Goal: Task Accomplishment & Management: Complete application form

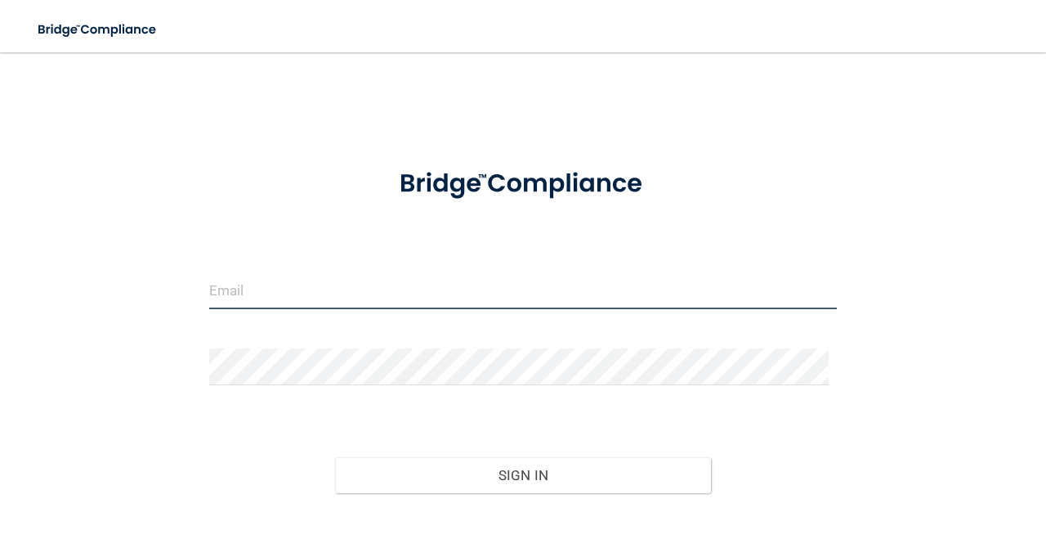
click at [287, 297] on input "email" at bounding box center [523, 290] width 628 height 37
type input "[EMAIL_ADDRESS][DOMAIN_NAME]"
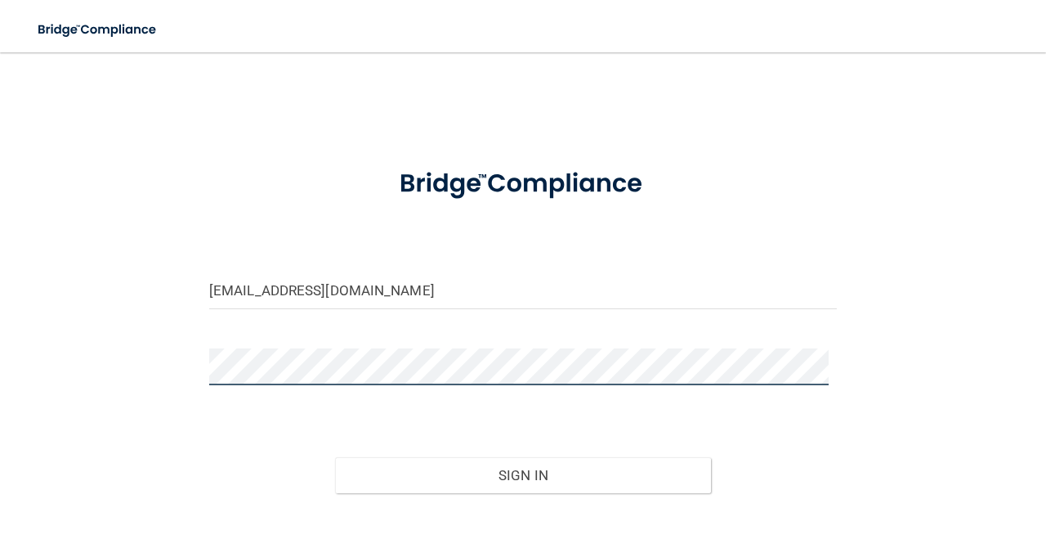
click at [335, 457] on button "Sign In" at bounding box center [523, 475] width 377 height 36
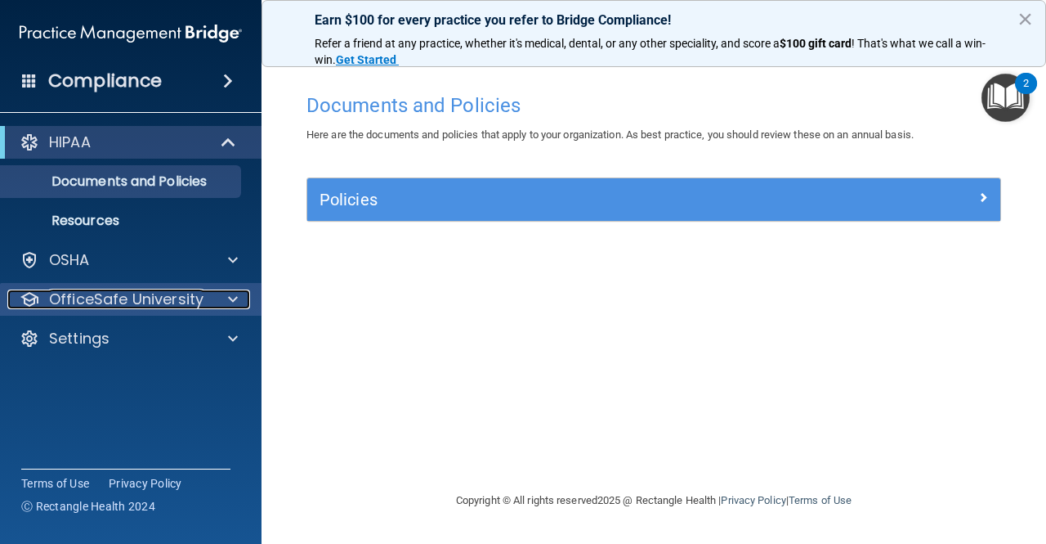
click at [148, 297] on p "OfficeSafe University" at bounding box center [126, 299] width 154 height 20
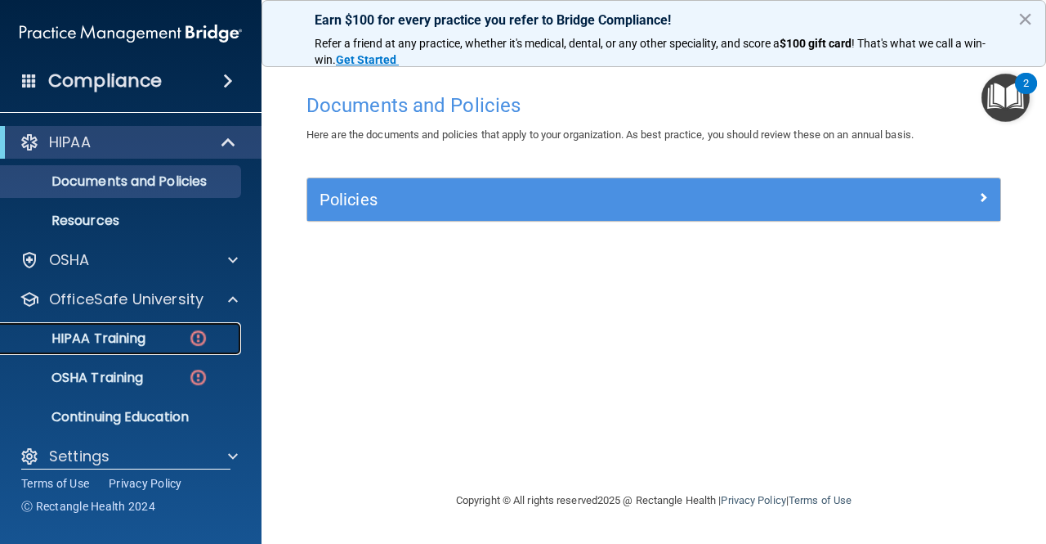
click at [148, 331] on div "HIPAA Training" at bounding box center [122, 338] width 223 height 16
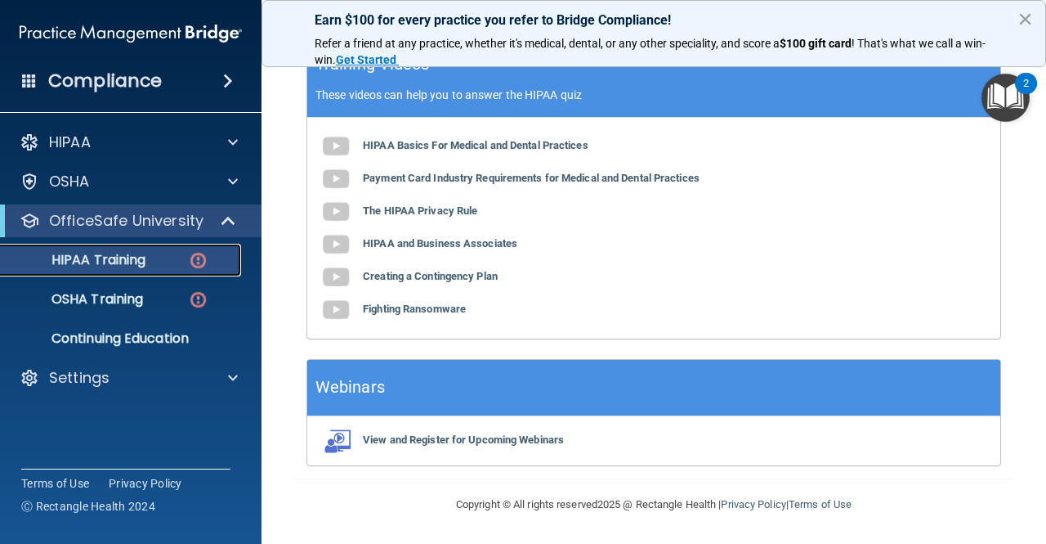
scroll to position [567, 0]
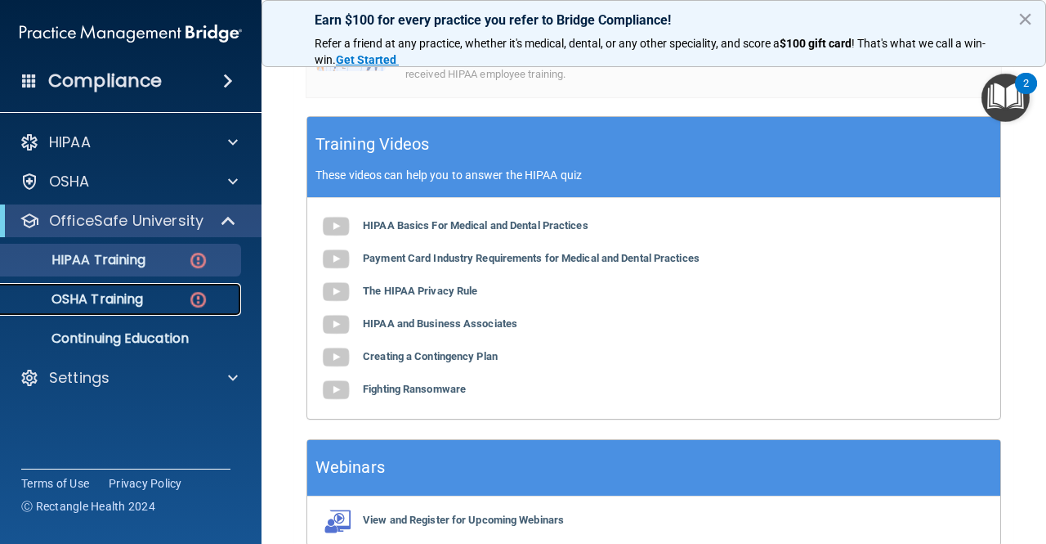
click at [145, 297] on div "OSHA Training" at bounding box center [122, 299] width 223 height 16
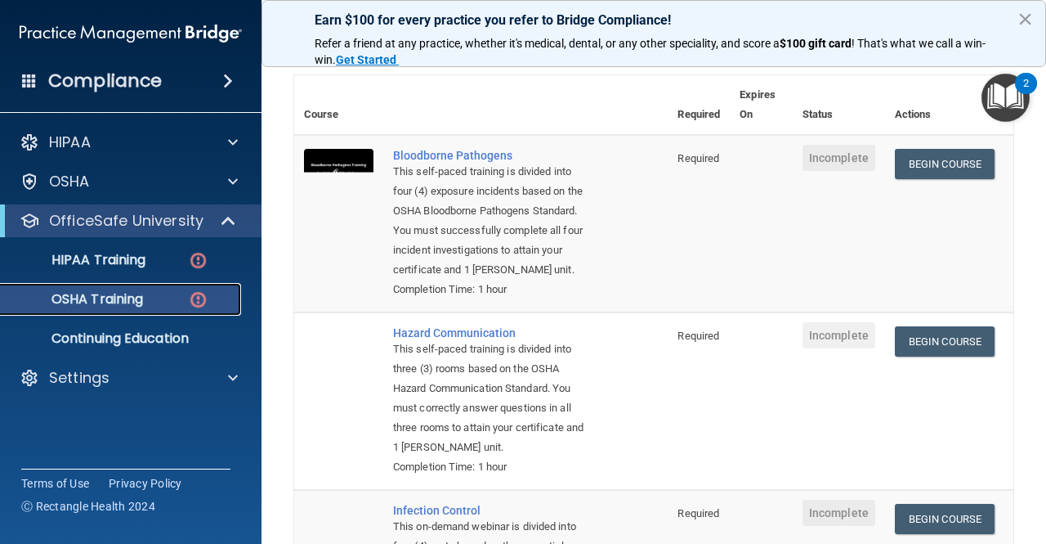
scroll to position [32, 0]
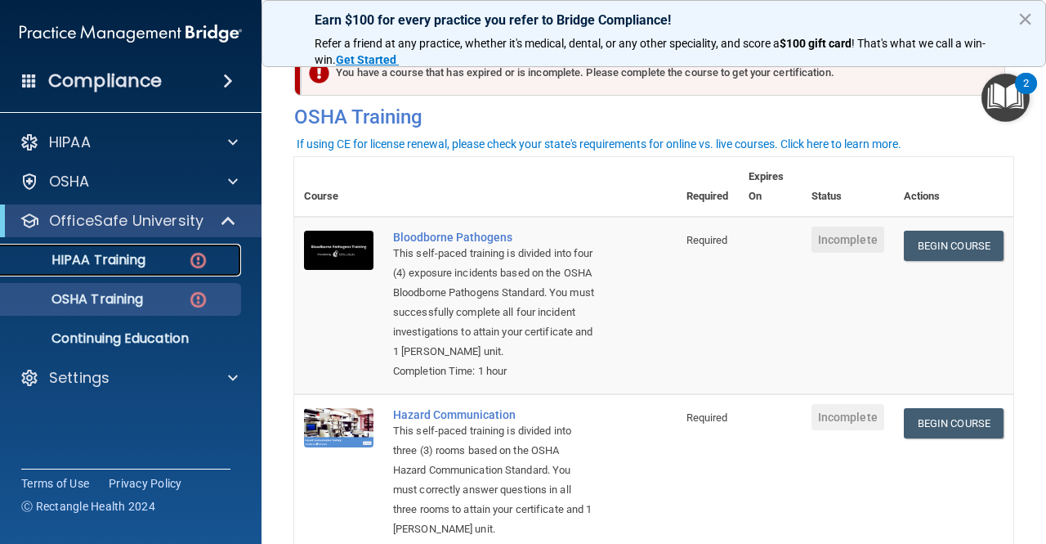
click at [101, 261] on p "HIPAA Training" at bounding box center [78, 260] width 135 height 16
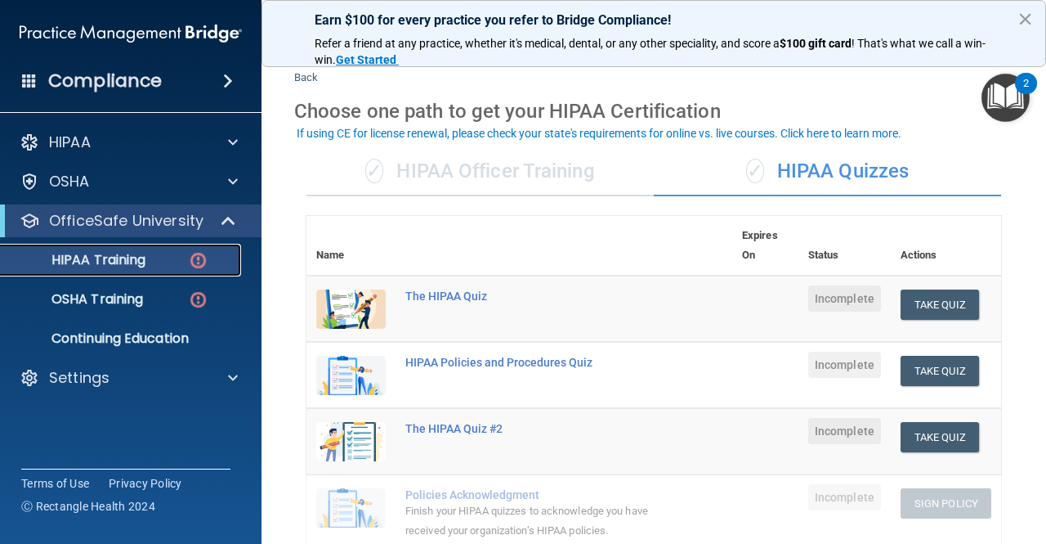
scroll to position [114, 0]
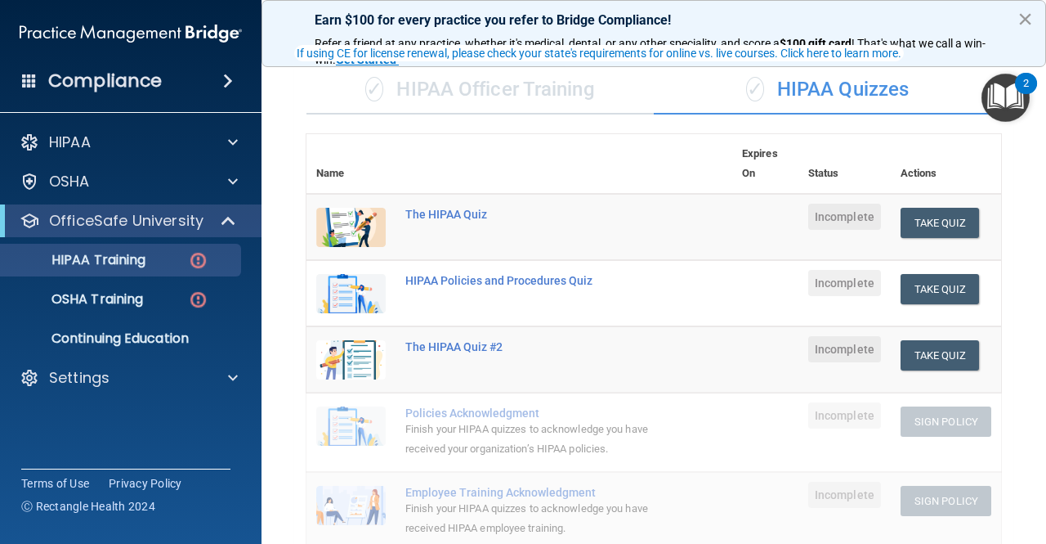
click at [1018, 16] on button "×" at bounding box center [1026, 19] width 16 height 26
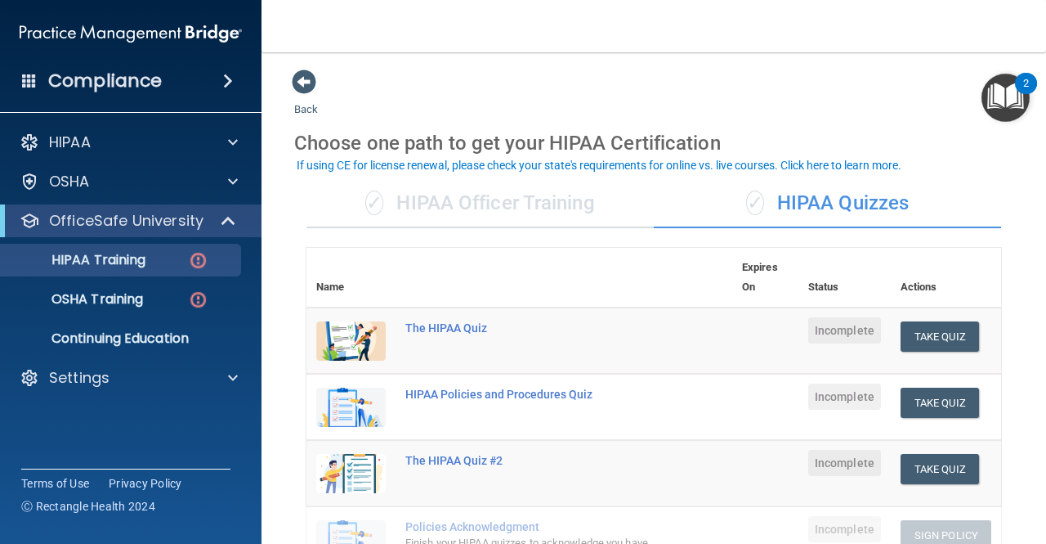
scroll to position [82, 0]
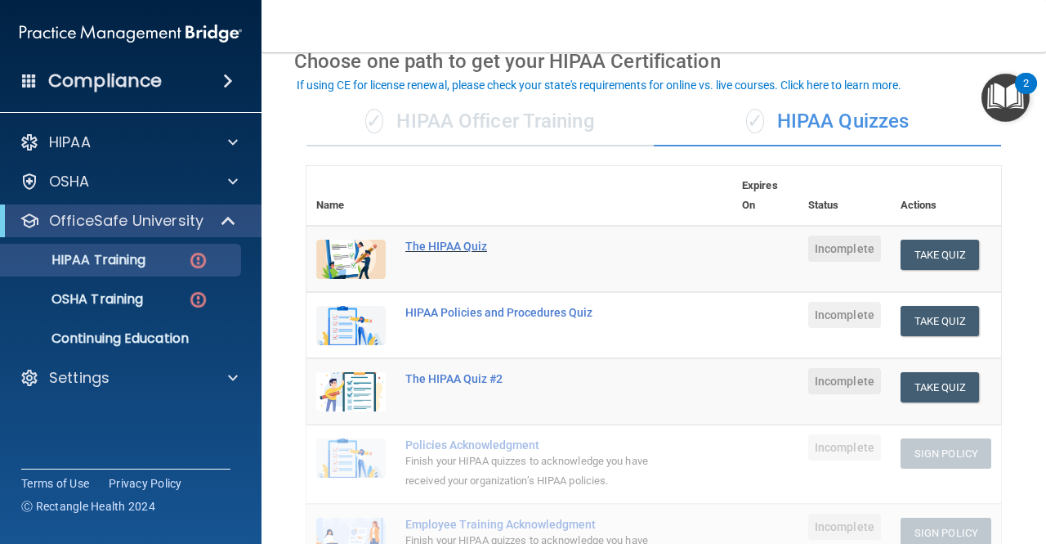
click at [448, 244] on div "The HIPAA Quiz" at bounding box center [527, 245] width 245 height 13
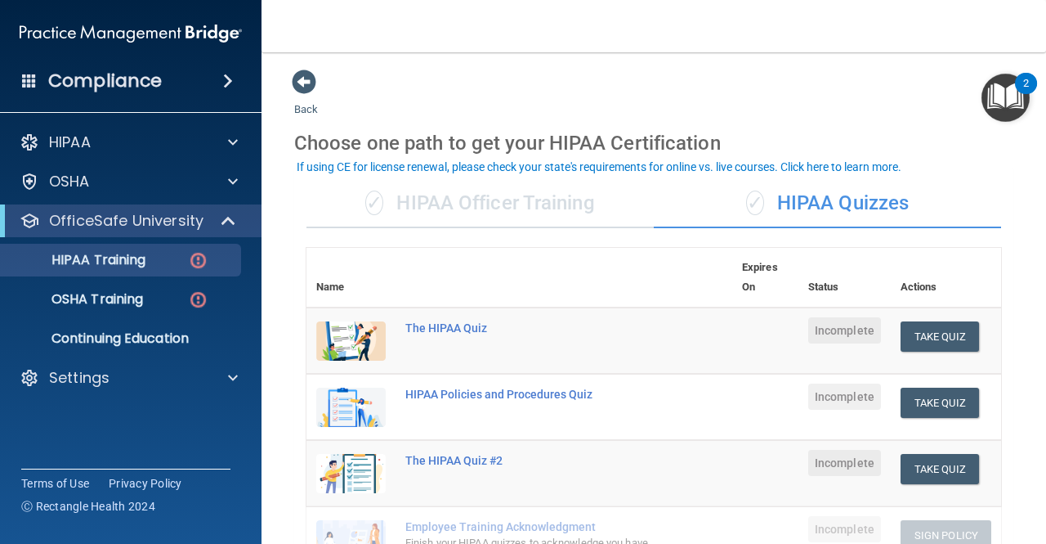
click at [526, 211] on div "✓ HIPAA Officer Training" at bounding box center [480, 203] width 347 height 49
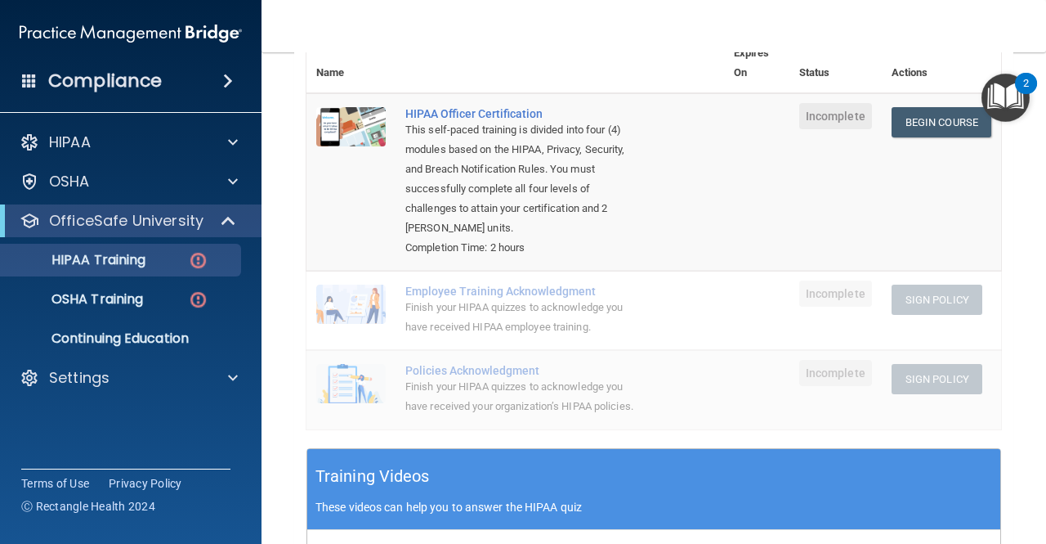
scroll to position [163, 0]
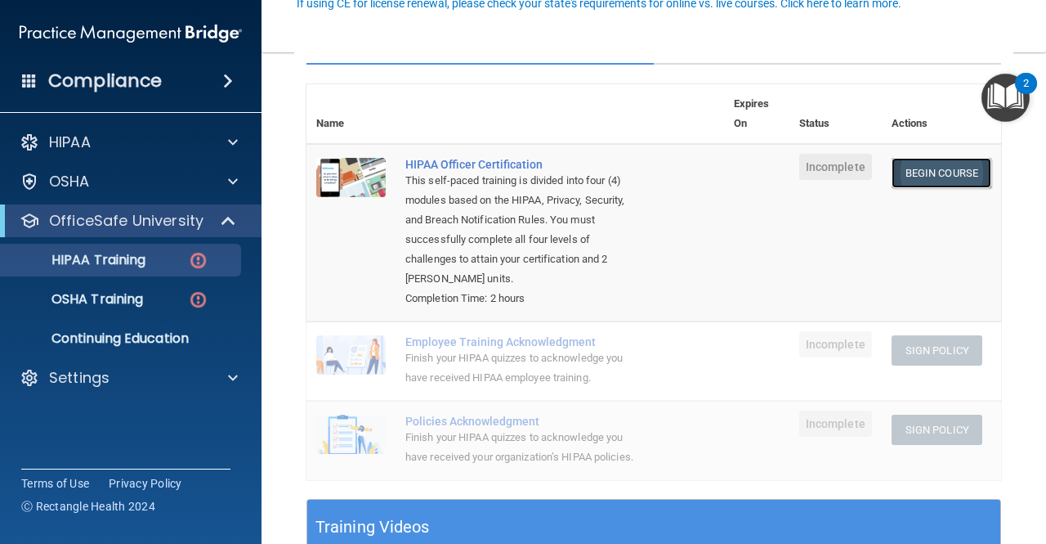
click at [909, 185] on link "Begin Course" at bounding box center [942, 173] width 100 height 30
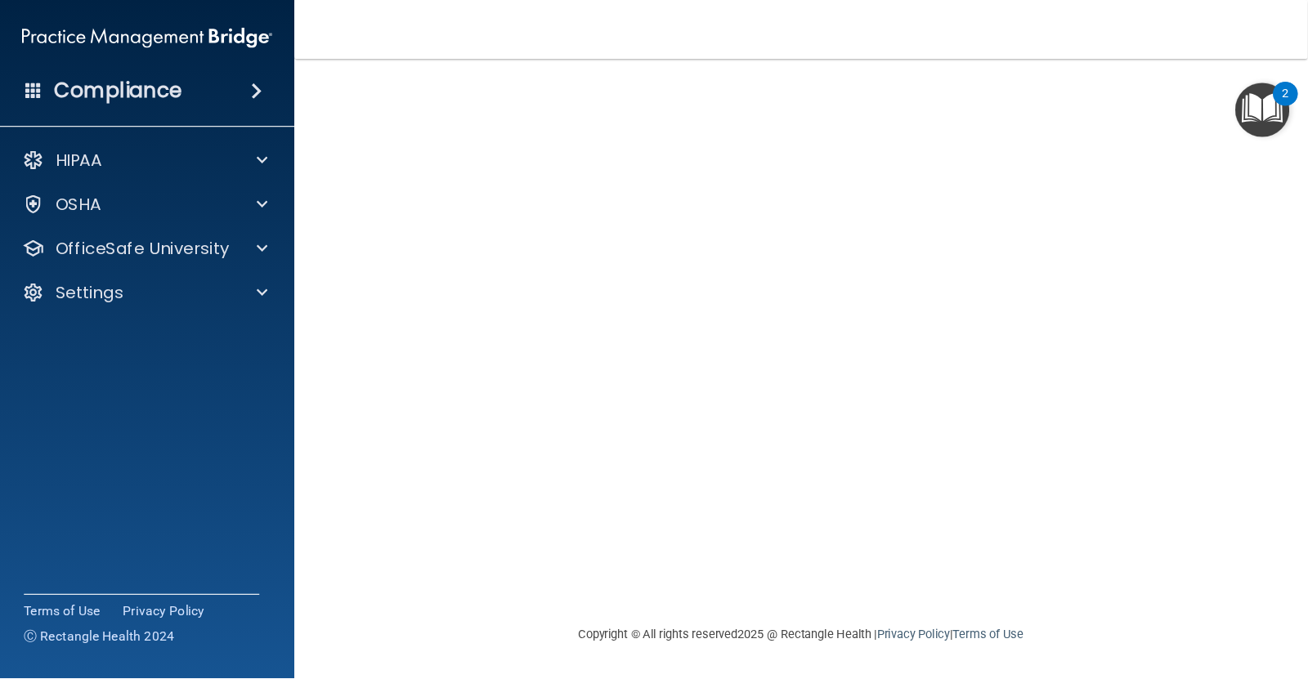
scroll to position [49, 0]
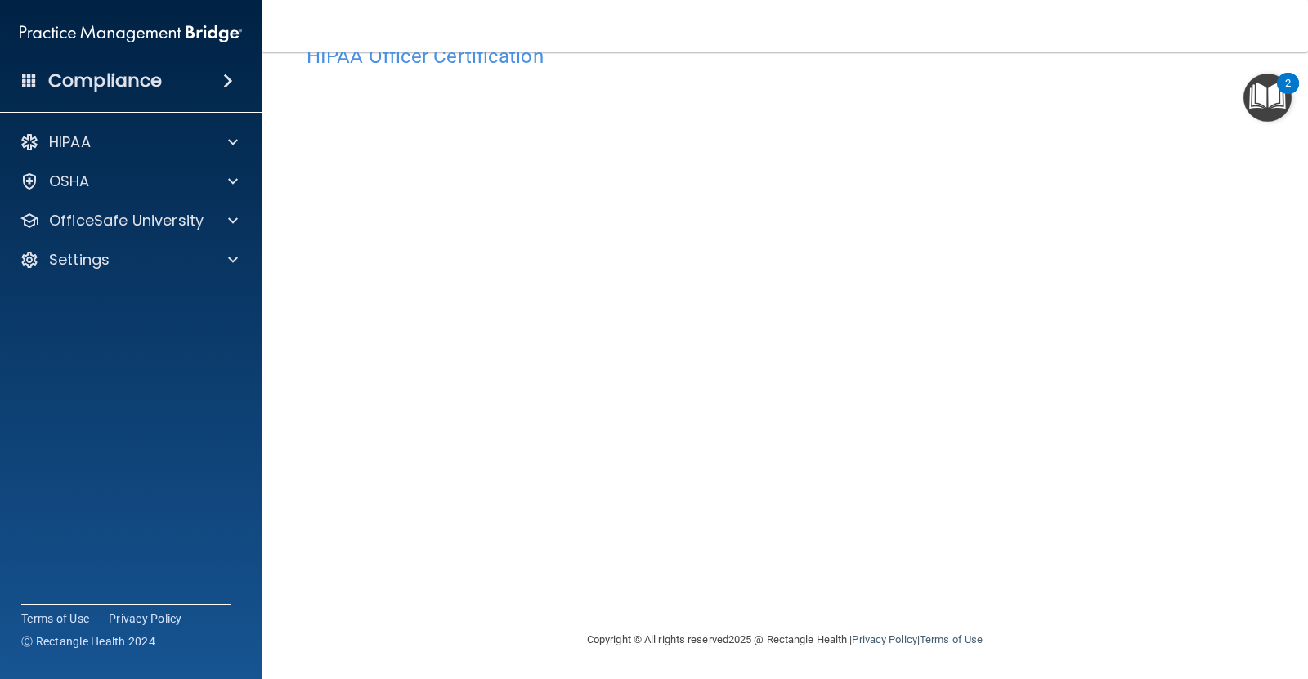
click at [901, 25] on nav "Toggle navigation Kendra Funmaker funmakerkendra@gmail.com Manage My Enterprise…" at bounding box center [785, 26] width 1046 height 52
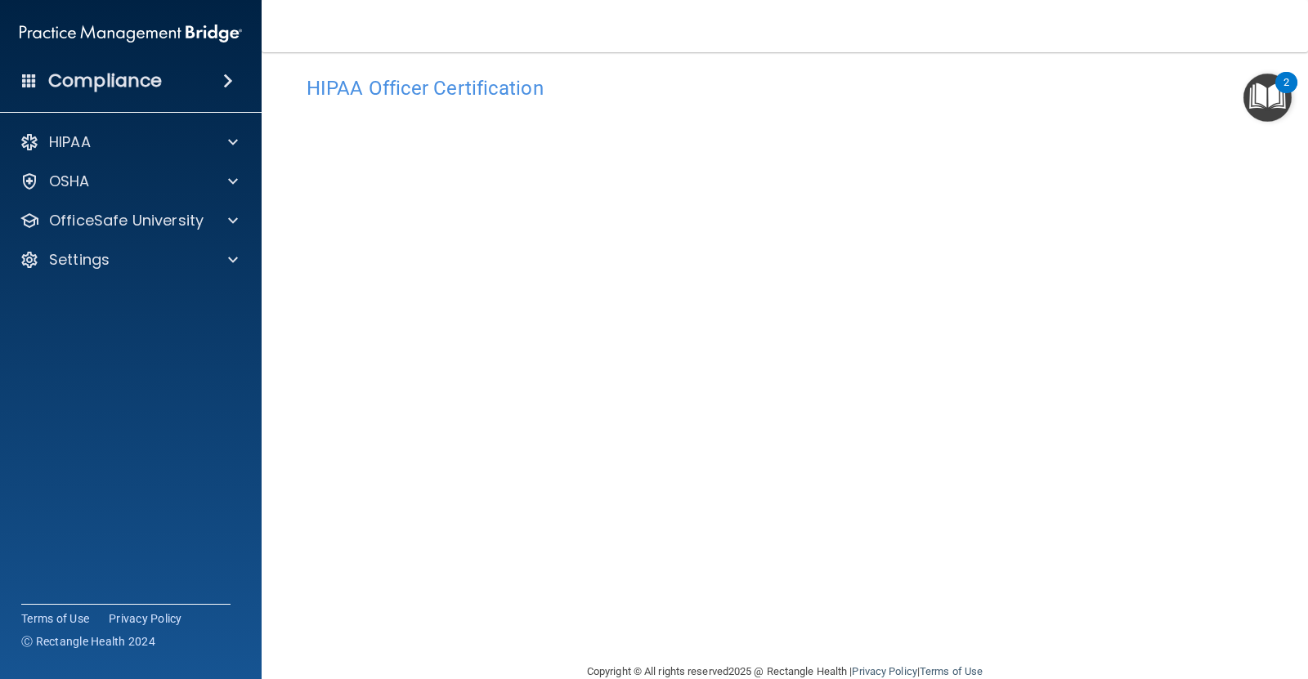
scroll to position [0, 0]
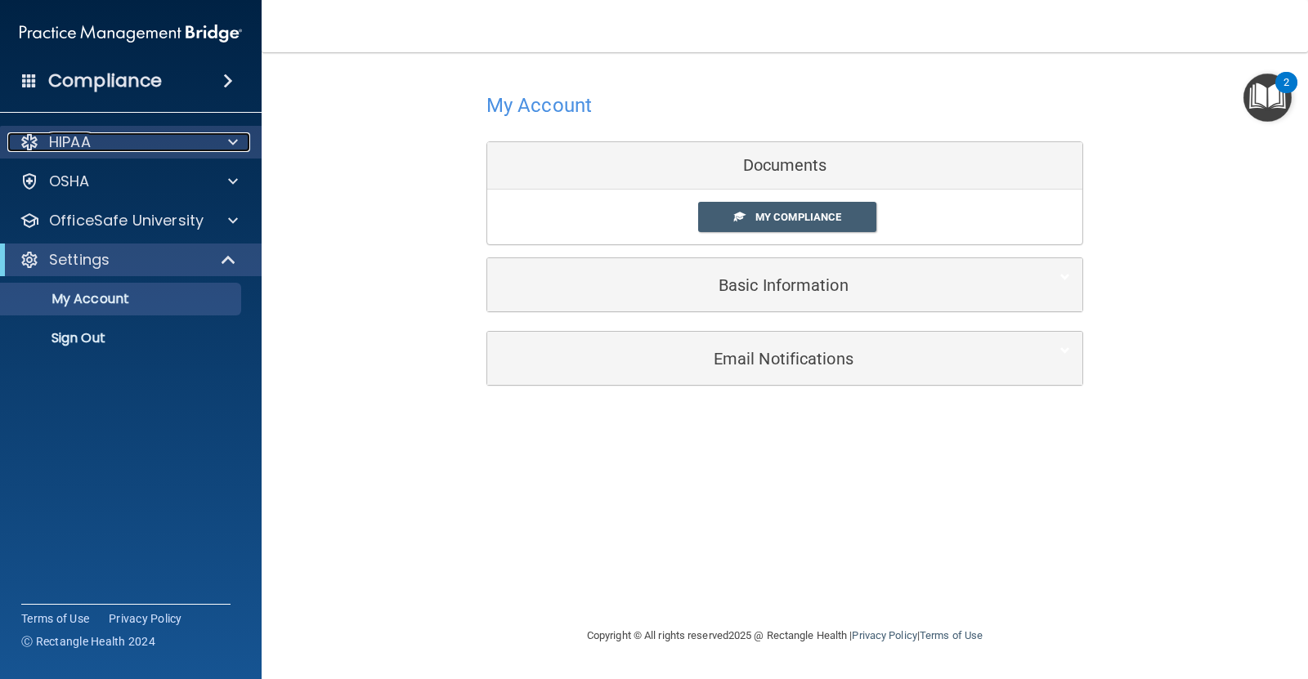
click at [111, 141] on div "HIPAA" at bounding box center [108, 142] width 203 height 20
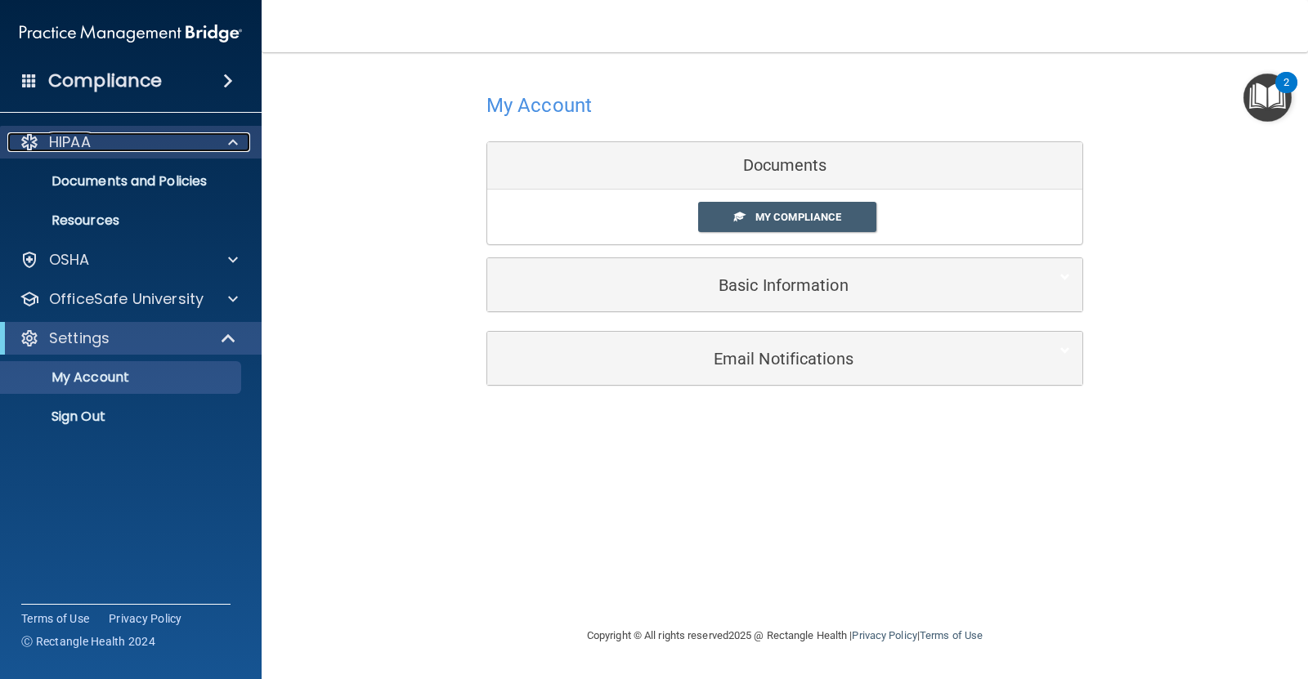
click at [213, 135] on div at bounding box center [230, 142] width 41 height 20
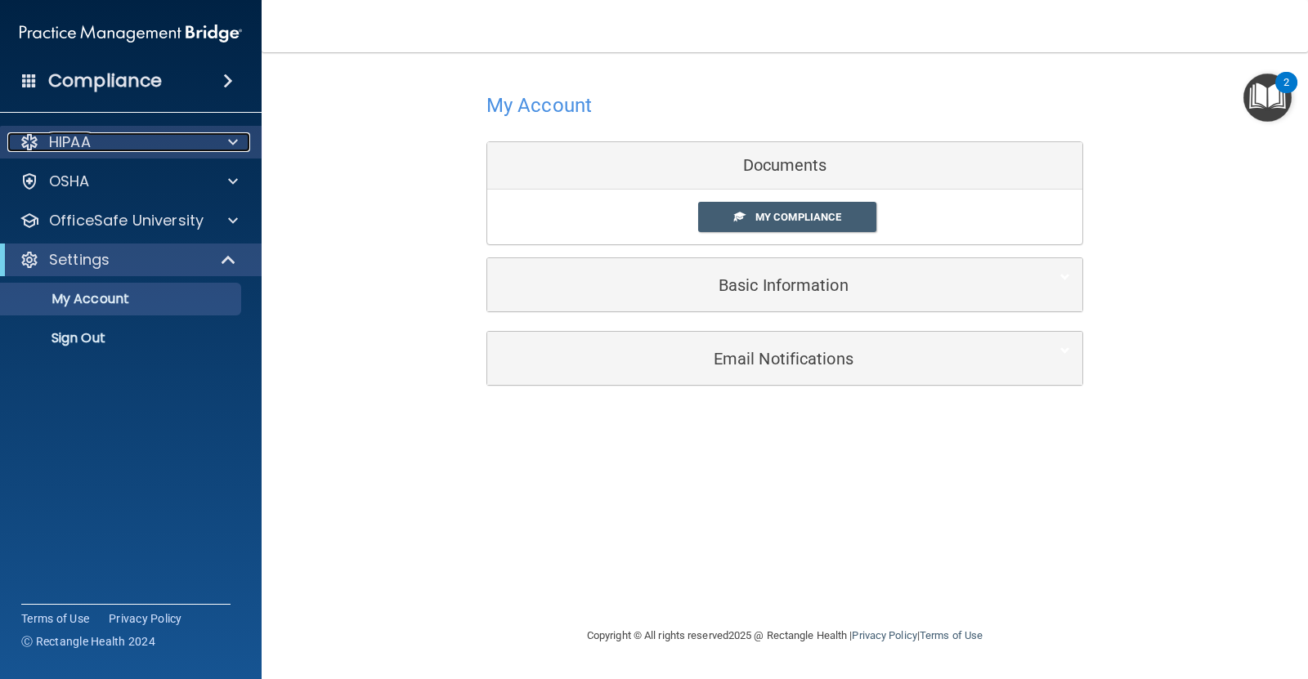
click at [55, 133] on p "HIPAA" at bounding box center [70, 142] width 42 height 20
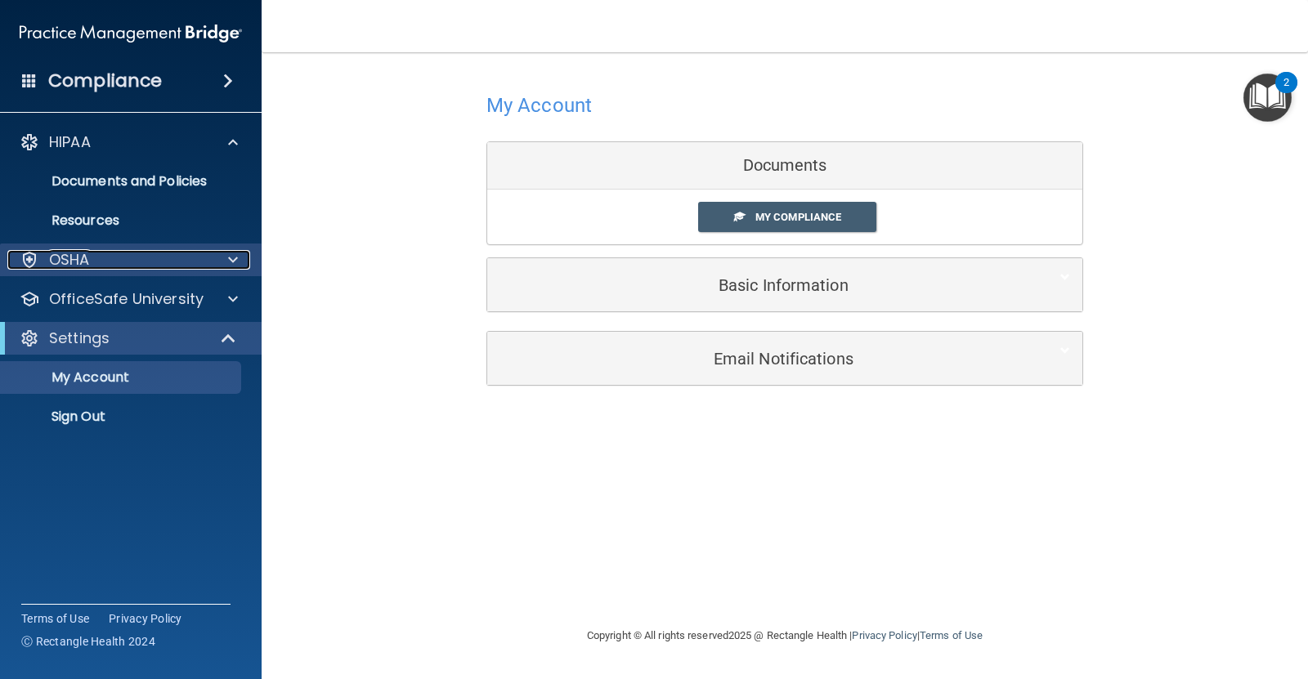
click at [68, 259] on p "OSHA" at bounding box center [69, 260] width 41 height 20
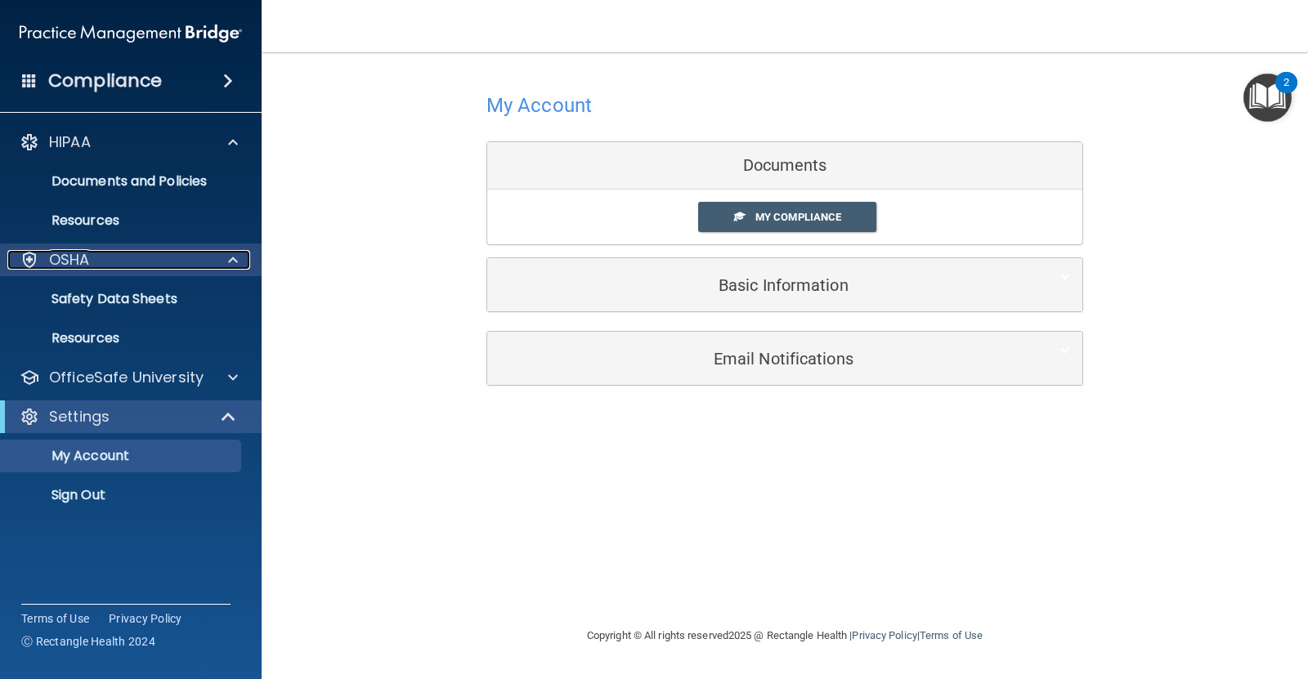
click at [231, 252] on span at bounding box center [233, 260] width 10 height 20
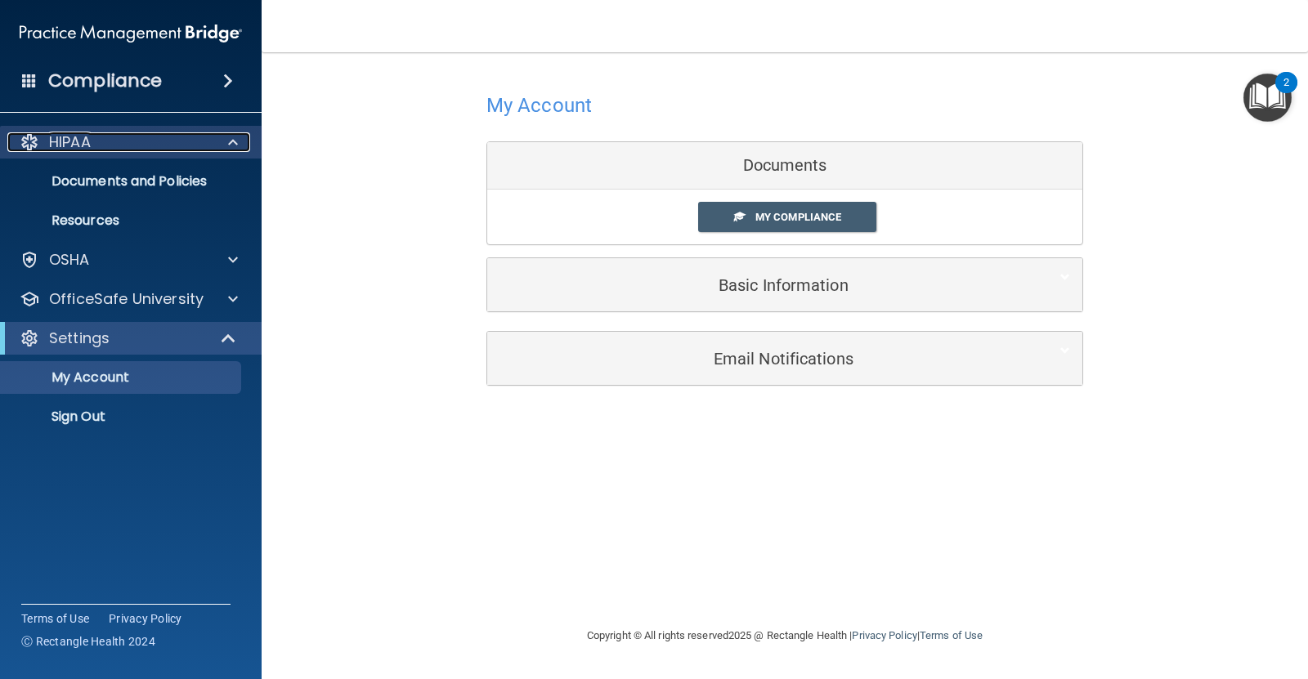
click at [237, 139] on span at bounding box center [233, 142] width 10 height 20
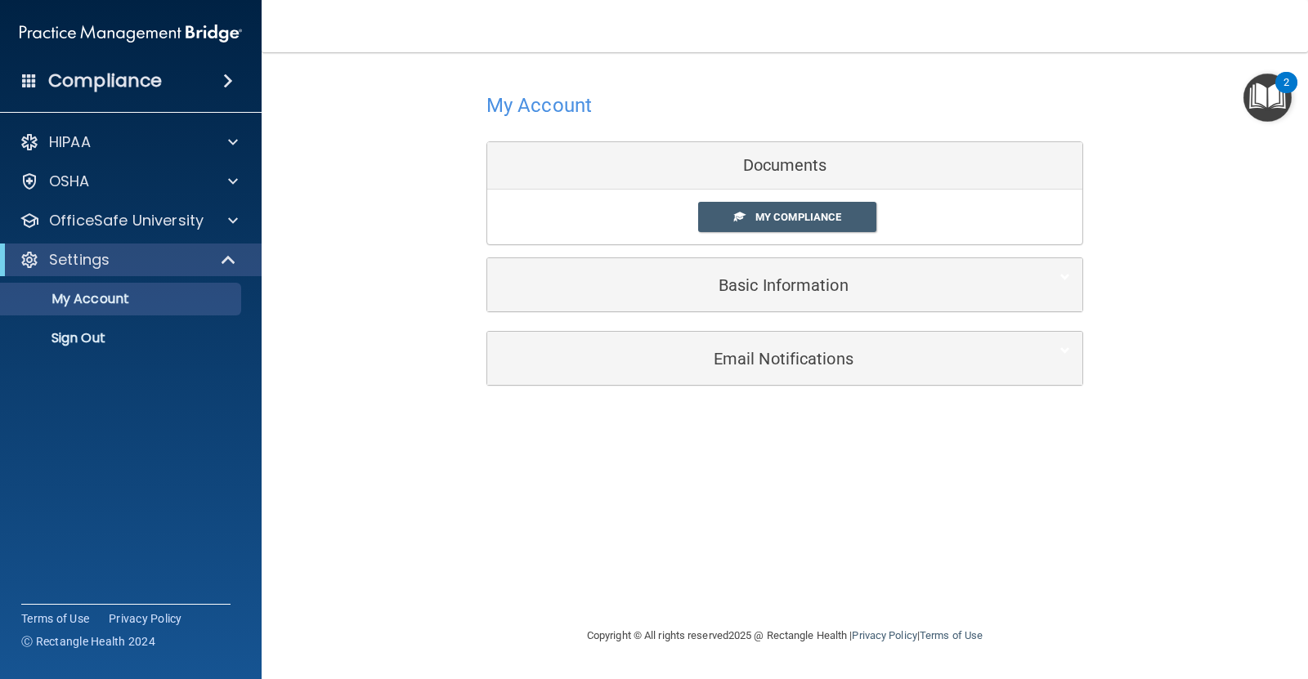
click at [159, 69] on h4 "Compliance" at bounding box center [105, 80] width 114 height 23
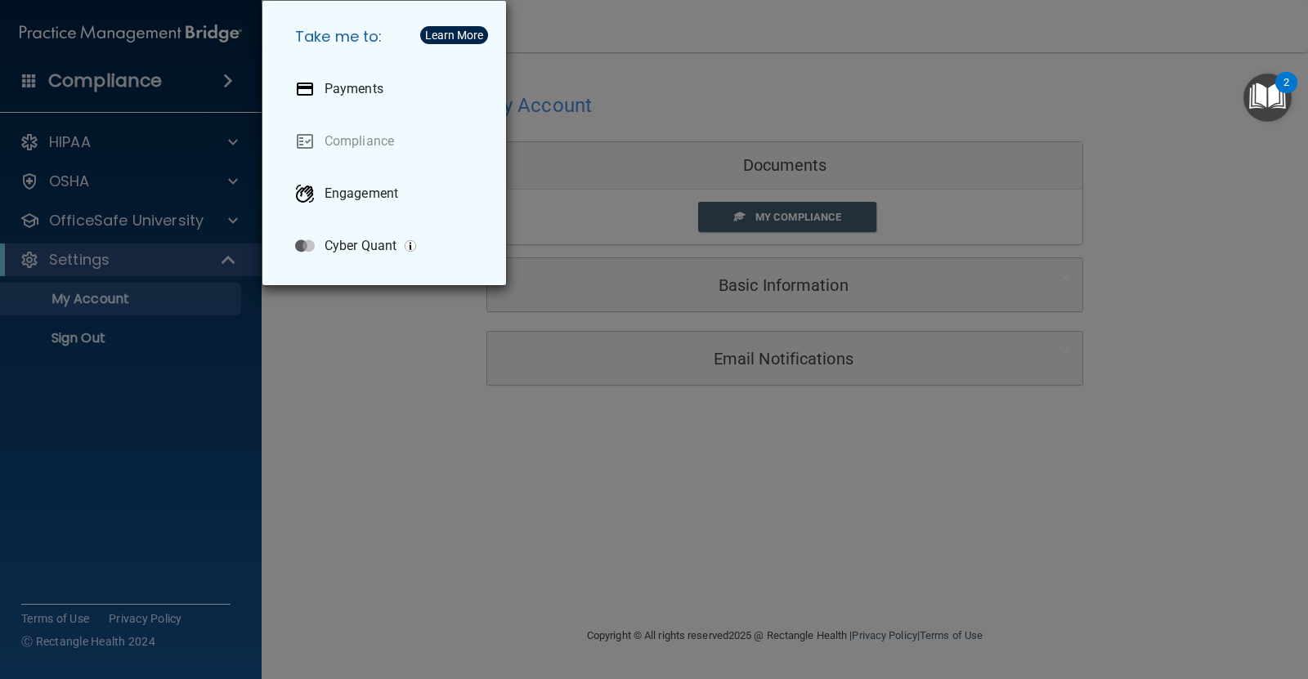
click at [346, 475] on div "Take me to: Payments Compliance Engagement Cyber Quant" at bounding box center [654, 339] width 1308 height 679
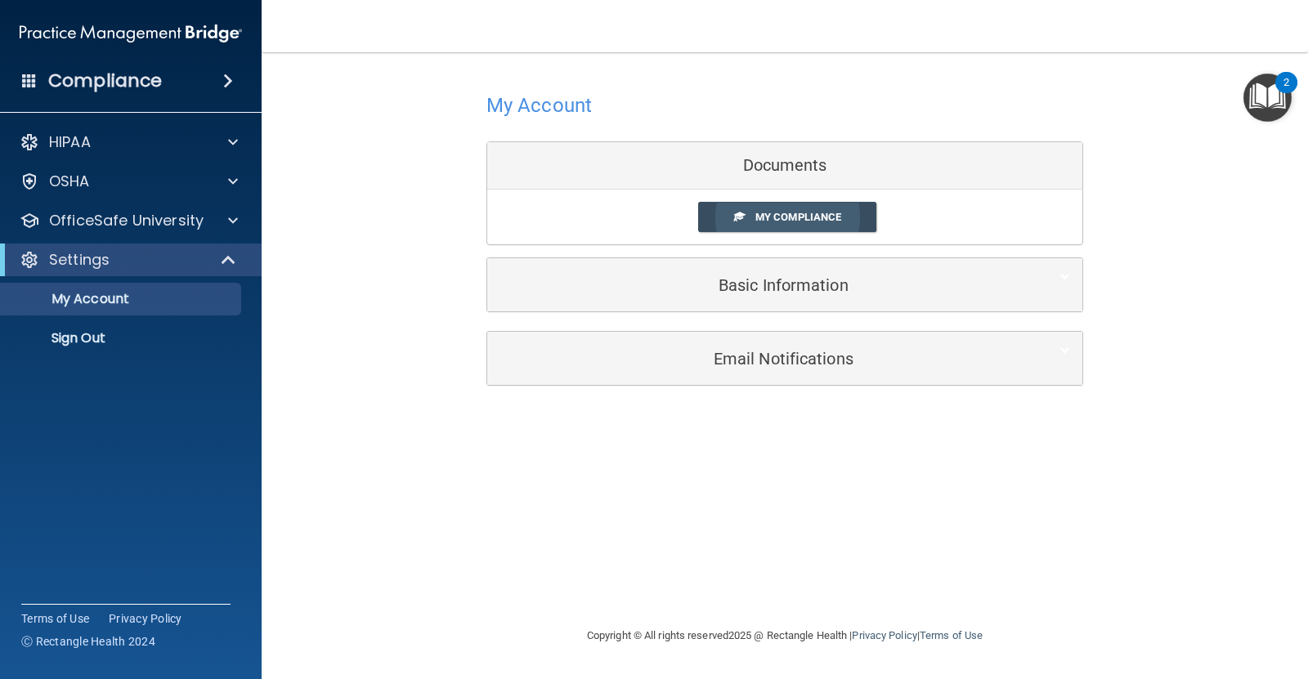
click at [772, 218] on span "My Compliance" at bounding box center [798, 217] width 86 height 12
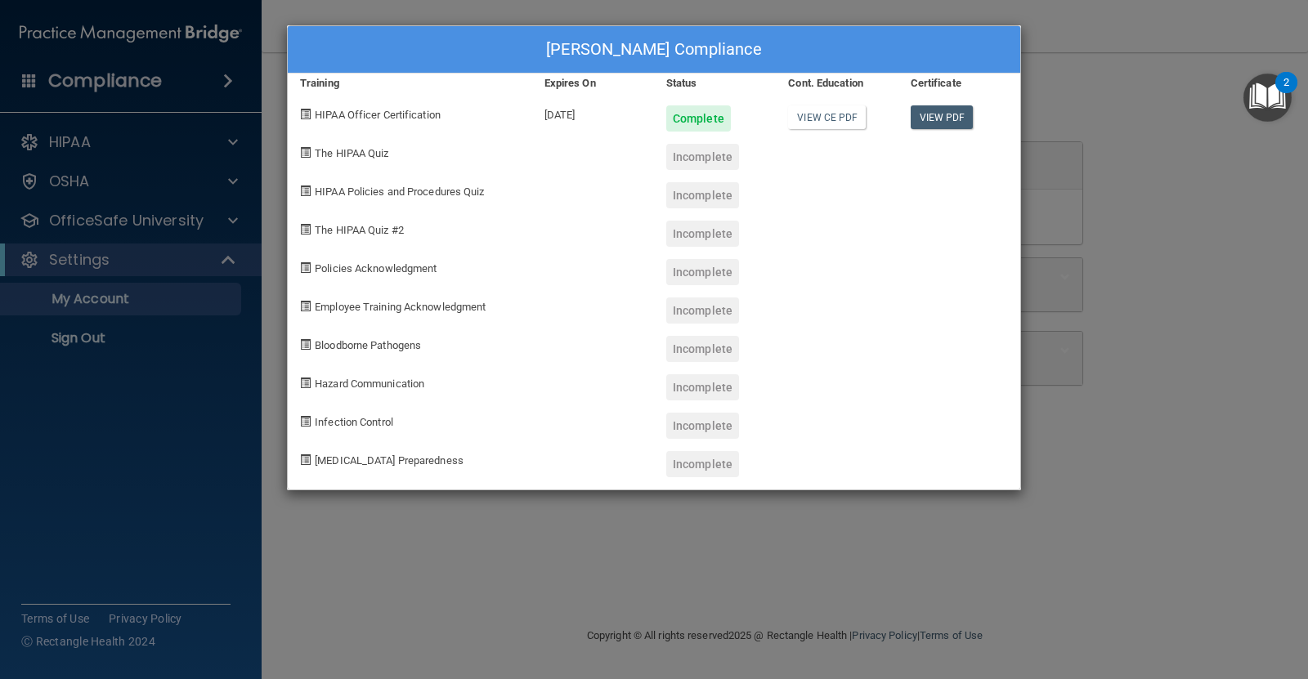
click at [1045, 98] on div "Kendra Funmaker's Compliance Training Expires On Status Cont. Education Certifi…" at bounding box center [654, 339] width 1308 height 679
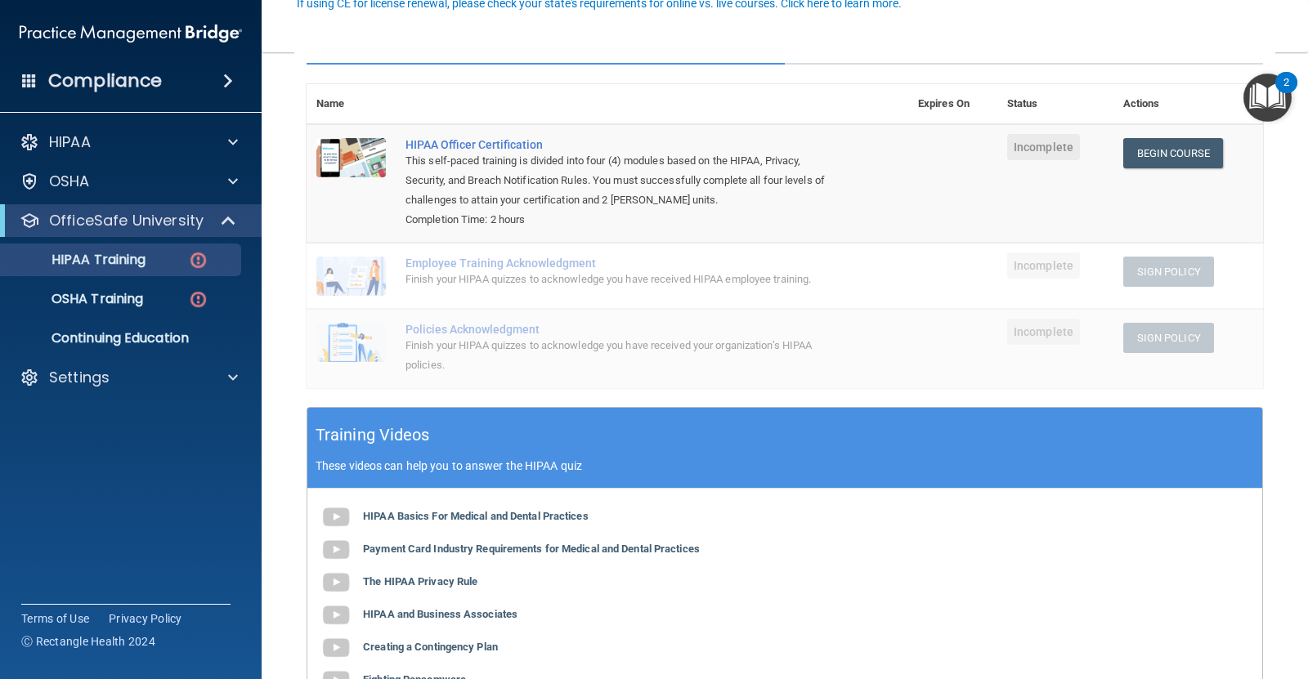
scroll to position [61, 0]
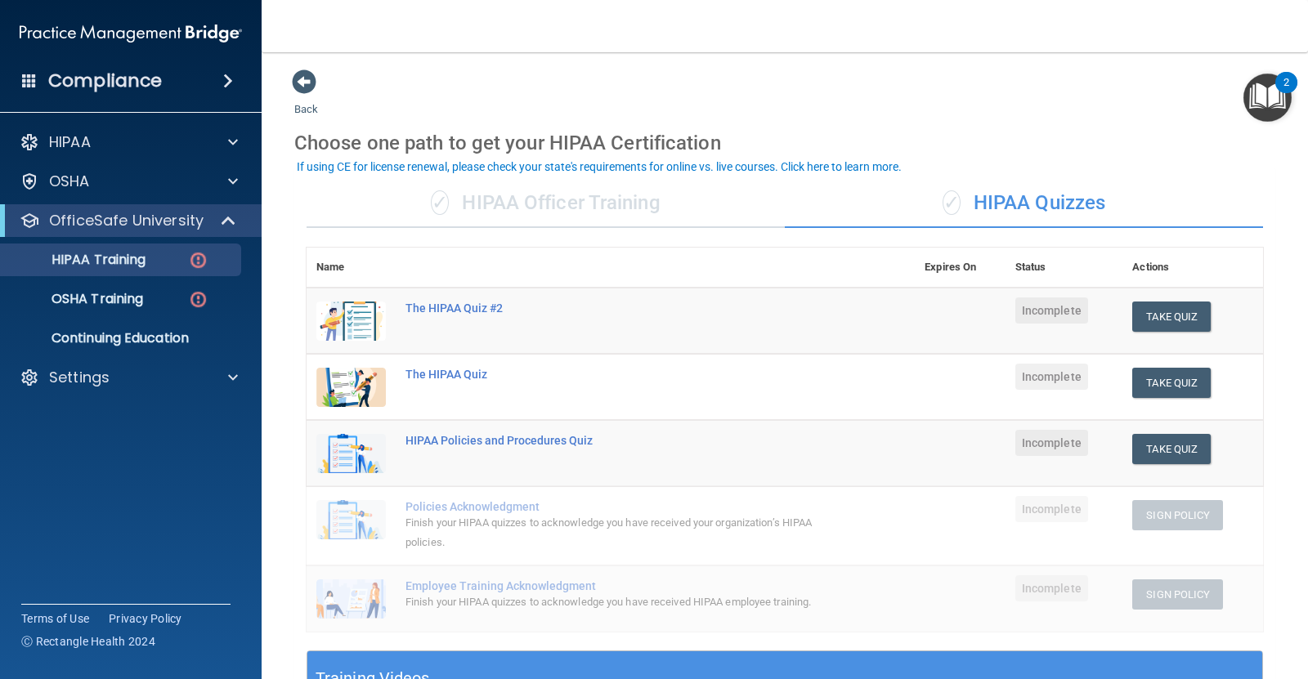
click at [558, 226] on div "✓ HIPAA Officer Training" at bounding box center [546, 203] width 478 height 49
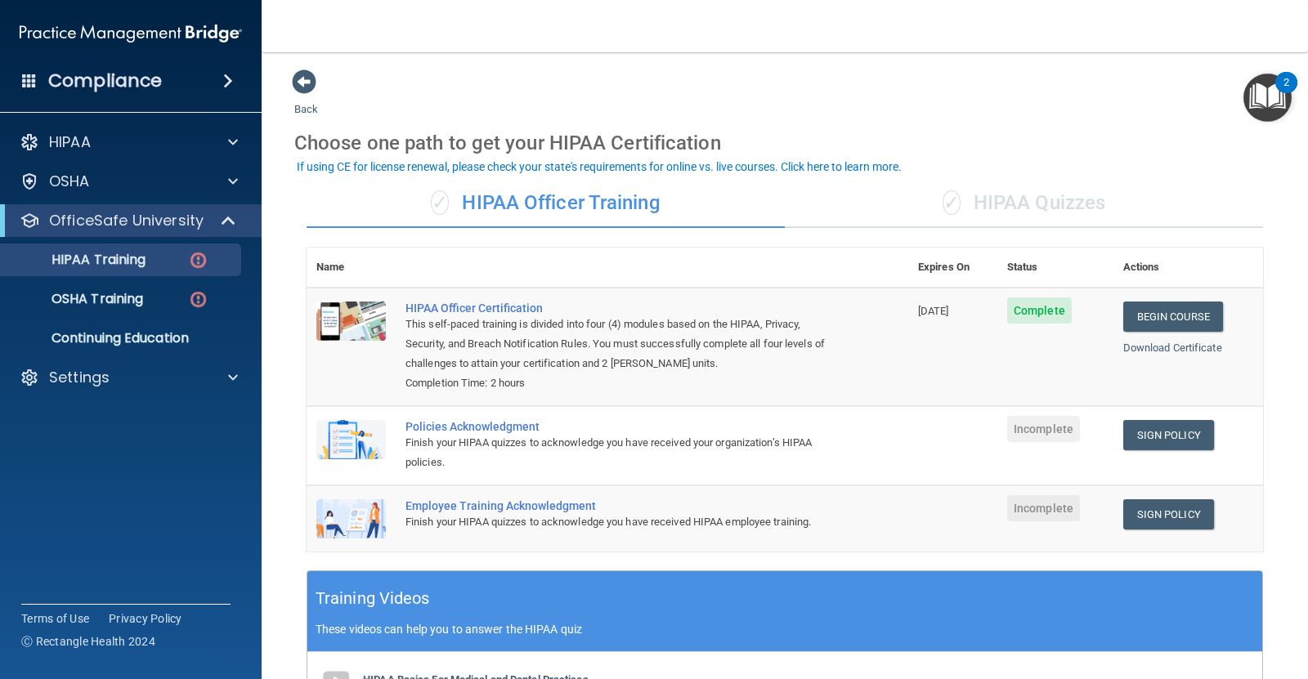
click at [1008, 185] on div "✓ HIPAA Quizzes" at bounding box center [1024, 203] width 478 height 49
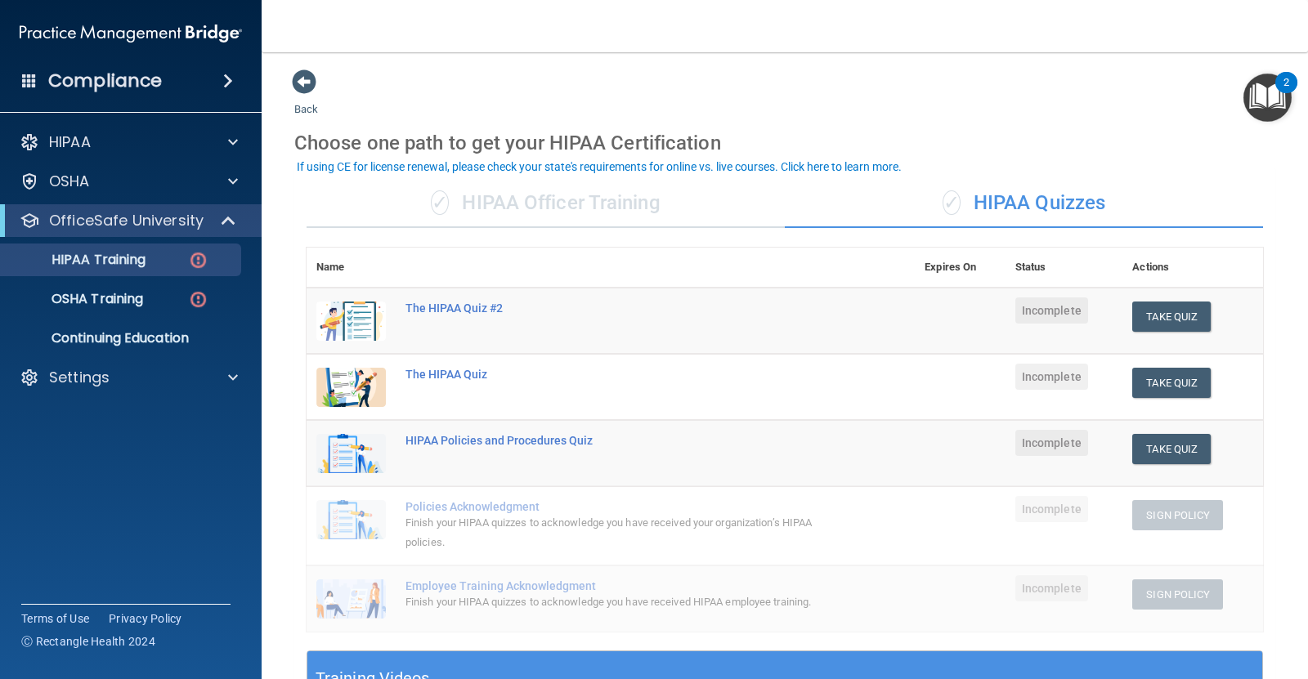
click at [587, 205] on div "✓ HIPAA Officer Training" at bounding box center [546, 203] width 478 height 49
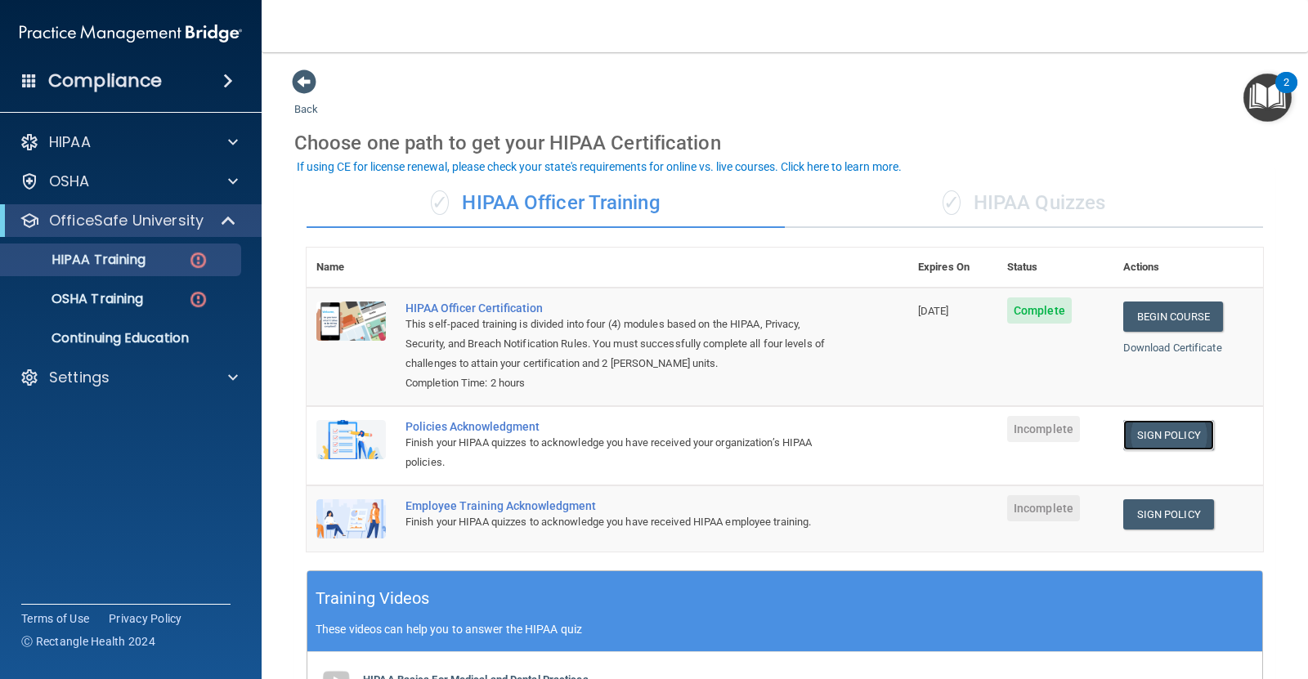
click at [1143, 436] on link "Sign Policy" at bounding box center [1168, 435] width 91 height 30
click at [1157, 503] on link "Sign Policy" at bounding box center [1168, 514] width 91 height 30
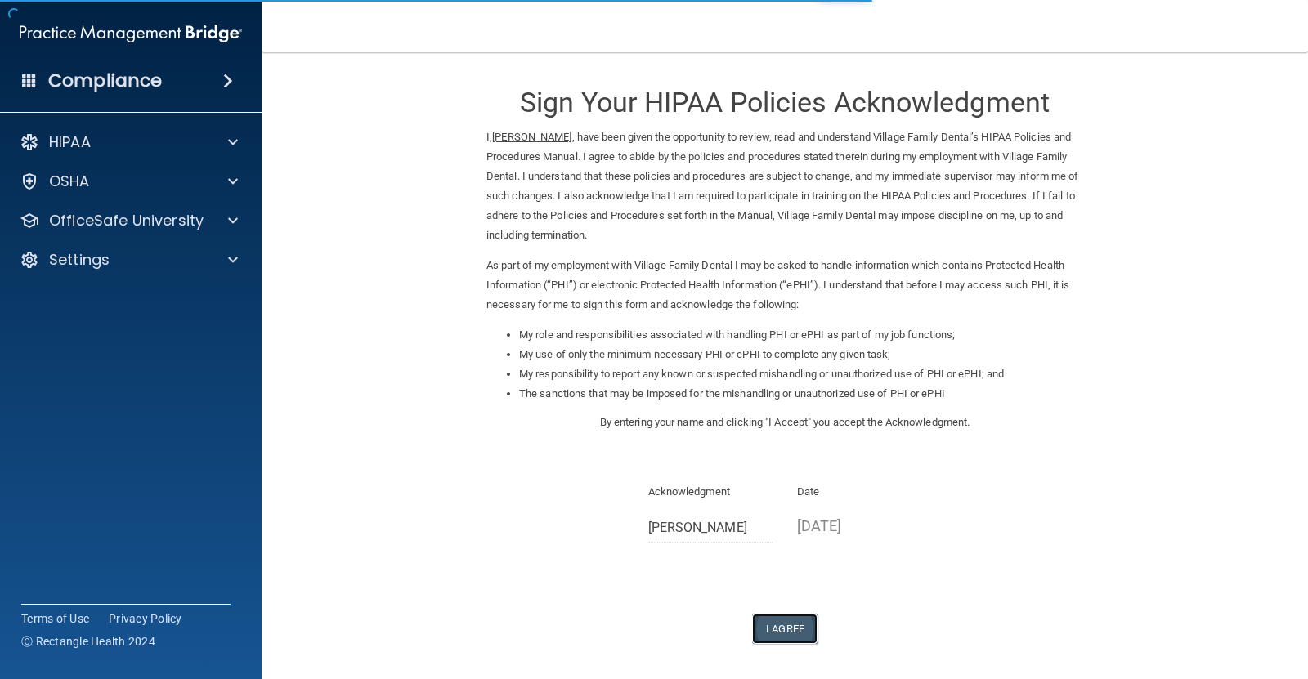
click at [772, 623] on button "I Agree" at bounding box center [784, 629] width 65 height 30
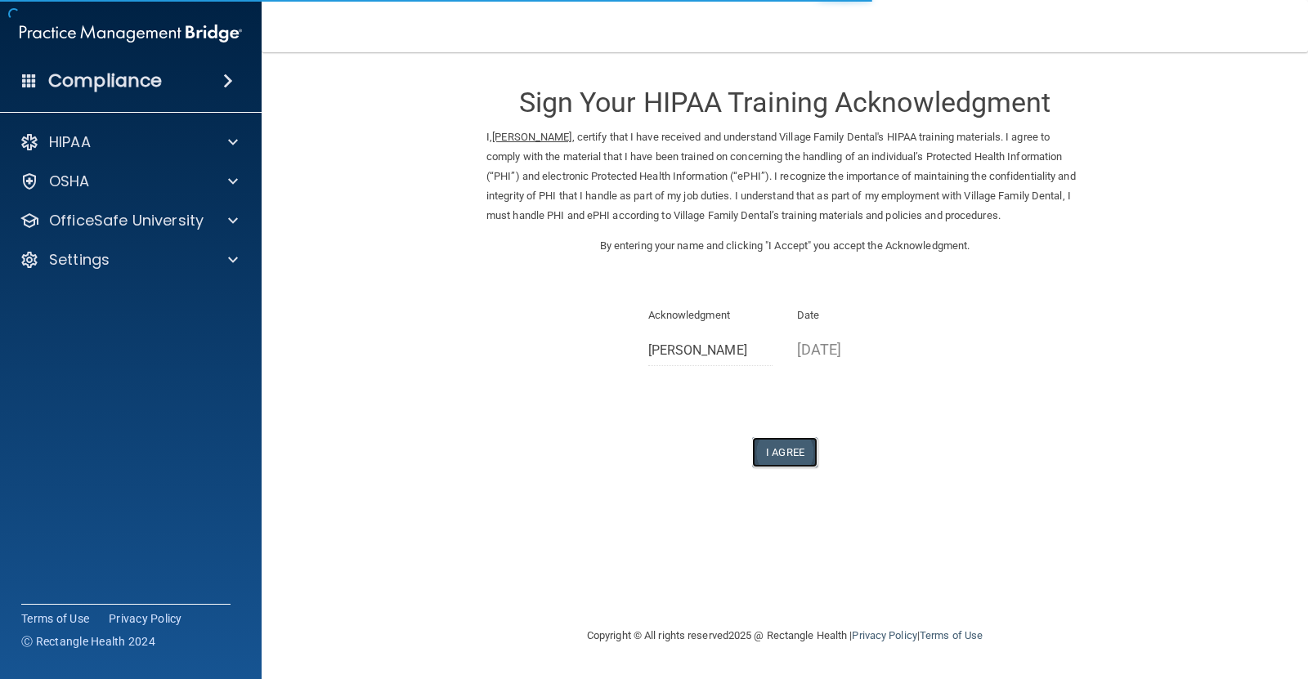
click at [774, 446] on button "I Agree" at bounding box center [784, 452] width 65 height 30
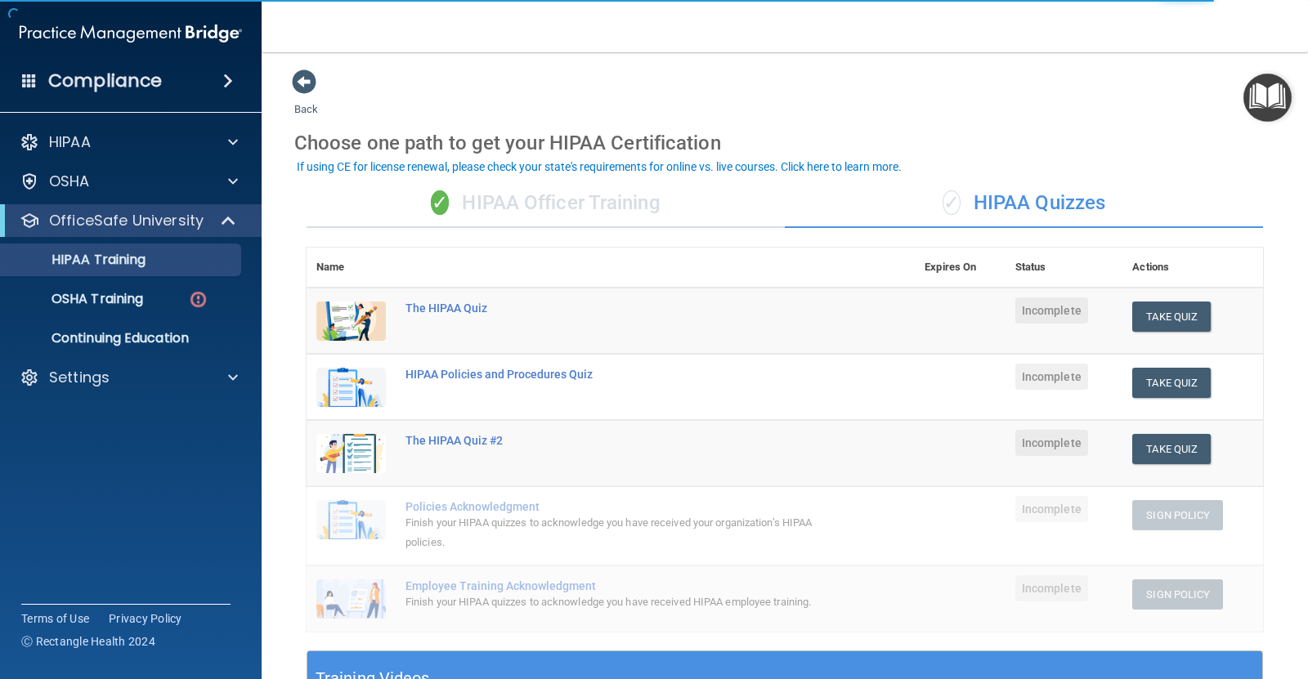
click at [560, 197] on div "✓ HIPAA Officer Training" at bounding box center [546, 203] width 478 height 49
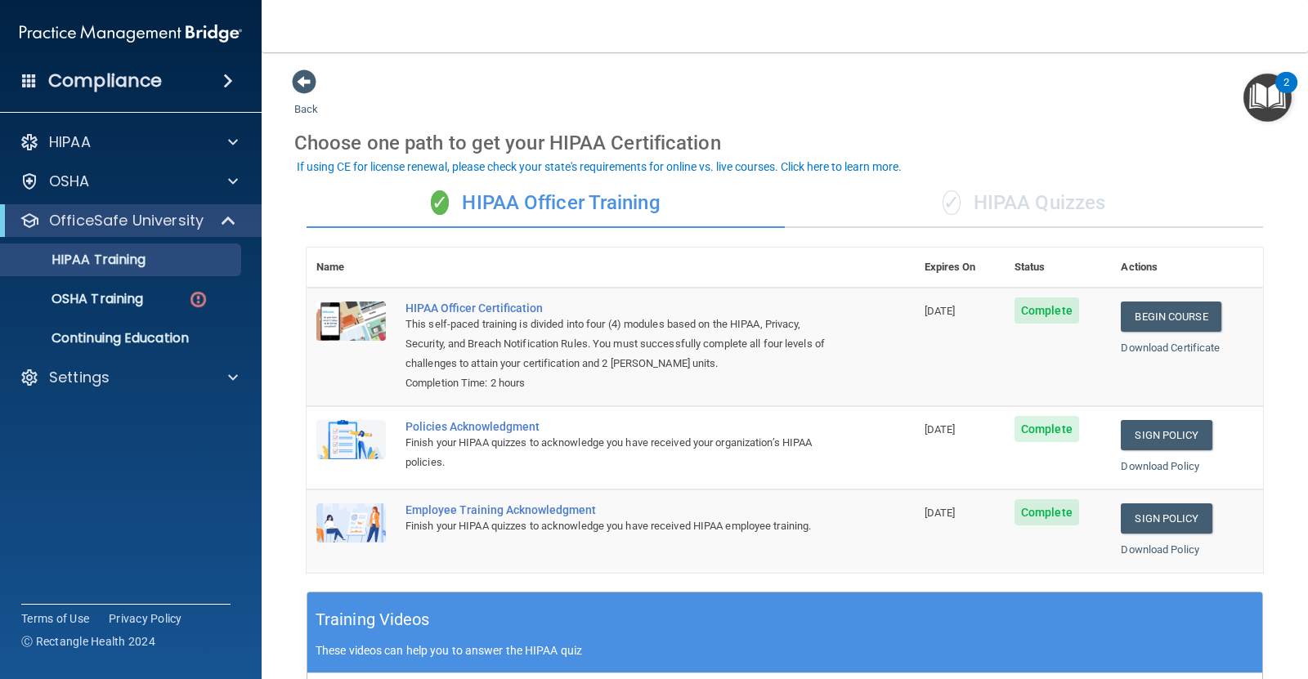
click at [1019, 182] on div "✓ HIPAA Quizzes" at bounding box center [1024, 203] width 478 height 49
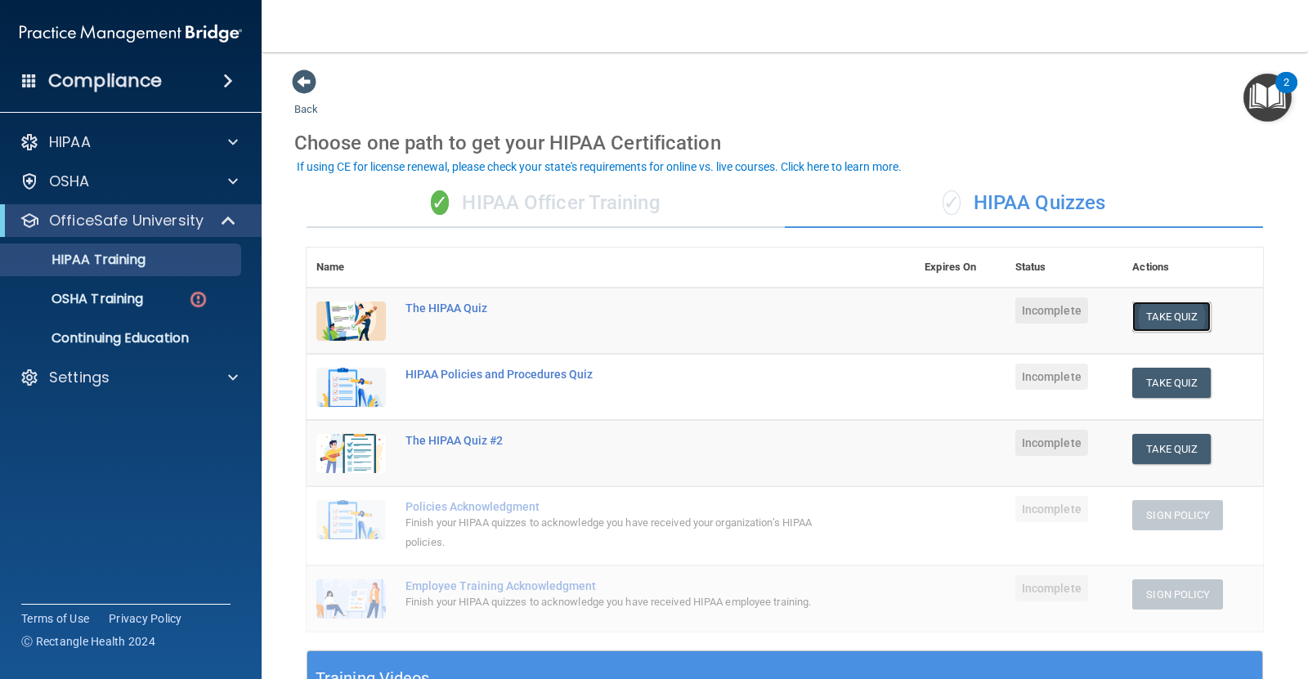
click at [1134, 319] on button "Take Quiz" at bounding box center [1171, 317] width 78 height 30
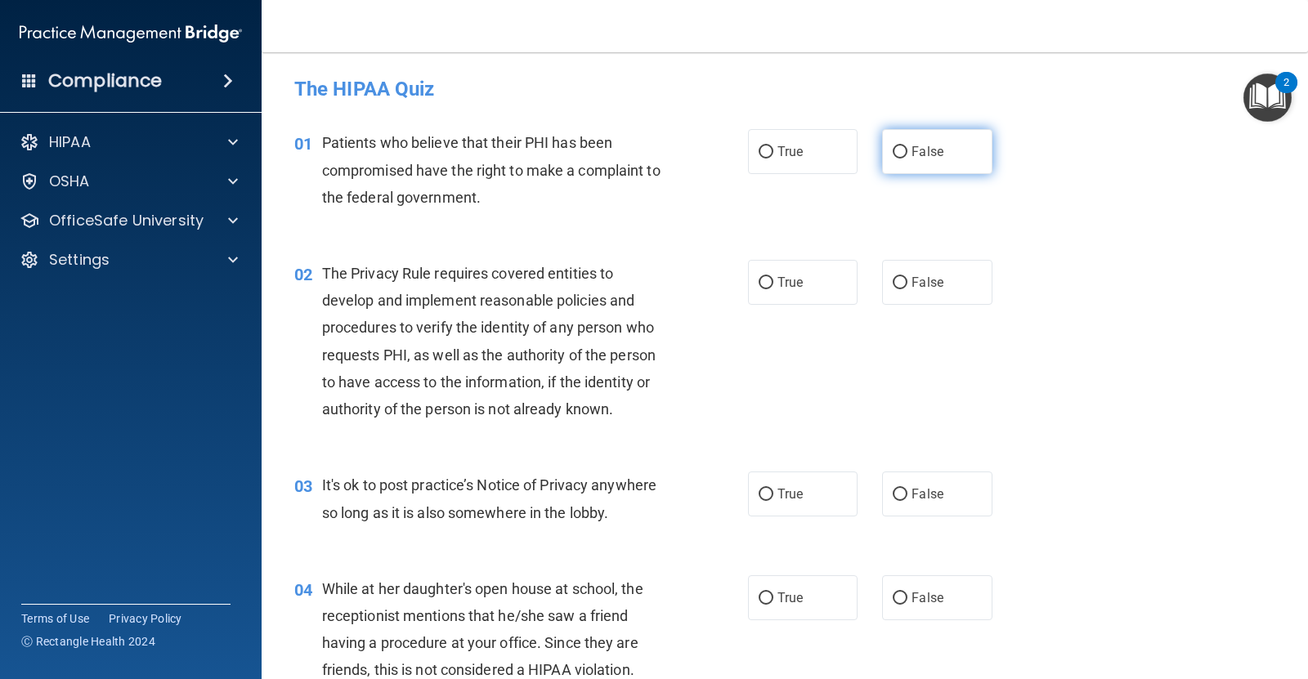
click at [884, 168] on label "False" at bounding box center [937, 151] width 110 height 45
click at [893, 159] on input "False" at bounding box center [900, 152] width 15 height 12
radio input "true"
click at [759, 288] on input "True" at bounding box center [766, 283] width 15 height 12
radio input "true"
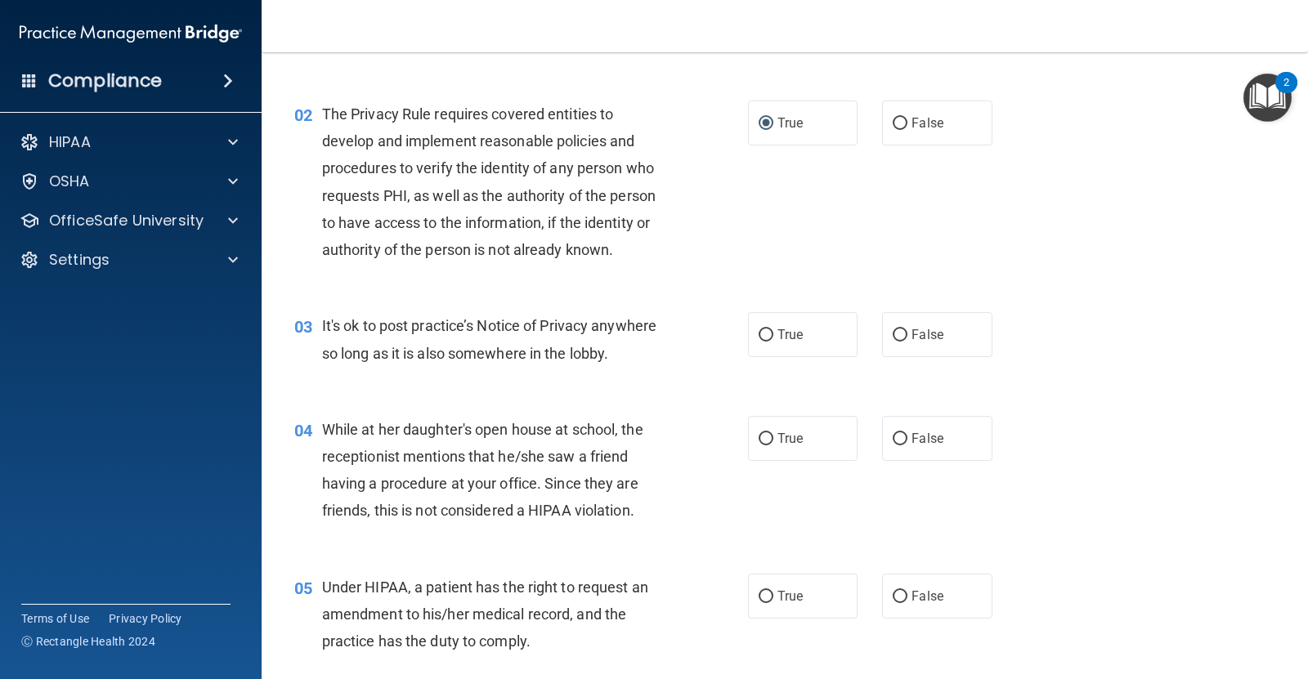
scroll to position [204, 0]
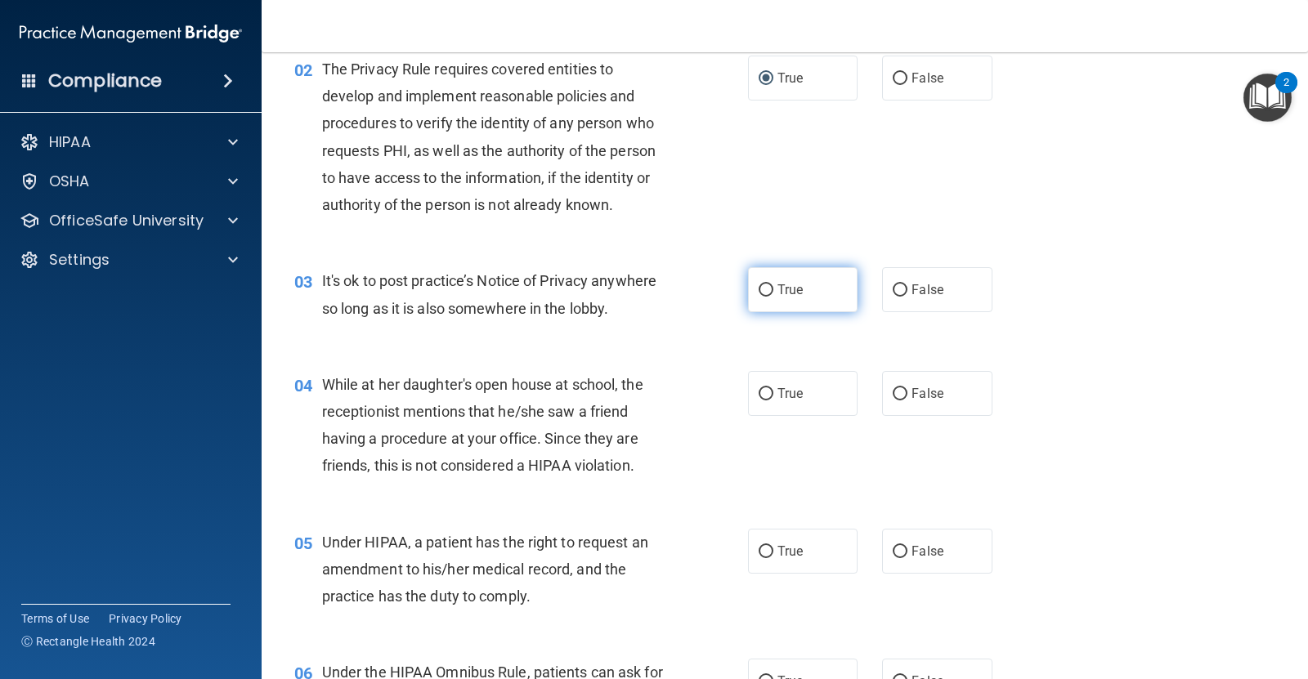
click at [777, 295] on span "True" at bounding box center [789, 290] width 25 height 16
click at [773, 295] on input "True" at bounding box center [766, 290] width 15 height 12
radio input "true"
click at [932, 388] on span "False" at bounding box center [927, 394] width 32 height 16
click at [907, 388] on input "False" at bounding box center [900, 394] width 15 height 12
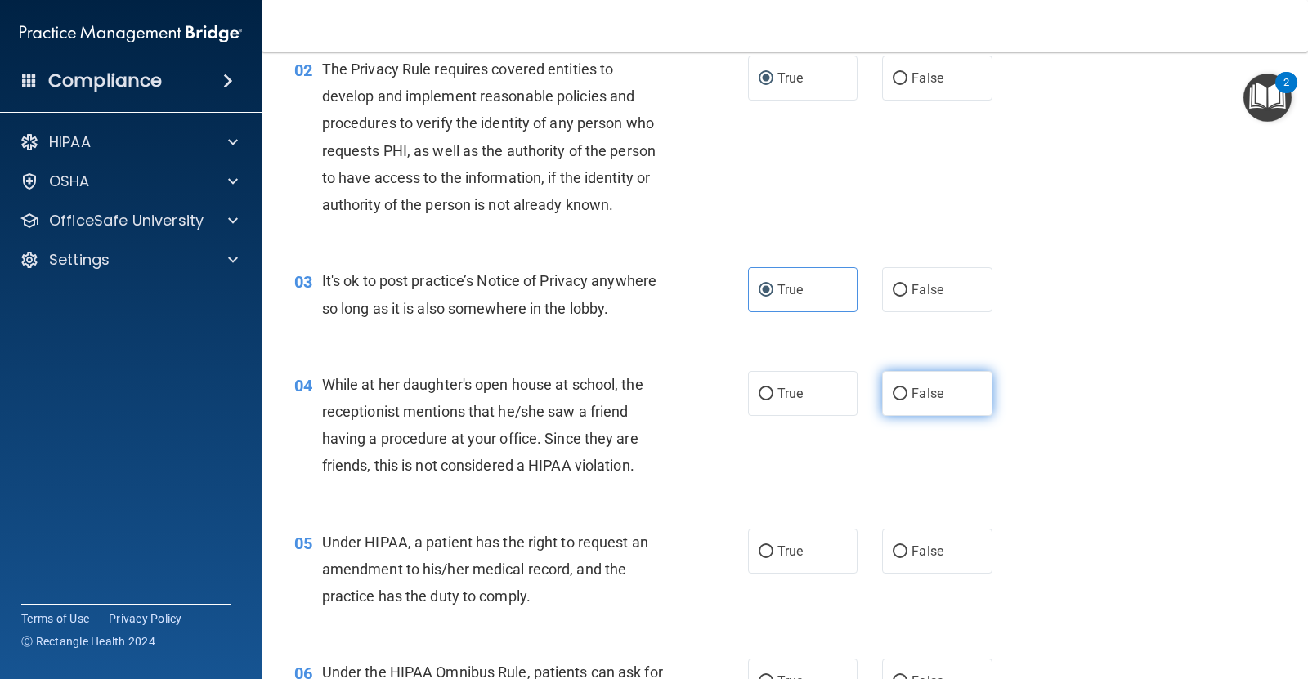
radio input "true"
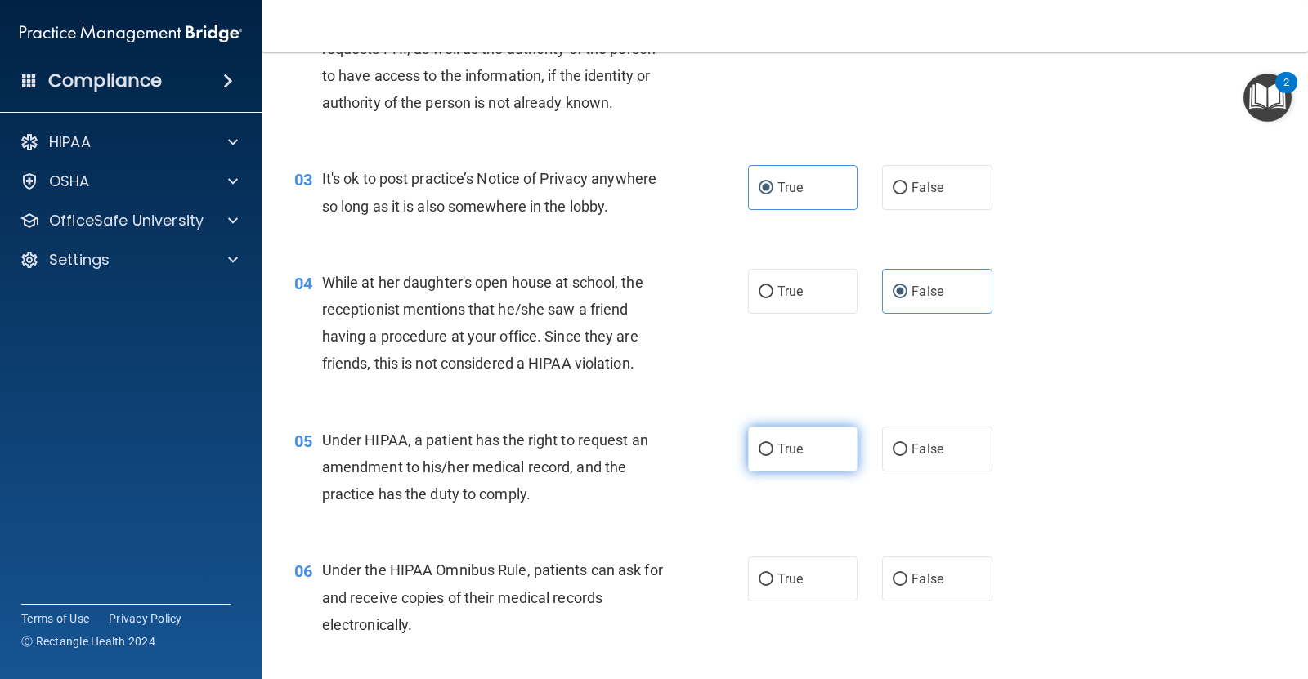
click at [760, 450] on input "True" at bounding box center [766, 450] width 15 height 12
radio input "true"
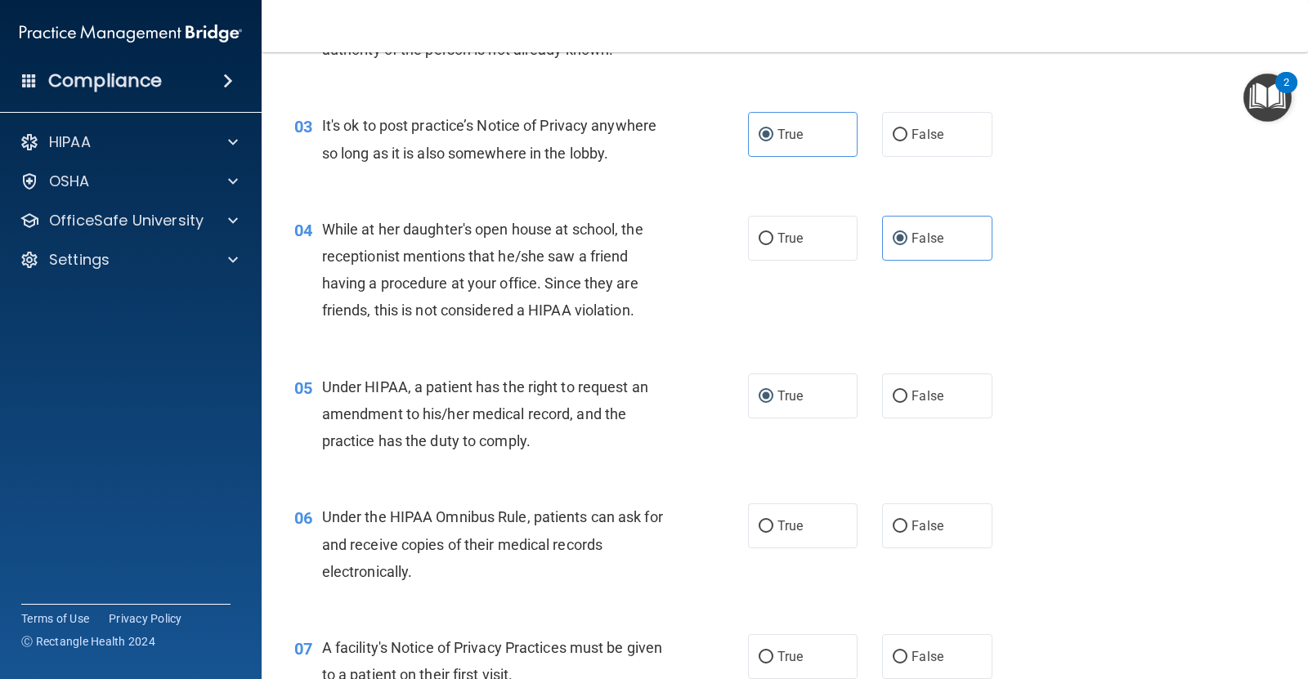
scroll to position [409, 0]
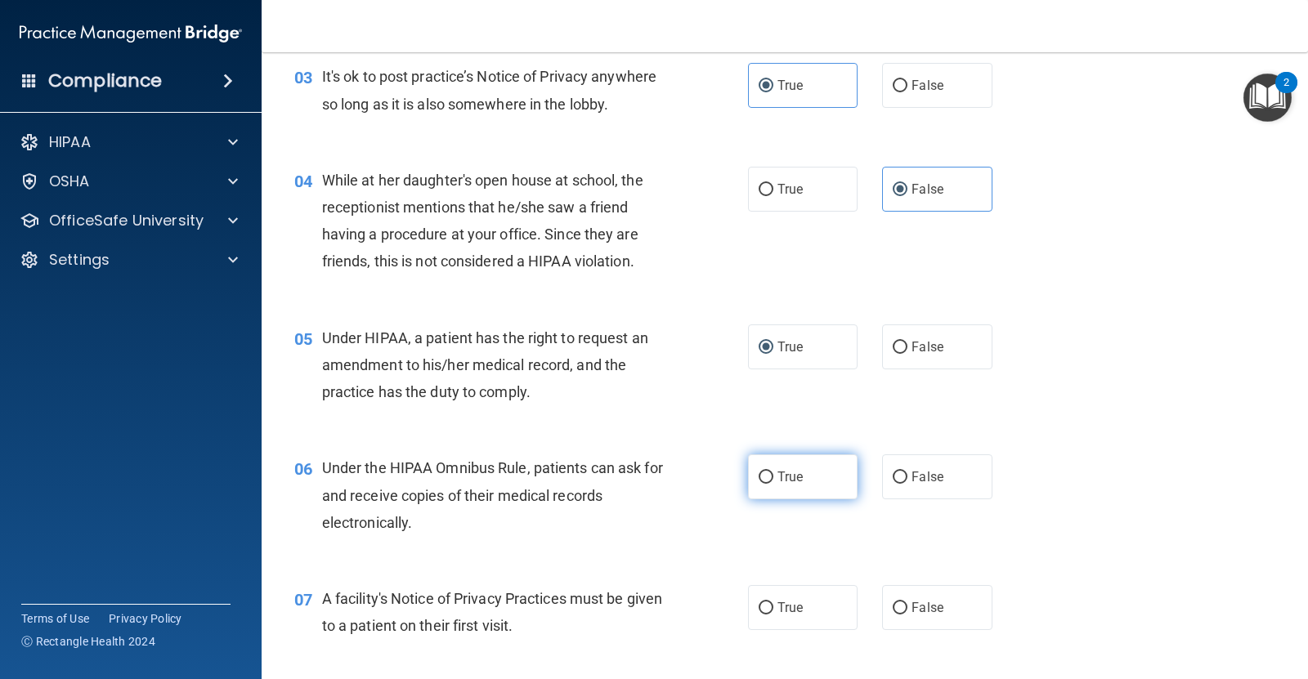
click at [782, 474] on span "True" at bounding box center [789, 477] width 25 height 16
click at [773, 474] on input "True" at bounding box center [766, 478] width 15 height 12
radio input "true"
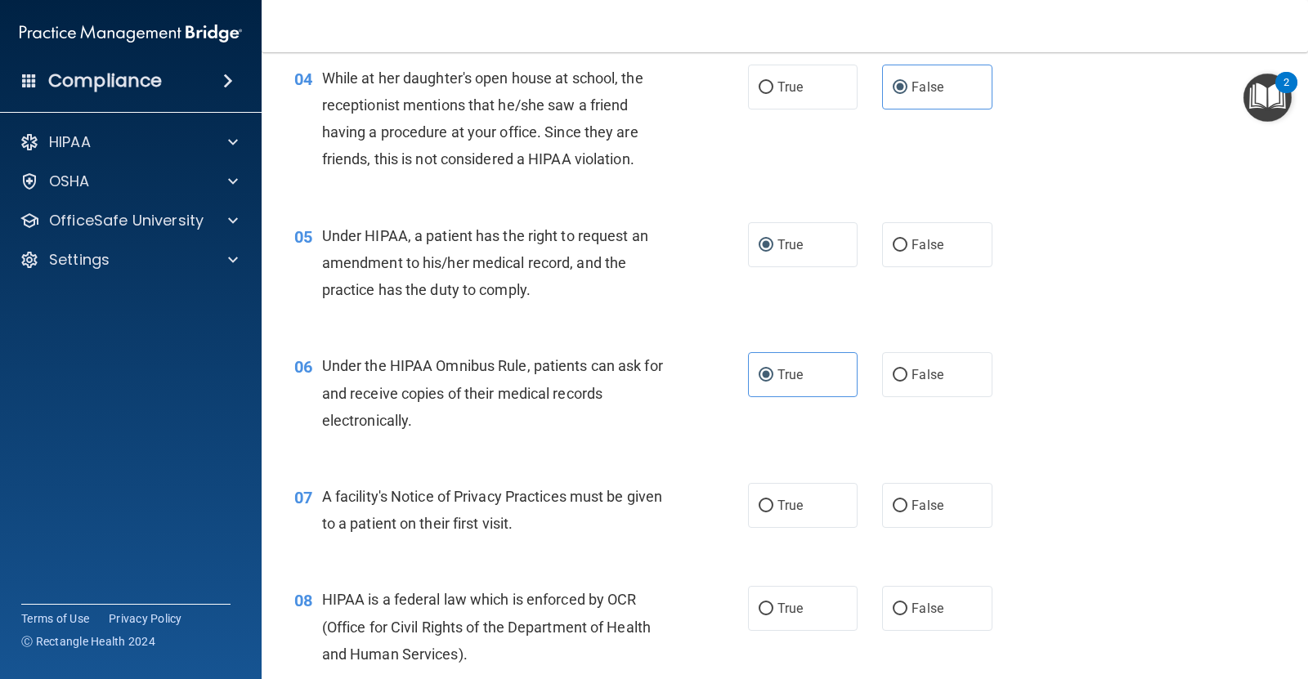
scroll to position [613, 0]
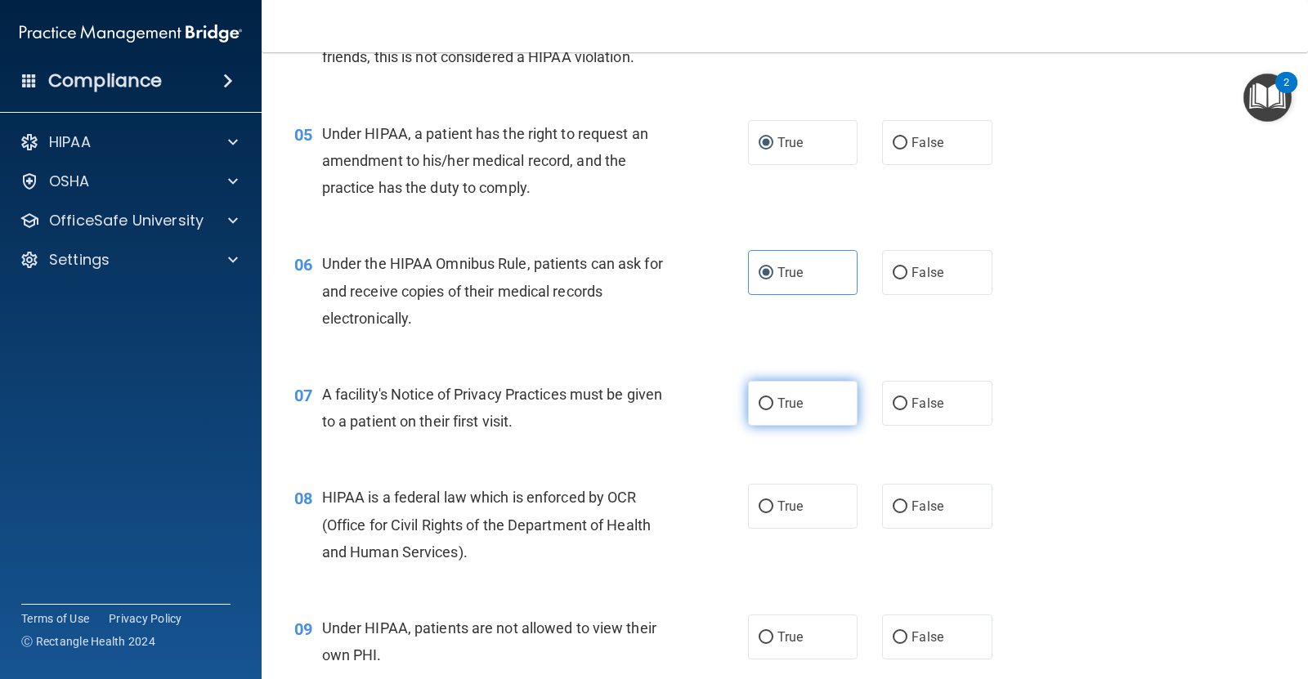
click at [786, 410] on span "True" at bounding box center [789, 404] width 25 height 16
click at [773, 410] on input "True" at bounding box center [766, 404] width 15 height 12
radio input "true"
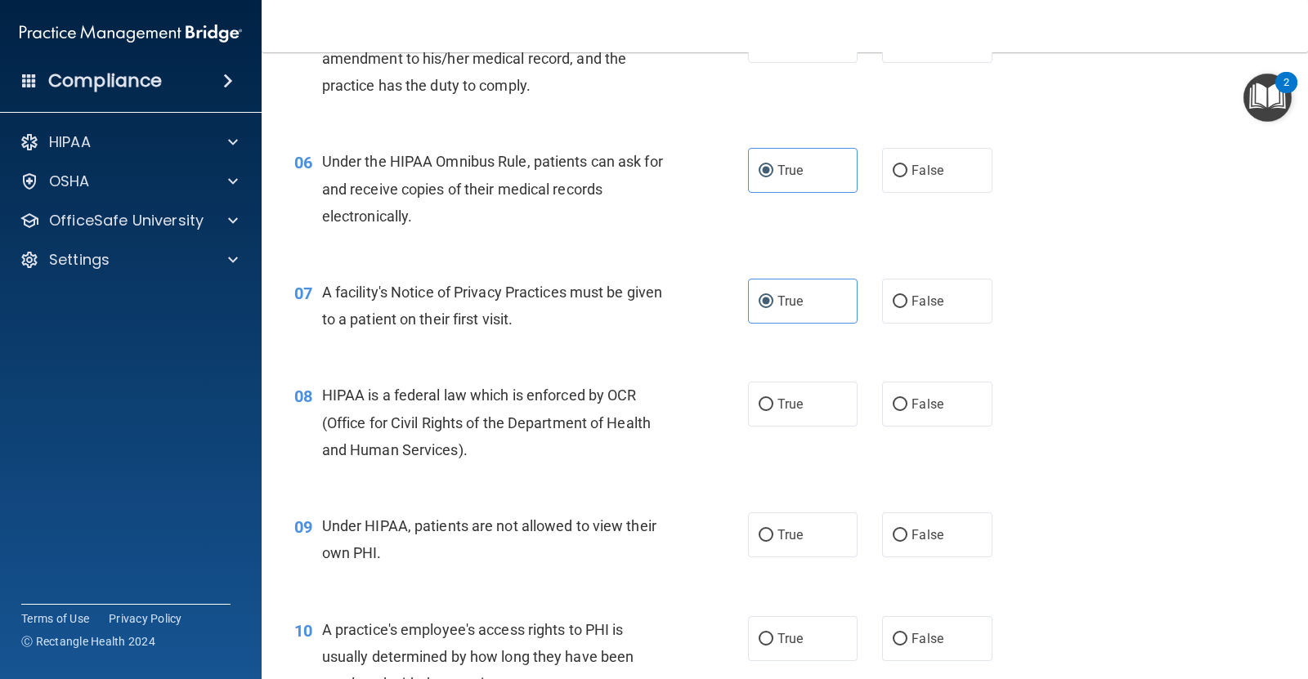
scroll to position [817, 0]
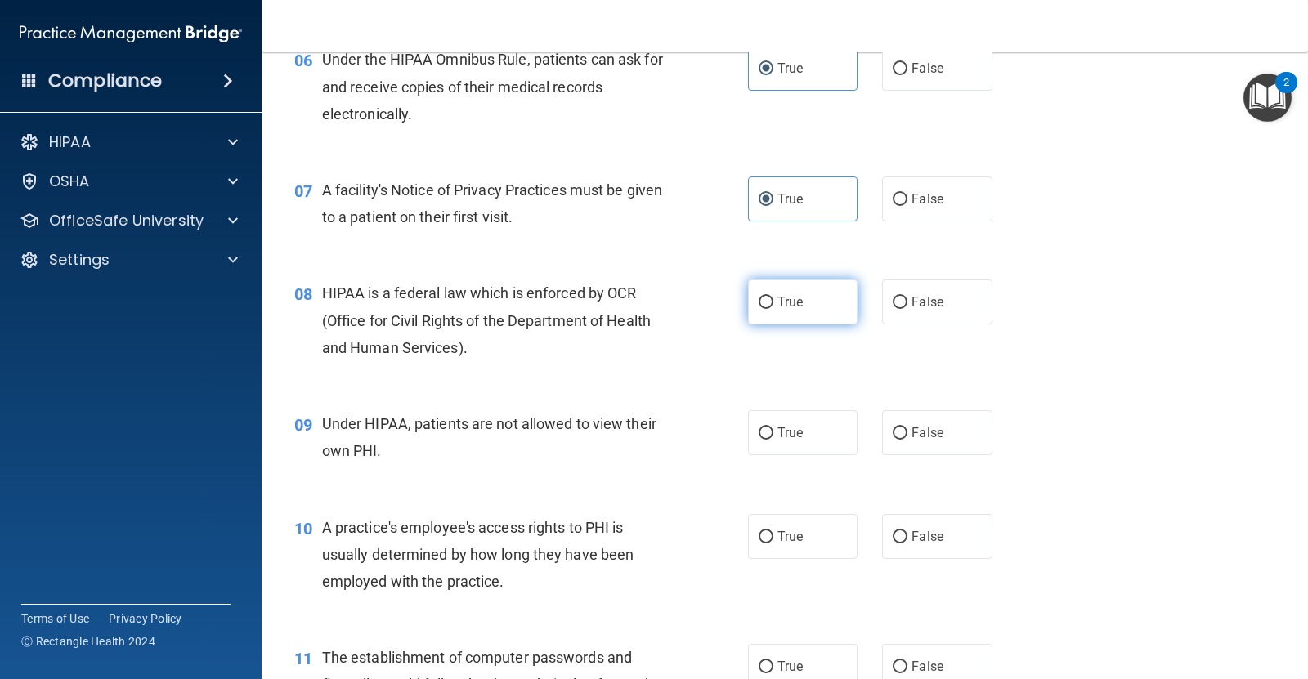
click at [777, 305] on span "True" at bounding box center [789, 302] width 25 height 16
click at [770, 305] on input "True" at bounding box center [766, 303] width 15 height 12
radio input "true"
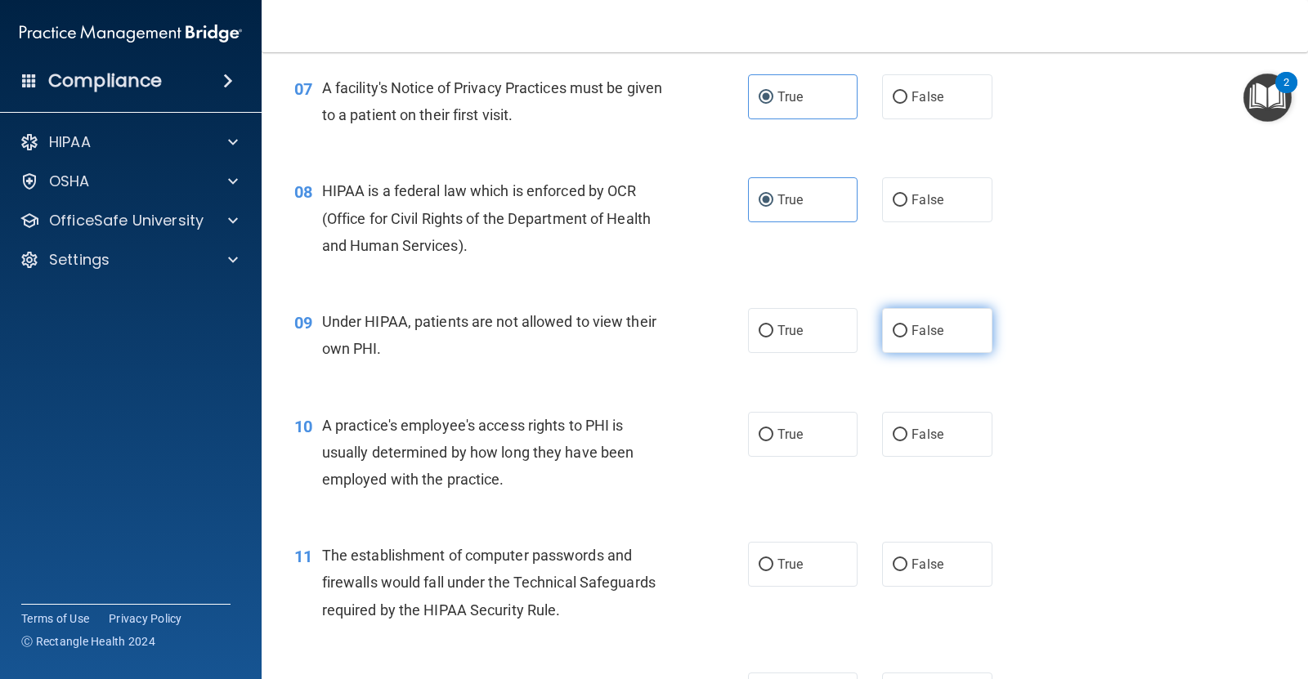
click at [893, 336] on input "False" at bounding box center [900, 331] width 15 height 12
radio input "true"
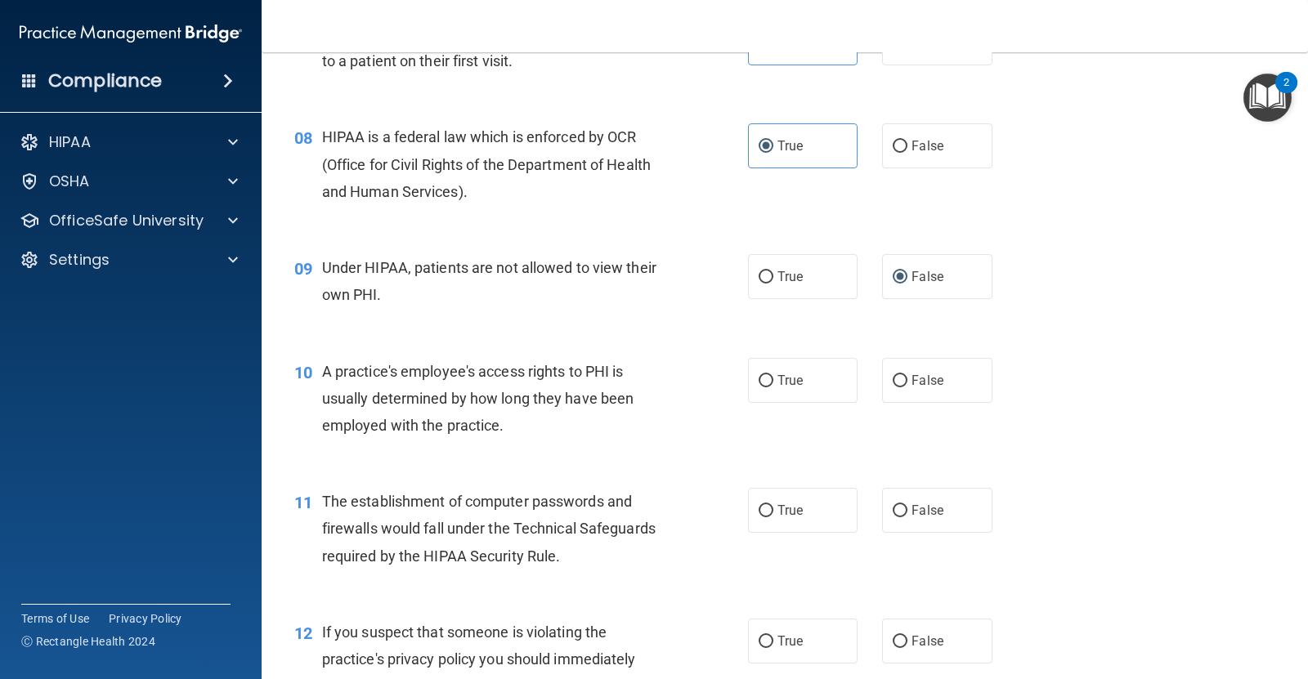
scroll to position [1022, 0]
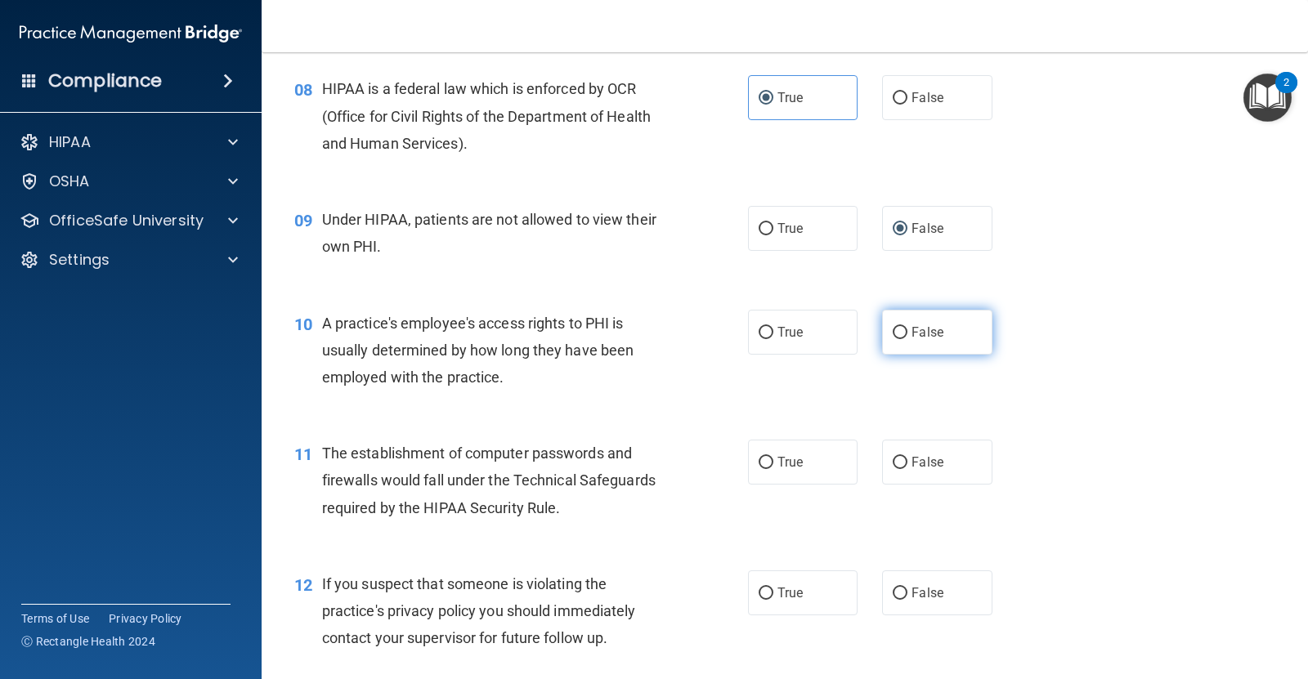
click at [893, 327] on input "False" at bounding box center [900, 333] width 15 height 12
radio input "true"
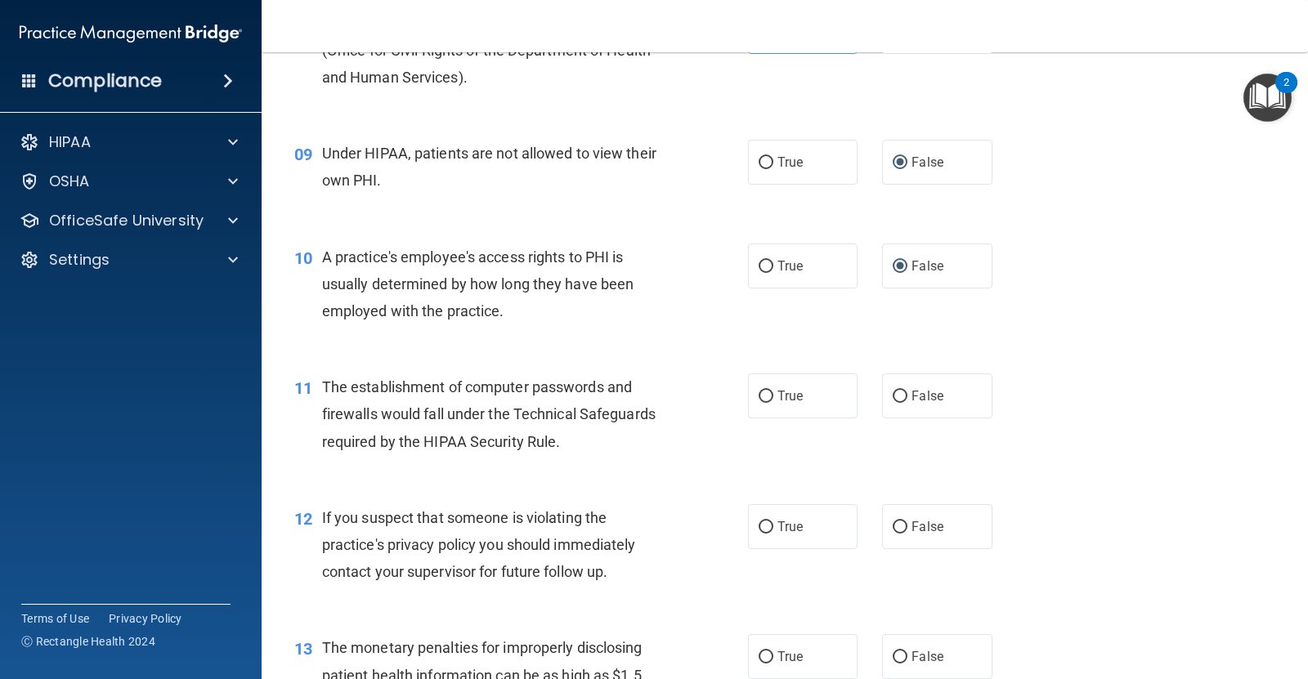
scroll to position [1124, 0]
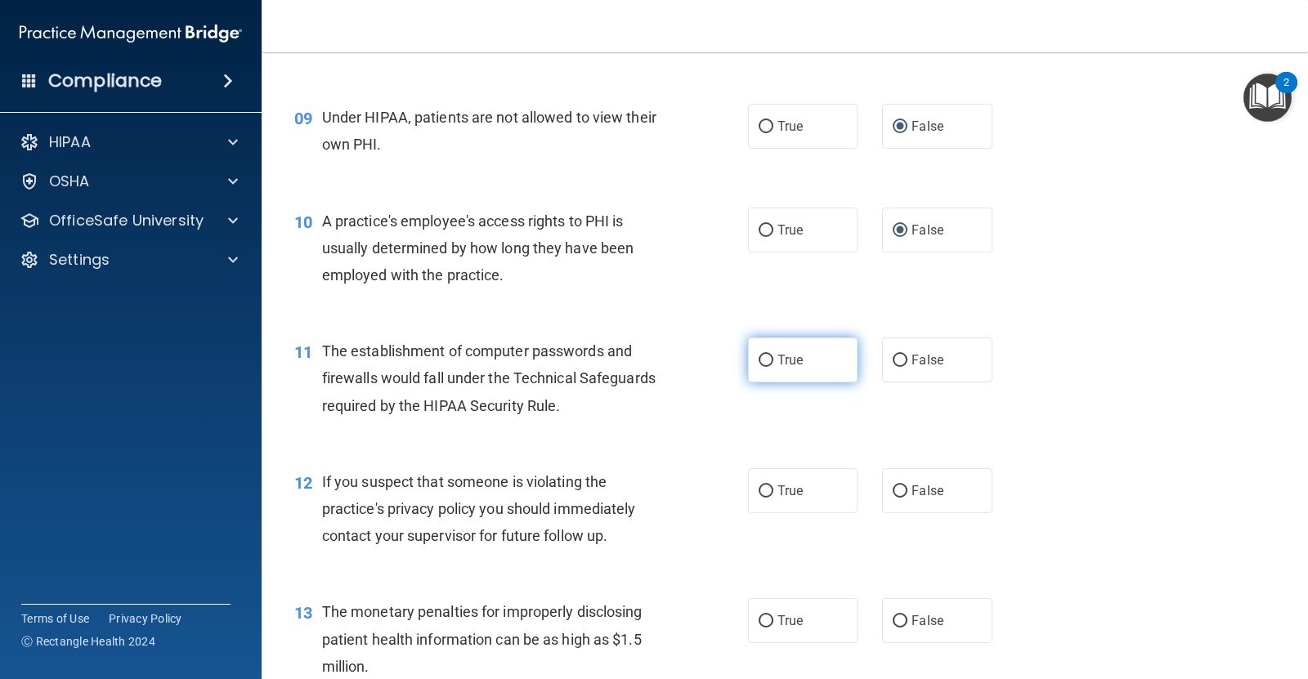
click at [765, 367] on input "True" at bounding box center [766, 361] width 15 height 12
radio input "true"
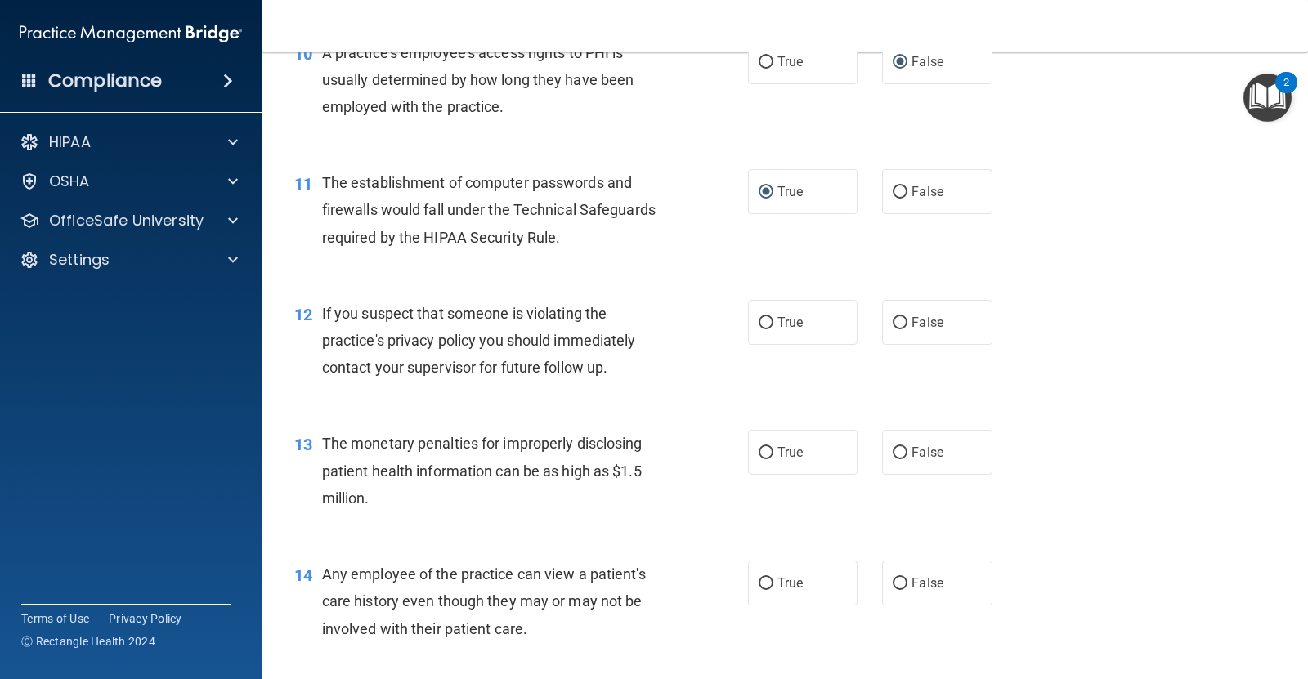
scroll to position [1328, 0]
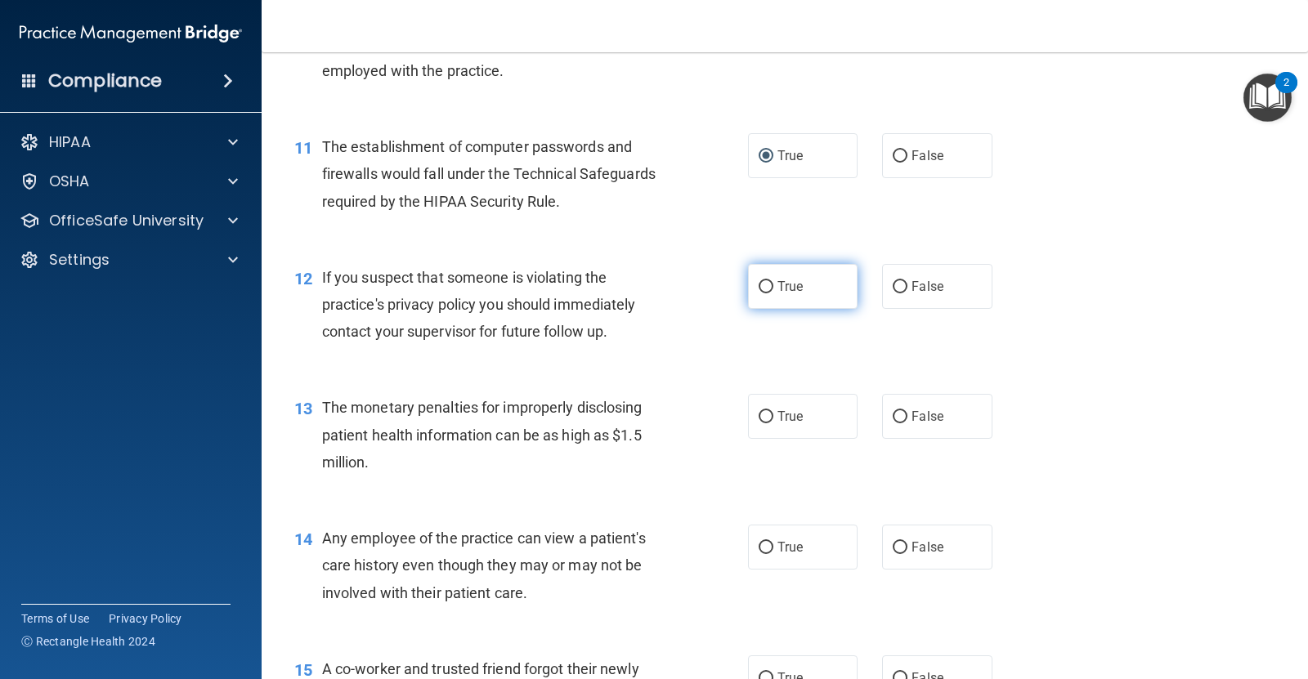
click at [777, 287] on span "True" at bounding box center [789, 287] width 25 height 16
click at [771, 287] on input "True" at bounding box center [766, 287] width 15 height 12
radio input "true"
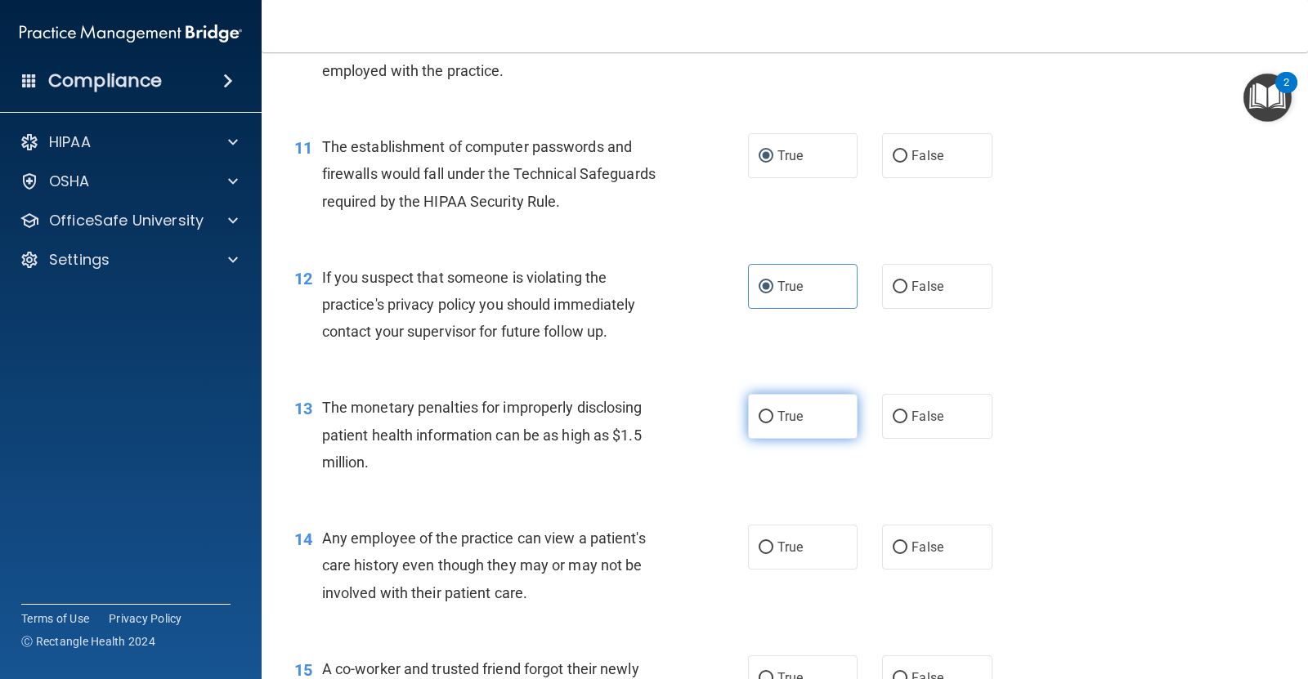
click at [786, 419] on span "True" at bounding box center [789, 417] width 25 height 16
click at [773, 419] on input "True" at bounding box center [766, 417] width 15 height 12
radio input "true"
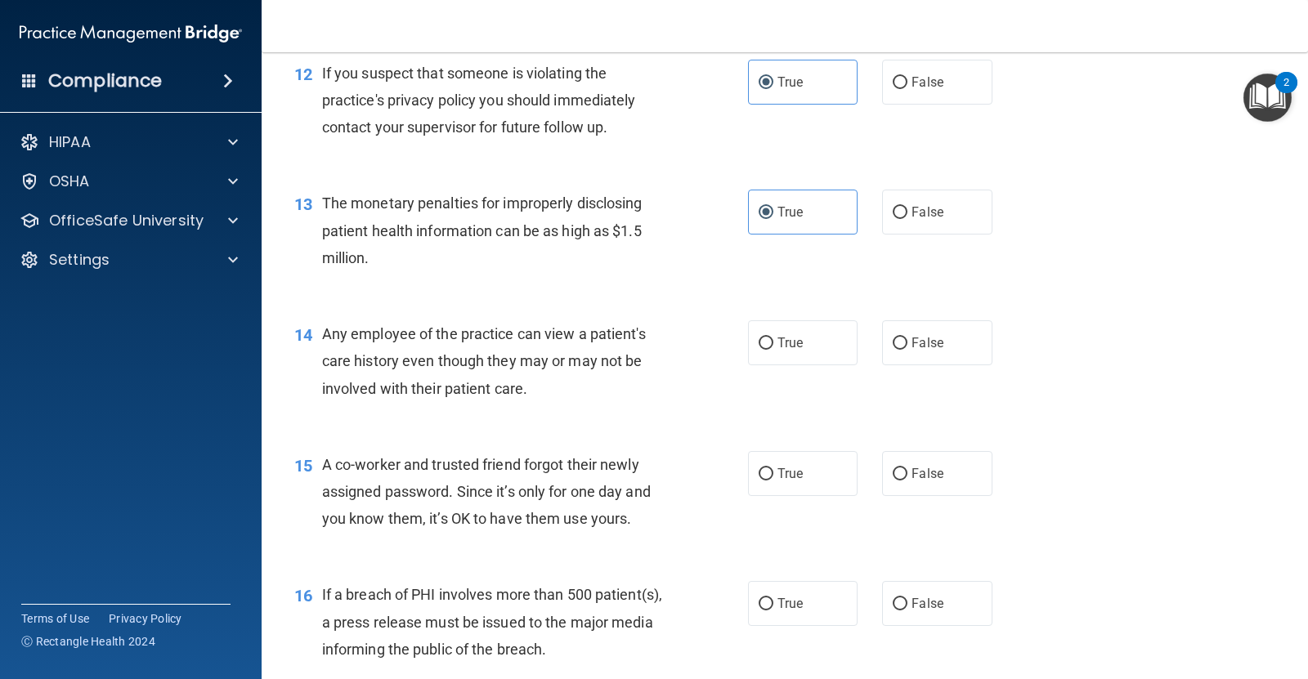
scroll to position [1635, 0]
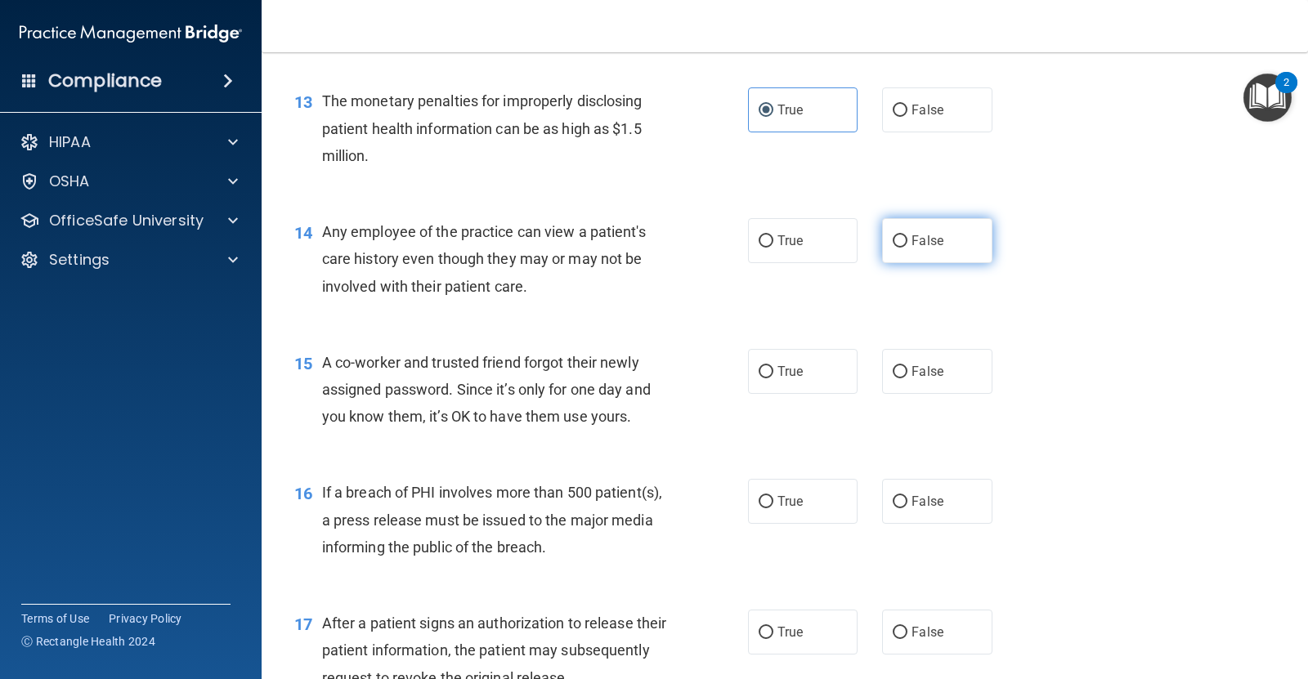
click at [893, 239] on input "False" at bounding box center [900, 241] width 15 height 12
radio input "true"
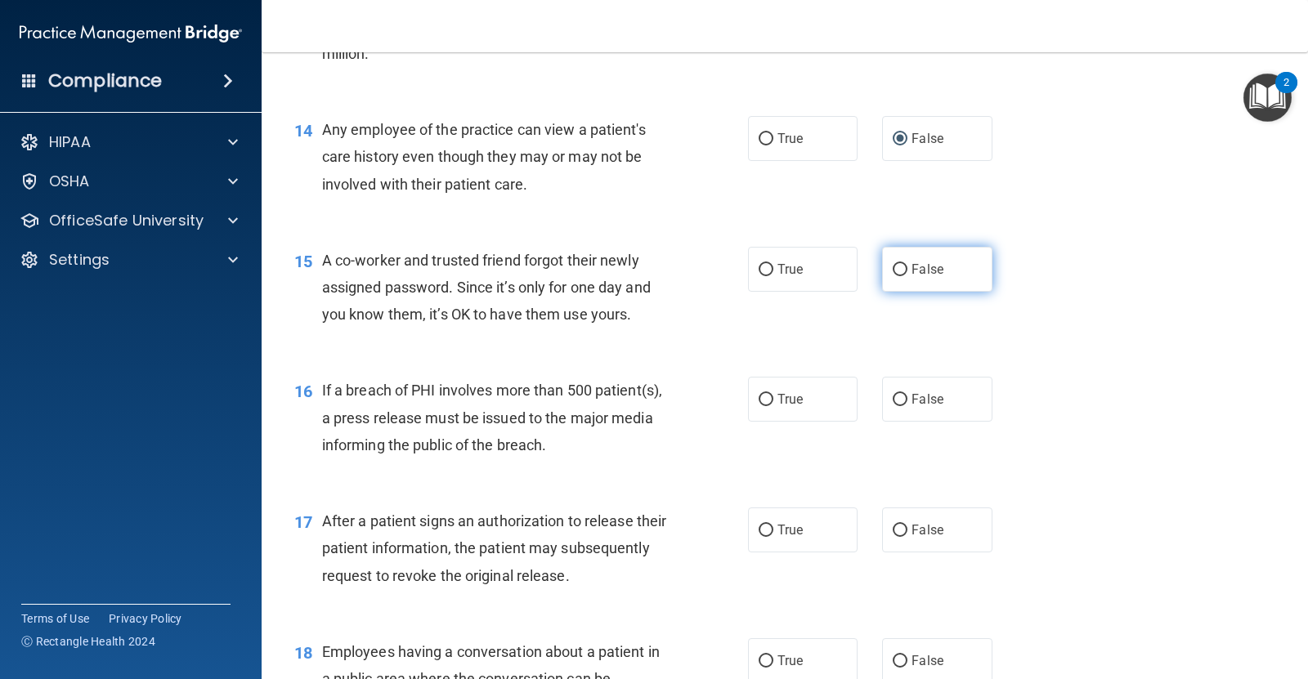
click at [893, 270] on input "False" at bounding box center [900, 270] width 15 height 12
radio input "true"
click at [764, 393] on label "True" at bounding box center [803, 399] width 110 height 45
click at [764, 394] on input "True" at bounding box center [766, 400] width 15 height 12
radio input "true"
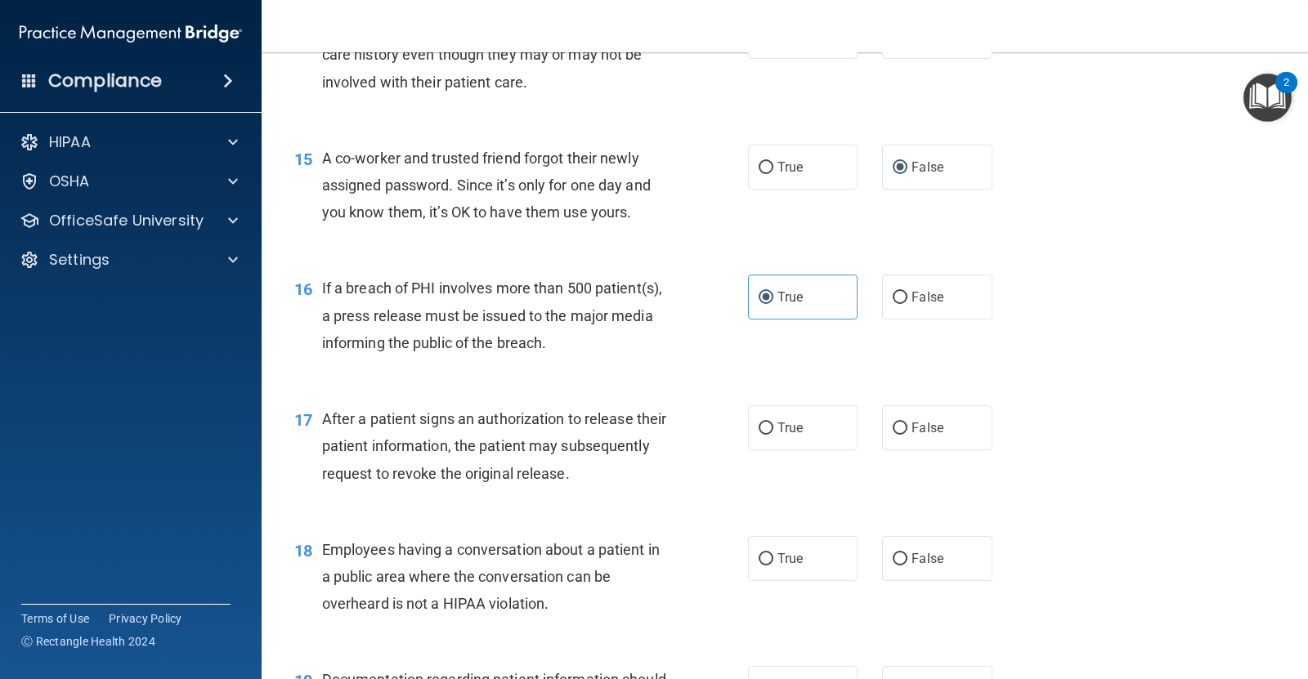
scroll to position [1941, 0]
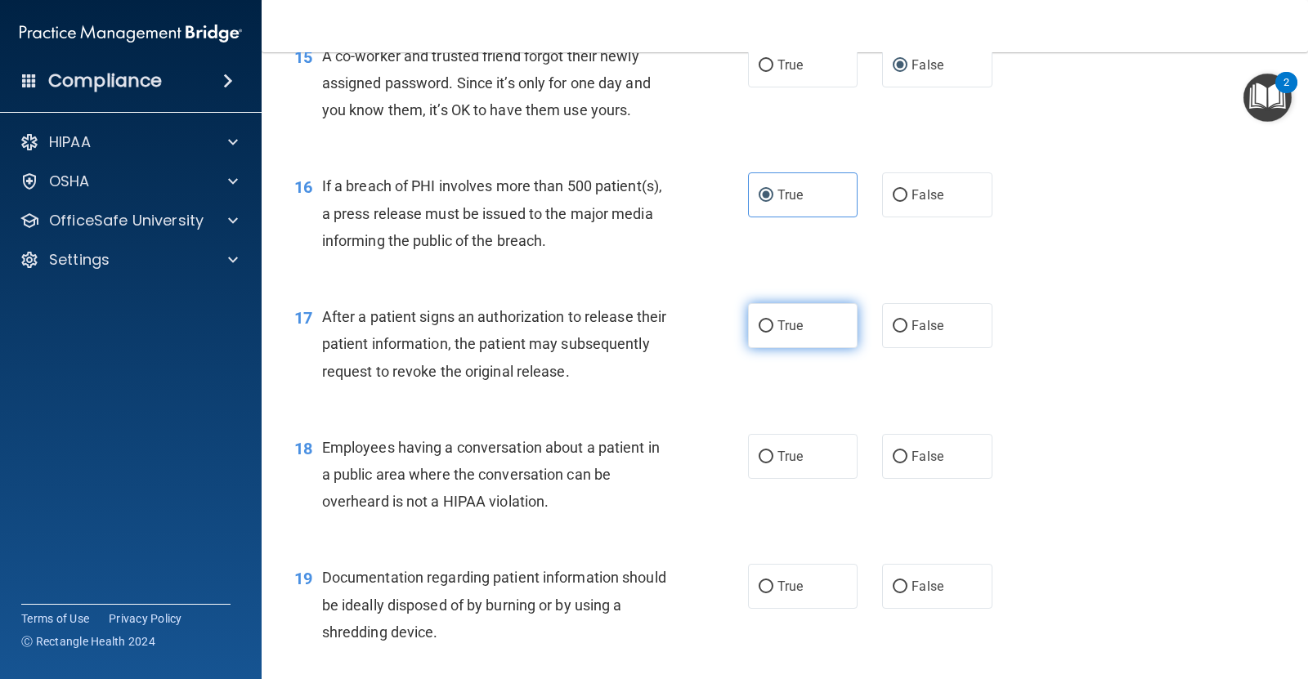
click at [759, 325] on input "True" at bounding box center [766, 326] width 15 height 12
radio input "true"
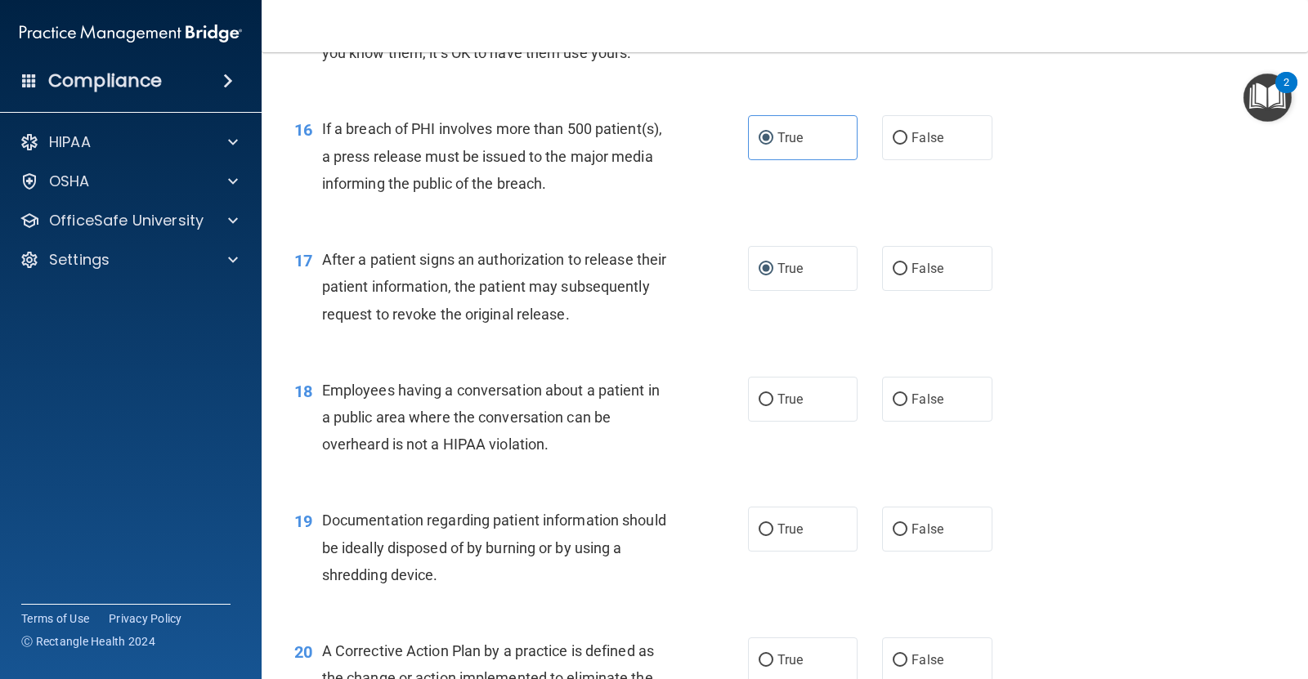
scroll to position [2043, 0]
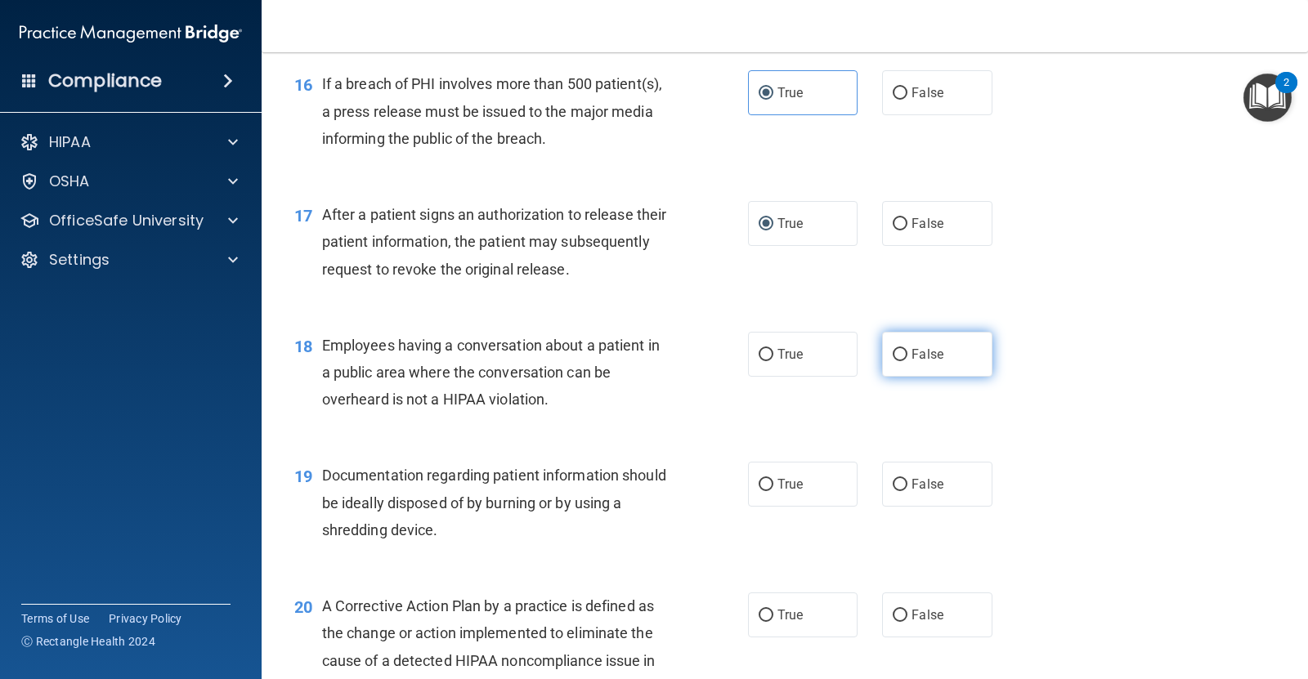
click at [893, 353] on input "False" at bounding box center [900, 355] width 15 height 12
radio input "true"
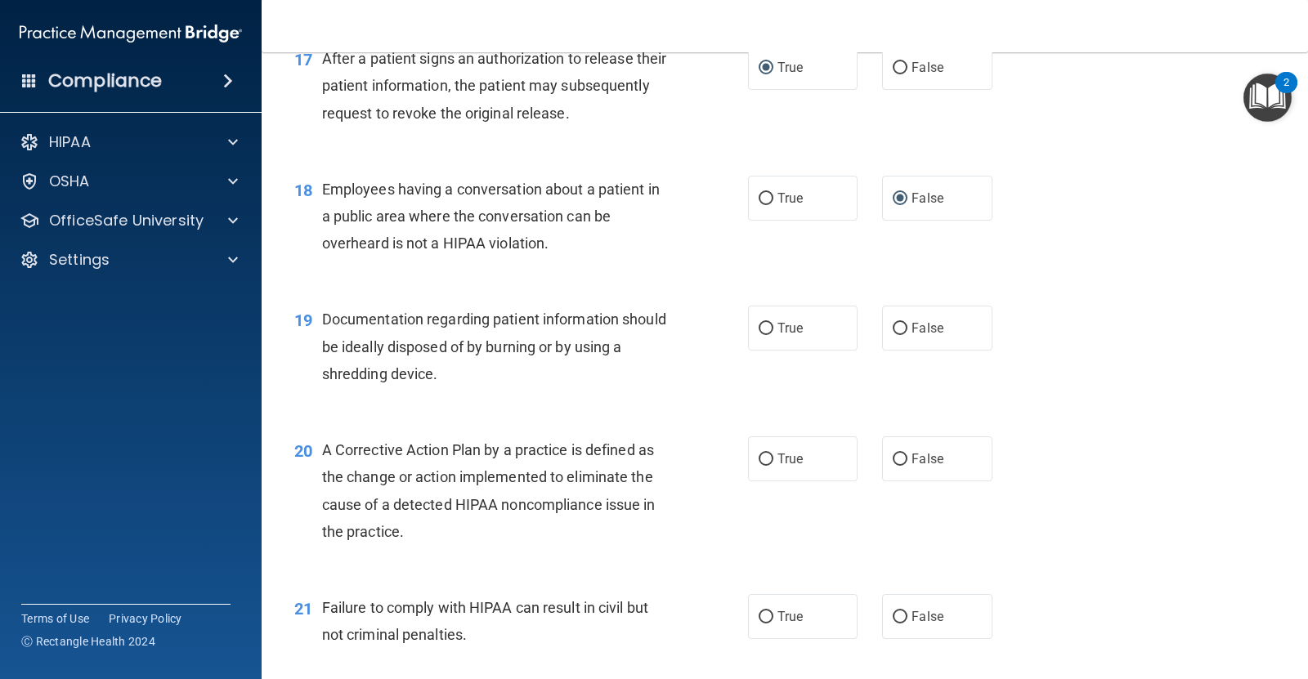
scroll to position [2248, 0]
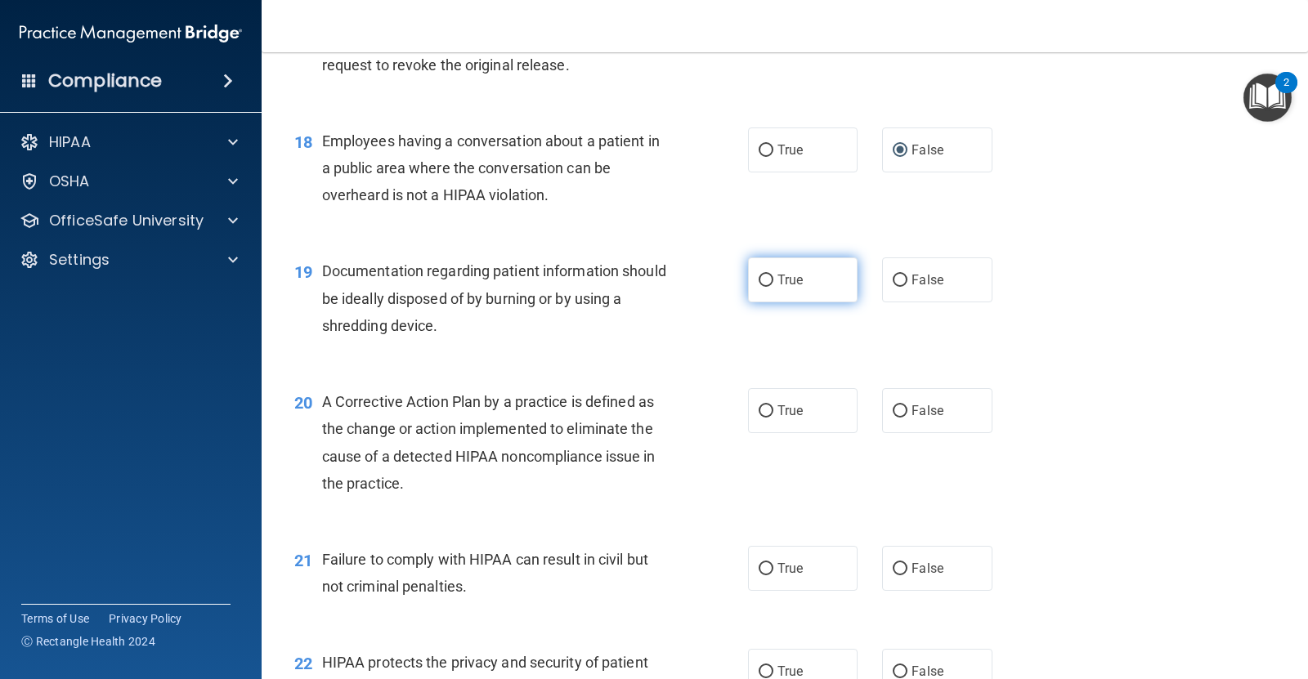
click at [768, 272] on label "True" at bounding box center [803, 279] width 110 height 45
click at [768, 275] on input "True" at bounding box center [766, 281] width 15 height 12
radio input "true"
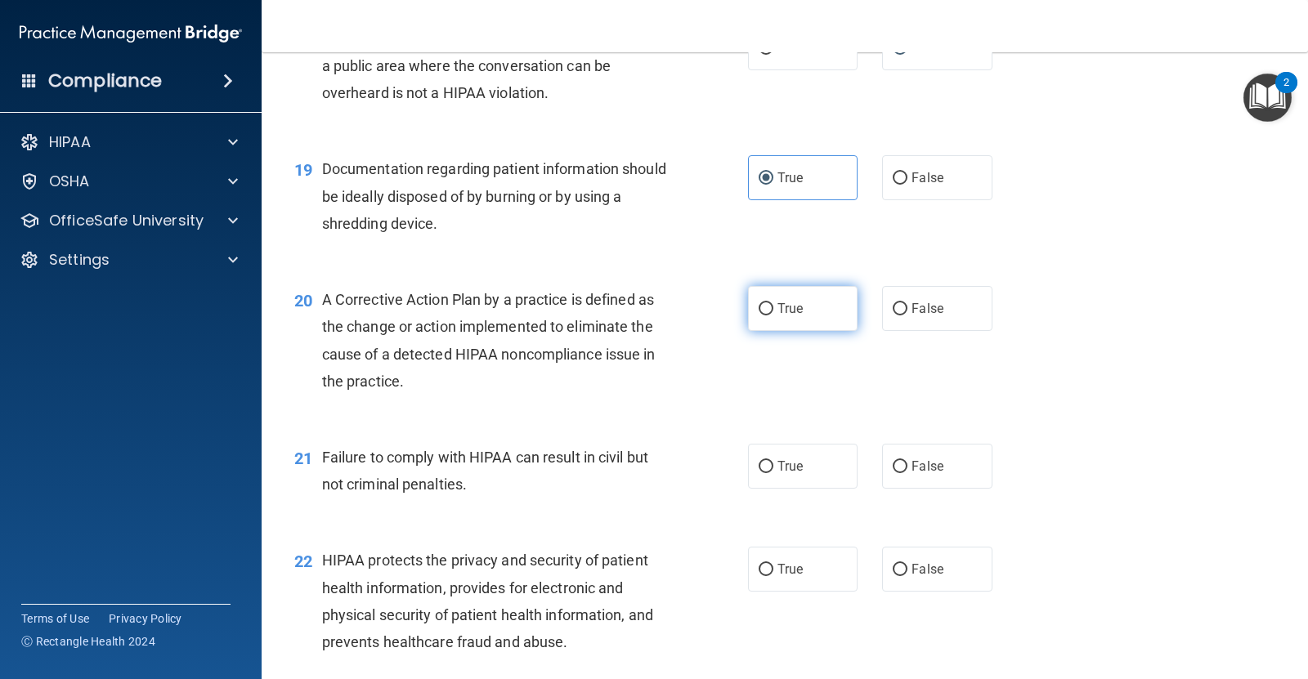
click at [767, 312] on label "True" at bounding box center [803, 308] width 110 height 45
click at [767, 312] on input "True" at bounding box center [766, 309] width 15 height 12
radio input "true"
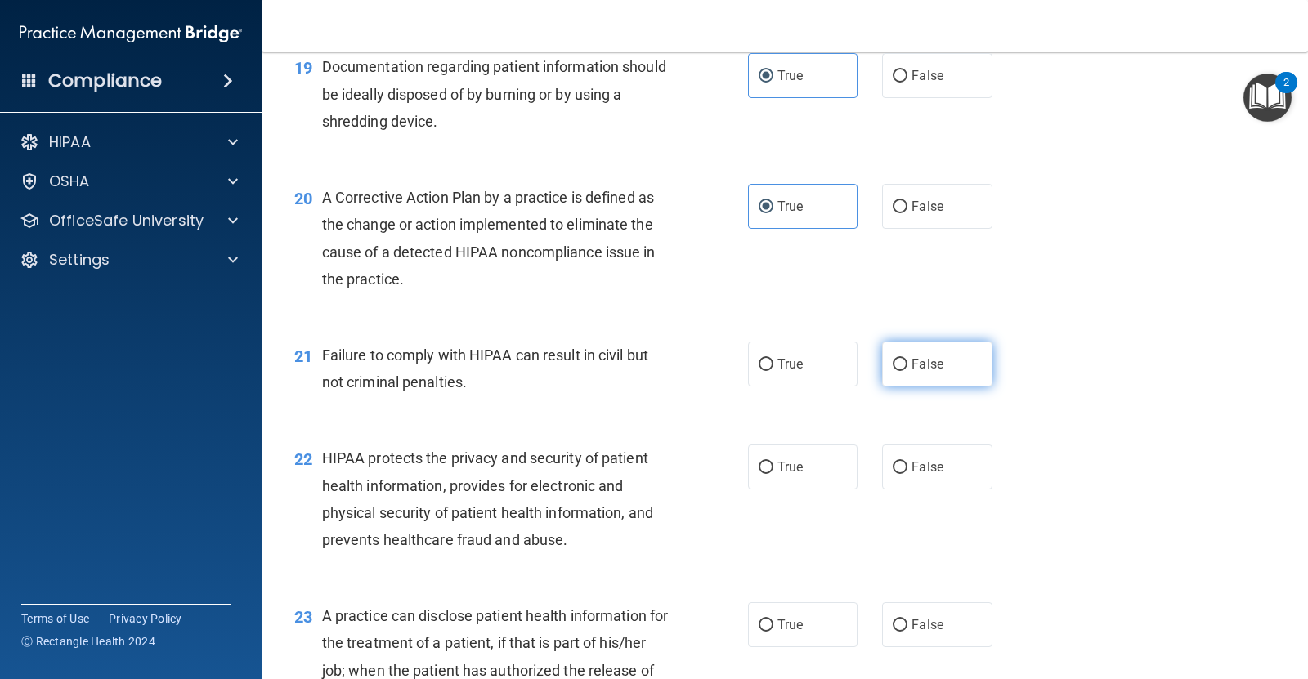
click at [938, 374] on label "False" at bounding box center [937, 364] width 110 height 45
click at [907, 371] on input "False" at bounding box center [900, 365] width 15 height 12
radio input "true"
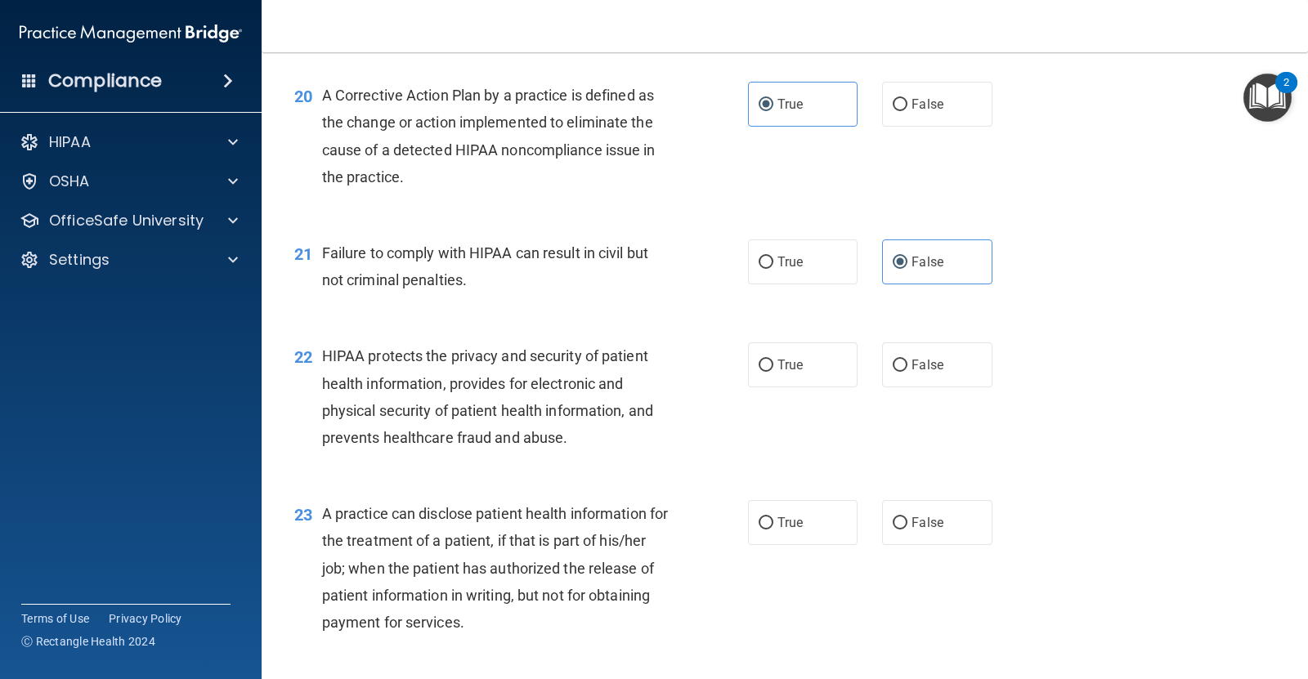
scroll to position [2657, 0]
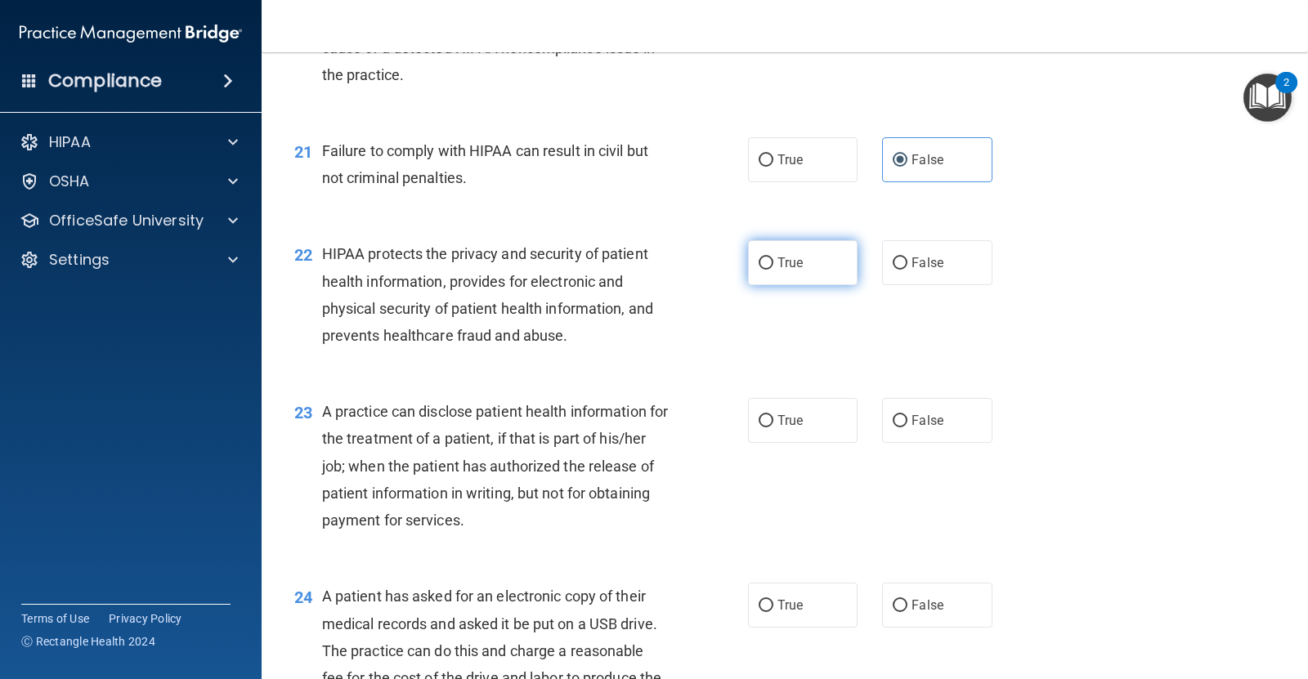
click at [777, 256] on span "True" at bounding box center [789, 263] width 25 height 16
click at [773, 257] on input "True" at bounding box center [766, 263] width 15 height 12
radio input "true"
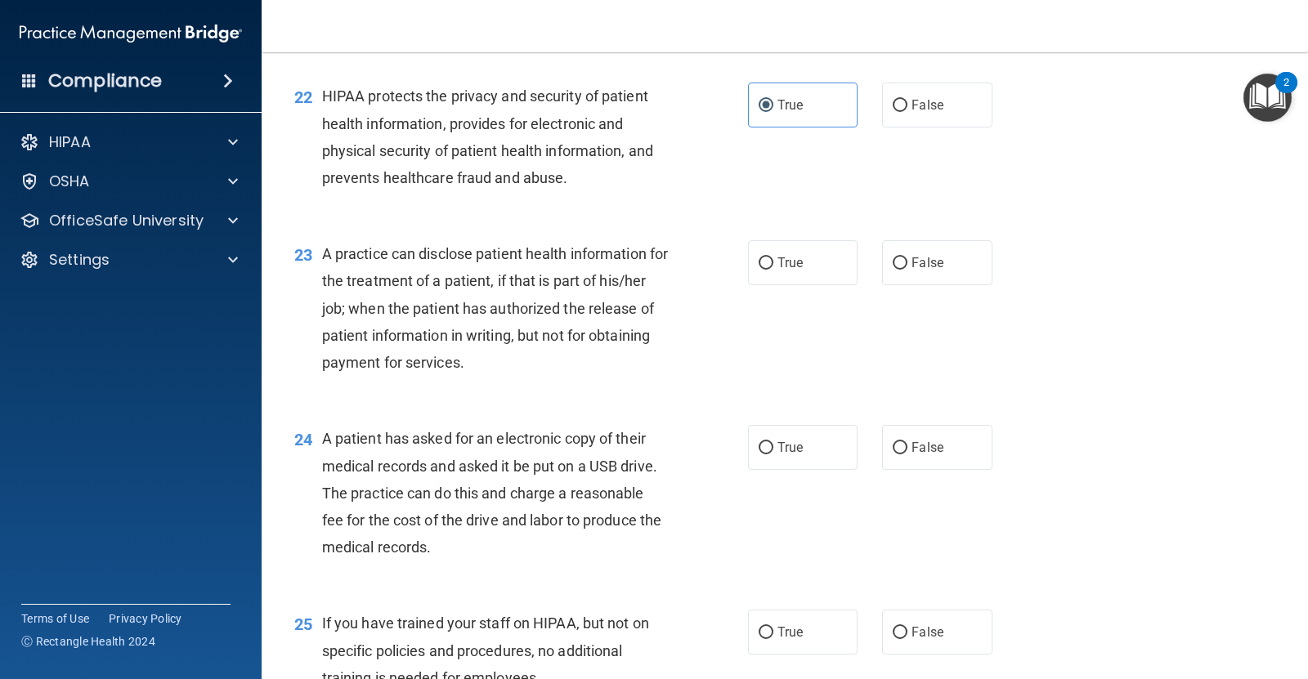
scroll to position [2861, 0]
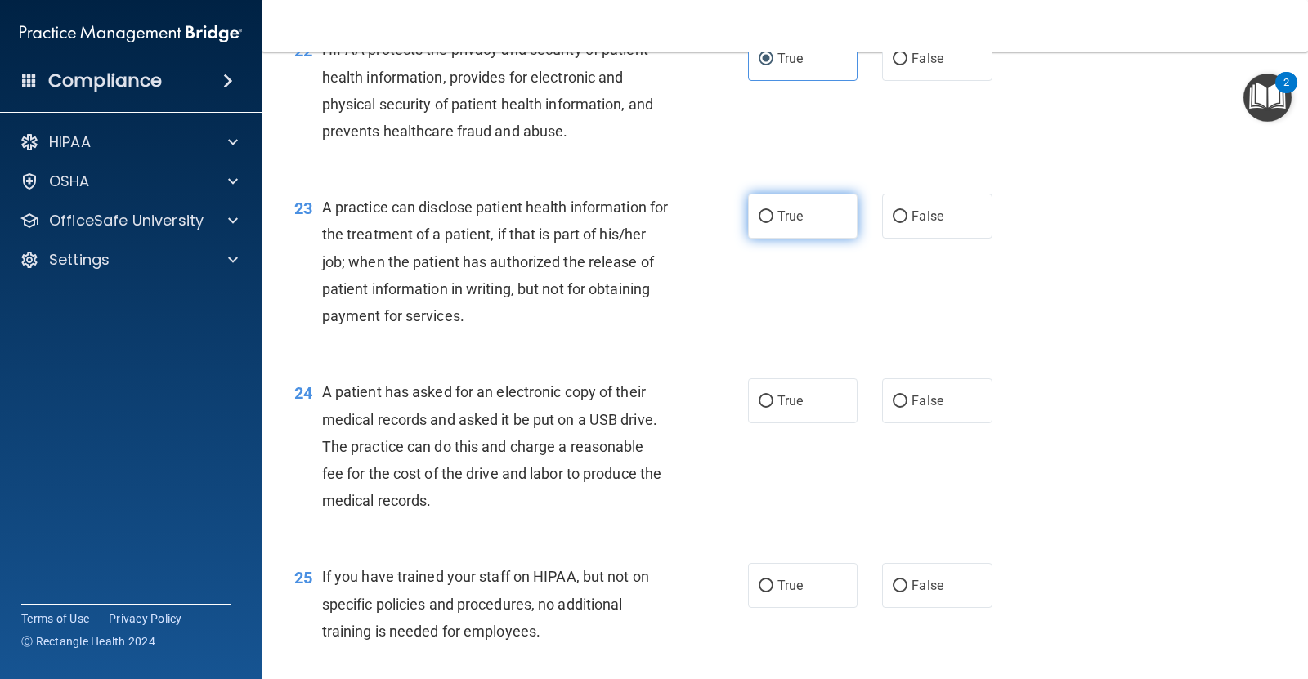
click at [759, 223] on input "True" at bounding box center [766, 217] width 15 height 12
radio input "true"
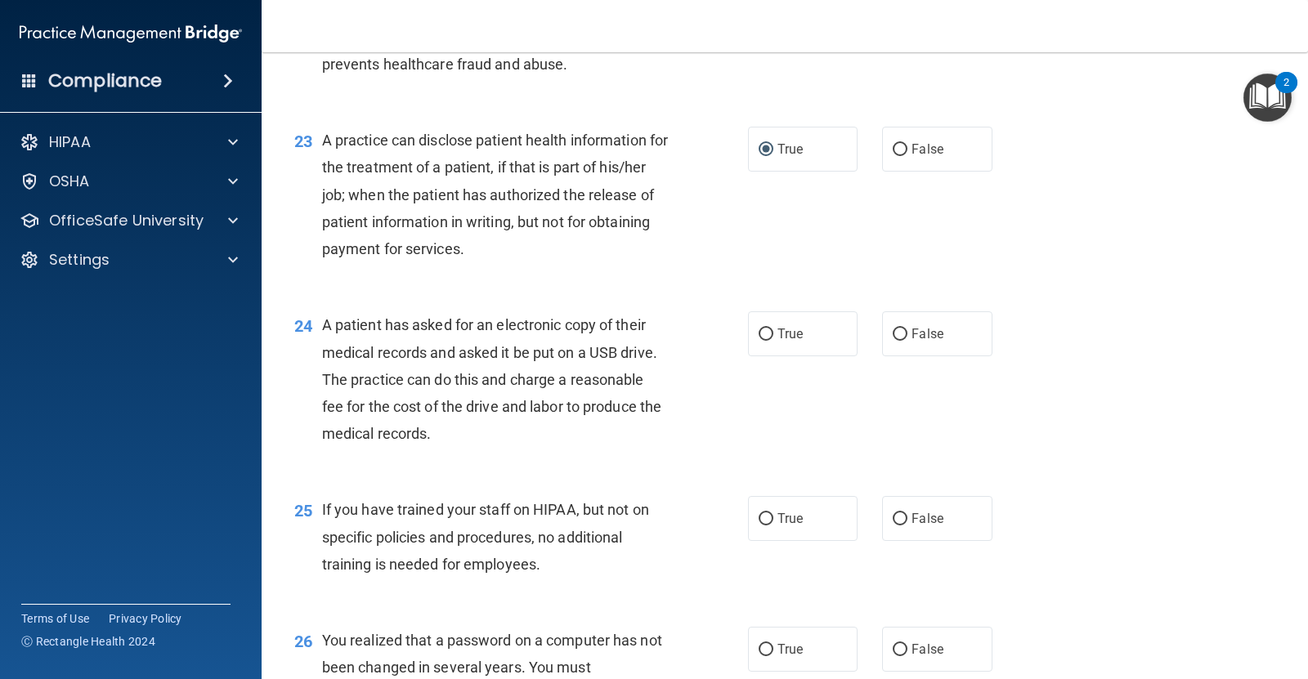
scroll to position [3030, 0]
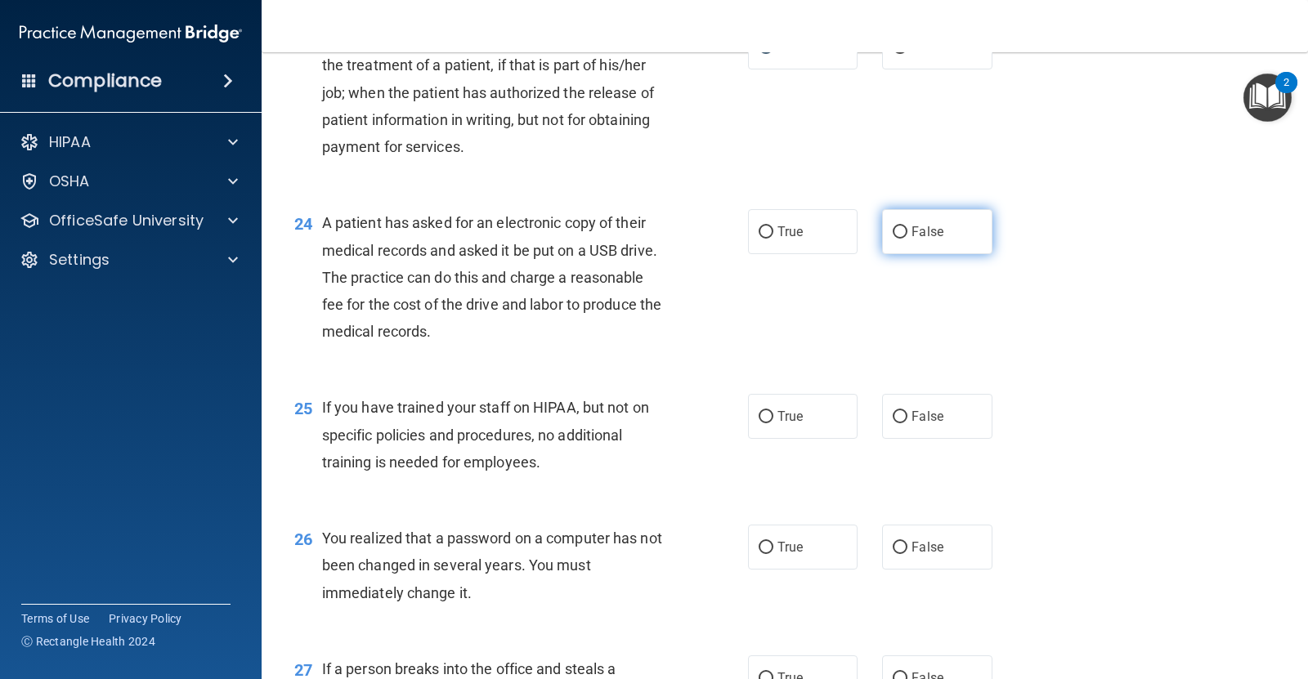
click at [900, 241] on label "False" at bounding box center [937, 231] width 110 height 45
click at [900, 239] on input "False" at bounding box center [900, 232] width 15 height 12
radio input "true"
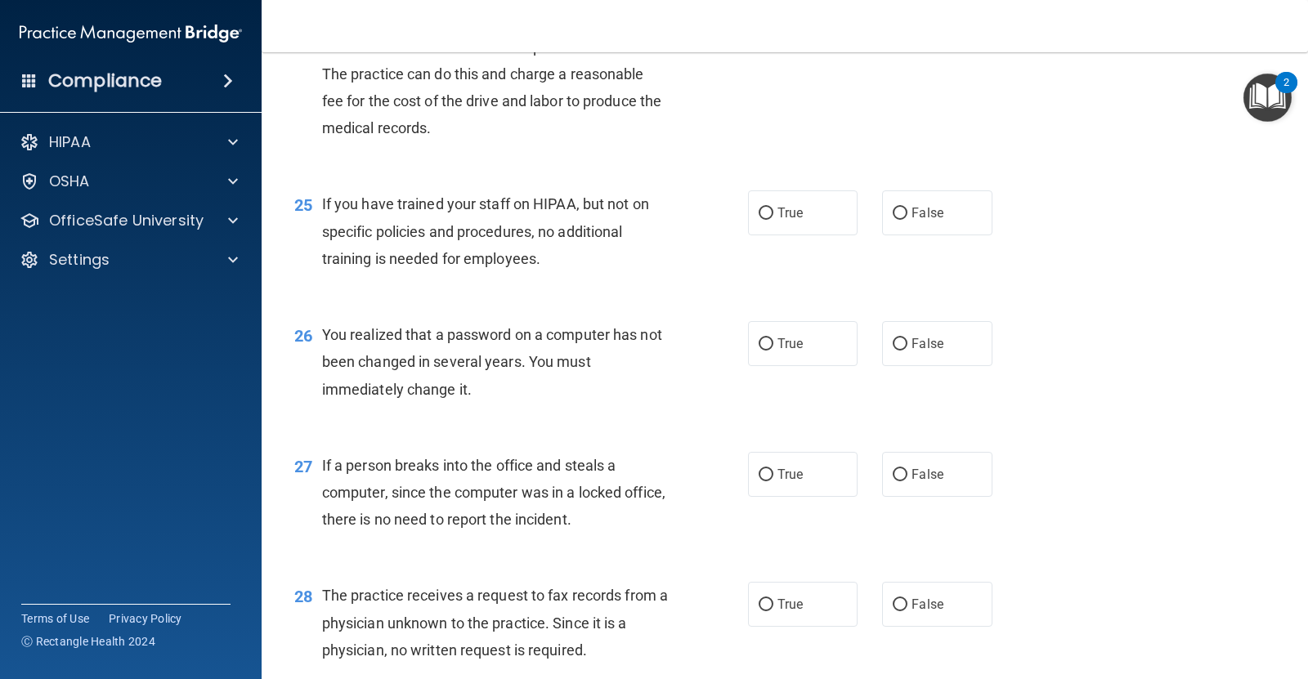
scroll to position [3234, 0]
click at [893, 214] on input "False" at bounding box center [900, 213] width 15 height 12
radio input "true"
click at [902, 335] on label "False" at bounding box center [937, 342] width 110 height 45
click at [902, 338] on input "False" at bounding box center [900, 344] width 15 height 12
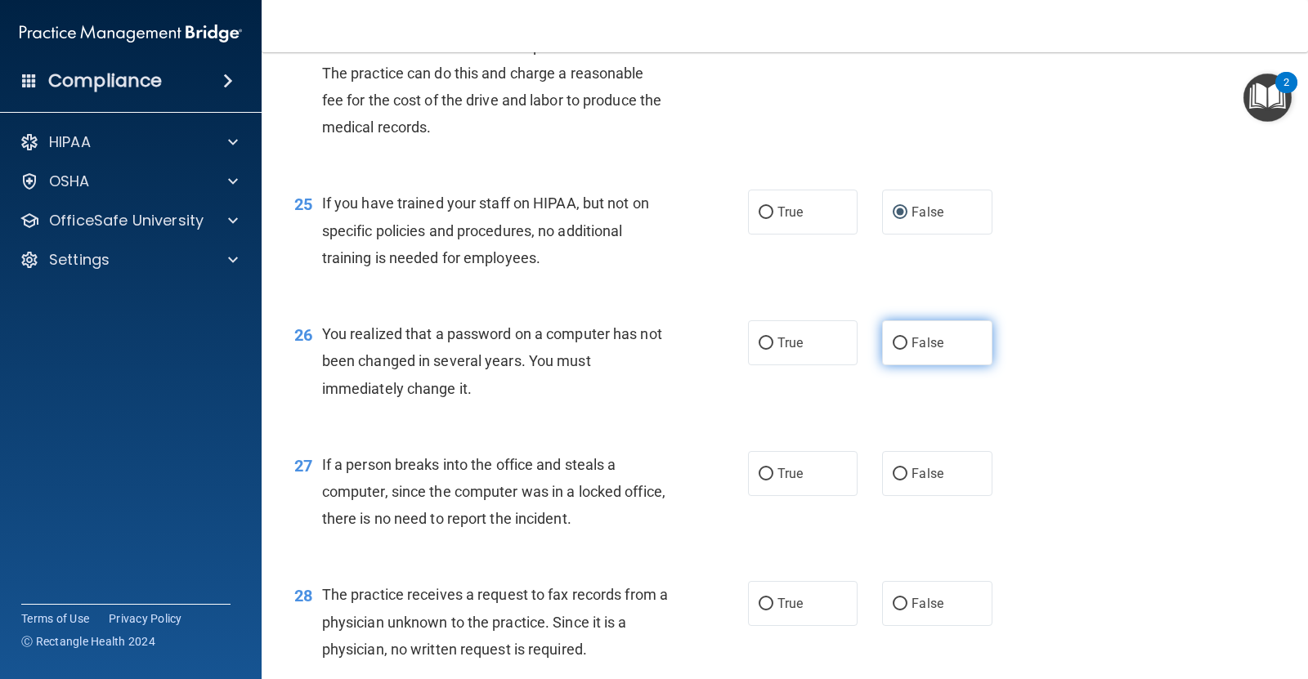
radio input "true"
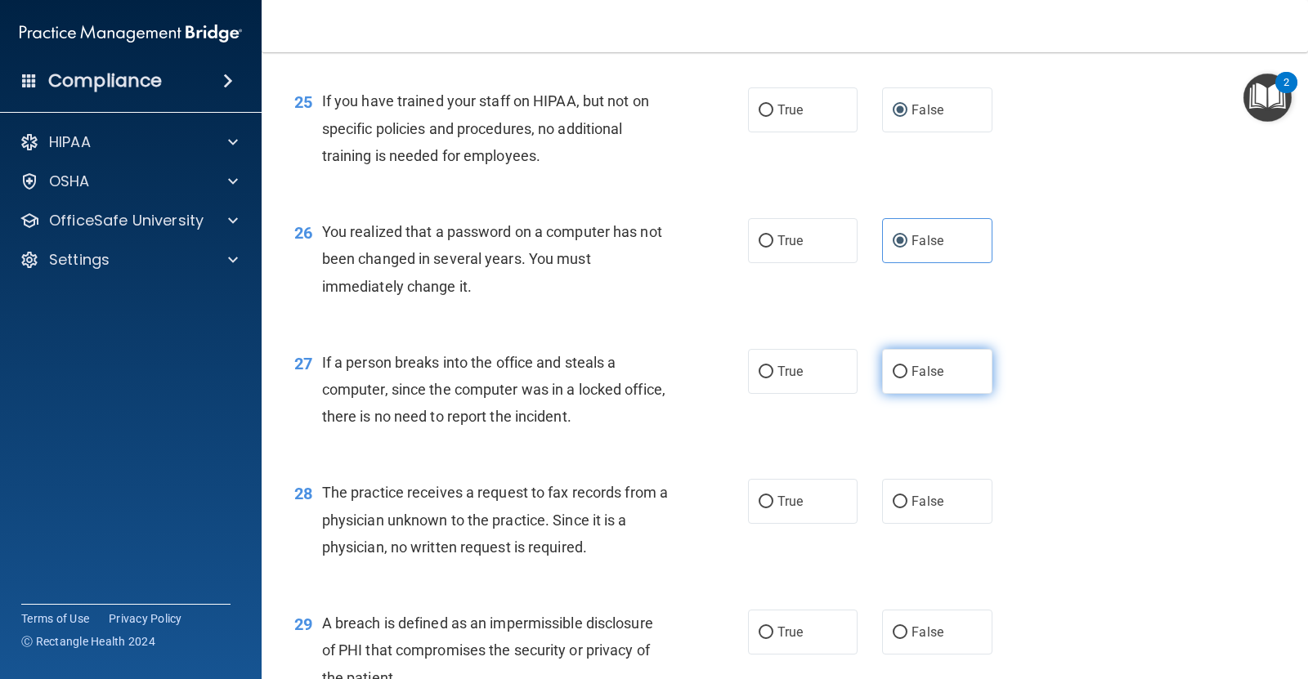
click at [893, 370] on input "False" at bounding box center [900, 372] width 15 height 12
radio input "true"
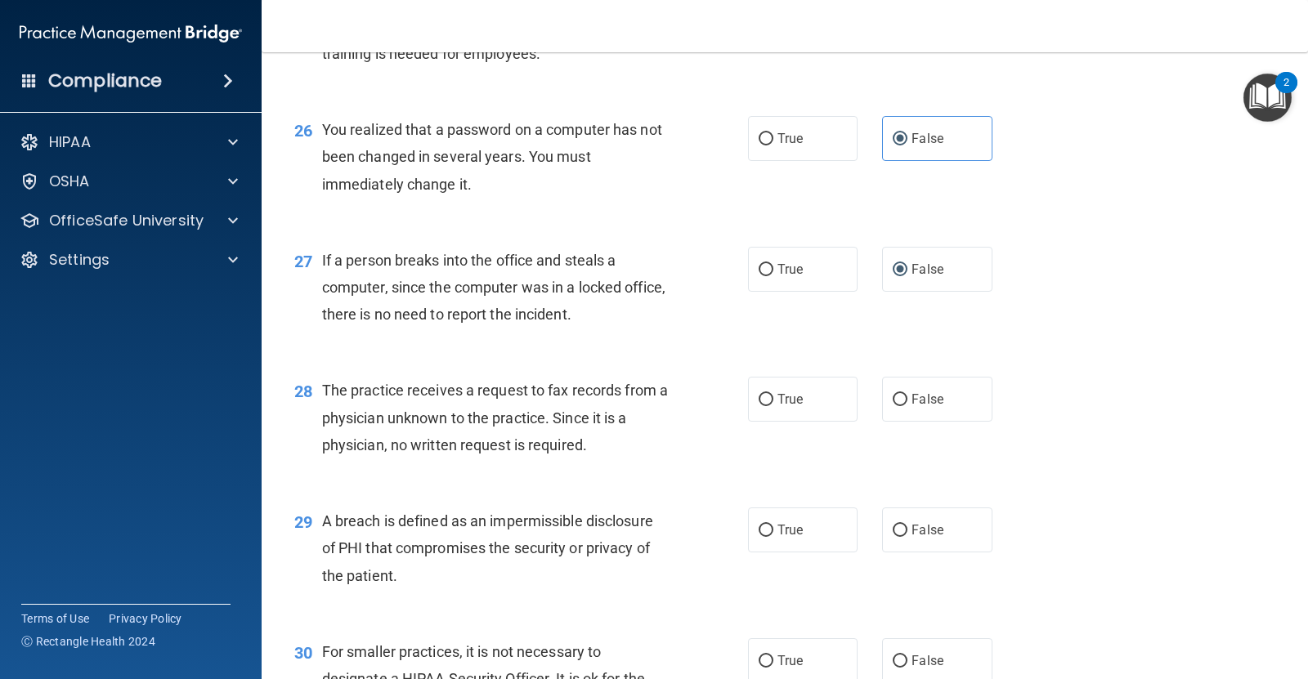
scroll to position [3541, 0]
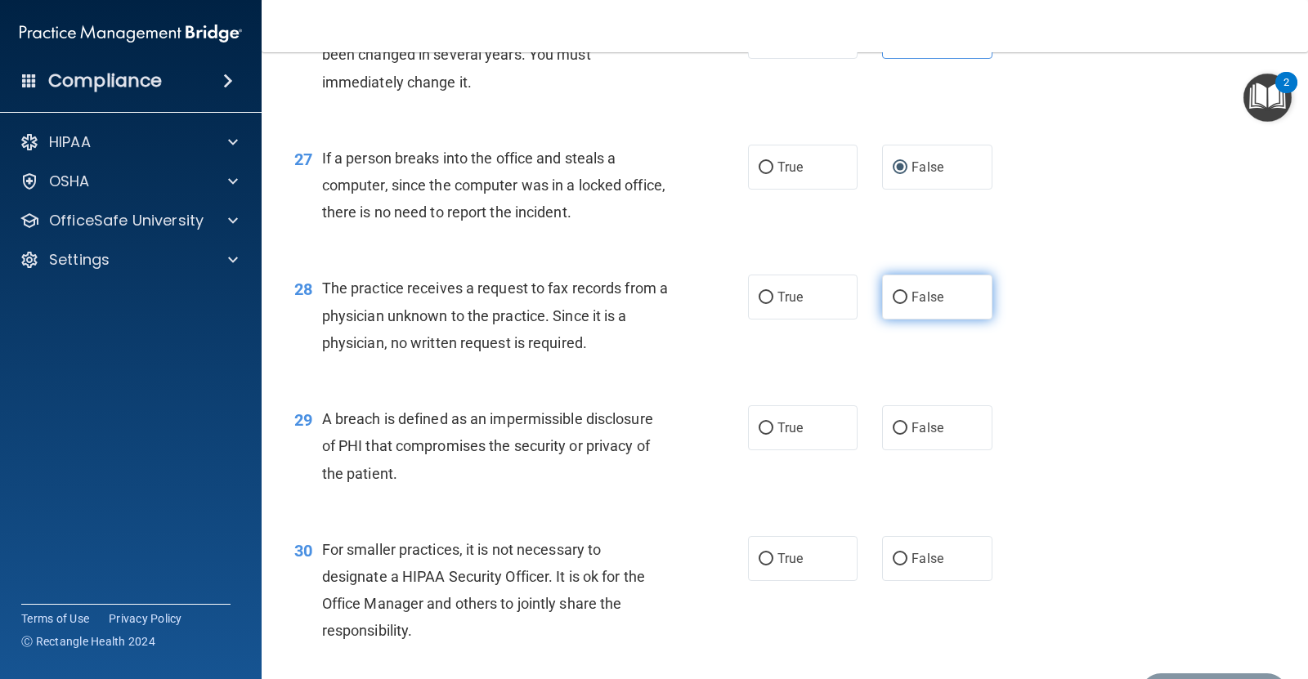
click at [893, 302] on input "False" at bounding box center [900, 298] width 15 height 12
radio input "true"
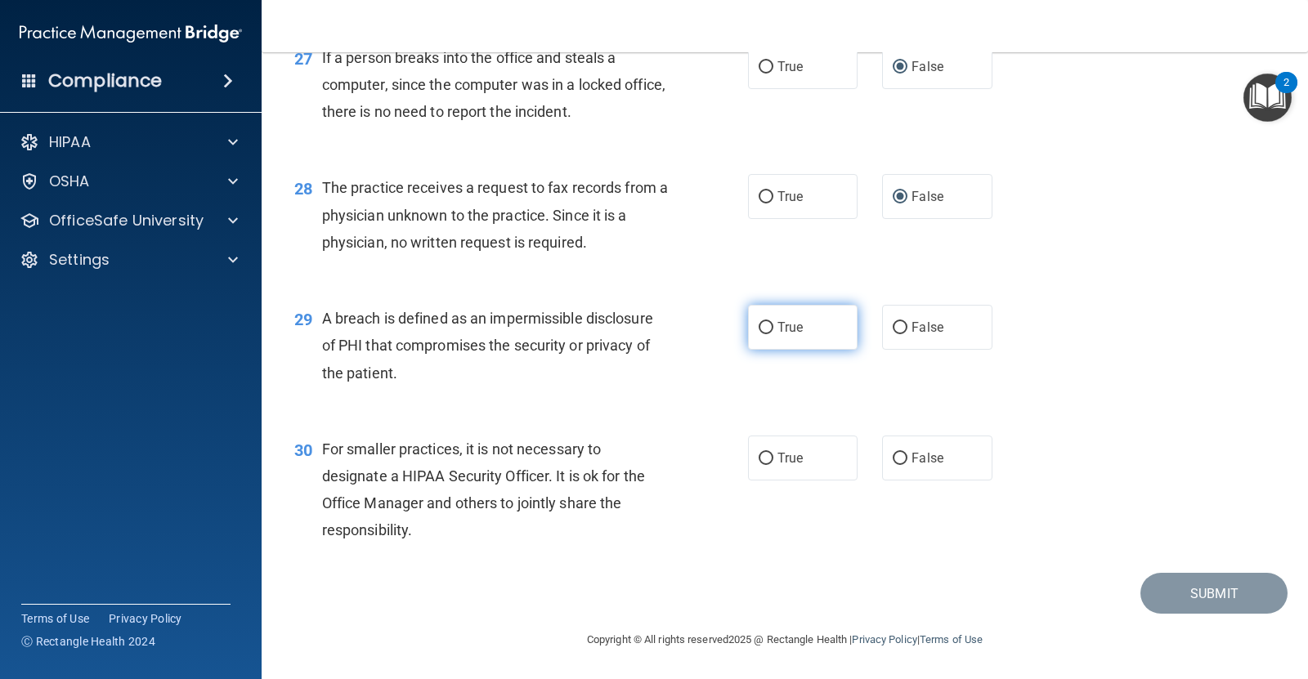
click at [779, 332] on span "True" at bounding box center [789, 328] width 25 height 16
click at [773, 332] on input "True" at bounding box center [766, 328] width 15 height 12
radio input "true"
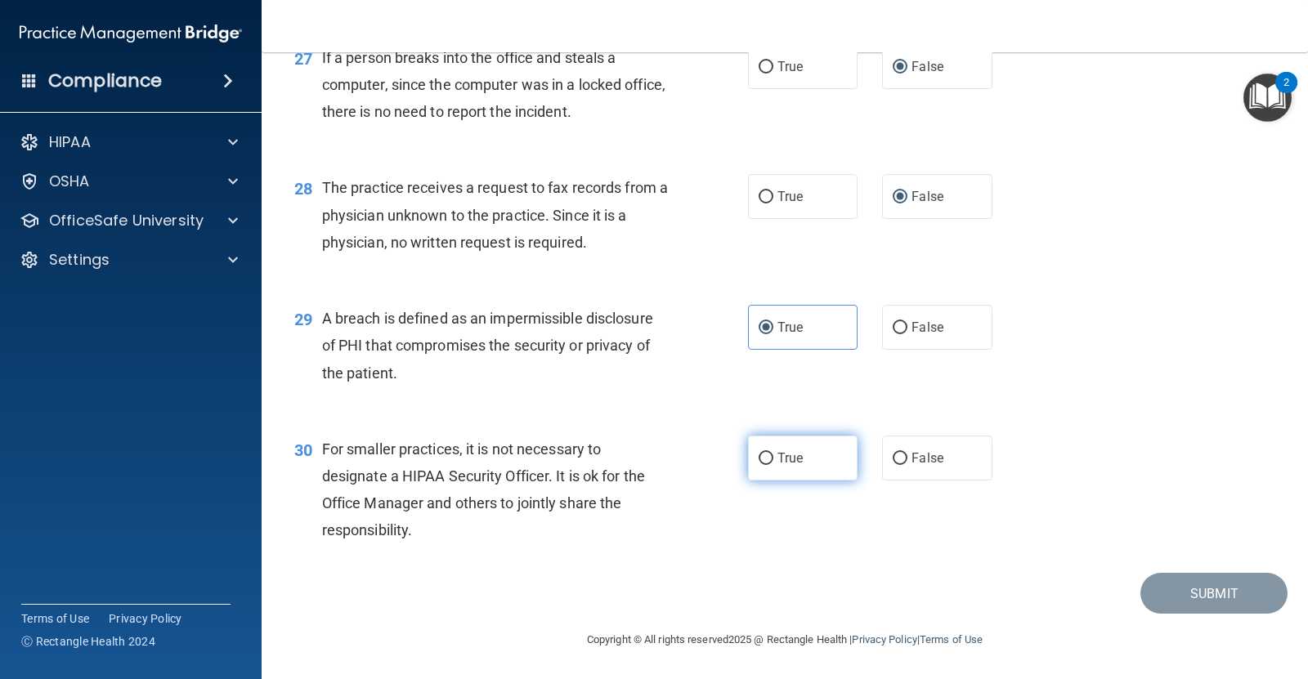
click at [798, 451] on label "True" at bounding box center [803, 458] width 110 height 45
click at [773, 453] on input "True" at bounding box center [766, 459] width 15 height 12
radio input "true"
click at [1232, 589] on button "Submit" at bounding box center [1213, 594] width 147 height 42
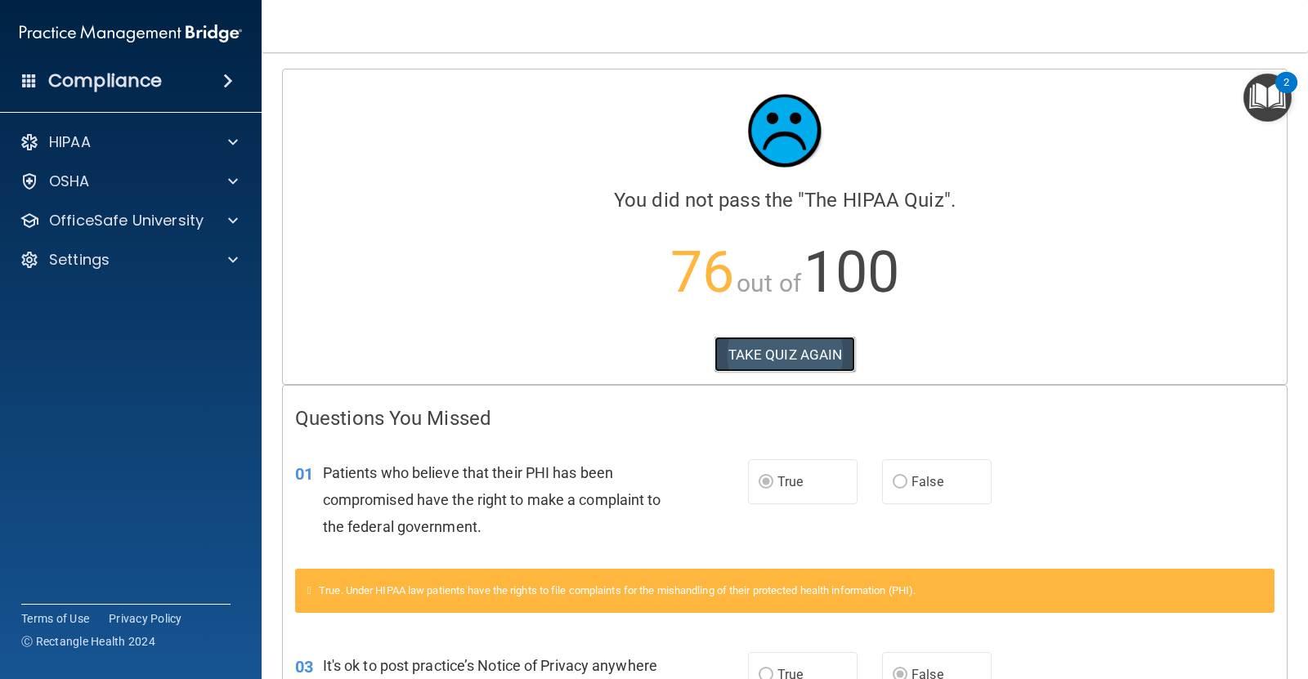
click at [779, 356] on button "TAKE QUIZ AGAIN" at bounding box center [784, 355] width 141 height 36
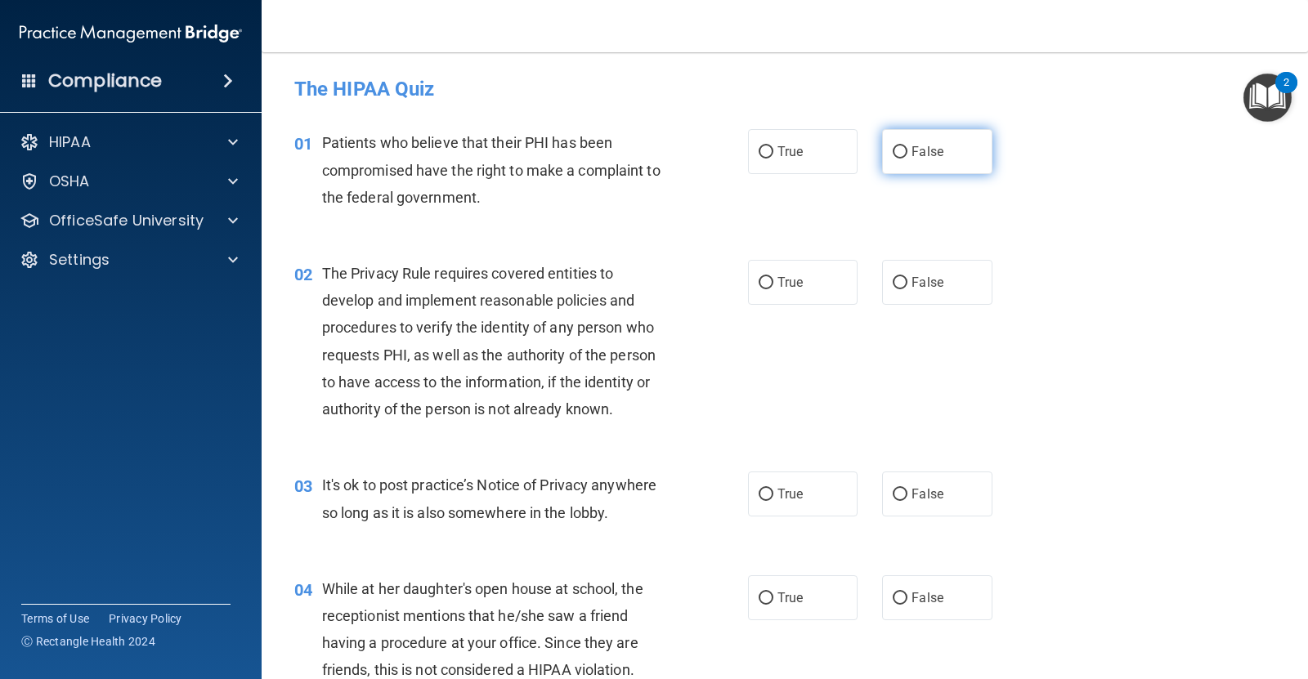
click at [897, 155] on input "False" at bounding box center [900, 152] width 15 height 12
radio input "true"
click at [763, 271] on label "True" at bounding box center [803, 282] width 110 height 45
click at [763, 277] on input "True" at bounding box center [766, 283] width 15 height 12
radio input "true"
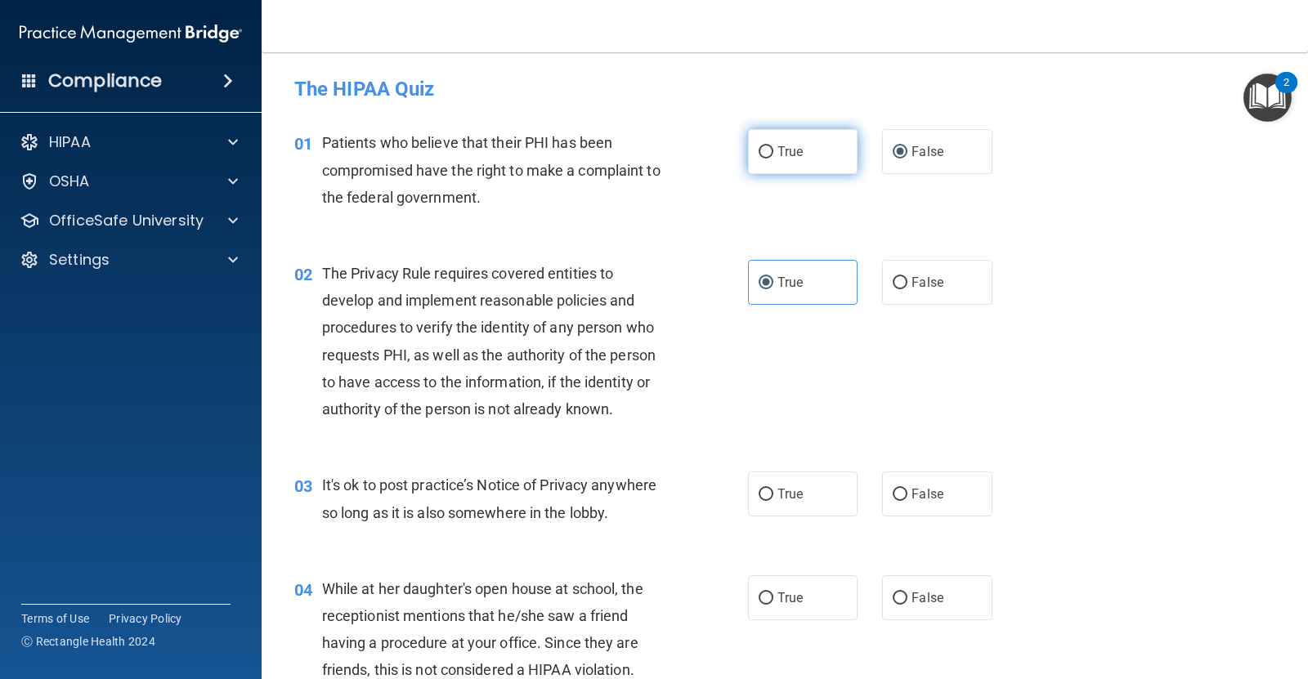
click at [765, 155] on input "True" at bounding box center [766, 152] width 15 height 12
radio input "true"
radio input "false"
click at [893, 495] on input "False" at bounding box center [900, 495] width 15 height 12
radio input "true"
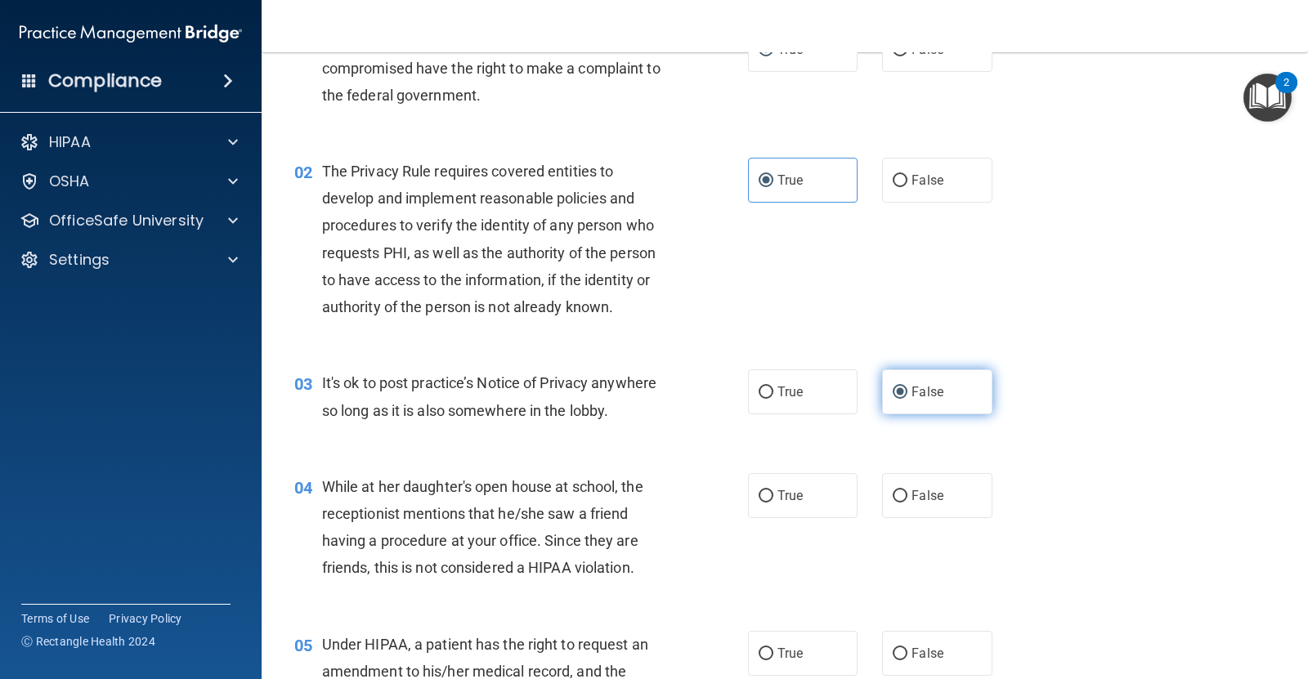
scroll to position [204, 0]
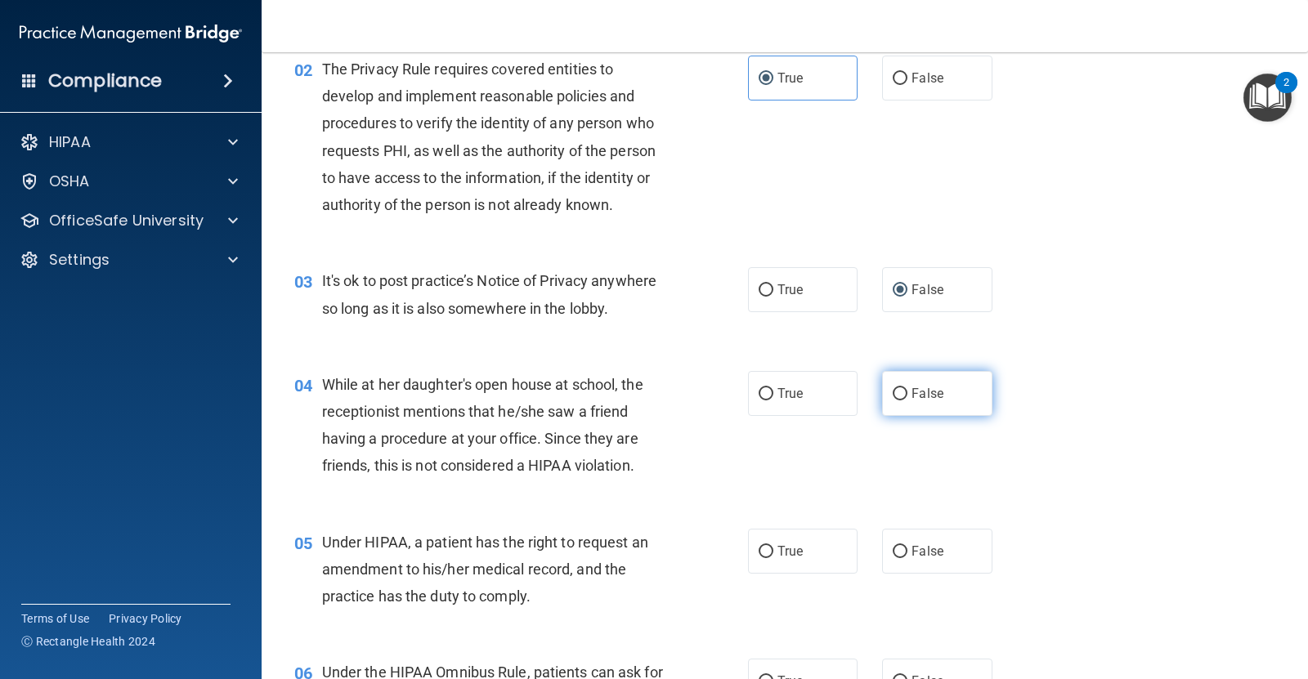
click at [893, 401] on input "False" at bounding box center [900, 394] width 15 height 12
radio input "true"
click at [889, 542] on label "False" at bounding box center [937, 551] width 110 height 45
click at [893, 546] on input "False" at bounding box center [900, 552] width 15 height 12
radio input "true"
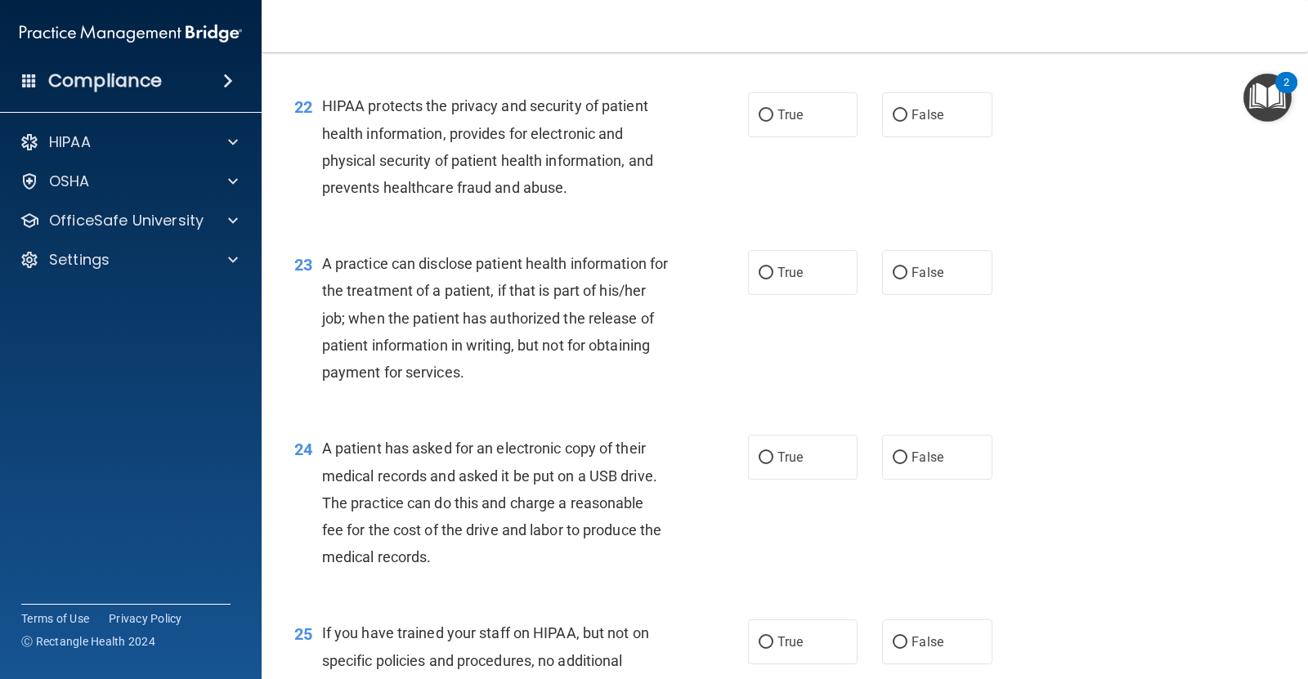
scroll to position [2861, 0]
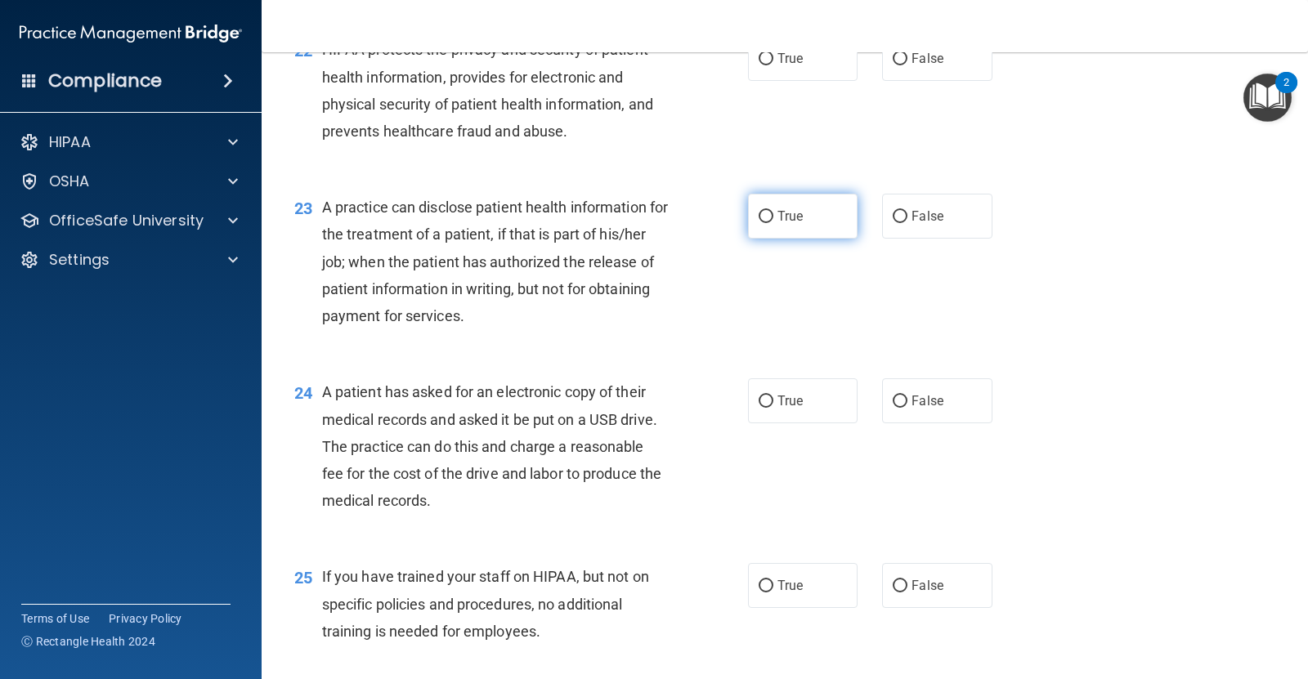
click at [750, 210] on label "True" at bounding box center [803, 216] width 110 height 45
click at [759, 211] on input "True" at bounding box center [766, 217] width 15 height 12
radio input "true"
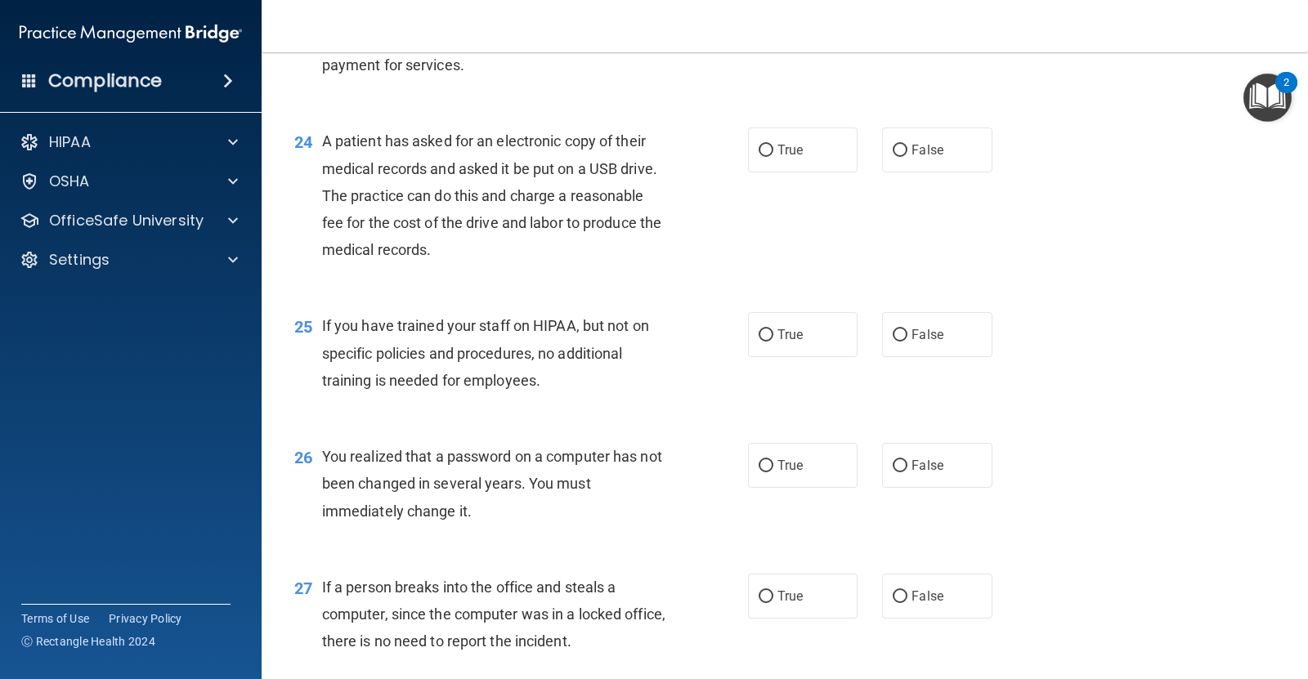
scroll to position [3167, 0]
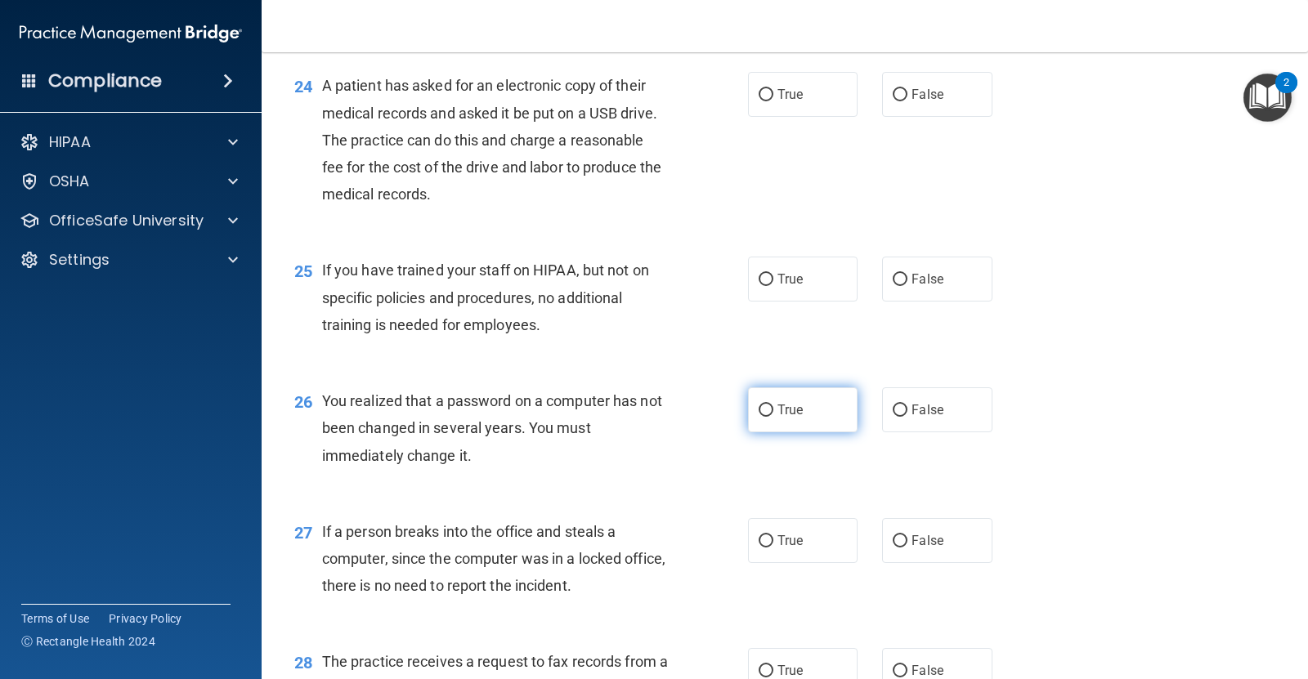
click at [764, 401] on label "True" at bounding box center [803, 409] width 110 height 45
click at [764, 405] on input "True" at bounding box center [766, 411] width 15 height 12
radio input "true"
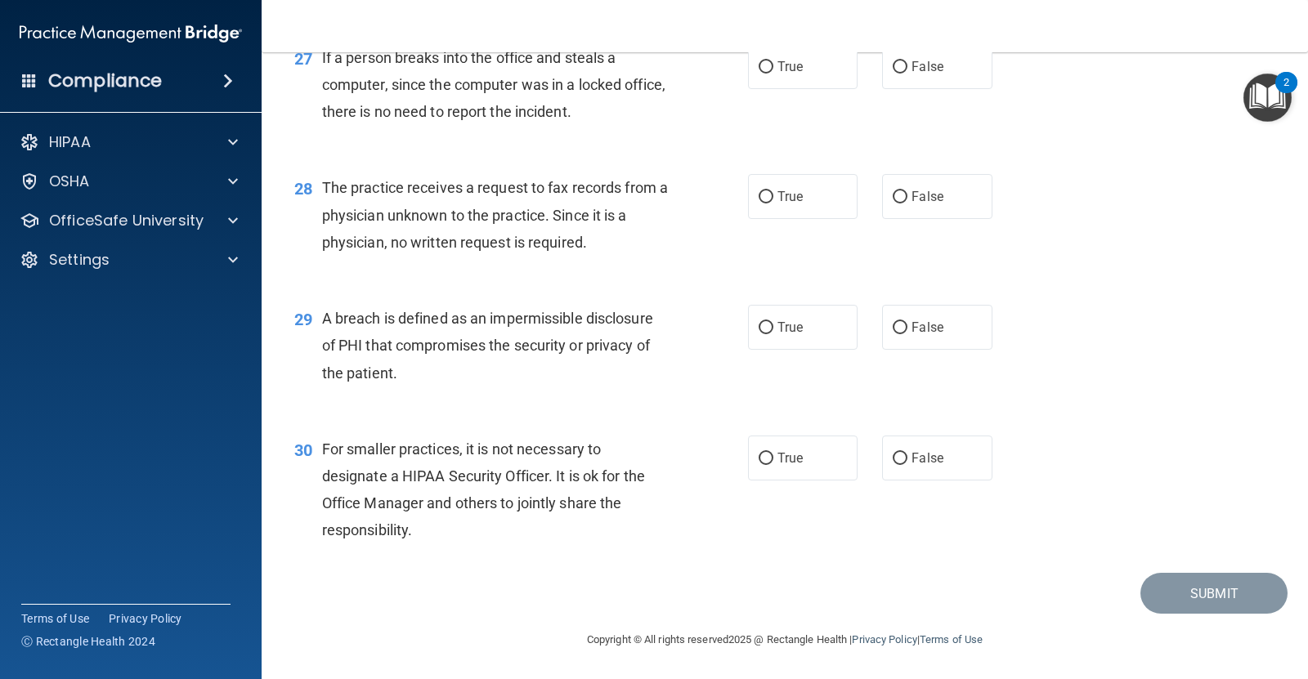
scroll to position [3643, 0]
click at [893, 462] on input "False" at bounding box center [900, 459] width 15 height 12
radio input "true"
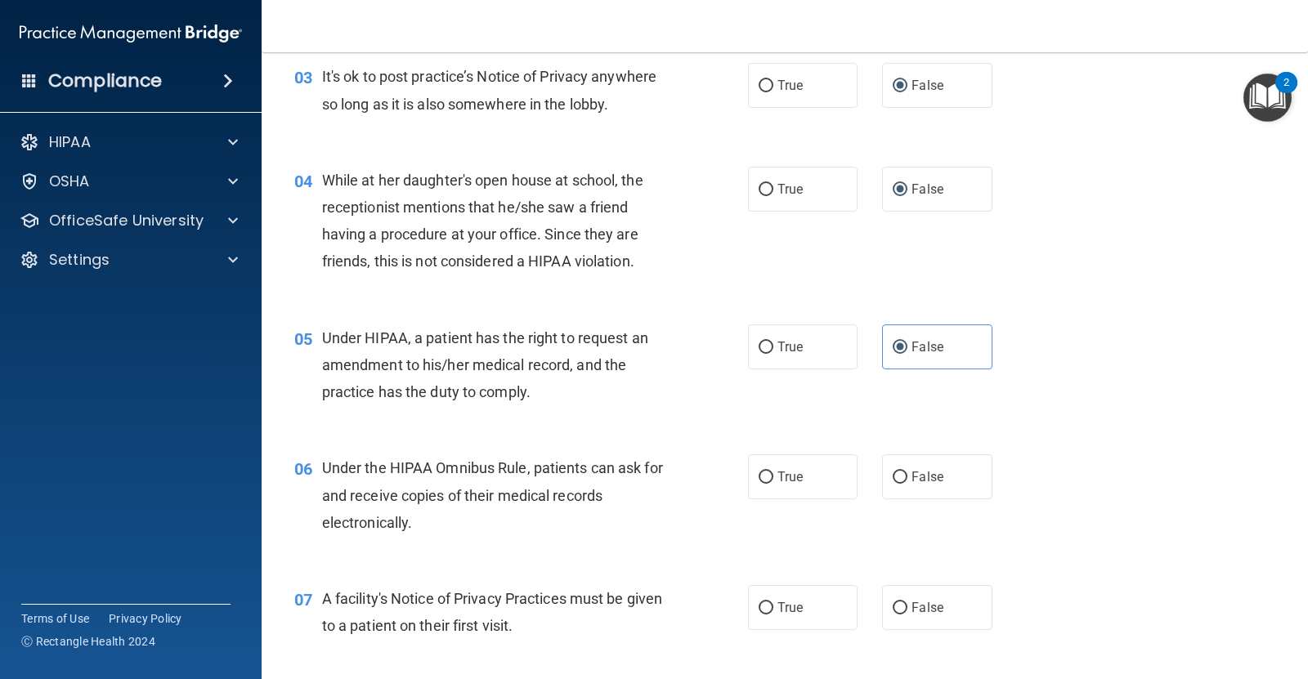
scroll to position [511, 0]
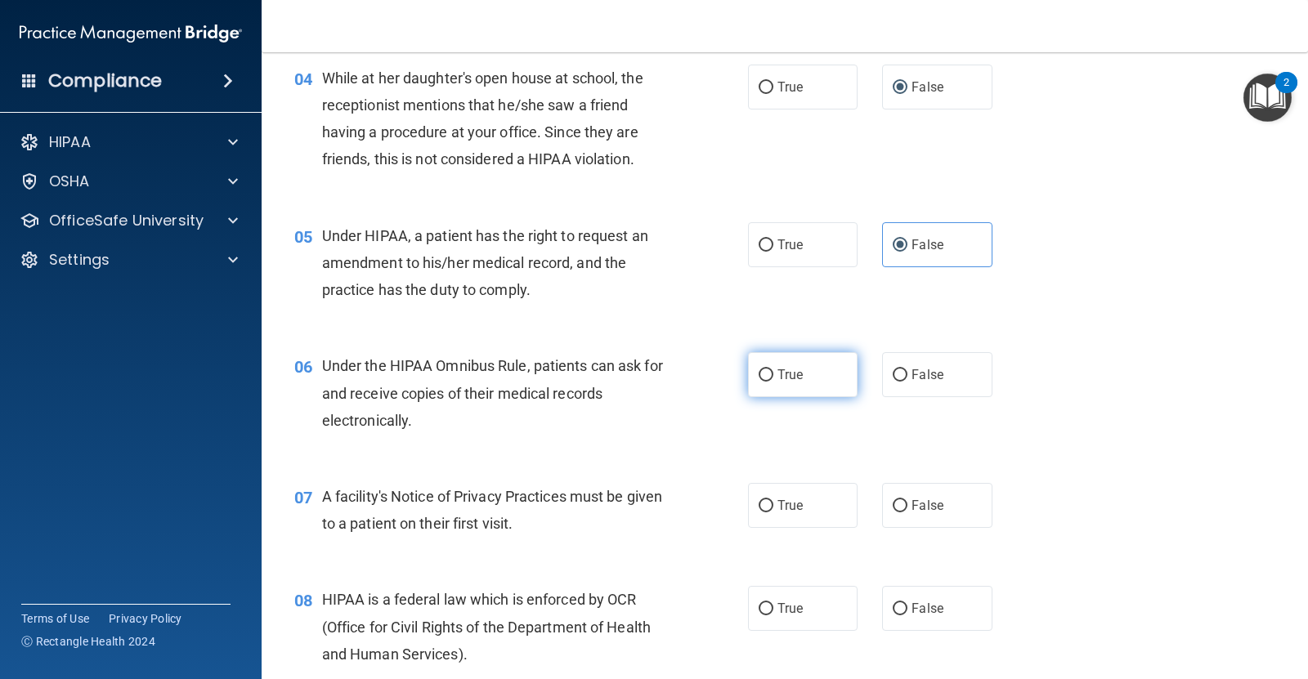
click at [786, 378] on span "True" at bounding box center [789, 375] width 25 height 16
click at [773, 378] on input "True" at bounding box center [766, 375] width 15 height 12
radio input "true"
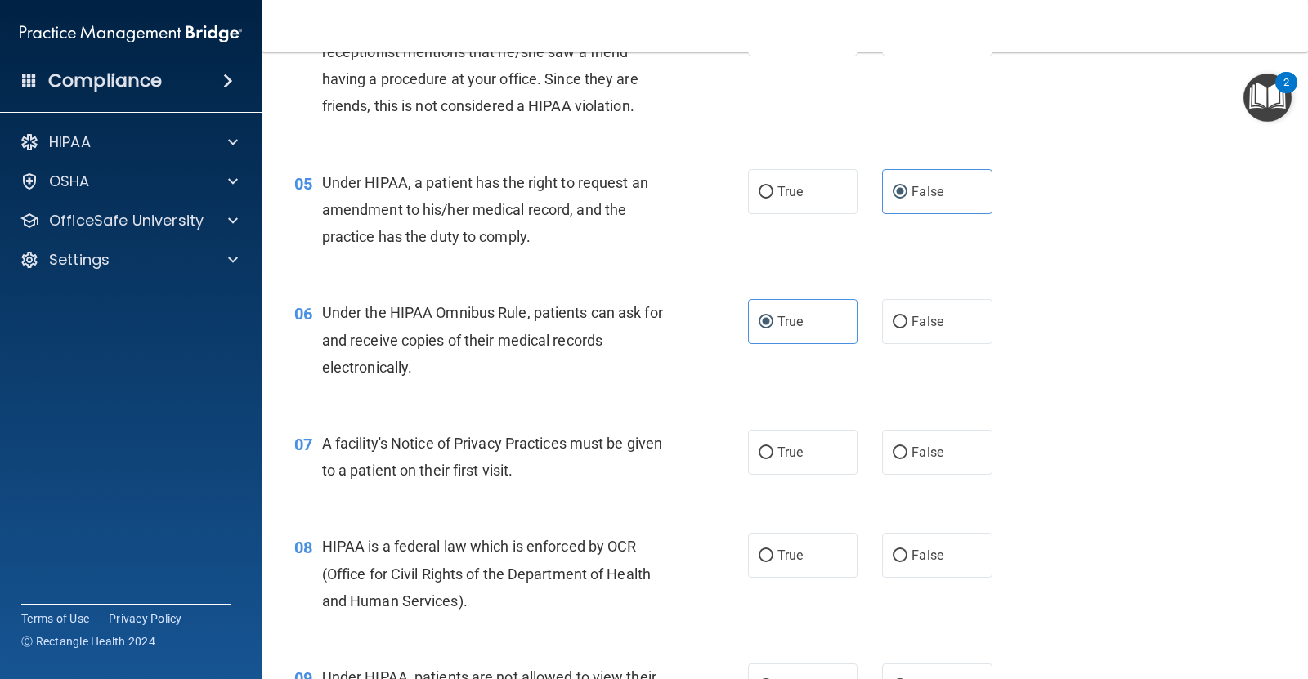
scroll to position [613, 0]
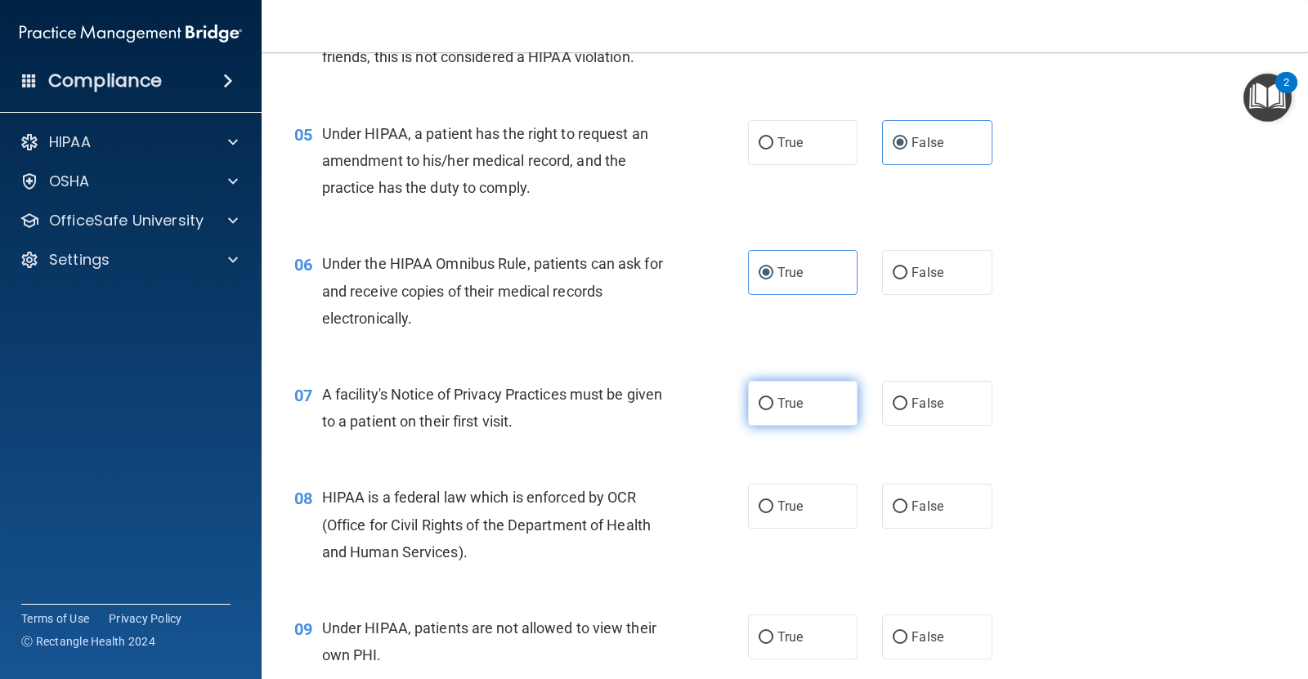
click at [774, 415] on label "True" at bounding box center [803, 403] width 110 height 45
click at [773, 410] on input "True" at bounding box center [766, 404] width 15 height 12
radio input "true"
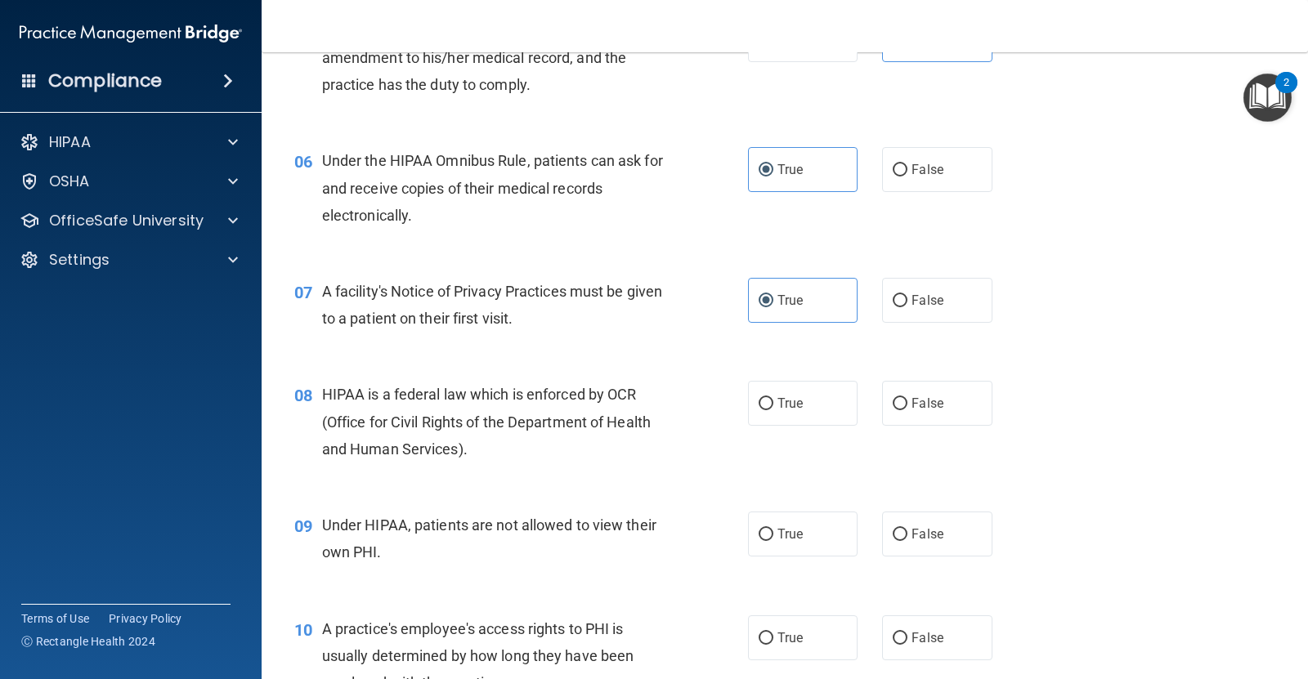
scroll to position [817, 0]
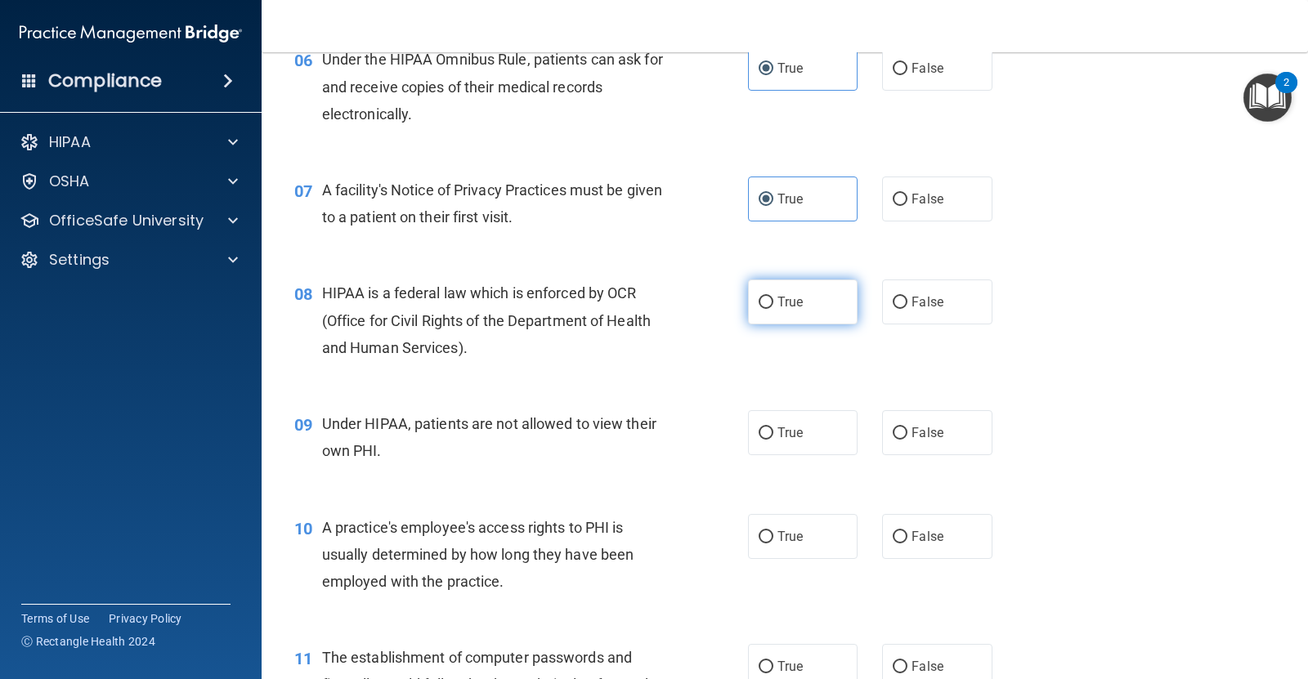
click at [759, 303] on input "True" at bounding box center [766, 303] width 15 height 12
radio input "true"
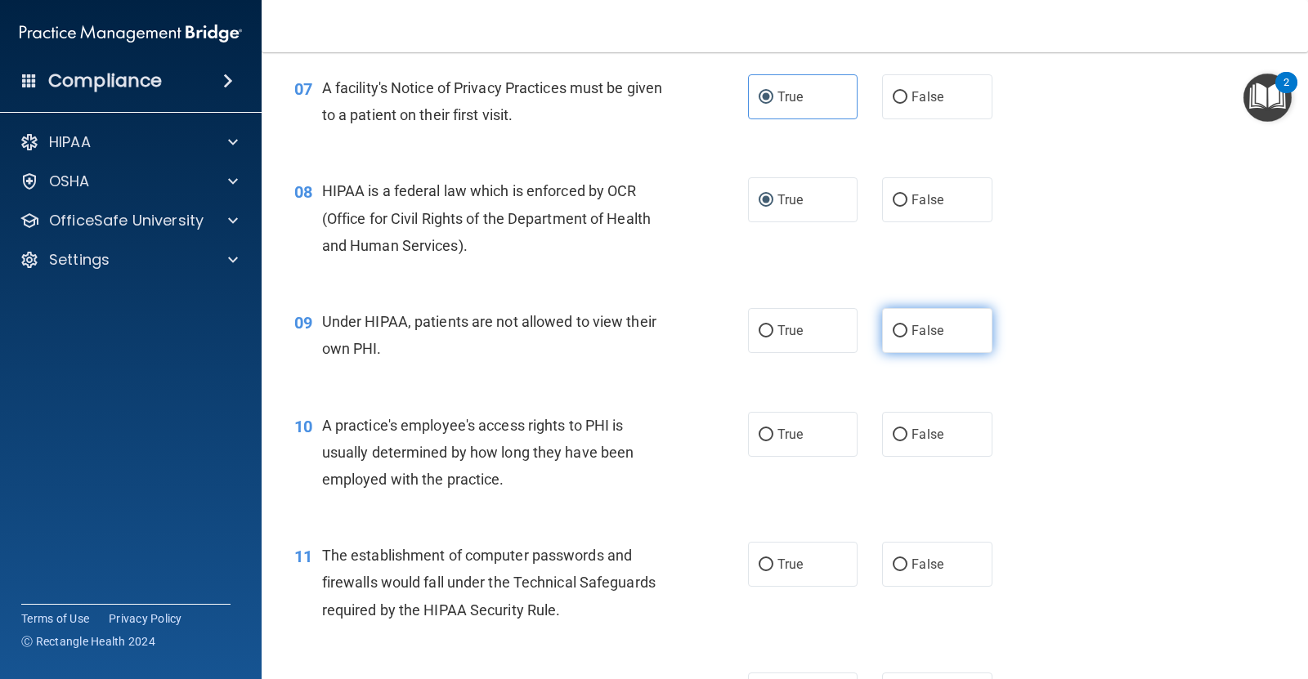
click at [893, 333] on input "False" at bounding box center [900, 331] width 15 height 12
radio input "true"
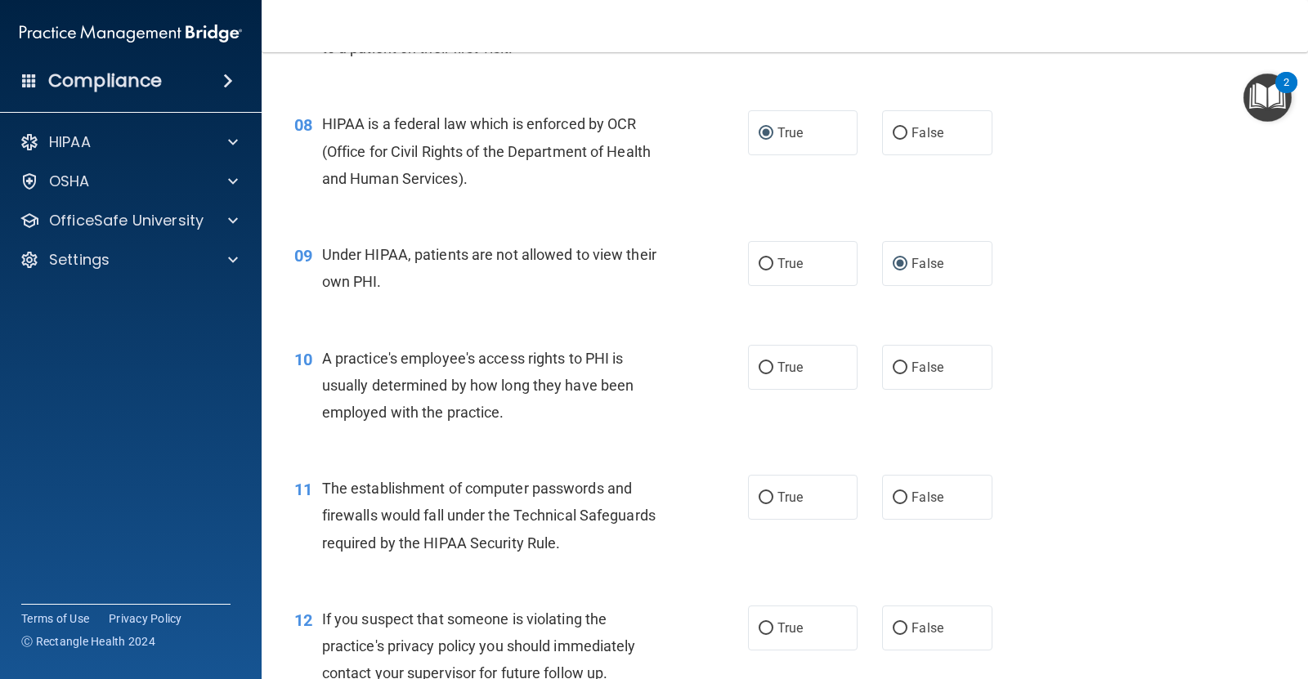
scroll to position [1022, 0]
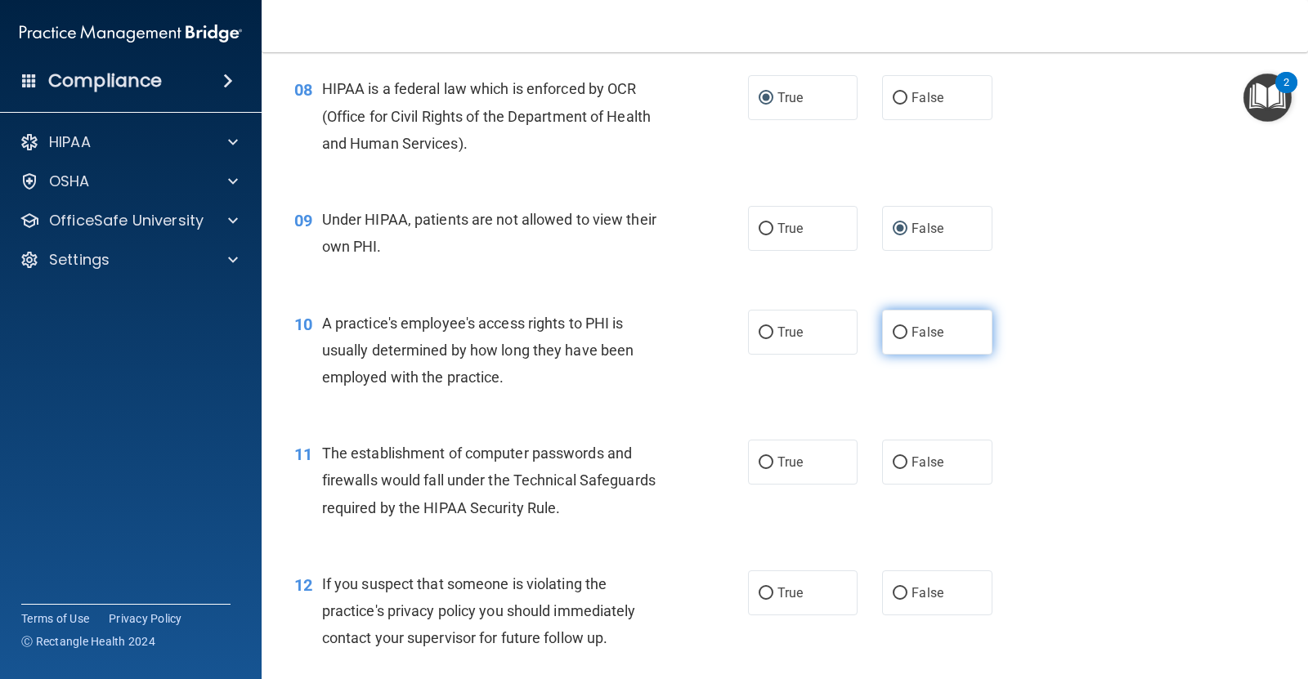
click at [893, 339] on input "False" at bounding box center [900, 333] width 15 height 12
radio input "true"
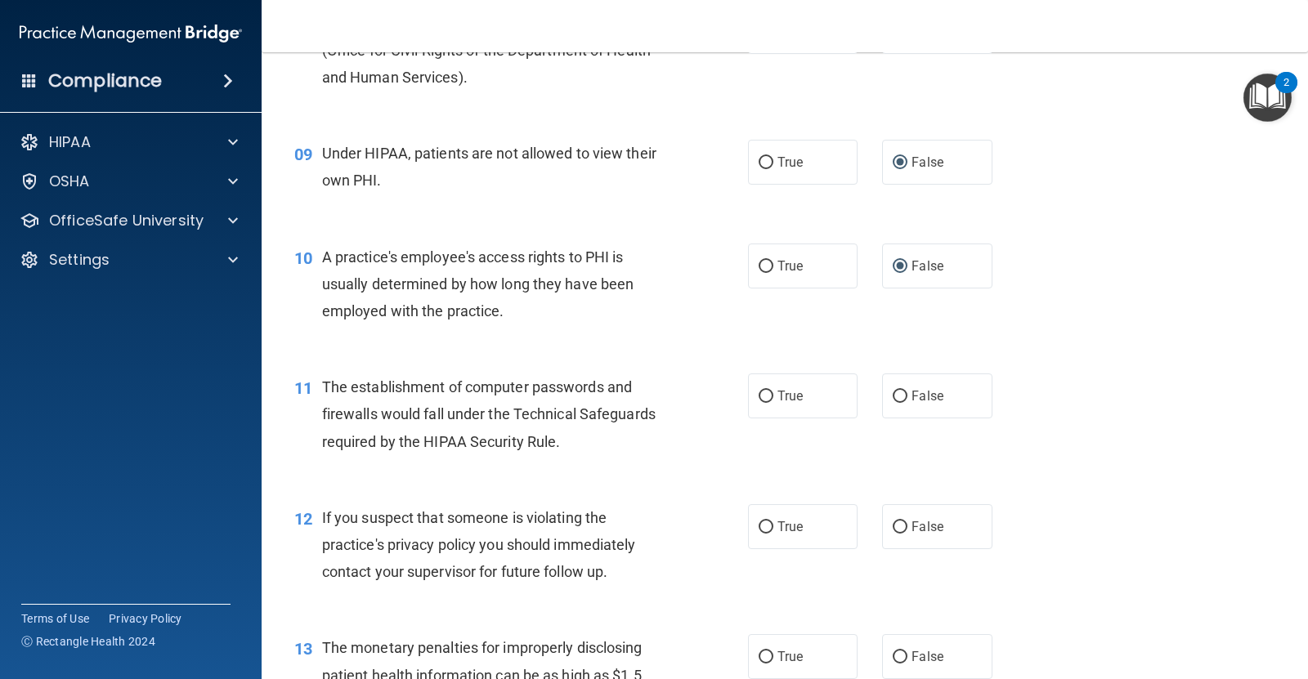
scroll to position [1124, 0]
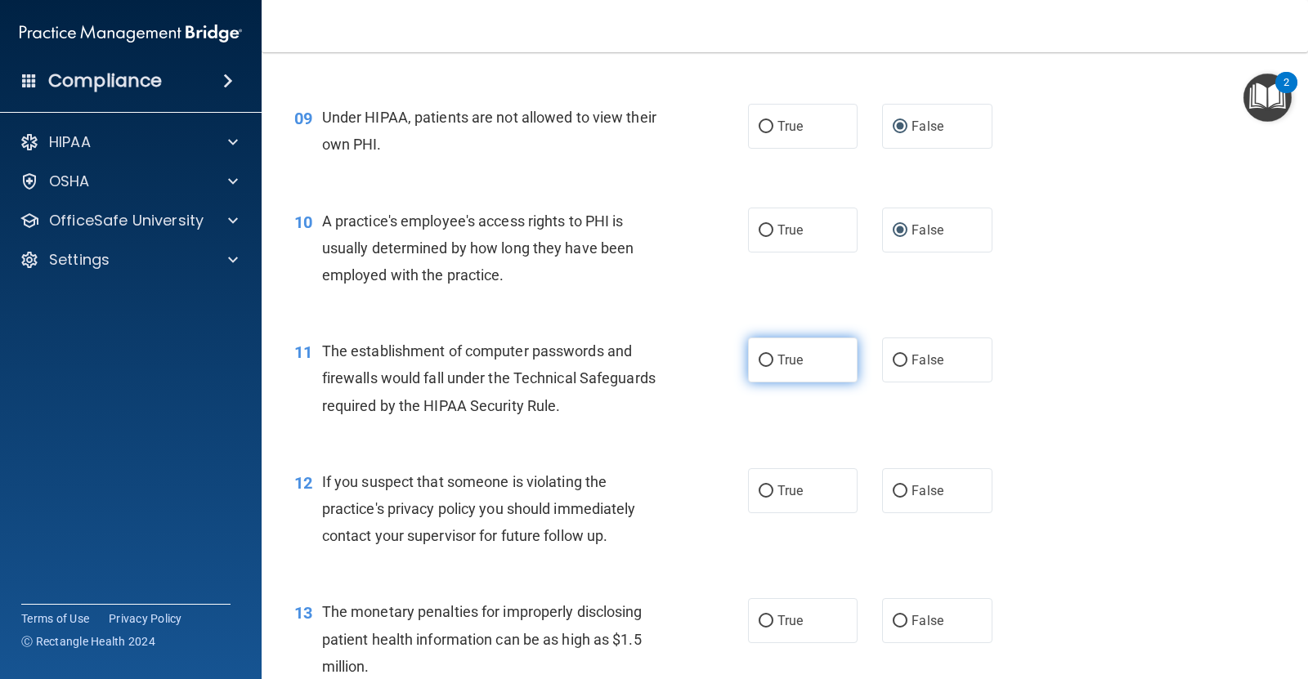
click at [768, 358] on label "True" at bounding box center [803, 360] width 110 height 45
click at [768, 358] on input "True" at bounding box center [766, 361] width 15 height 12
radio input "true"
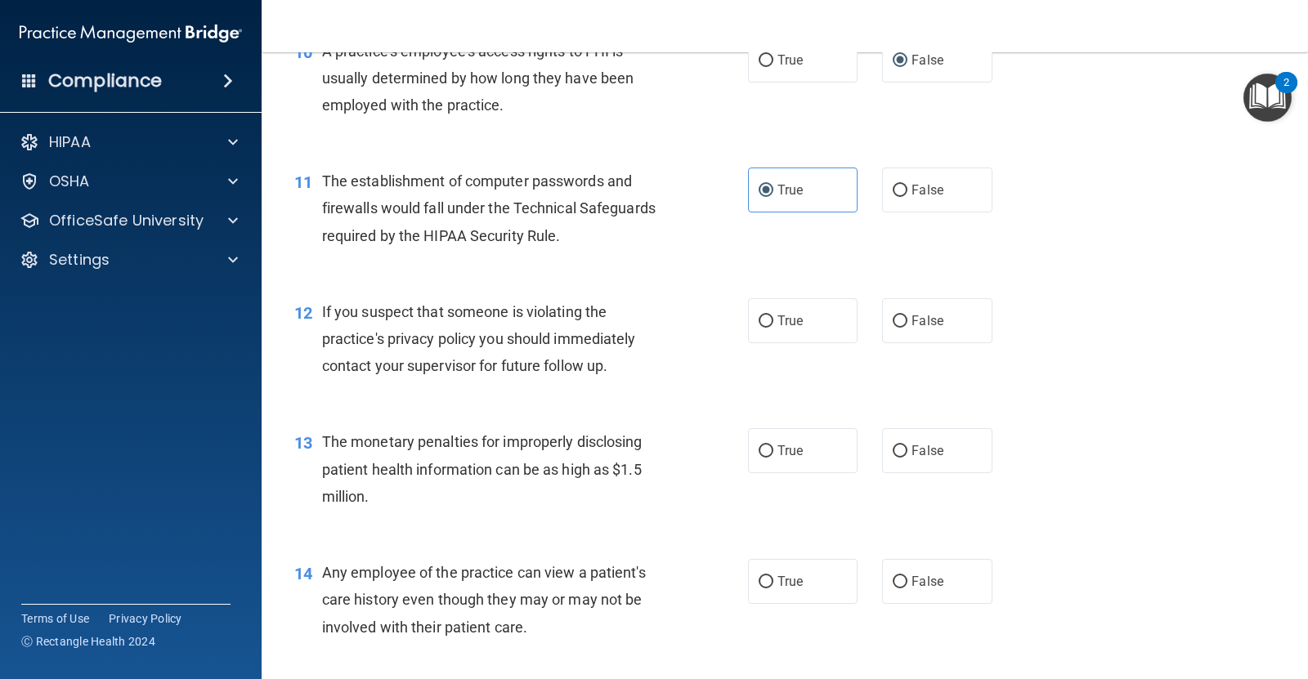
scroll to position [1328, 0]
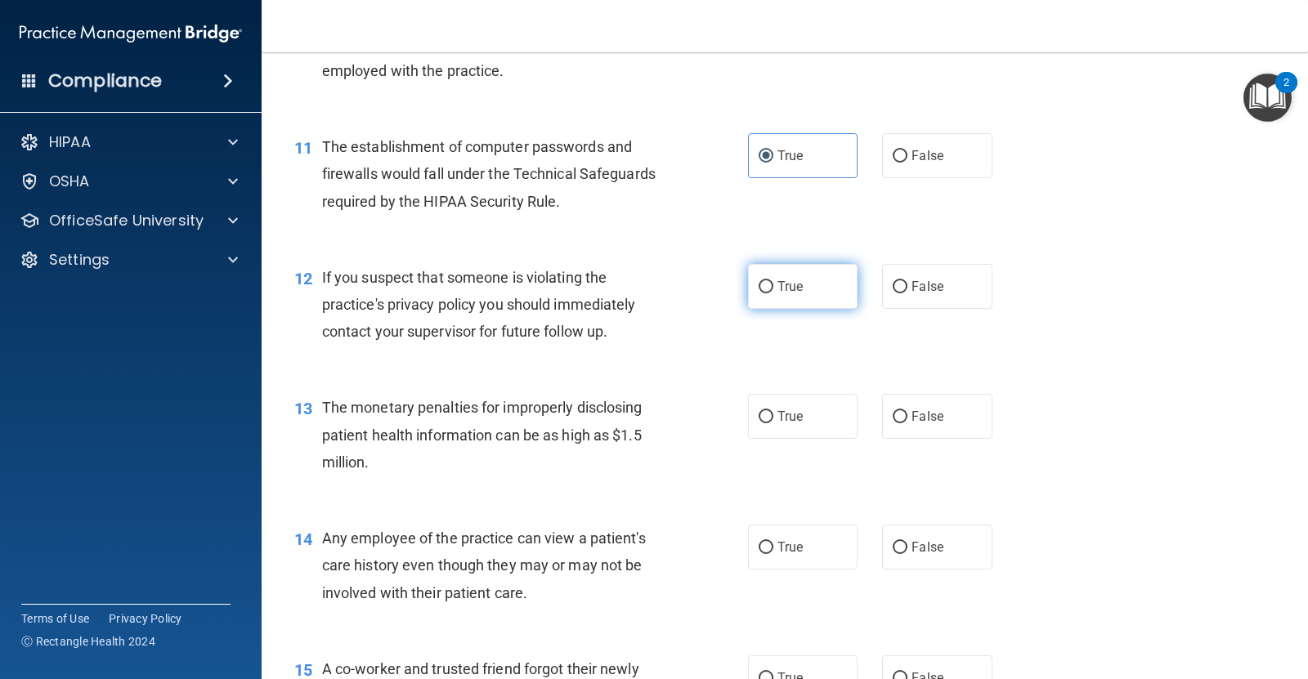
click at [777, 280] on span "True" at bounding box center [789, 287] width 25 height 16
click at [771, 281] on input "True" at bounding box center [766, 287] width 15 height 12
radio input "true"
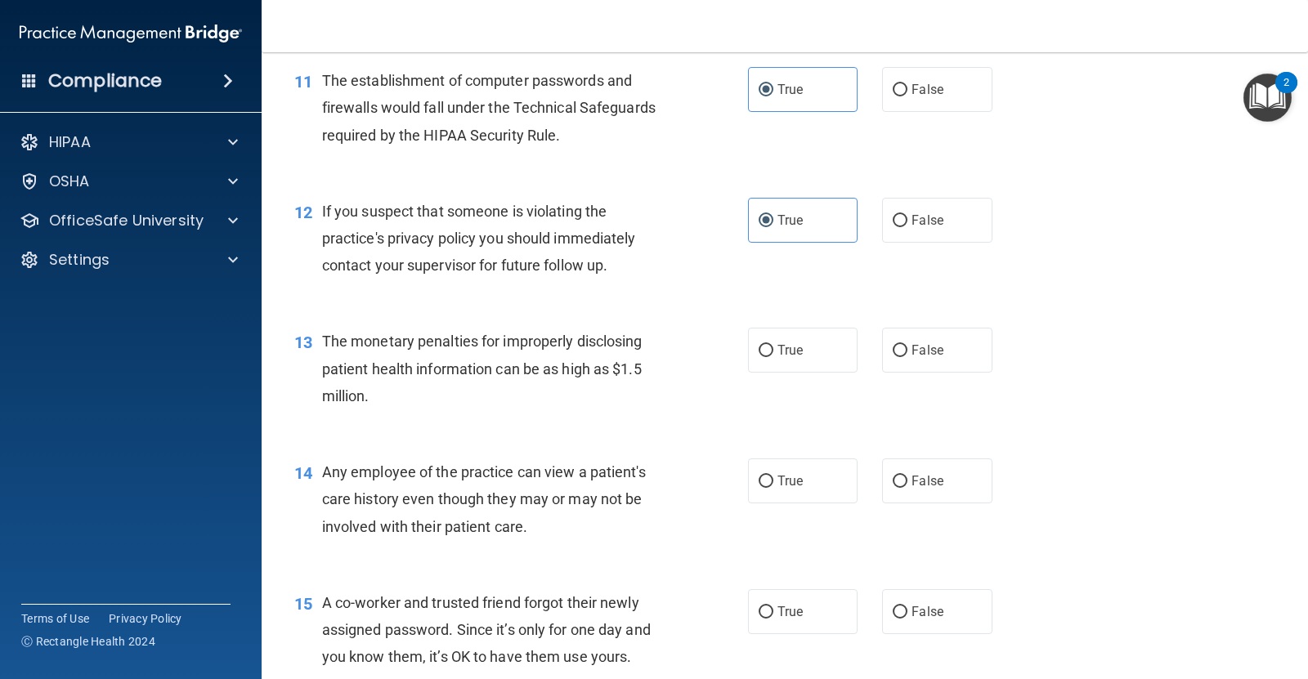
scroll to position [1430, 0]
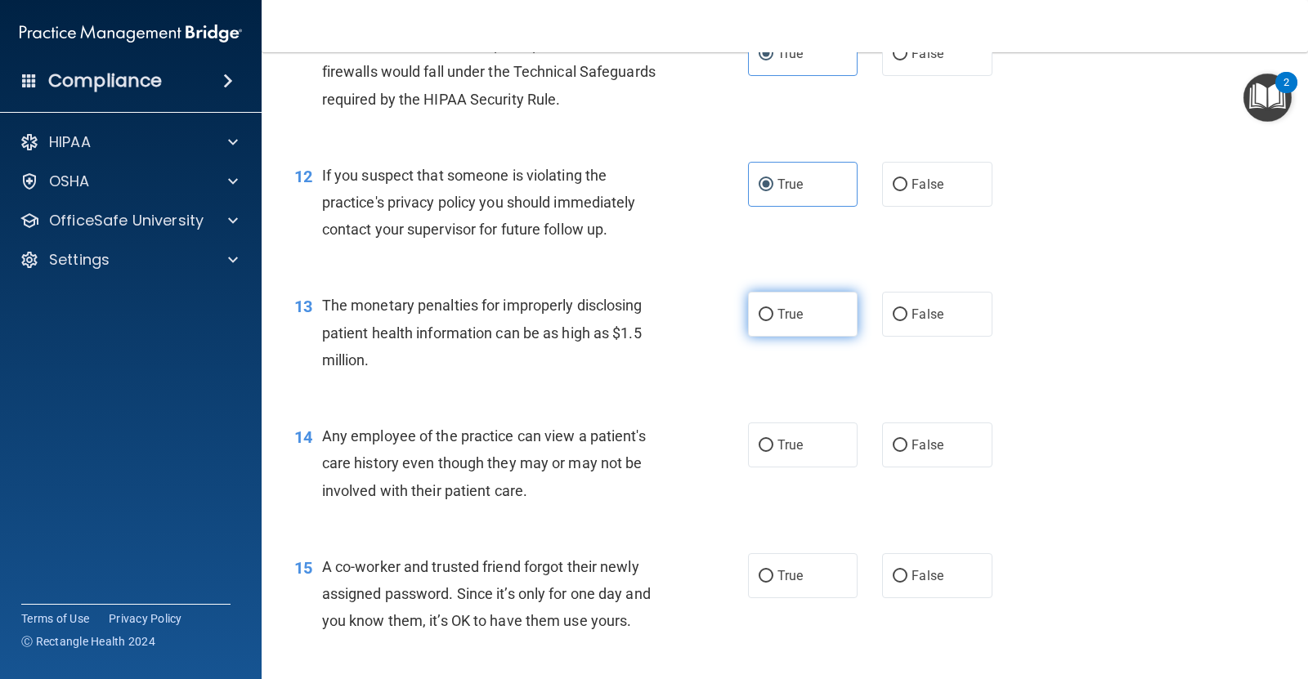
click at [748, 319] on label "True" at bounding box center [803, 314] width 110 height 45
click at [759, 319] on input "True" at bounding box center [766, 315] width 15 height 12
radio input "true"
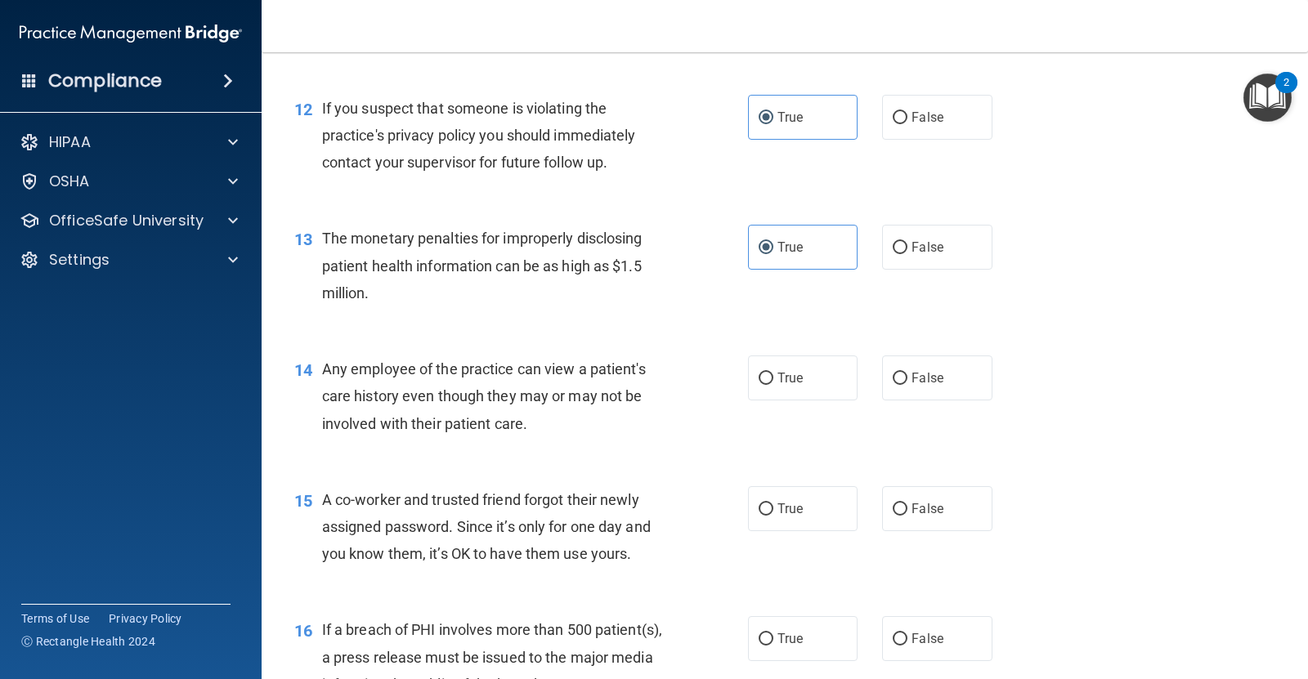
scroll to position [1533, 0]
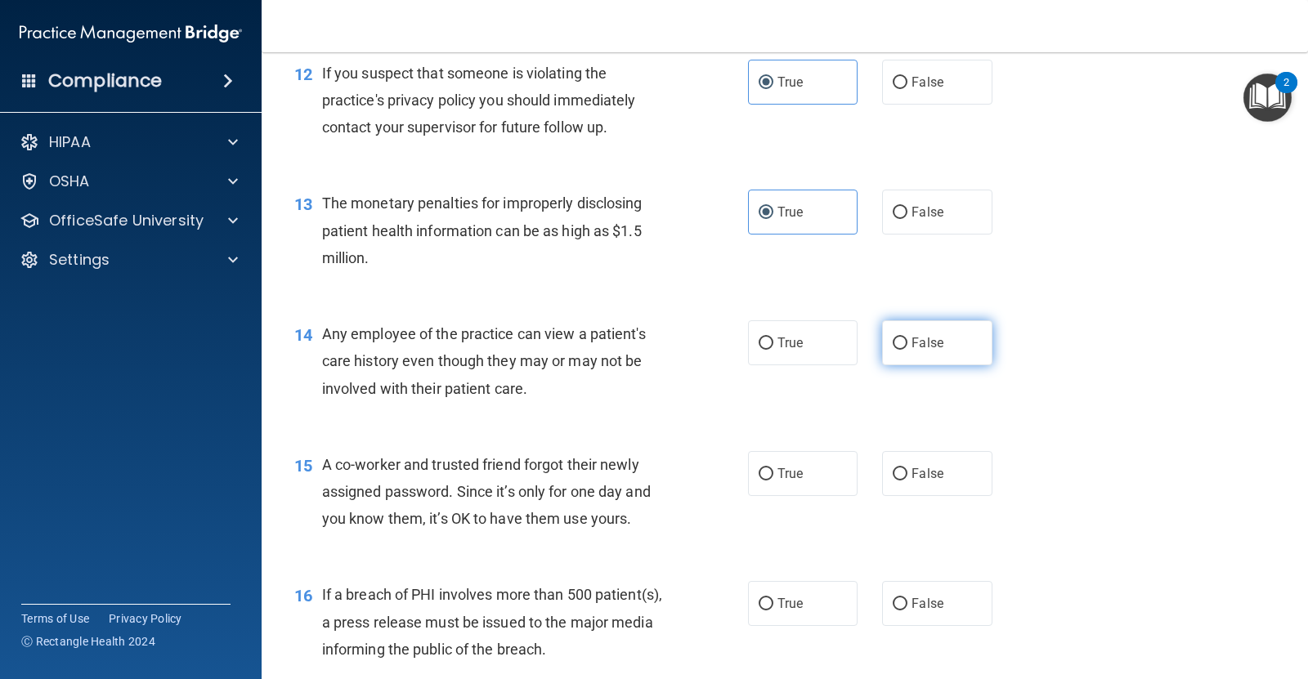
click at [882, 337] on label "False" at bounding box center [937, 342] width 110 height 45
click at [893, 338] on input "False" at bounding box center [900, 344] width 15 height 12
radio input "true"
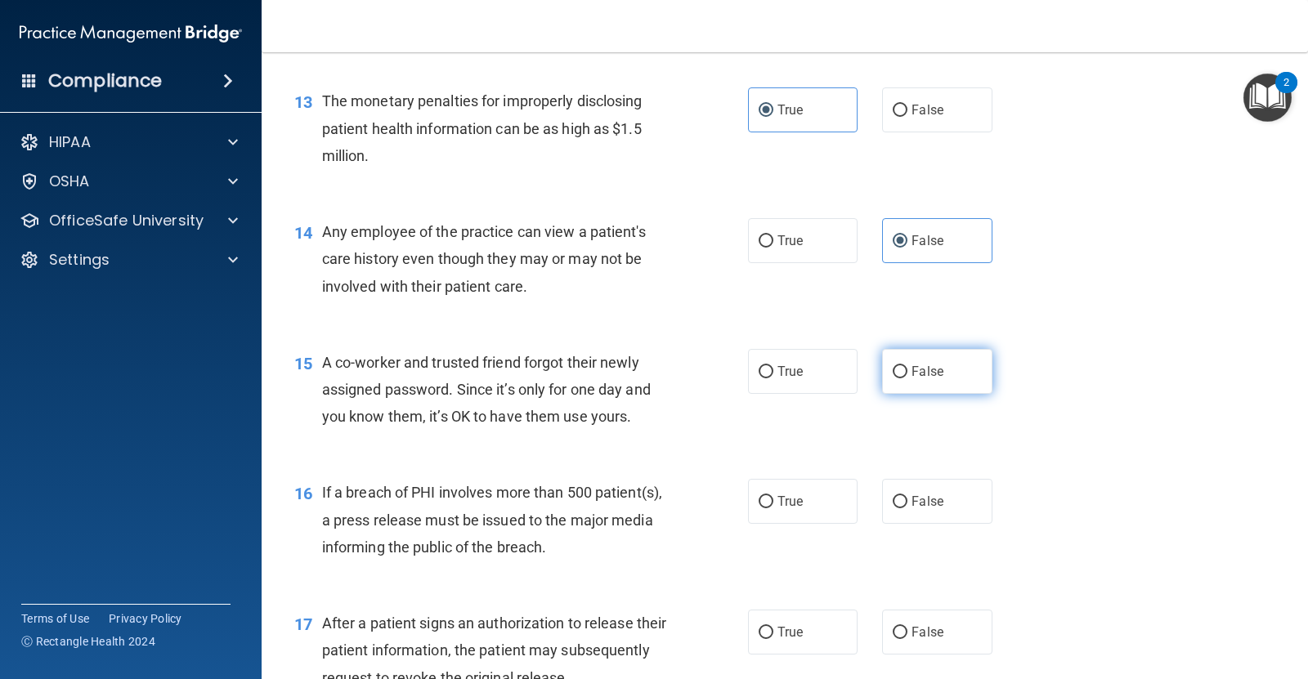
click at [911, 374] on span "False" at bounding box center [927, 372] width 32 height 16
click at [907, 374] on input "False" at bounding box center [900, 372] width 15 height 12
radio input "true"
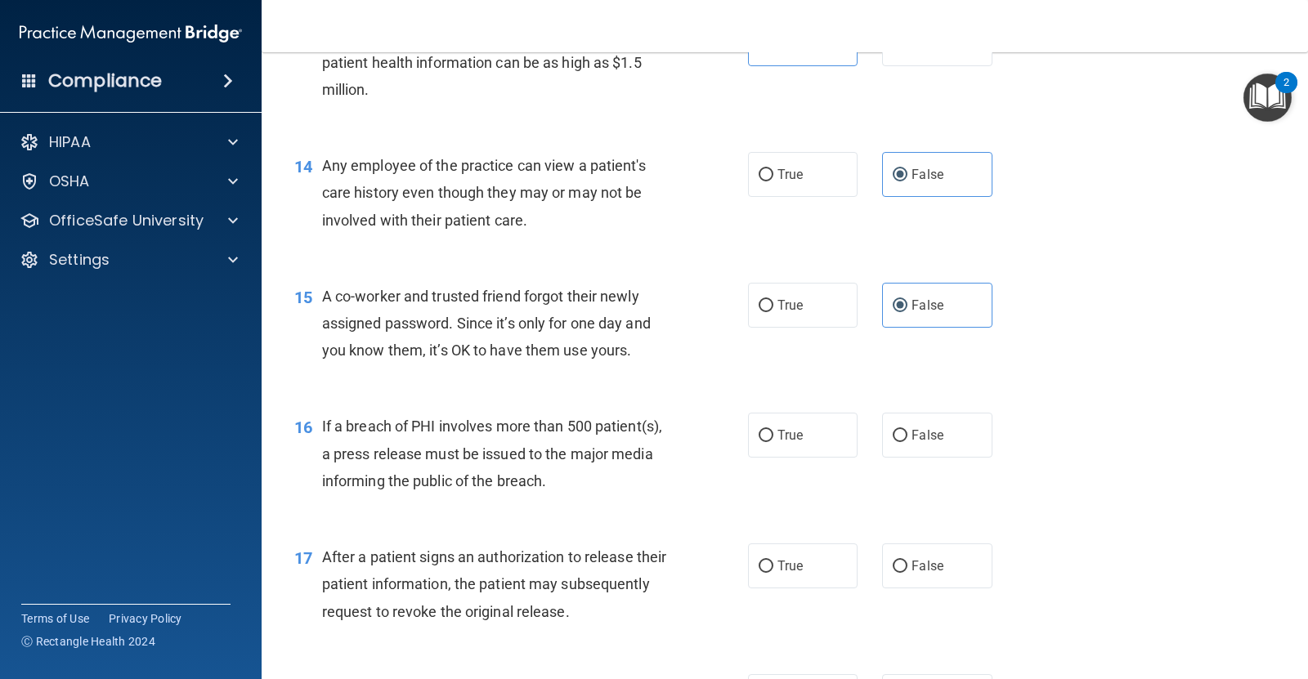
scroll to position [1737, 0]
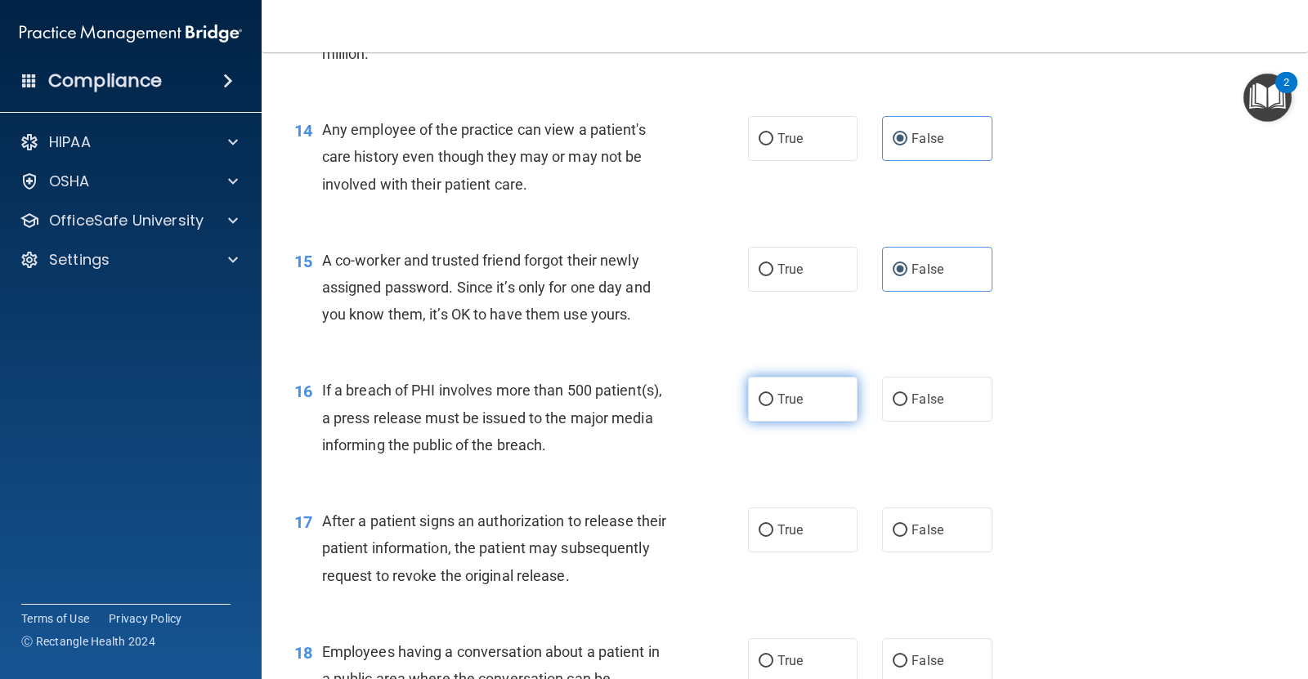
click at [759, 396] on input "True" at bounding box center [766, 400] width 15 height 12
radio input "true"
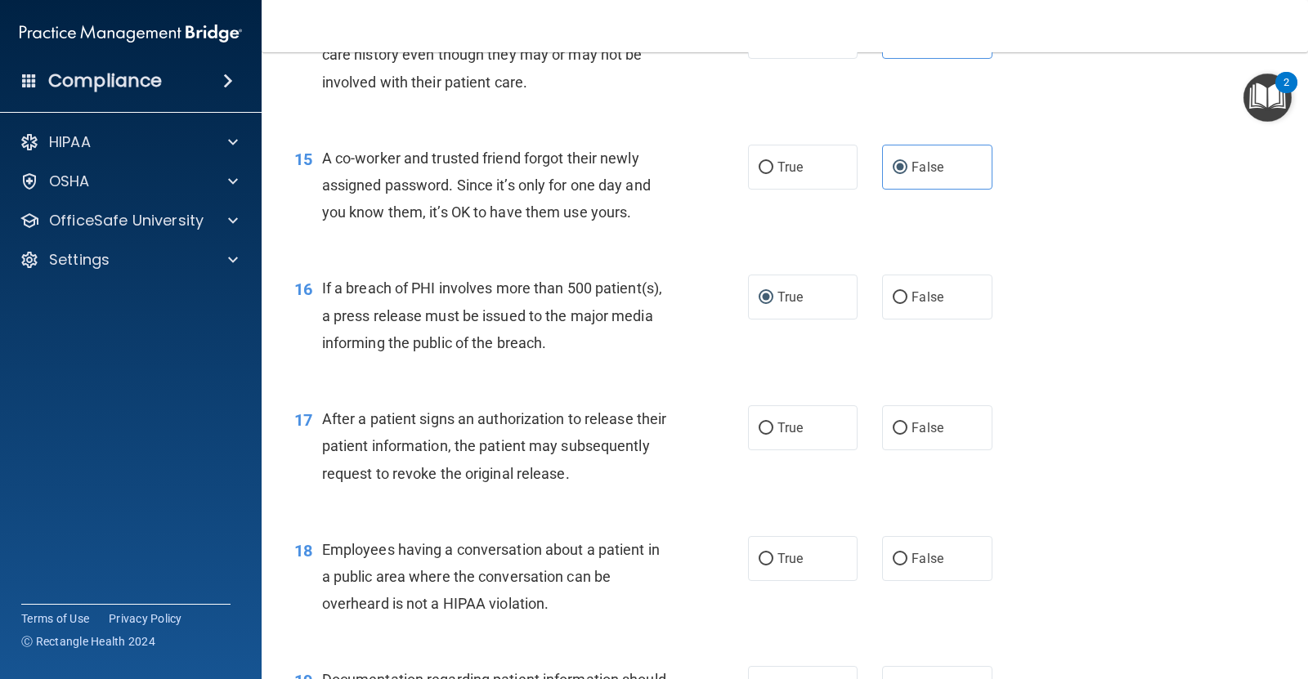
scroll to position [1941, 0]
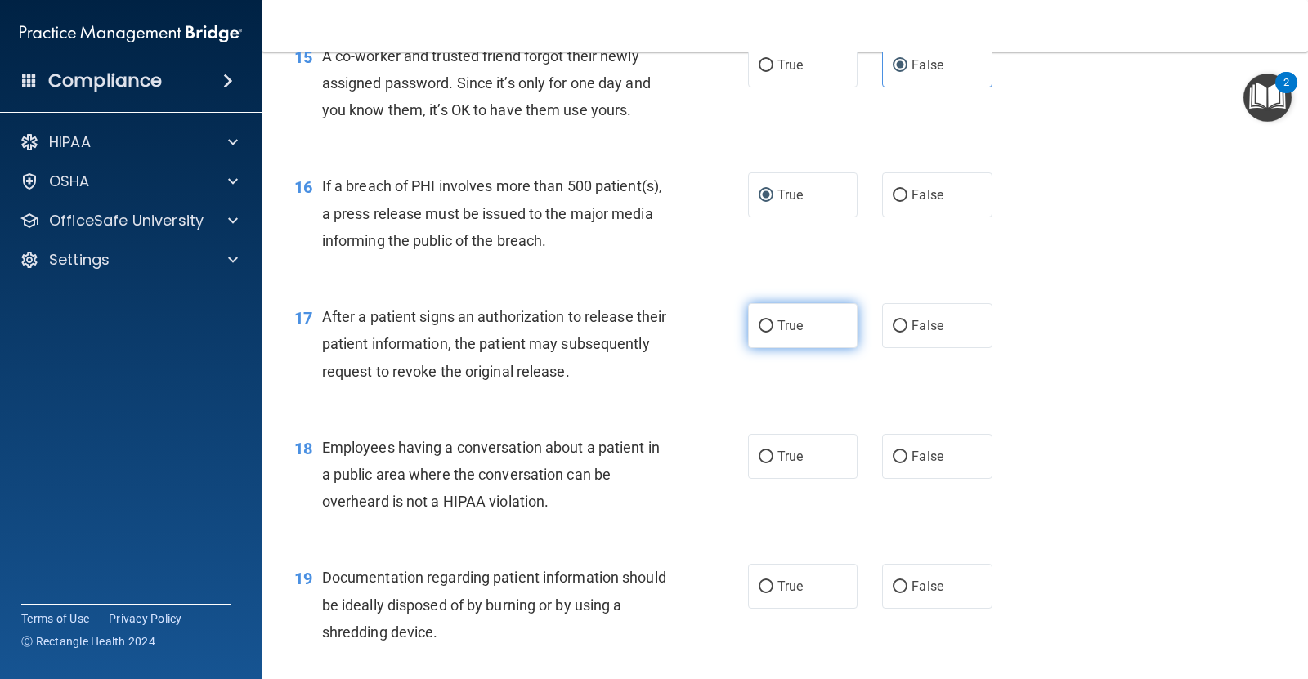
click at [770, 336] on label "True" at bounding box center [803, 325] width 110 height 45
click at [770, 333] on input "True" at bounding box center [766, 326] width 15 height 12
radio input "true"
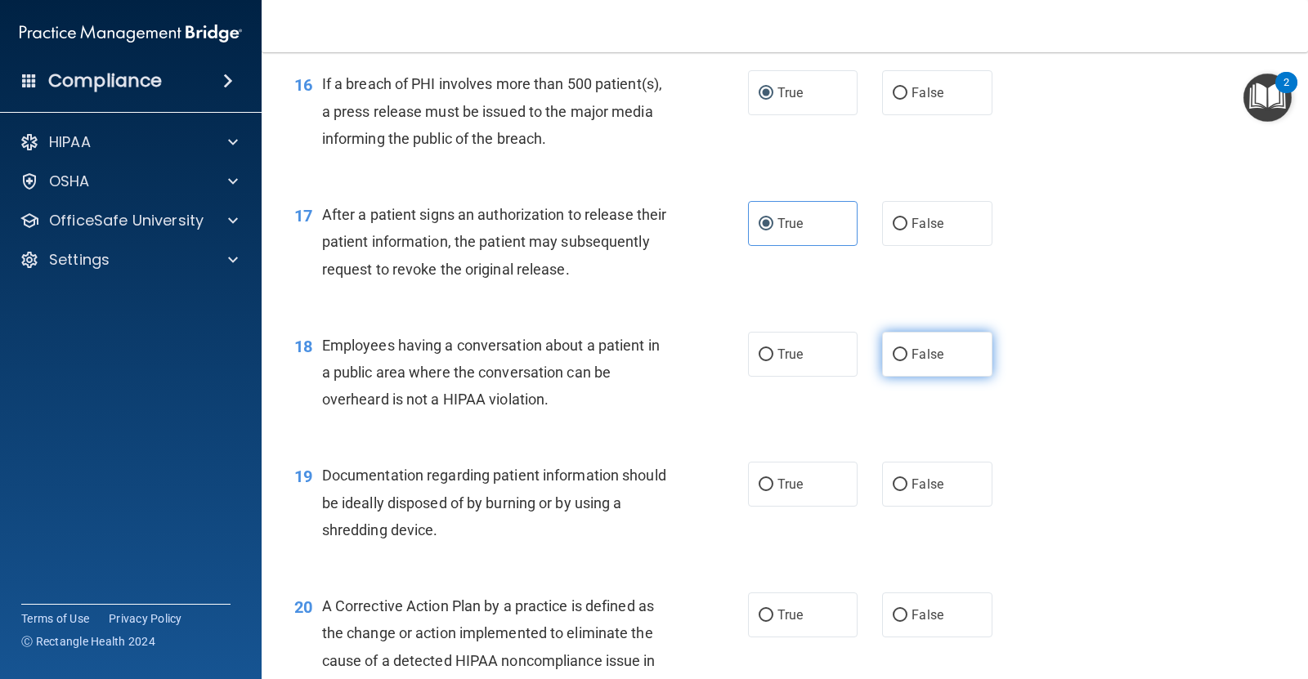
click at [893, 357] on input "False" at bounding box center [900, 355] width 15 height 12
radio input "true"
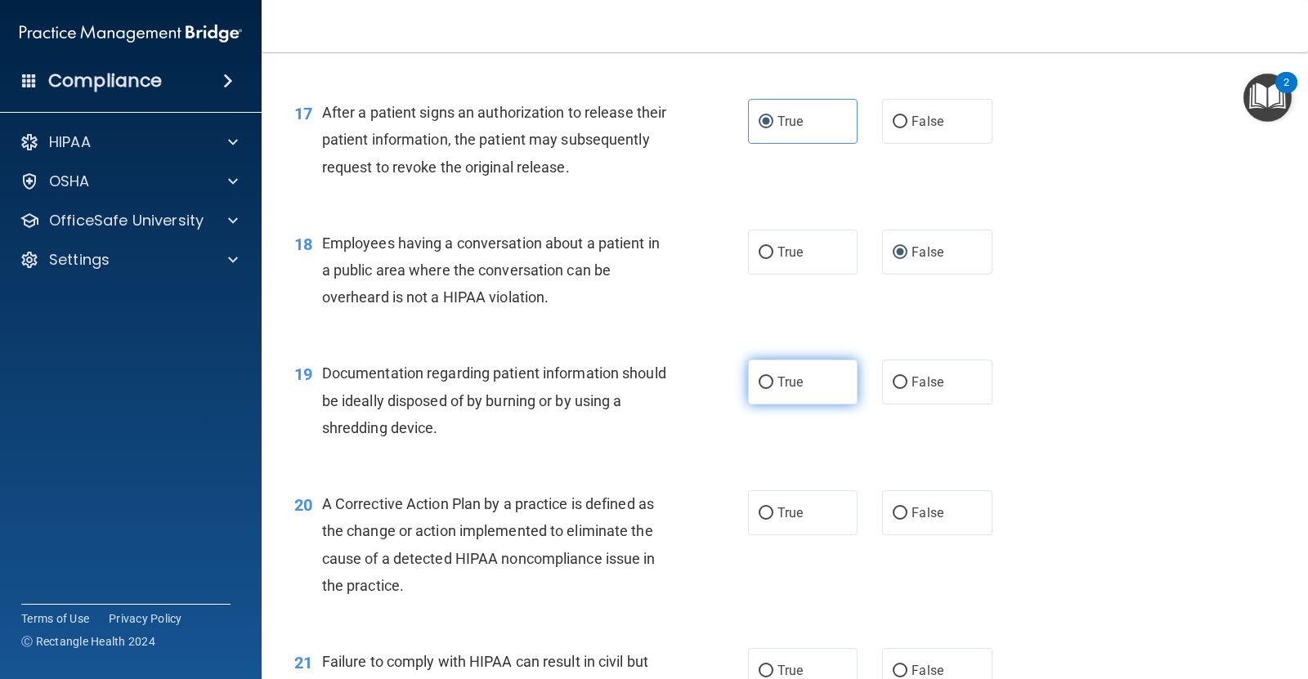
click at [750, 381] on label "True" at bounding box center [803, 382] width 110 height 45
click at [759, 381] on input "True" at bounding box center [766, 383] width 15 height 12
radio input "true"
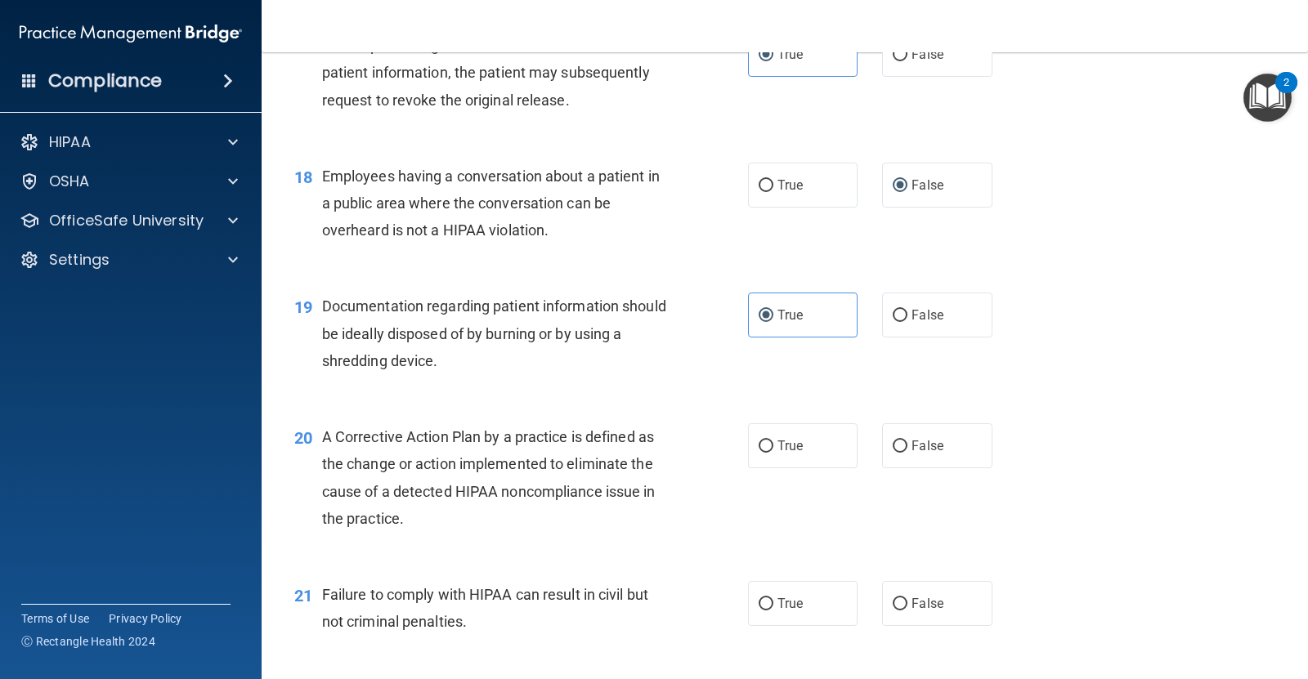
scroll to position [2248, 0]
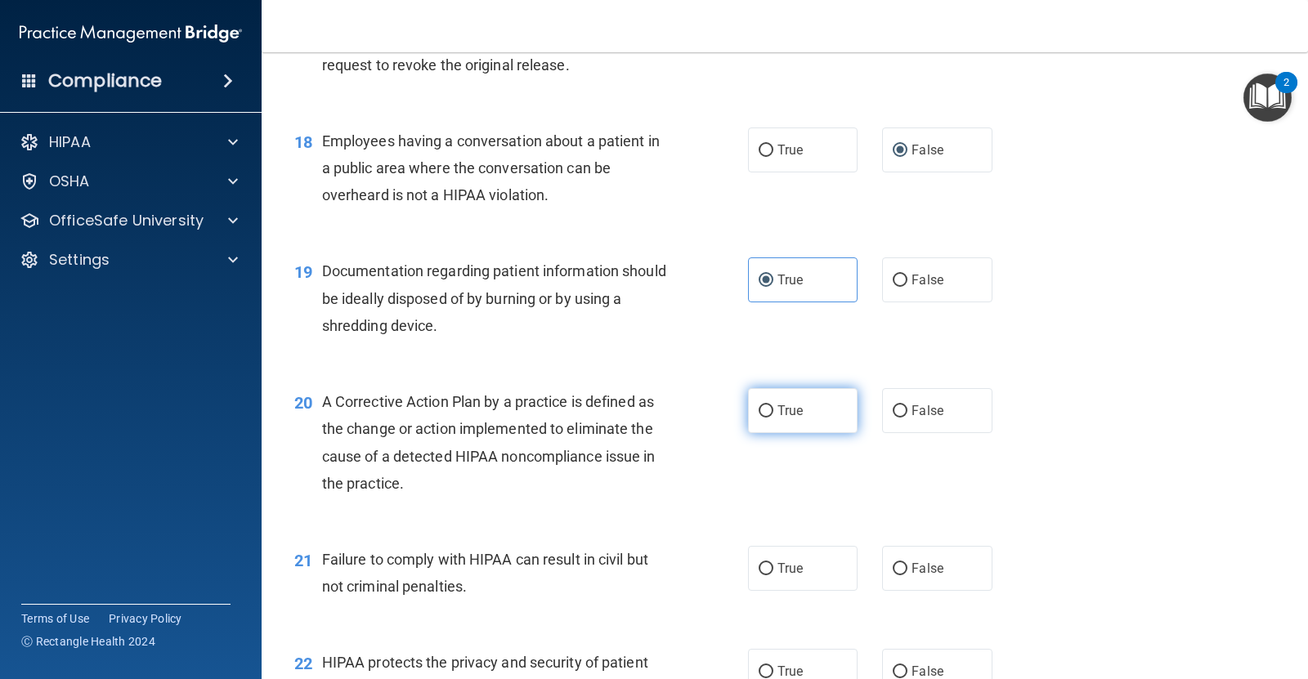
click at [759, 407] on input "True" at bounding box center [766, 411] width 15 height 12
radio input "true"
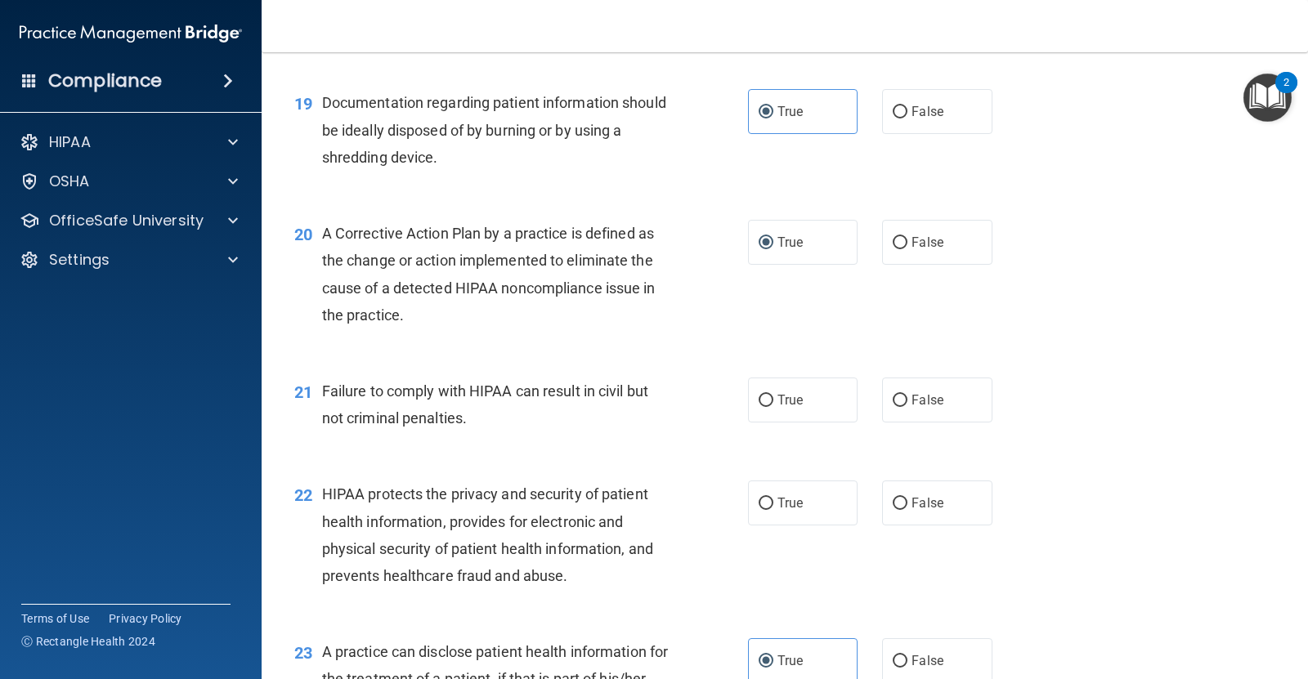
scroll to position [2452, 0]
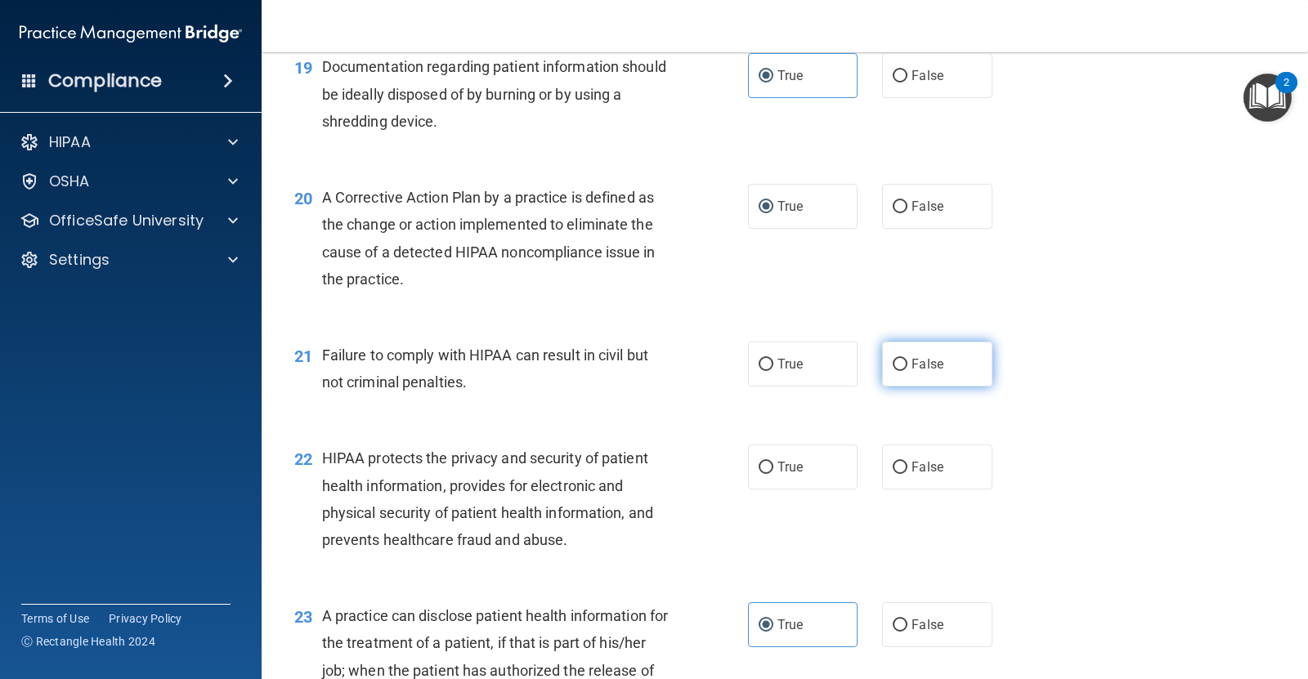
click at [900, 378] on label "False" at bounding box center [937, 364] width 110 height 45
click at [900, 371] on input "False" at bounding box center [900, 365] width 15 height 12
radio input "true"
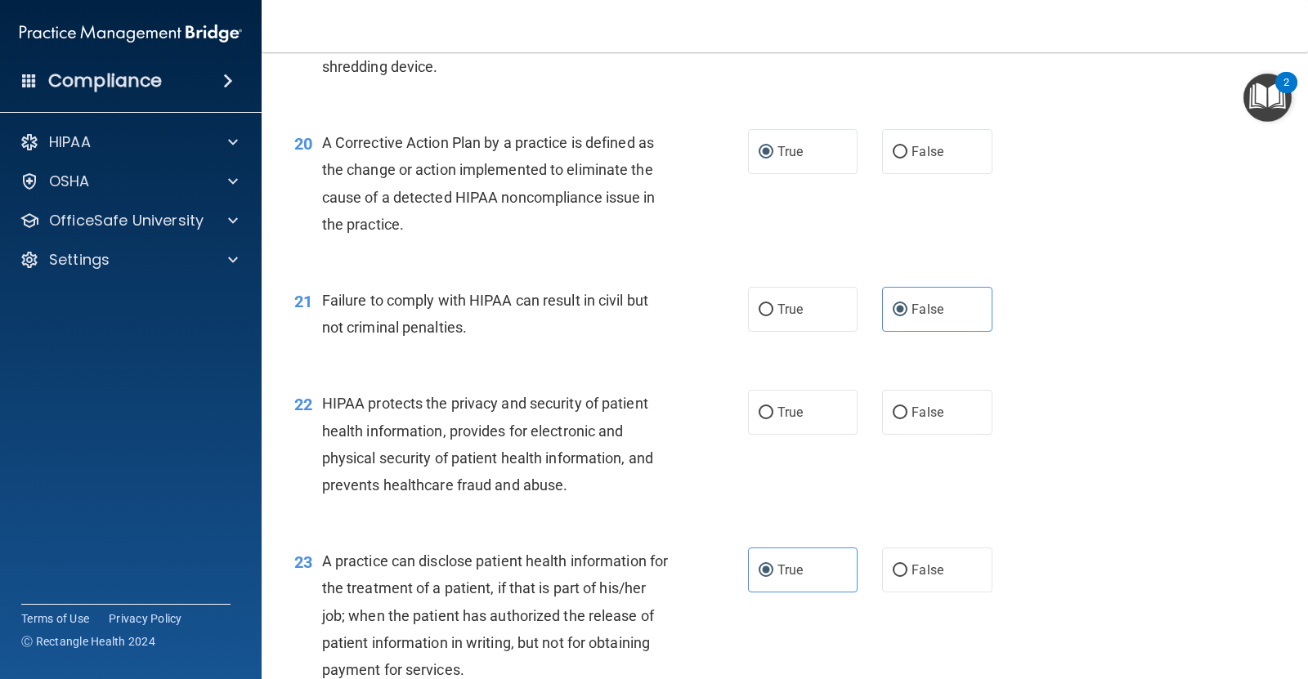
scroll to position [2554, 0]
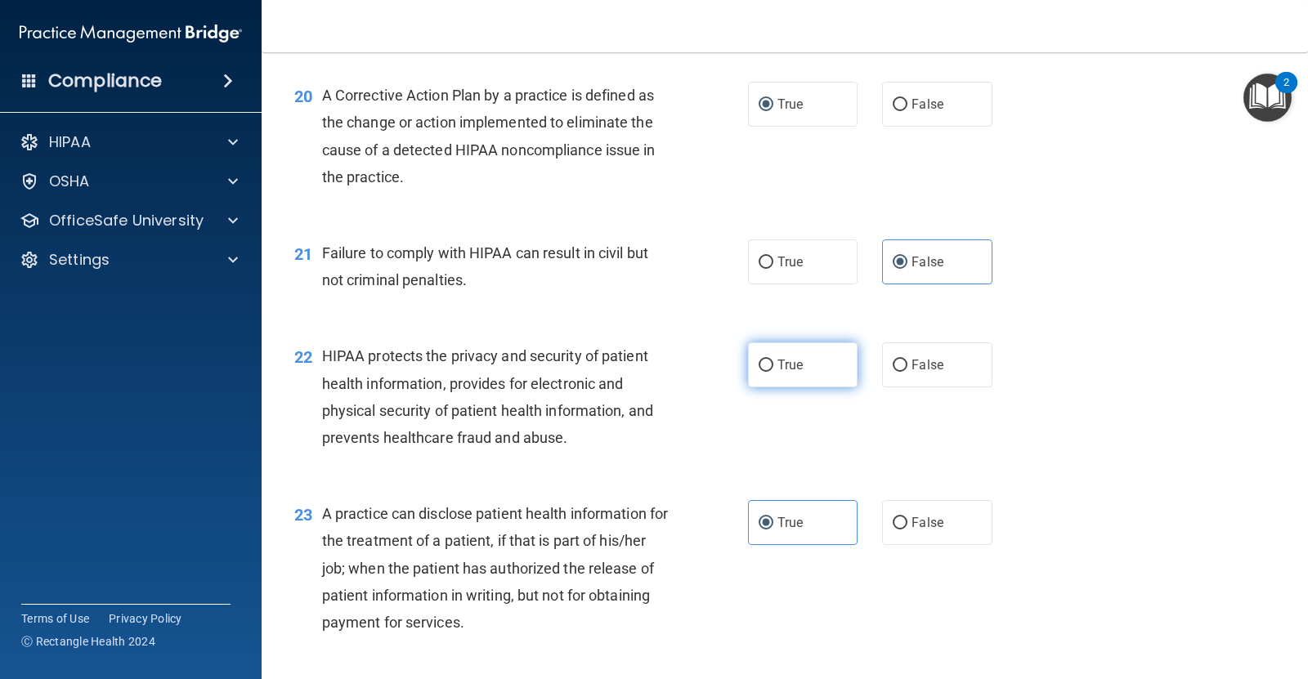
click at [768, 365] on label "True" at bounding box center [803, 364] width 110 height 45
click at [768, 365] on input "True" at bounding box center [766, 366] width 15 height 12
radio input "true"
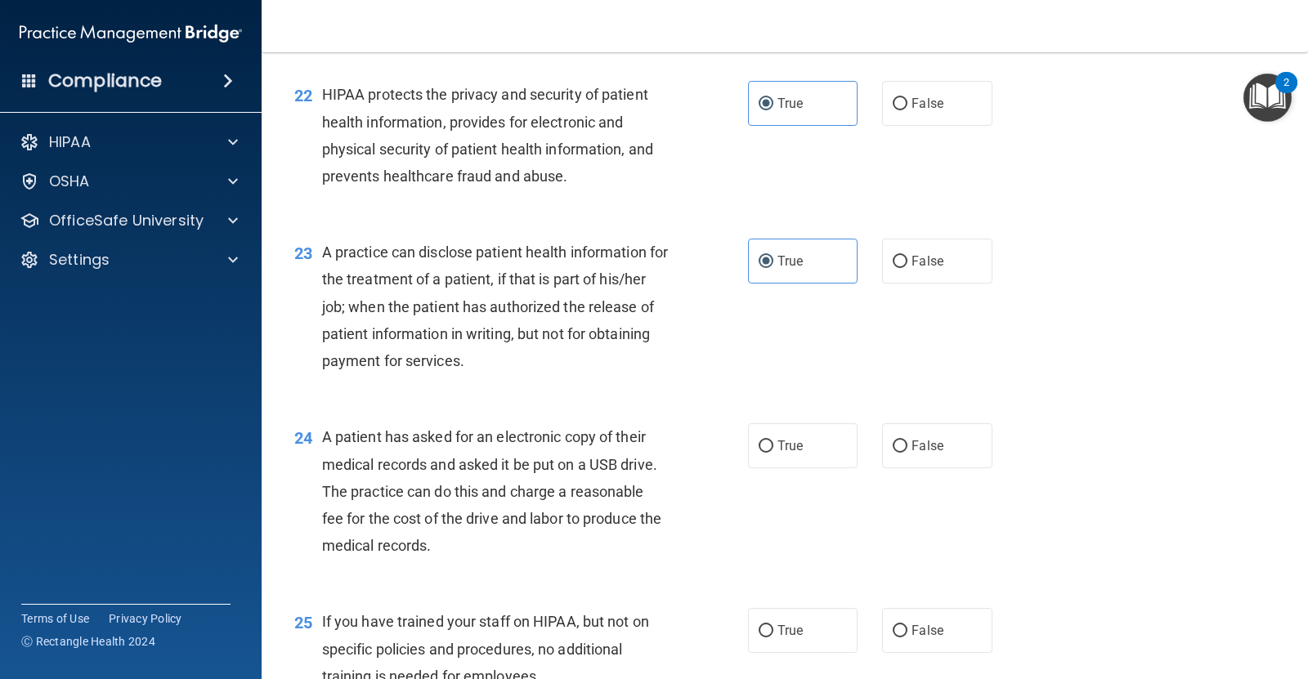
scroll to position [2861, 0]
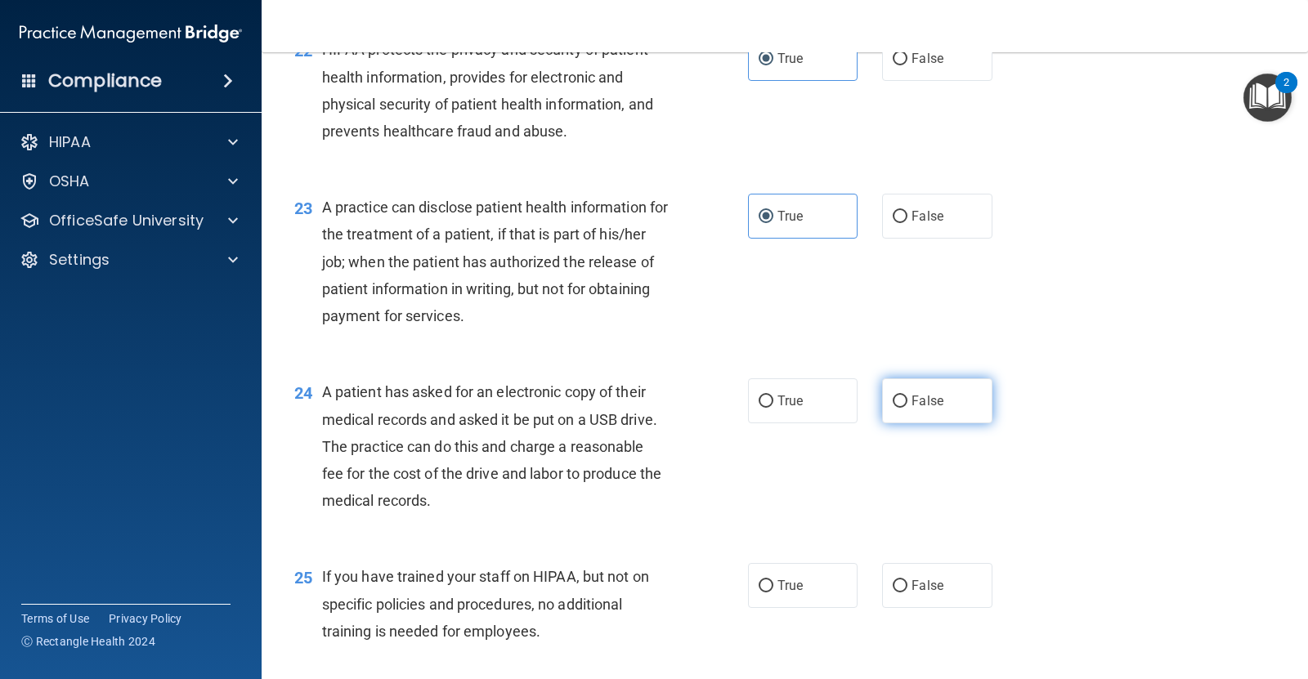
click at [893, 401] on input "False" at bounding box center [900, 402] width 15 height 12
radio input "true"
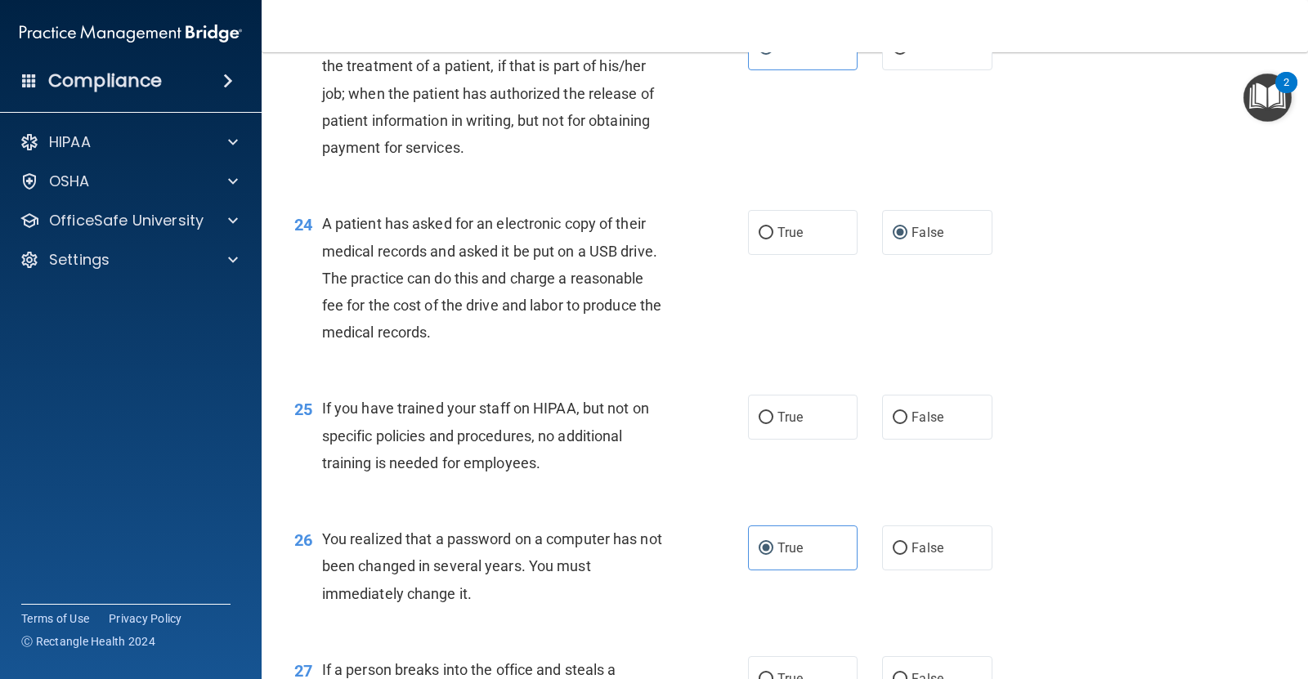
scroll to position [3065, 0]
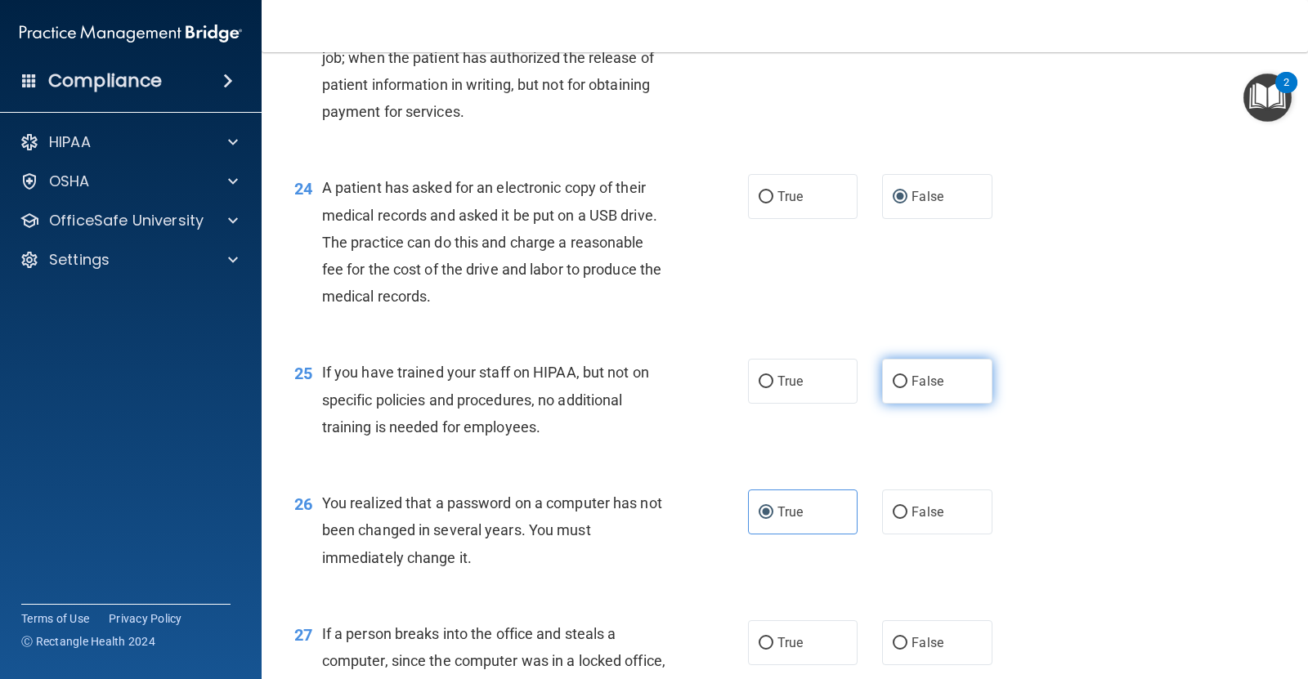
click at [882, 381] on label "False" at bounding box center [937, 381] width 110 height 45
click at [893, 381] on input "False" at bounding box center [900, 382] width 15 height 12
radio input "true"
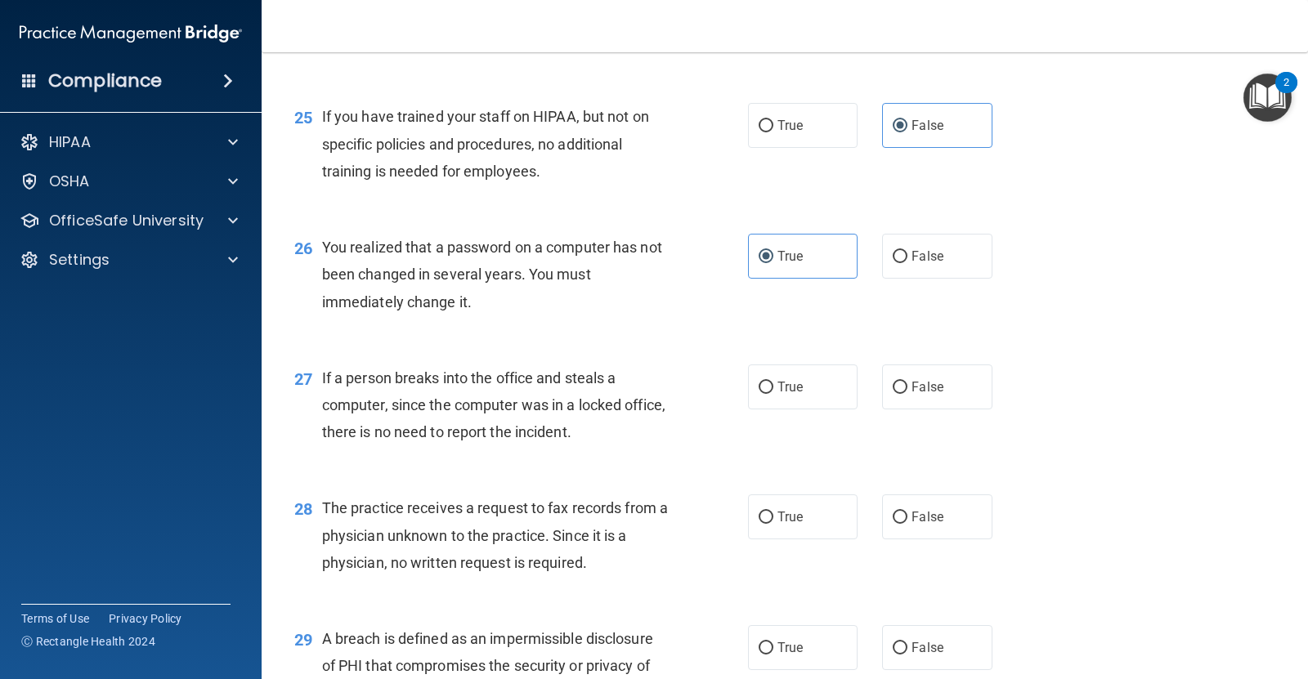
scroll to position [3372, 0]
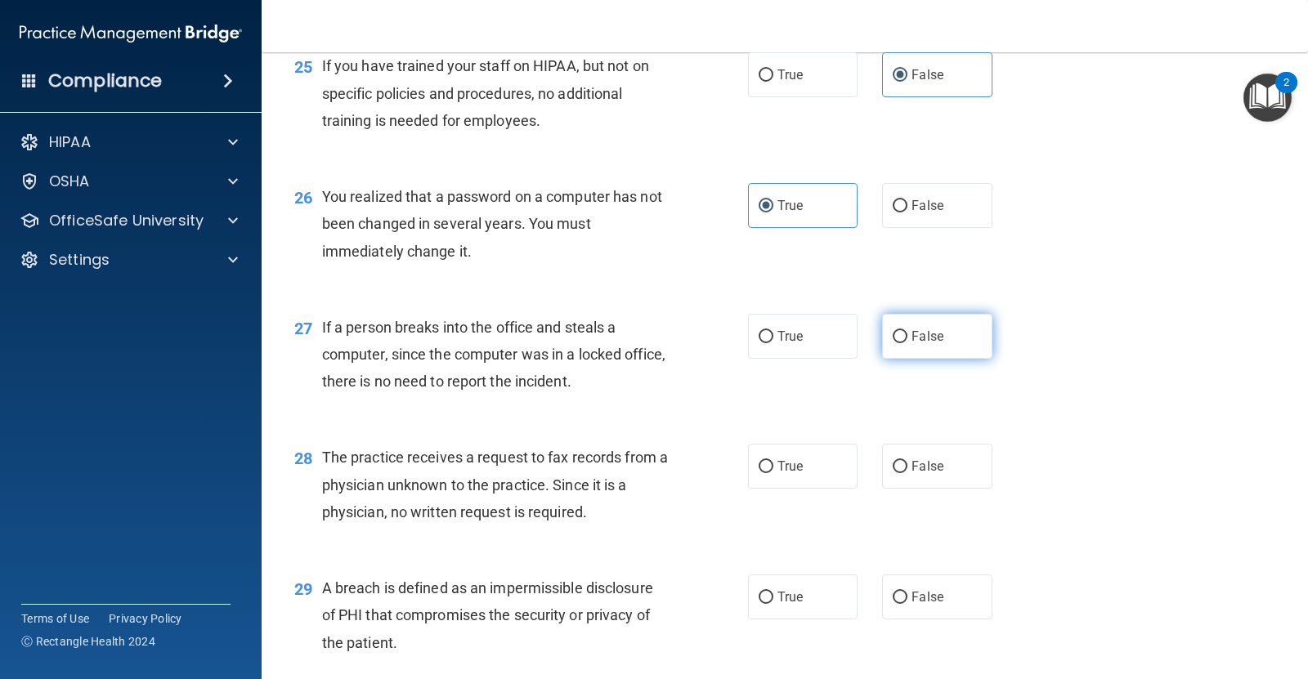
click at [900, 338] on label "False" at bounding box center [937, 336] width 110 height 45
click at [900, 338] on input "False" at bounding box center [900, 337] width 15 height 12
radio input "true"
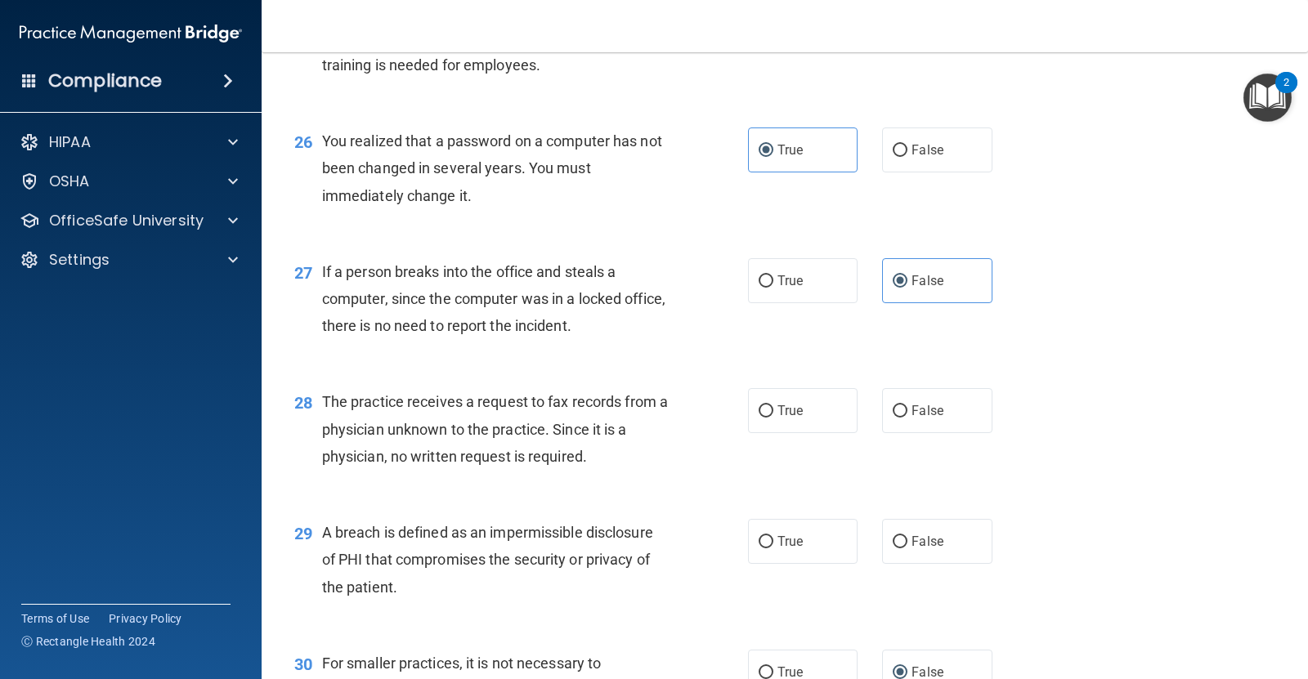
scroll to position [3474, 0]
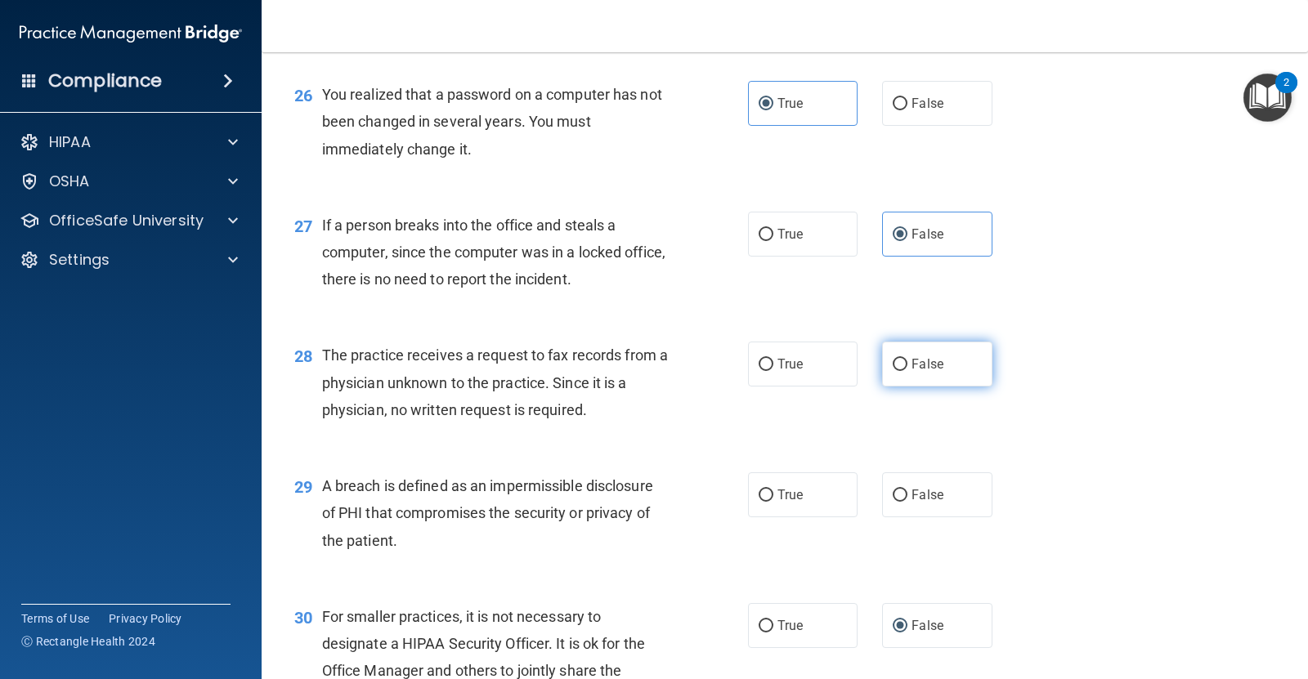
click at [893, 362] on input "False" at bounding box center [900, 365] width 15 height 12
radio input "true"
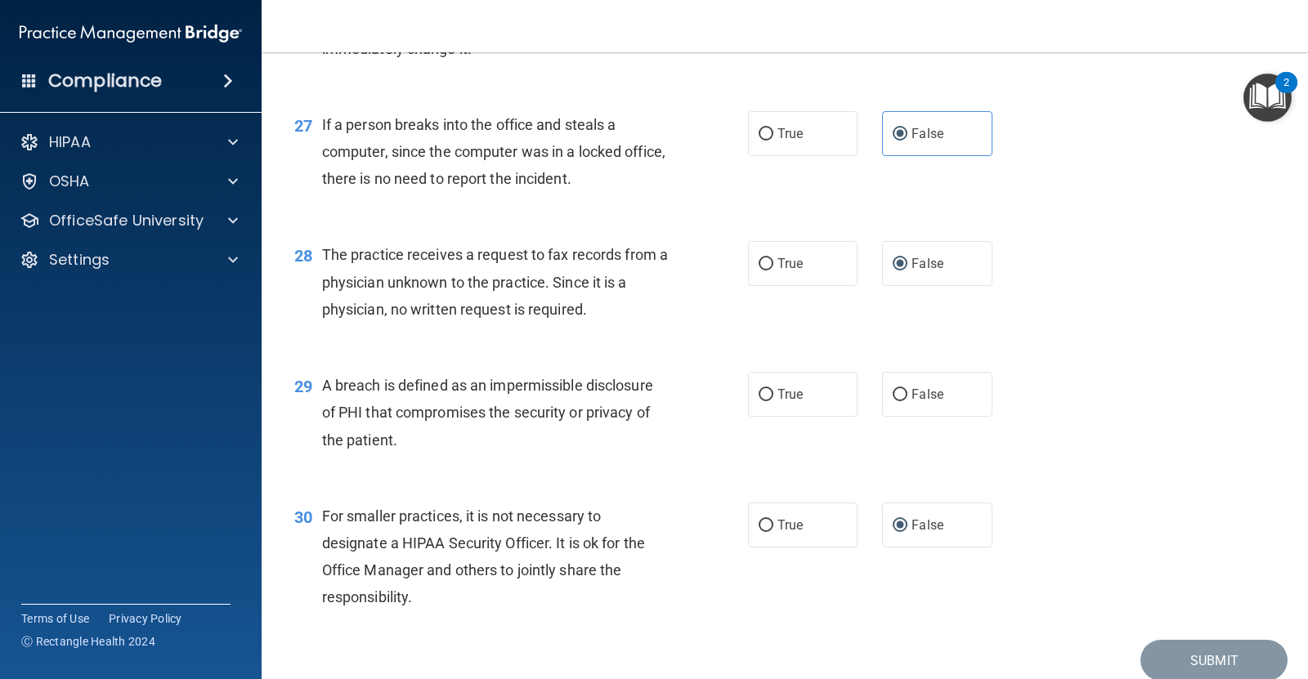
scroll to position [3576, 0]
click at [768, 402] on label "True" at bounding box center [803, 392] width 110 height 45
click at [768, 400] on input "True" at bounding box center [766, 393] width 15 height 12
radio input "true"
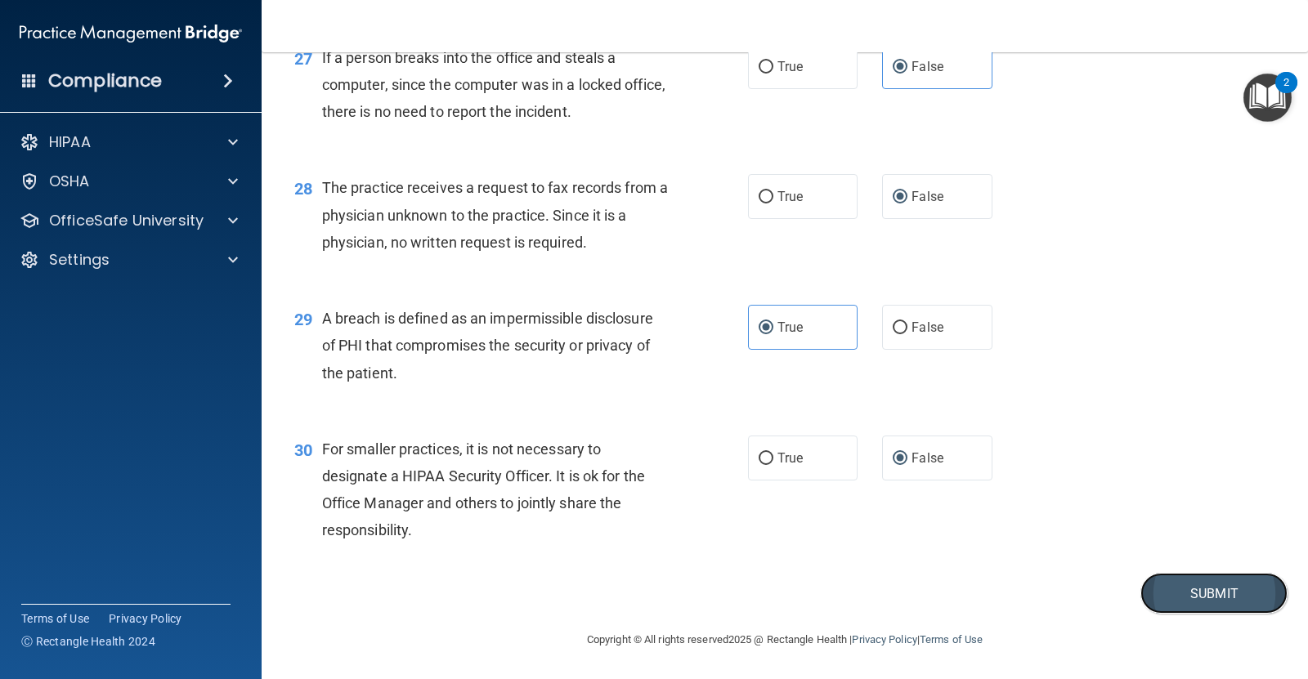
click at [1214, 601] on button "Submit" at bounding box center [1213, 594] width 147 height 42
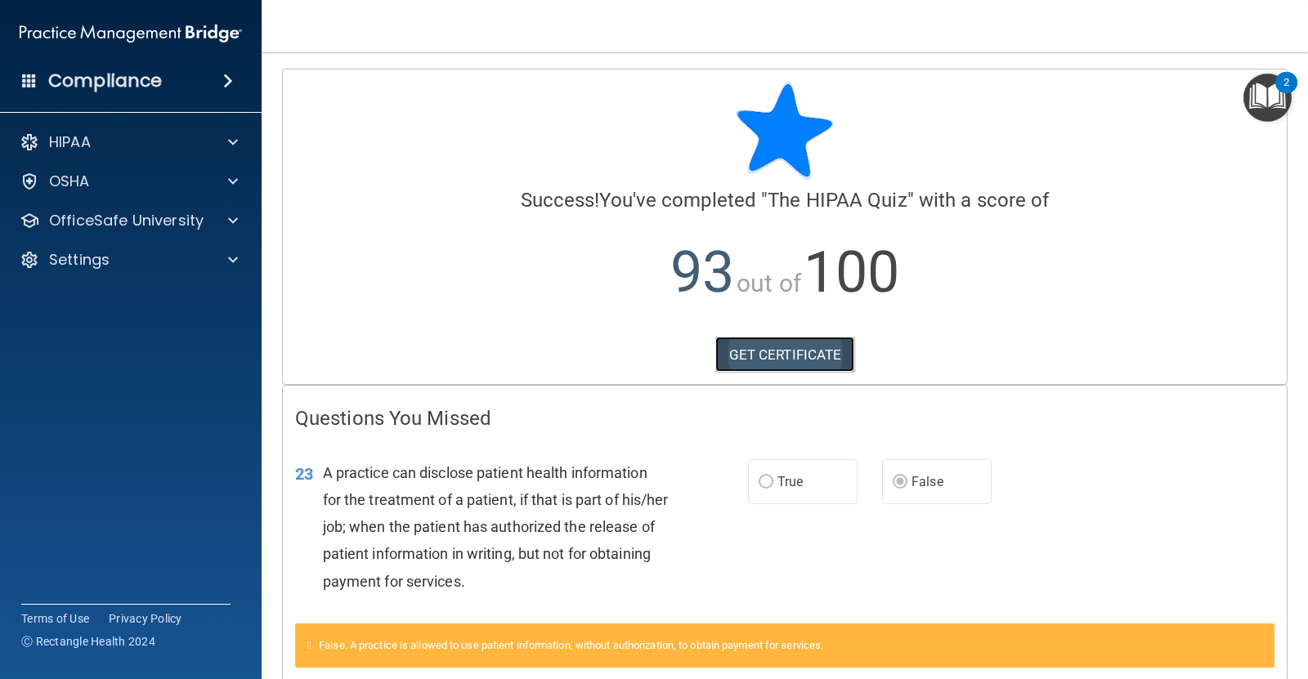
click at [771, 351] on link "GET CERTIFICATE" at bounding box center [785, 355] width 140 height 36
click at [82, 21] on img at bounding box center [131, 33] width 222 height 33
click at [43, 76] on div "Compliance" at bounding box center [131, 81] width 262 height 36
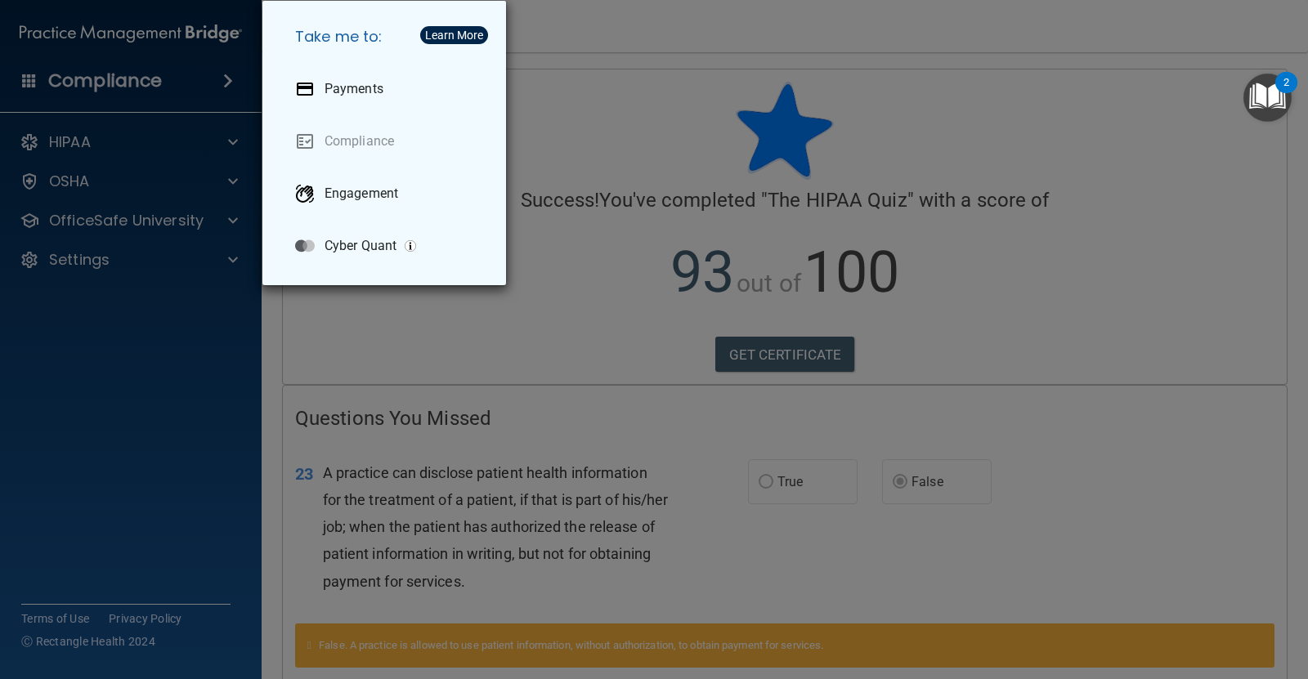
click at [467, 29] on div "Learn More" at bounding box center [454, 34] width 58 height 11
click at [758, 57] on div "Take me to: Payments Compliance Engagement Cyber Quant" at bounding box center [654, 339] width 1308 height 679
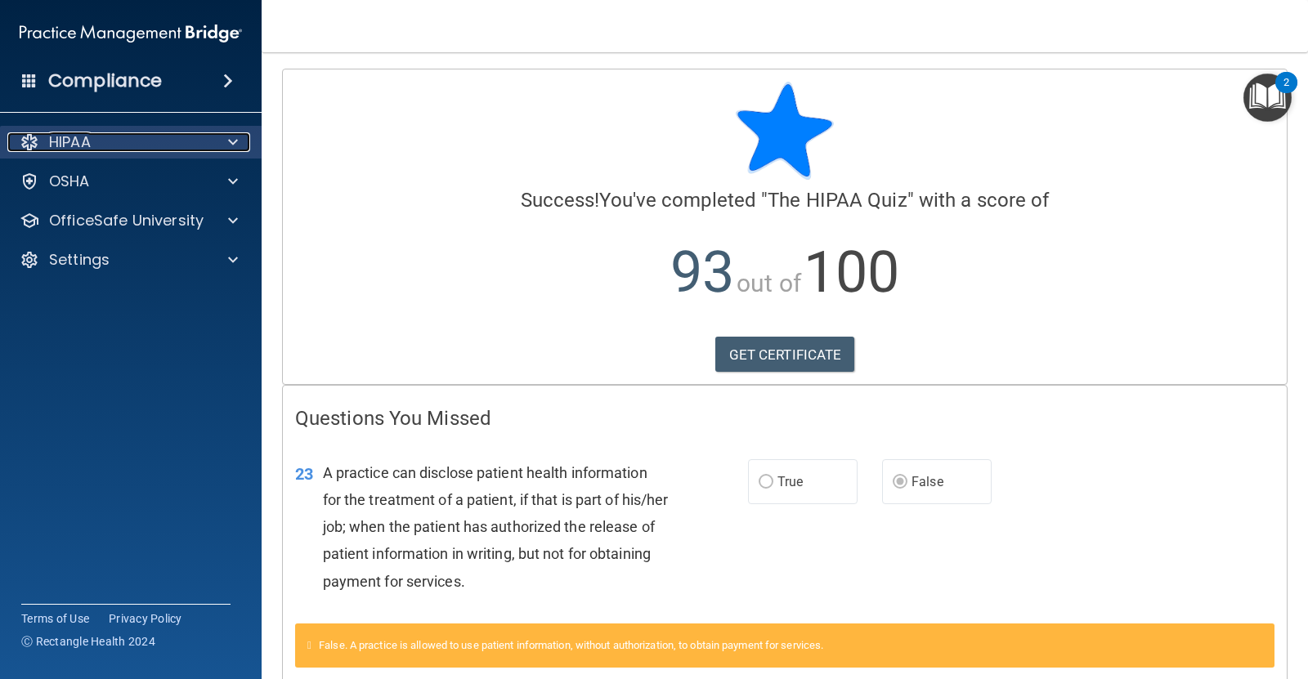
click at [234, 133] on span at bounding box center [233, 142] width 10 height 20
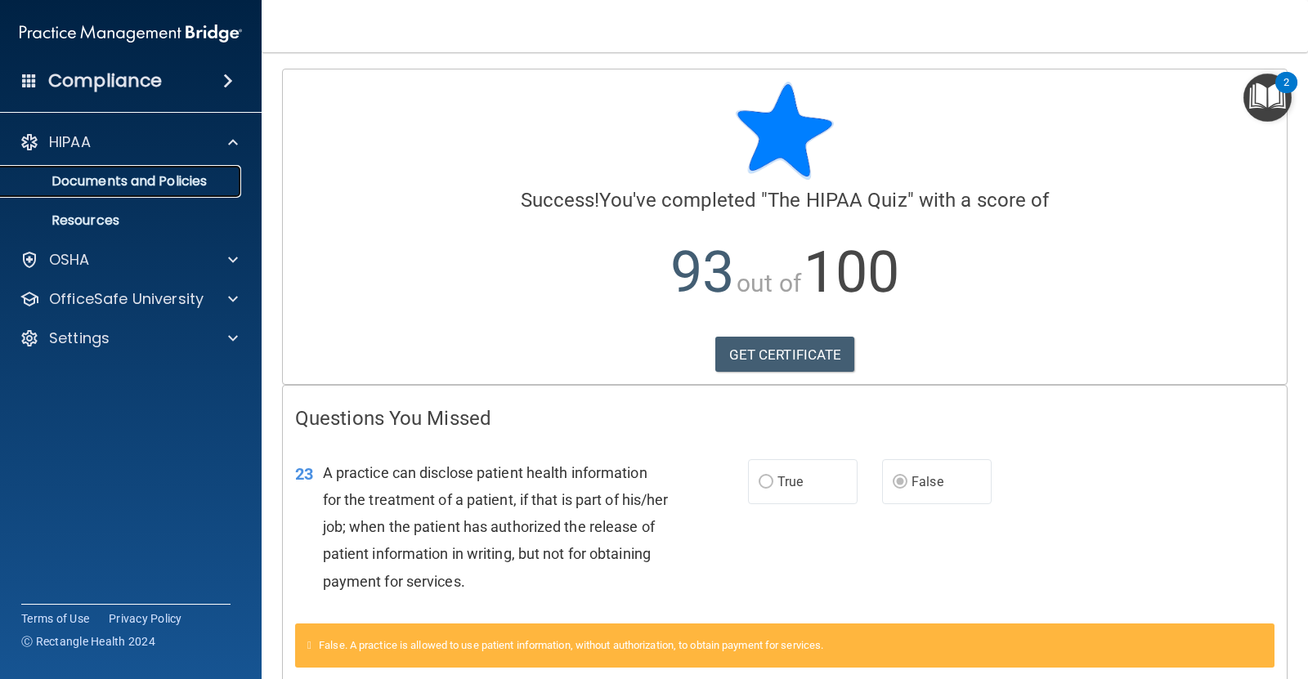
click at [174, 177] on p "Documents and Policies" at bounding box center [122, 181] width 223 height 16
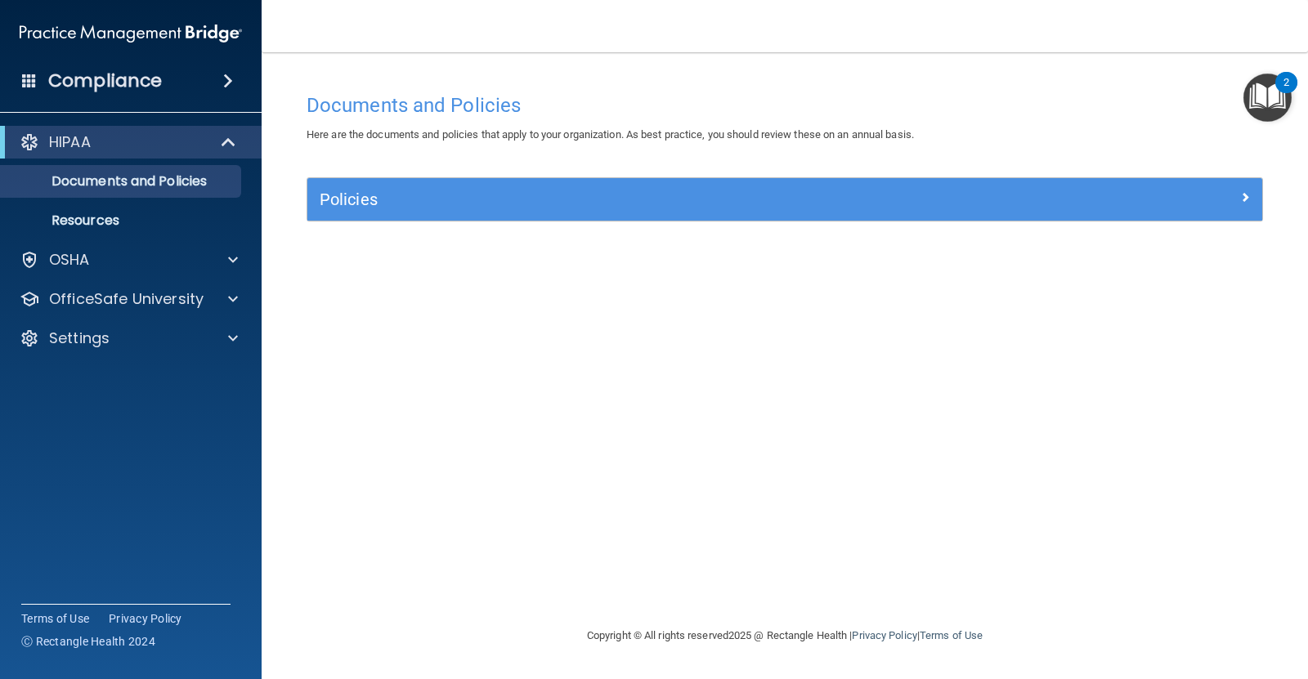
click at [196, 79] on div "Compliance" at bounding box center [131, 81] width 262 height 36
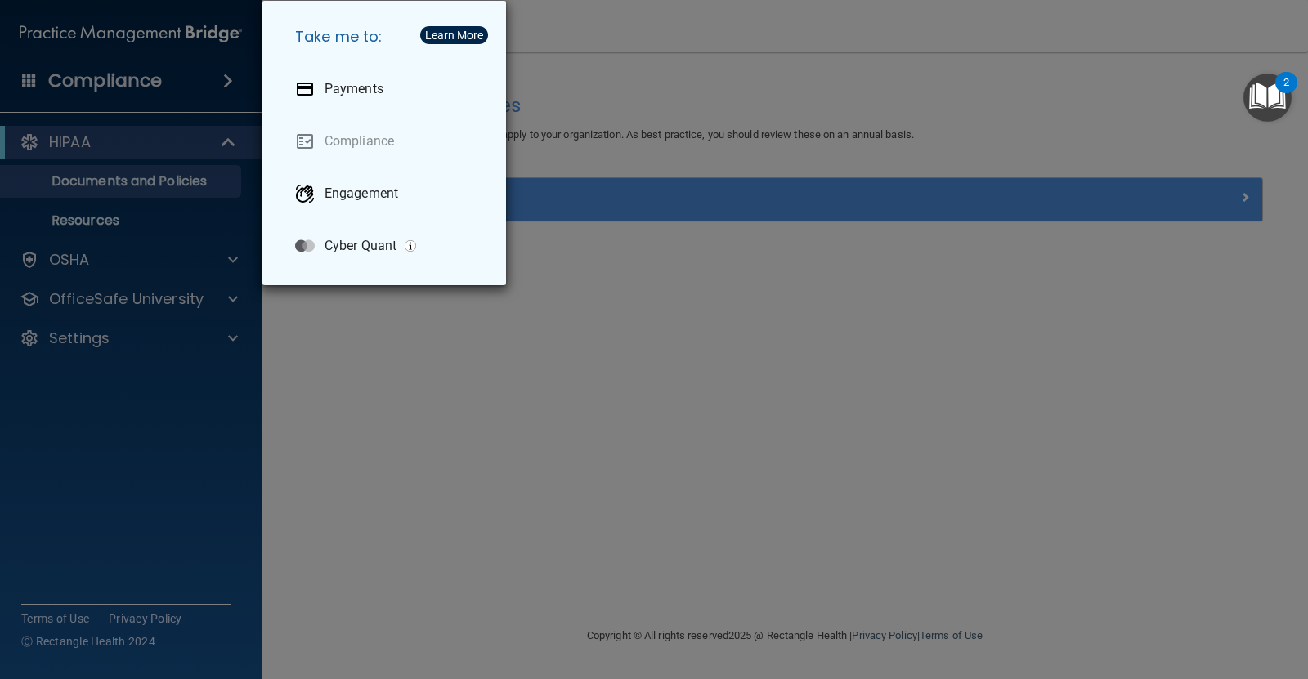
click at [346, 301] on div "Take me to: Payments Compliance Engagement Cyber Quant" at bounding box center [654, 339] width 1308 height 679
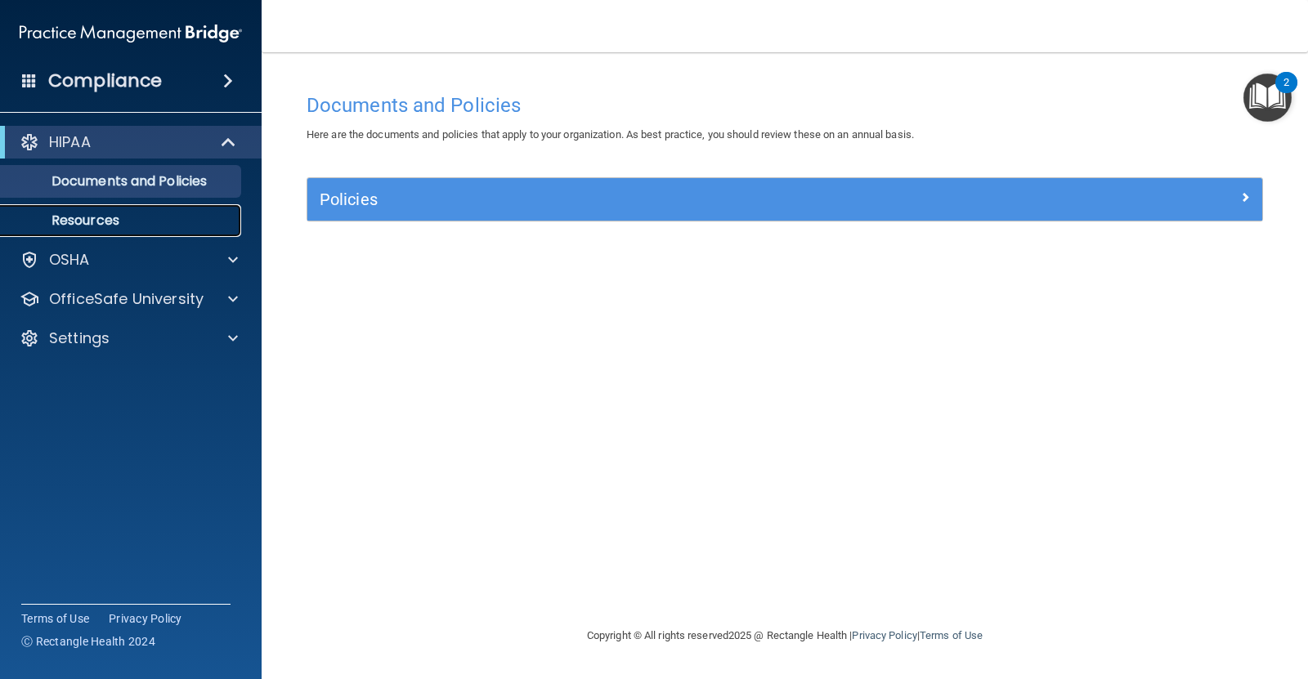
click at [104, 213] on p "Resources" at bounding box center [122, 221] width 223 height 16
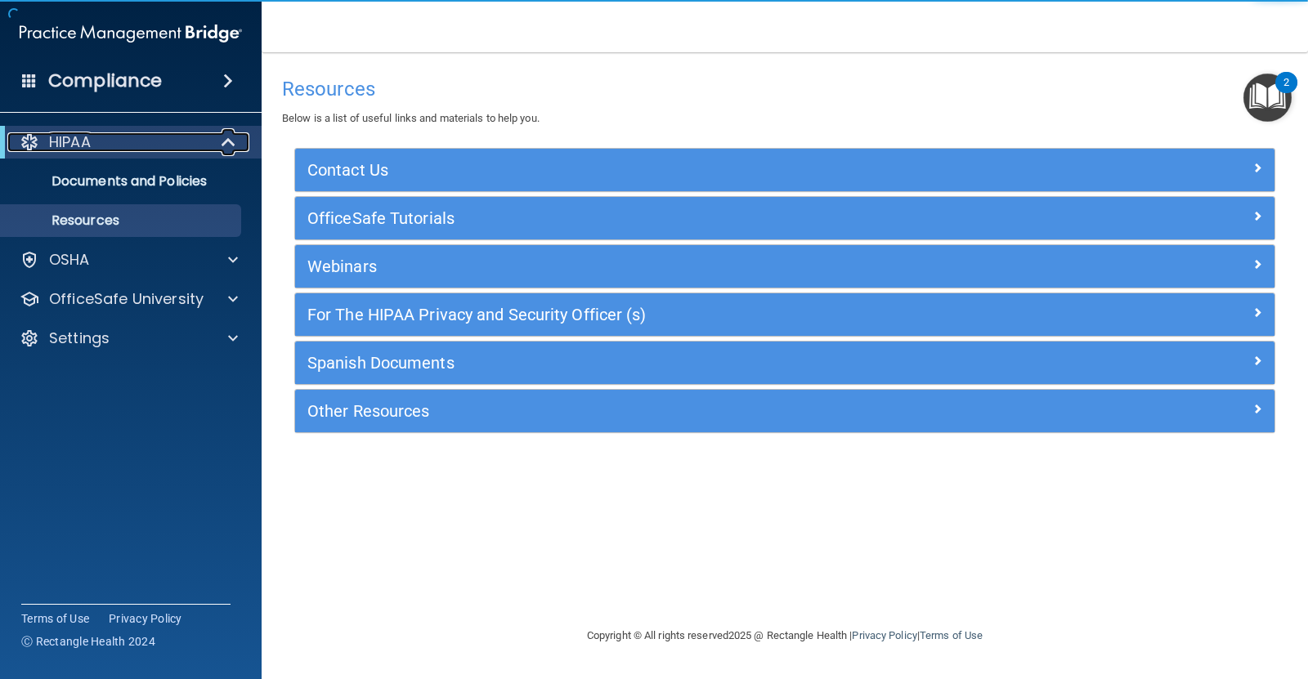
click at [144, 137] on div "HIPAA" at bounding box center [108, 142] width 202 height 20
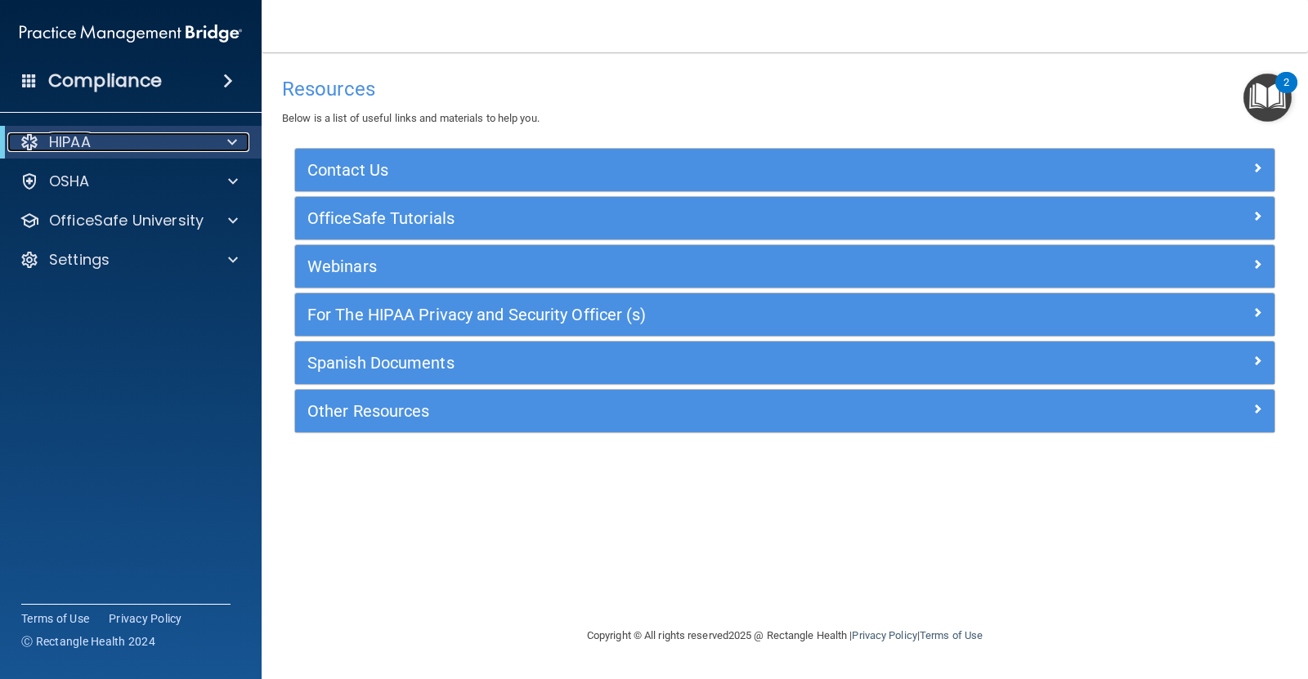
click at [27, 137] on div at bounding box center [30, 142] width 20 height 20
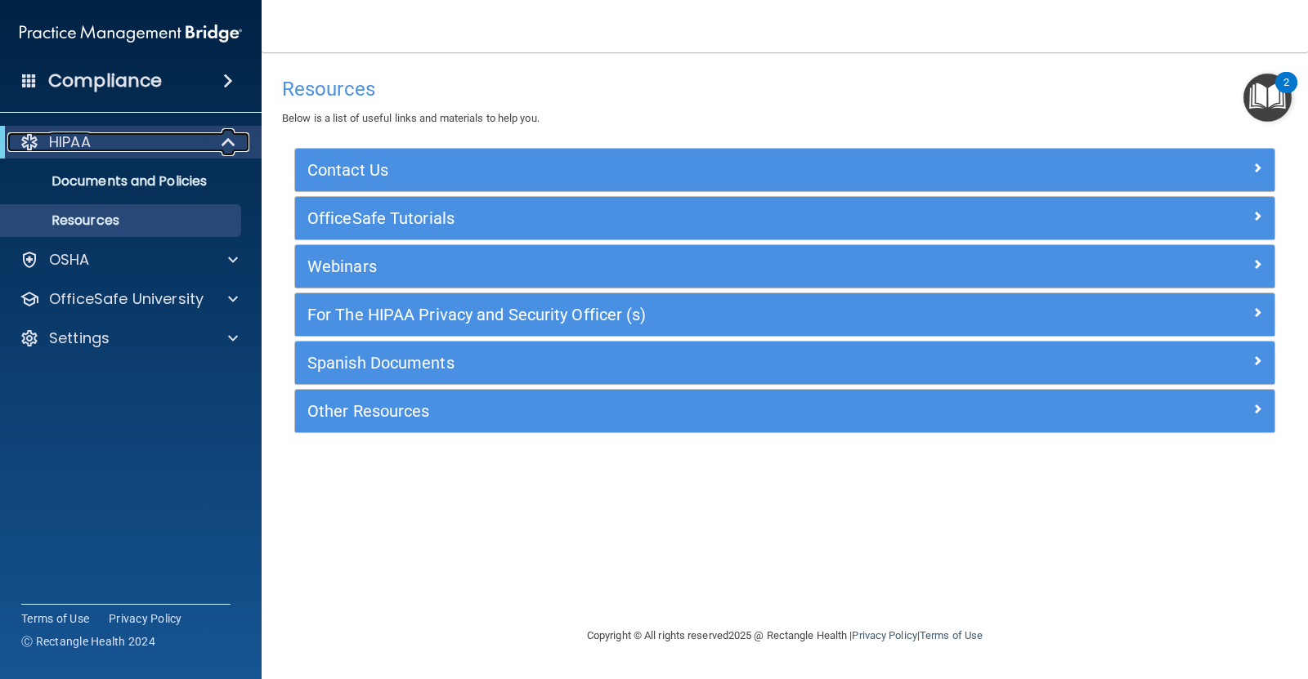
click at [27, 137] on div at bounding box center [30, 142] width 20 height 20
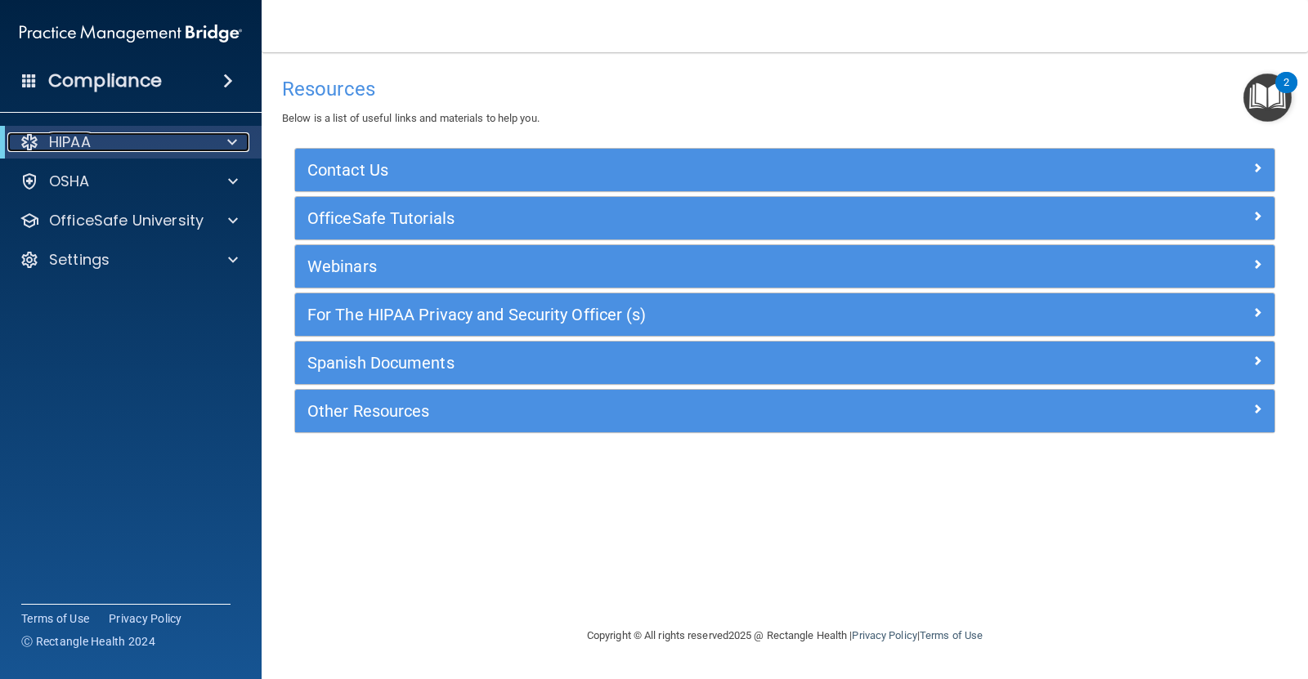
click at [27, 137] on div at bounding box center [30, 142] width 20 height 20
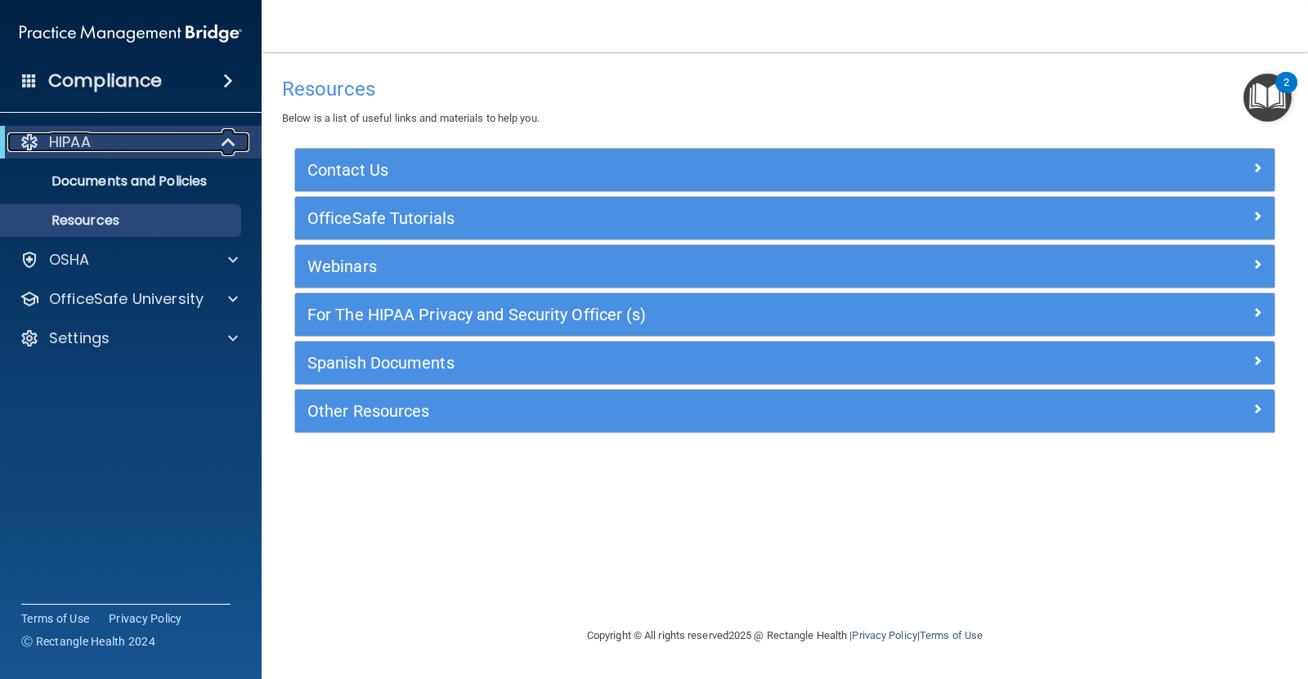
click at [27, 137] on div at bounding box center [30, 142] width 20 height 20
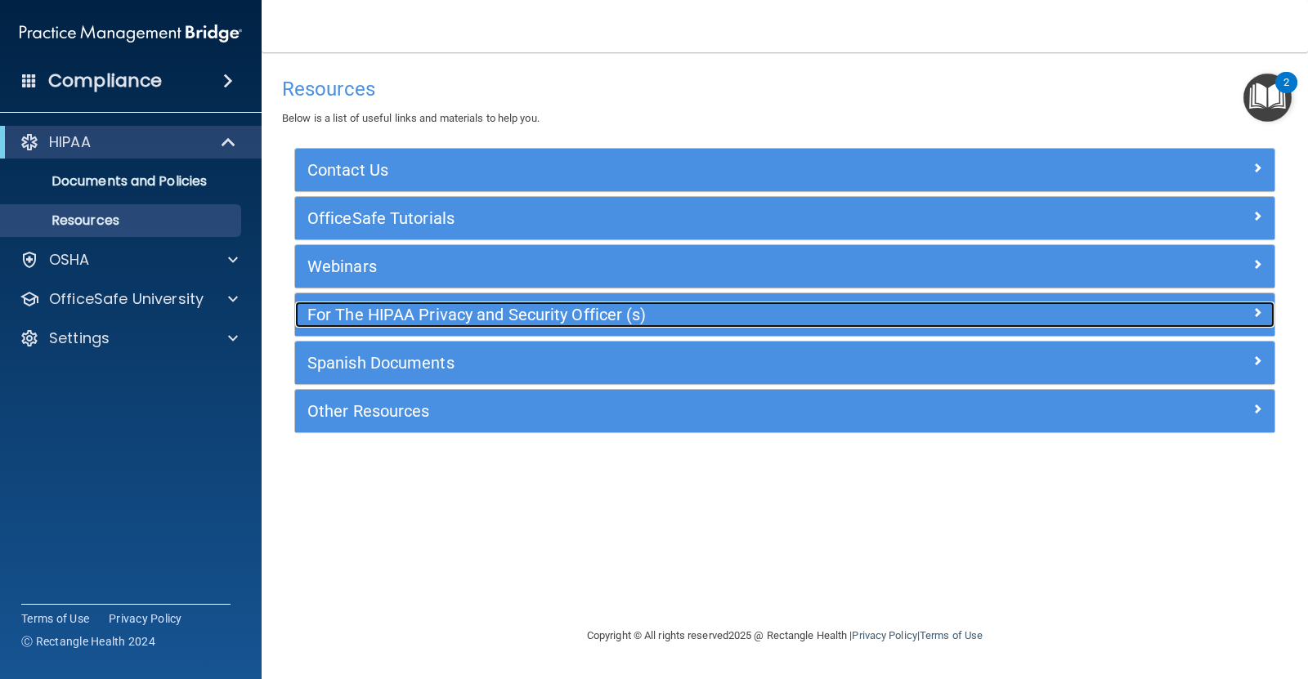
click at [1093, 316] on div at bounding box center [1152, 312] width 245 height 20
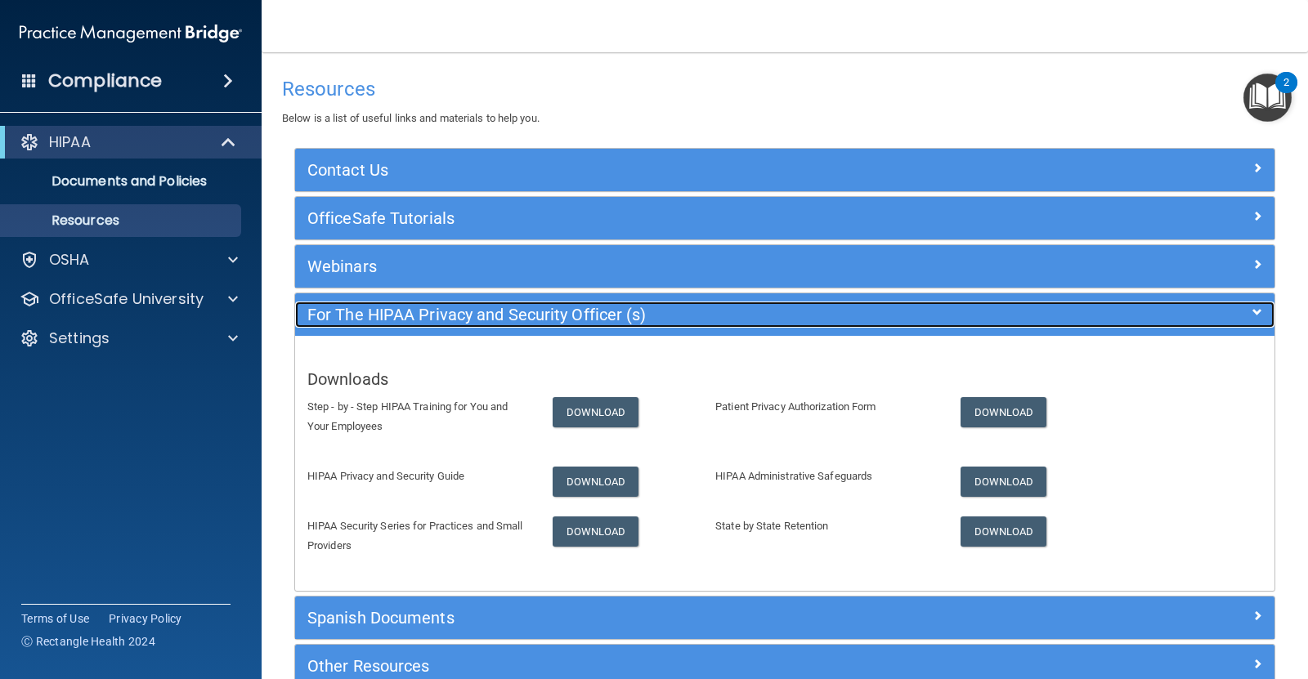
click at [1093, 316] on div at bounding box center [1152, 312] width 245 height 20
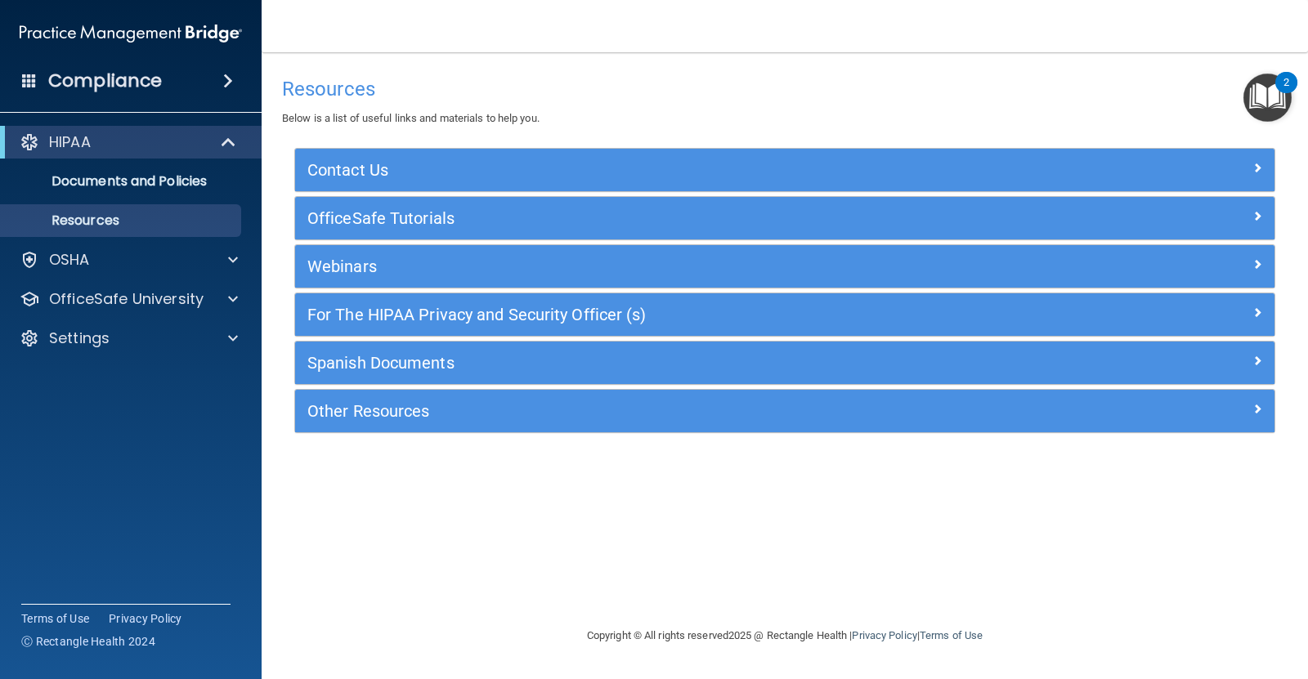
click at [1269, 100] on img "Open Resource Center, 2 new notifications" at bounding box center [1267, 98] width 48 height 48
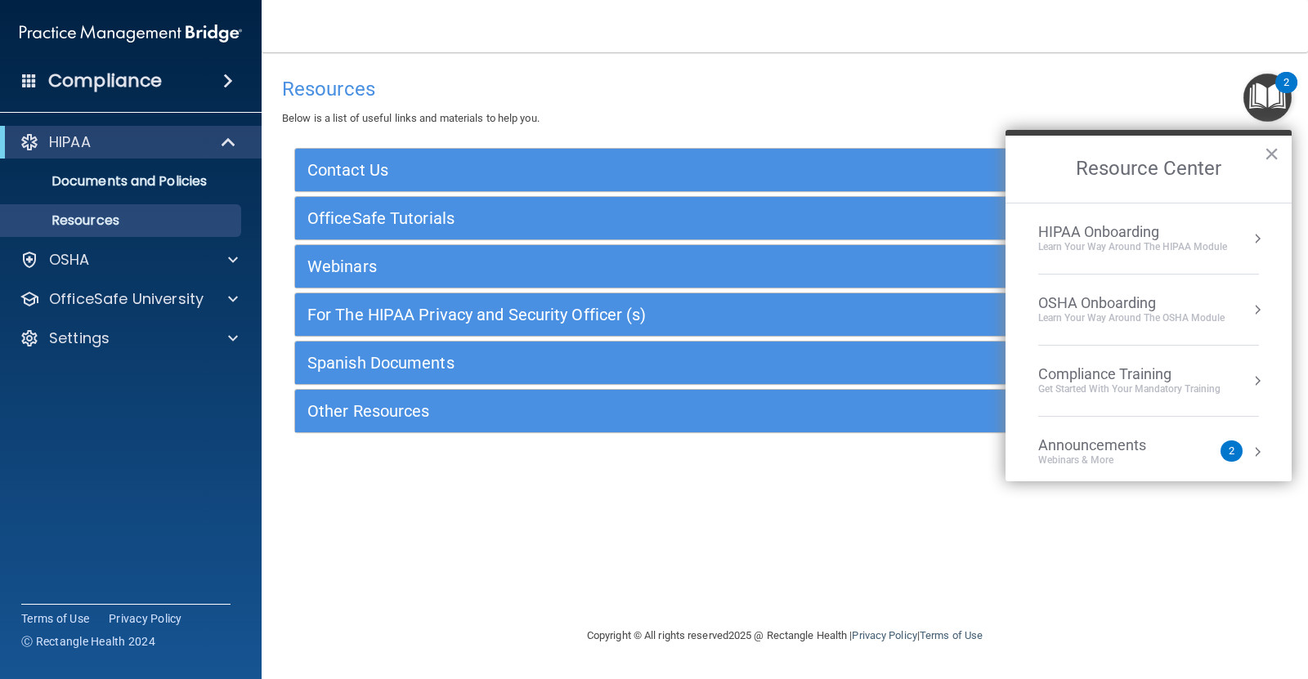
click at [1091, 233] on div "HIPAA Onboarding" at bounding box center [1132, 232] width 189 height 18
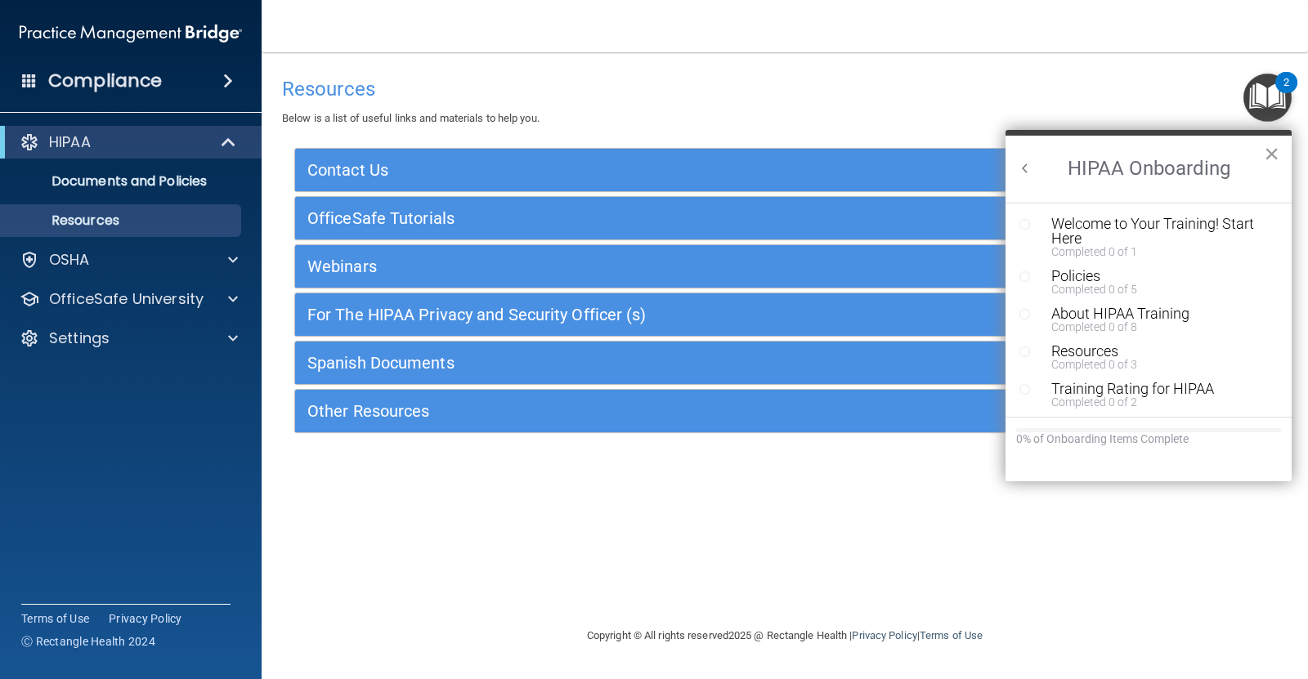
click at [1276, 149] on button "×" at bounding box center [1272, 154] width 16 height 26
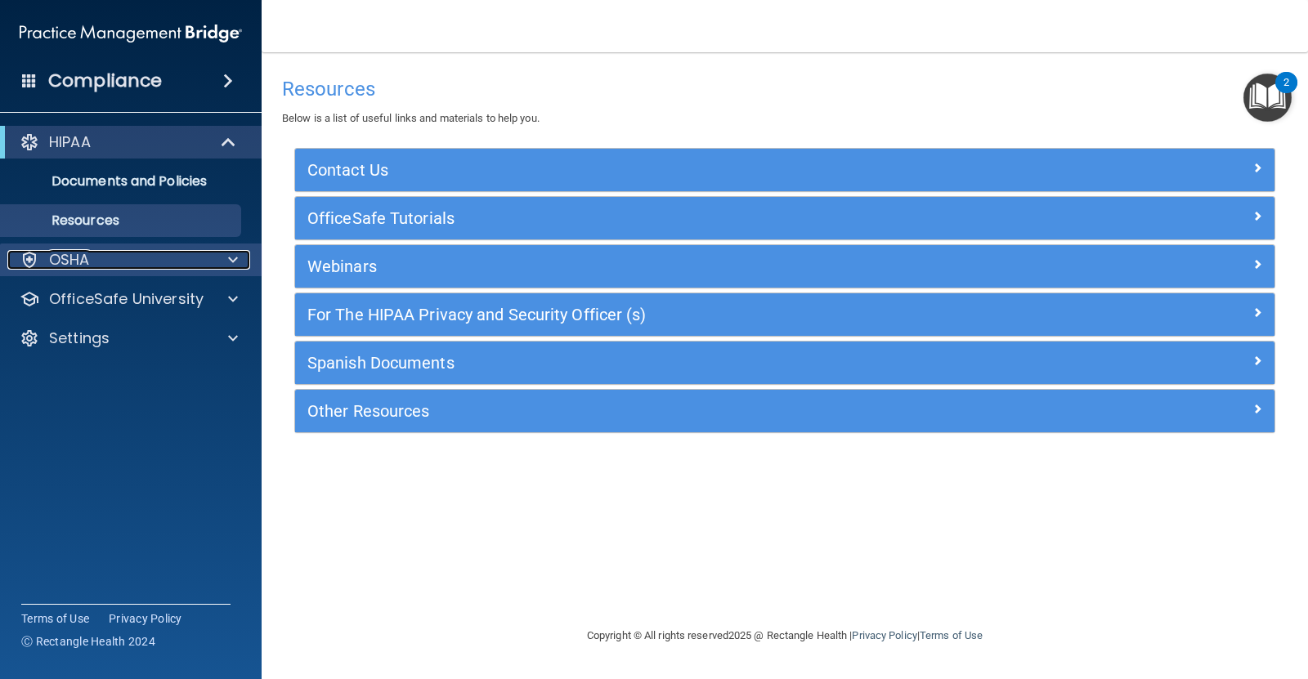
click at [61, 260] on p "OSHA" at bounding box center [69, 260] width 41 height 20
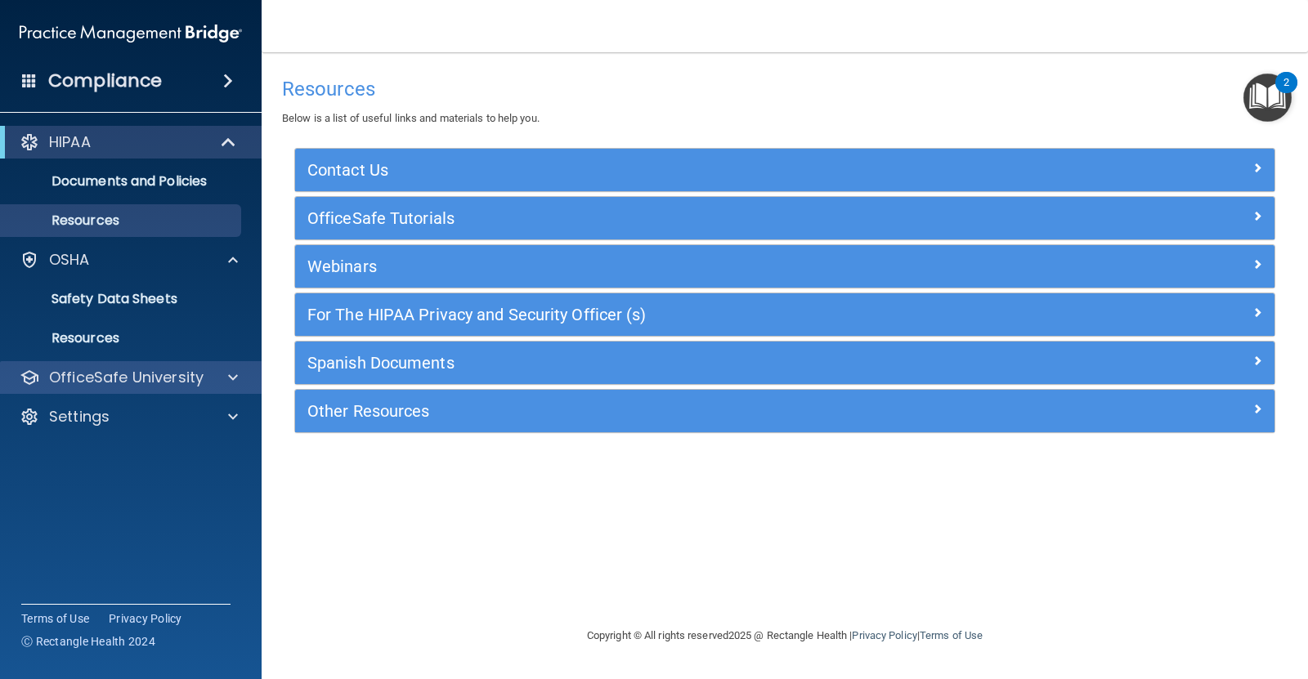
click at [117, 388] on div "OfficeSafe University" at bounding box center [131, 377] width 262 height 33
click at [231, 370] on span at bounding box center [233, 378] width 10 height 20
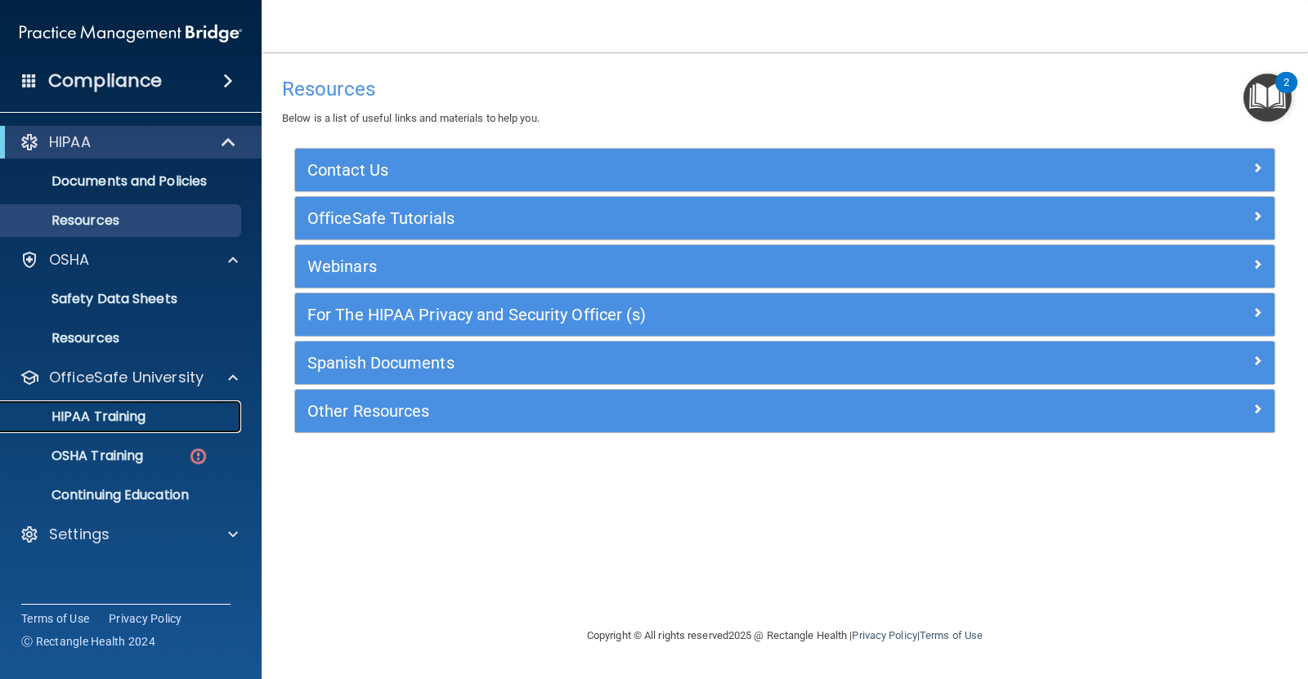
click at [128, 419] on p "HIPAA Training" at bounding box center [78, 417] width 135 height 16
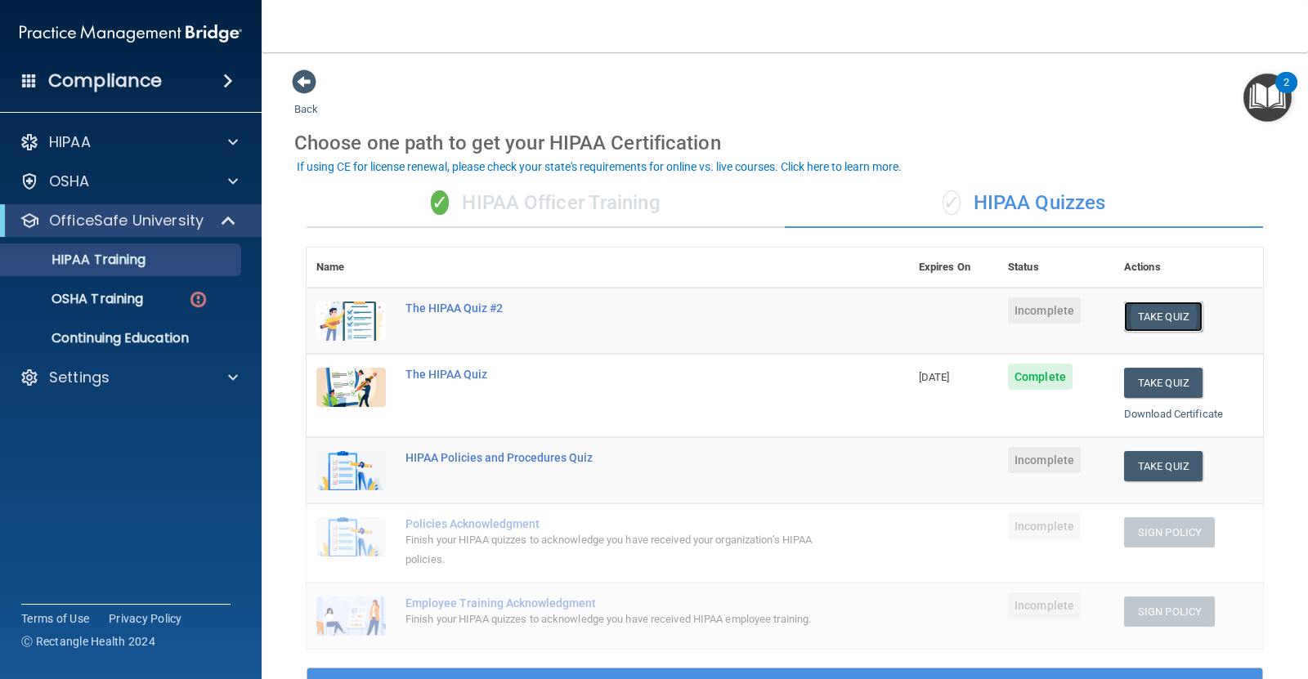
click at [1161, 316] on button "Take Quiz" at bounding box center [1163, 317] width 78 height 30
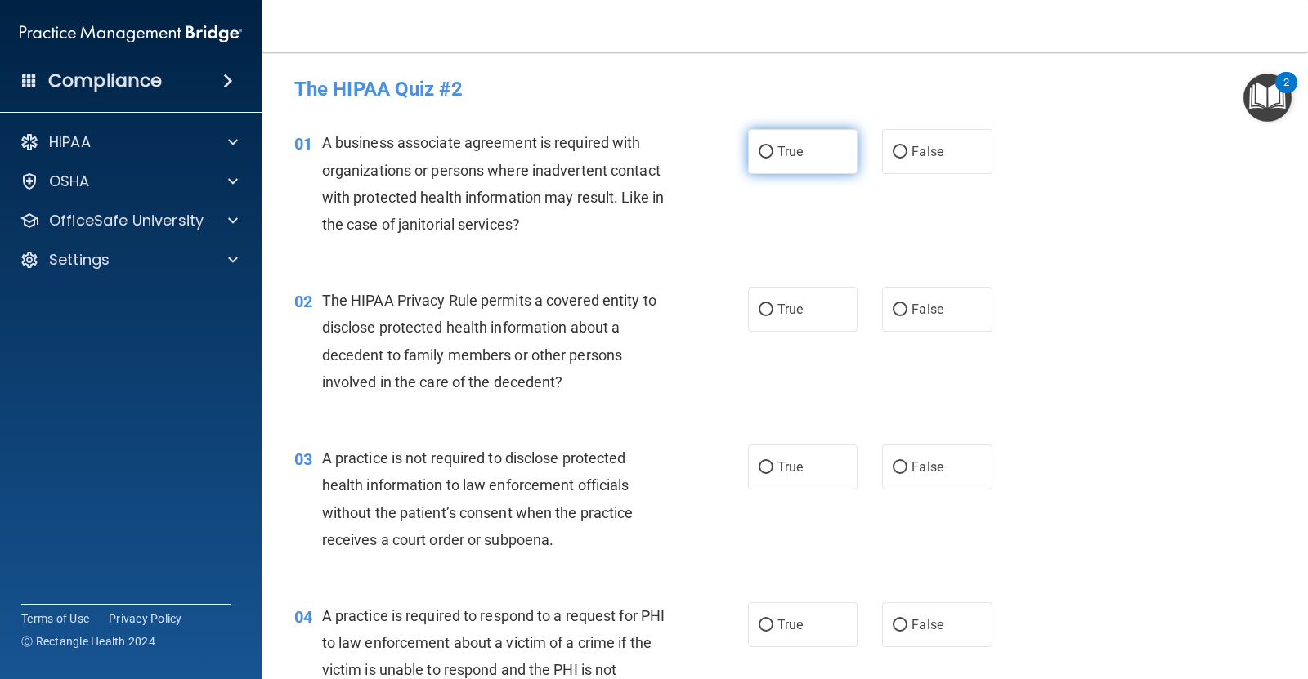
click at [748, 161] on label "True" at bounding box center [803, 151] width 110 height 45
click at [759, 159] on input "True" at bounding box center [766, 152] width 15 height 12
radio input "true"
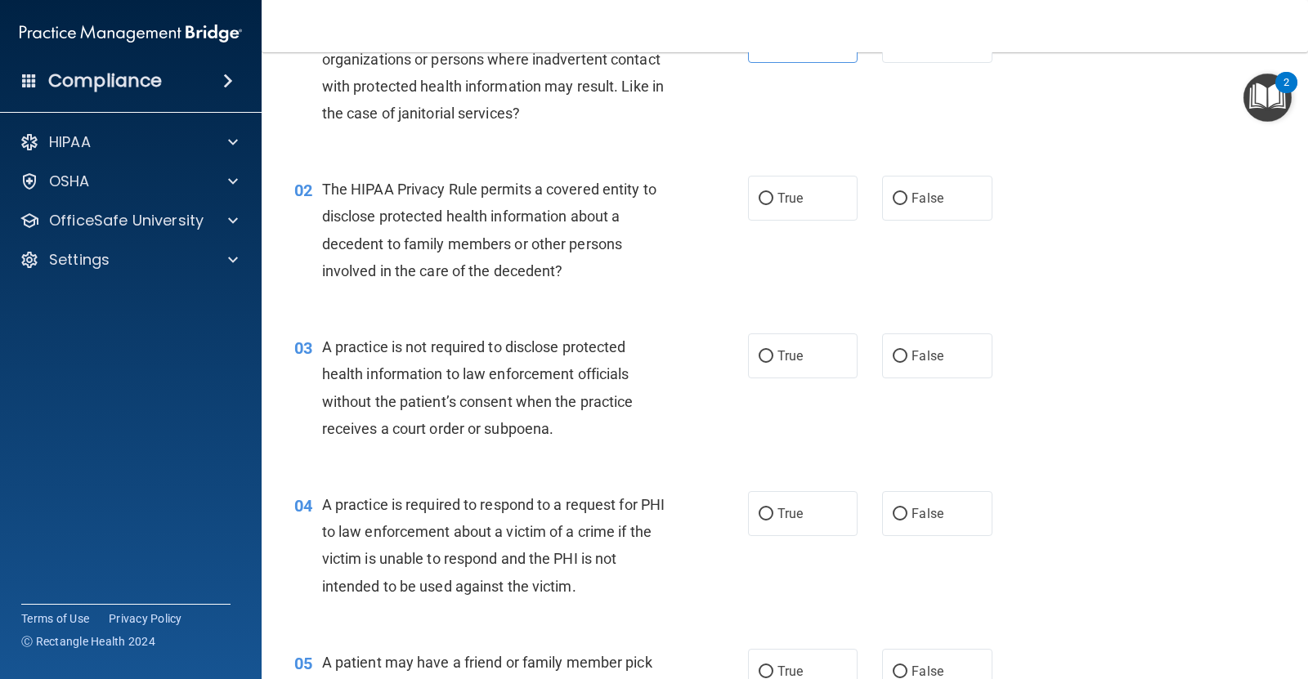
scroll to position [82, 0]
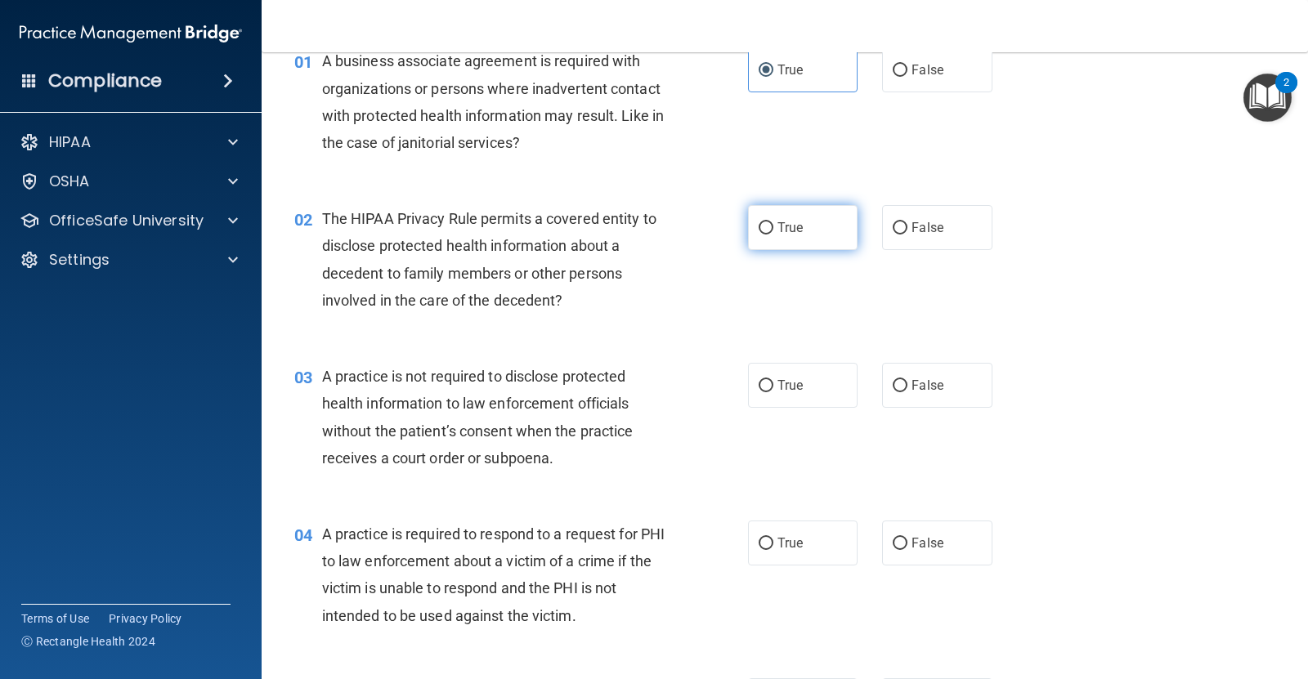
click at [803, 230] on label "True" at bounding box center [803, 227] width 110 height 45
click at [773, 230] on input "True" at bounding box center [766, 228] width 15 height 12
radio input "true"
click at [889, 369] on label "False" at bounding box center [937, 385] width 110 height 45
click at [893, 380] on input "False" at bounding box center [900, 386] width 15 height 12
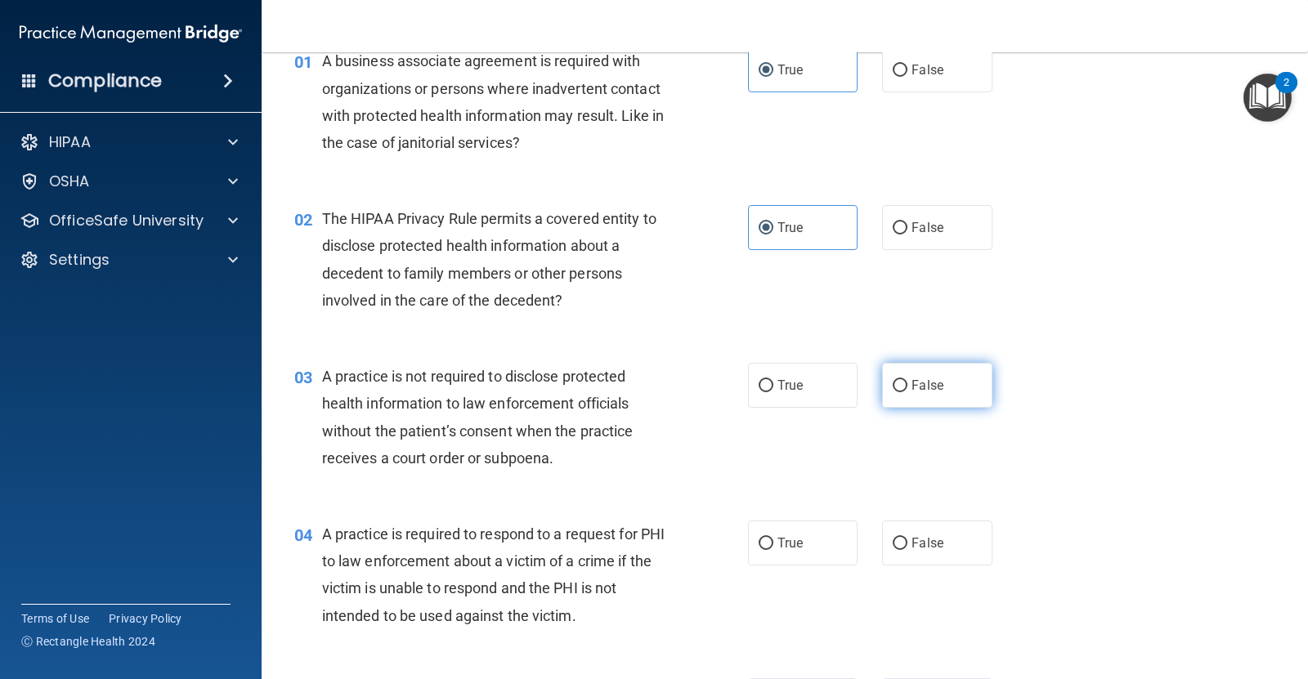
radio input "true"
click at [777, 534] on label "True" at bounding box center [803, 543] width 110 height 45
click at [773, 538] on input "True" at bounding box center [766, 544] width 15 height 12
radio input "true"
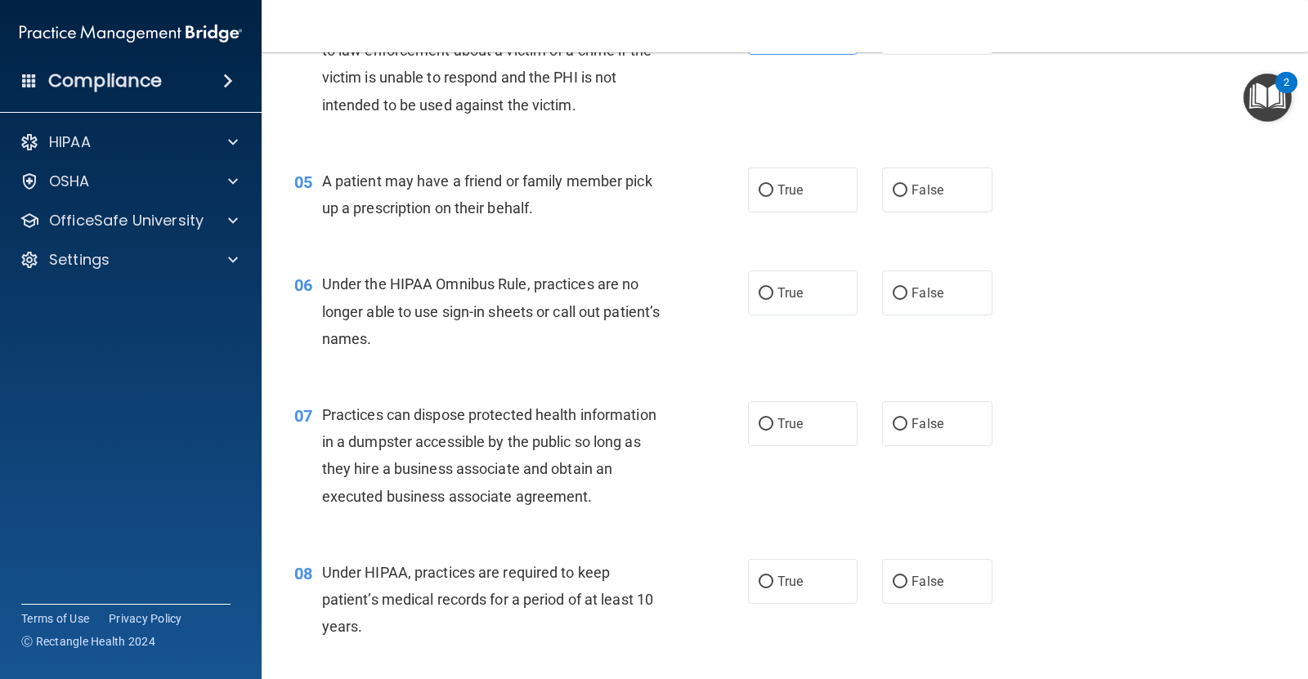
scroll to position [695, 0]
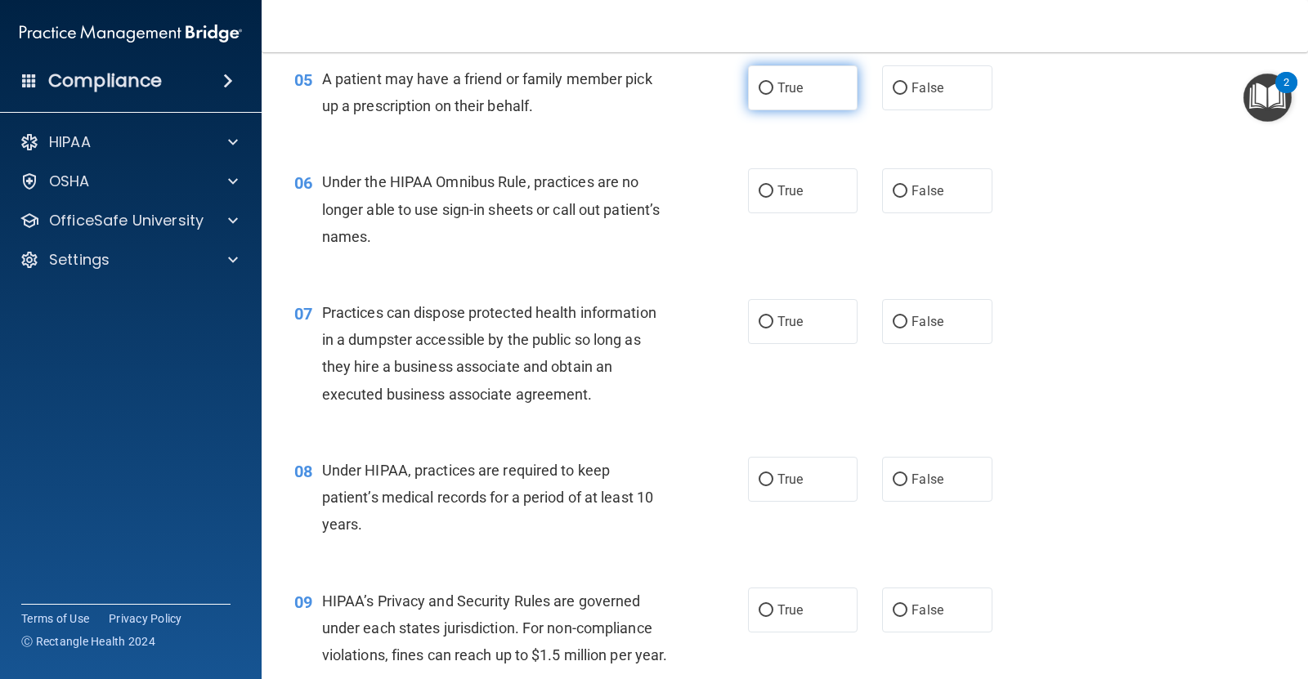
click at [777, 94] on span "True" at bounding box center [789, 88] width 25 height 16
click at [769, 94] on input "True" at bounding box center [766, 89] width 15 height 12
radio input "true"
click at [911, 190] on span "False" at bounding box center [927, 191] width 32 height 16
click at [904, 190] on input "False" at bounding box center [900, 192] width 15 height 12
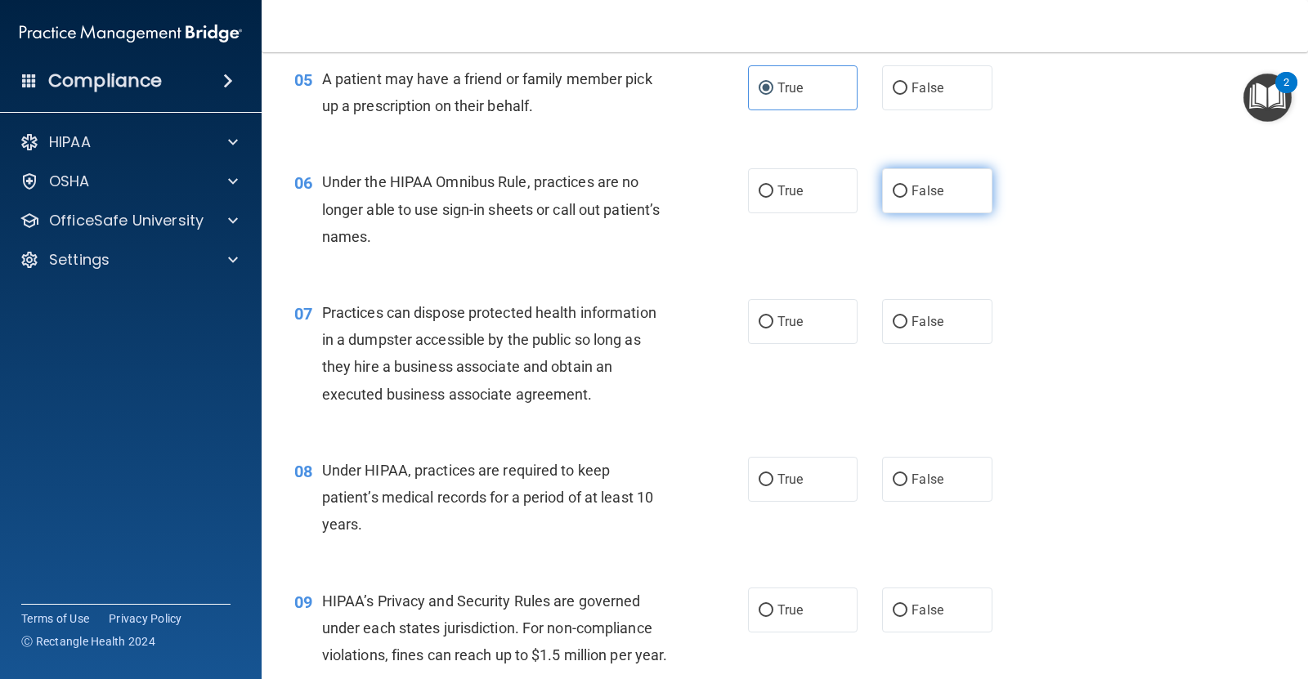
radio input "true"
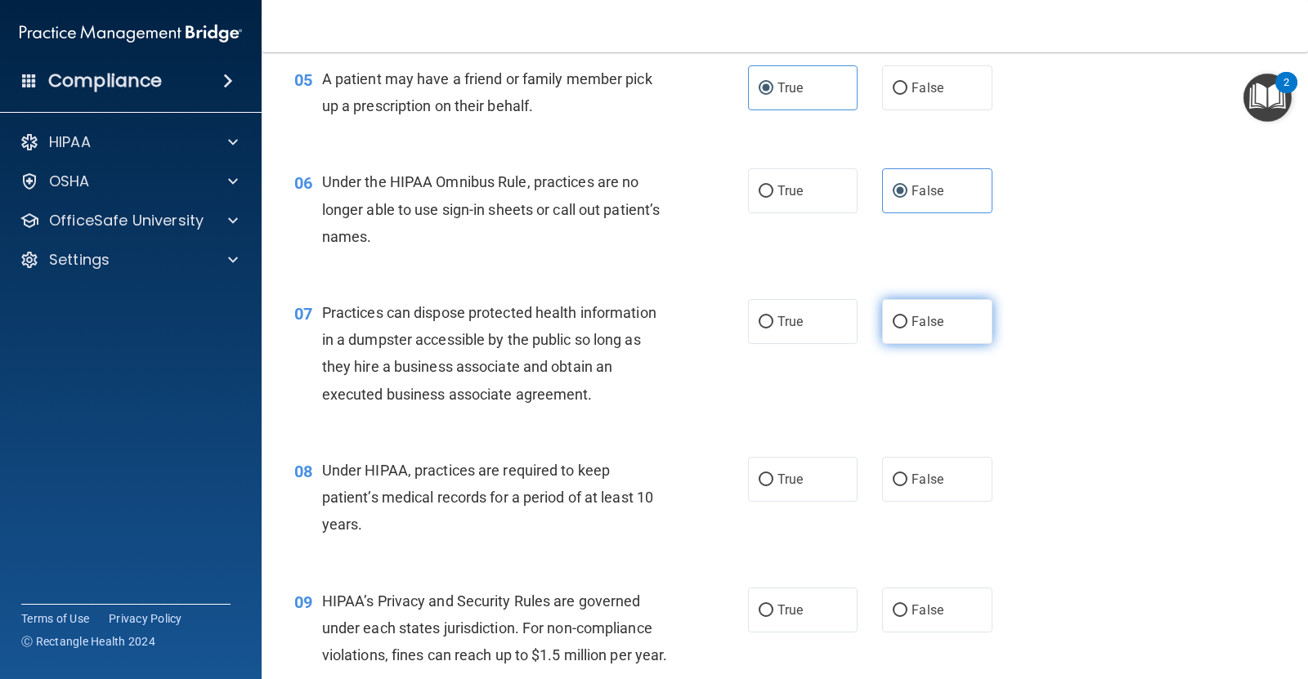
click at [889, 302] on label "False" at bounding box center [937, 321] width 110 height 45
click at [893, 316] on input "False" at bounding box center [900, 322] width 15 height 12
radio input "true"
click at [893, 474] on input "False" at bounding box center [900, 480] width 15 height 12
radio input "true"
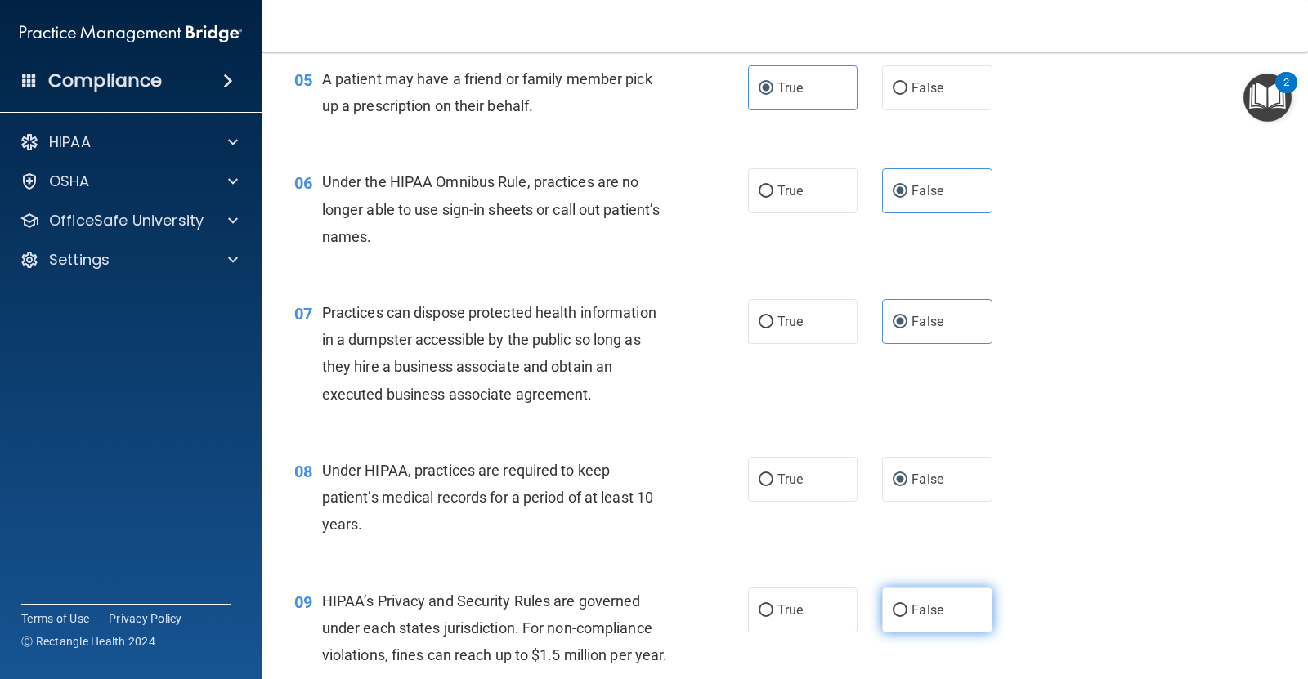
click at [893, 611] on input "False" at bounding box center [900, 611] width 15 height 12
radio input "true"
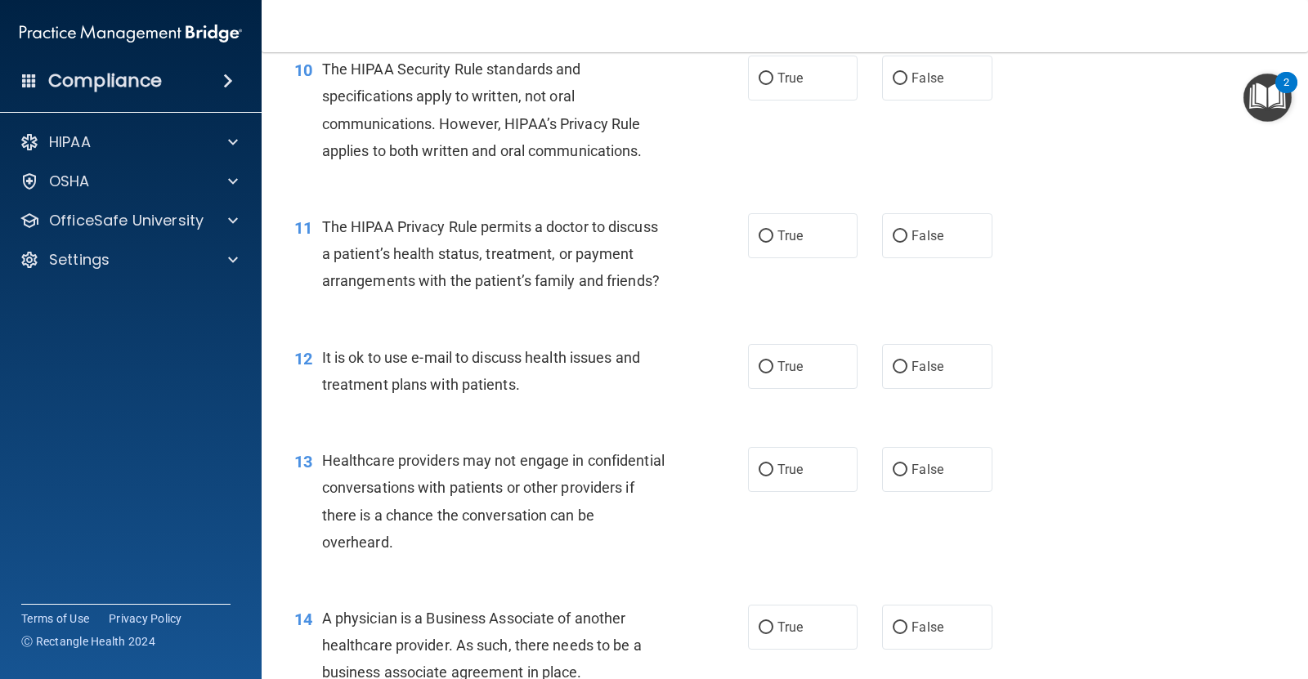
scroll to position [1308, 0]
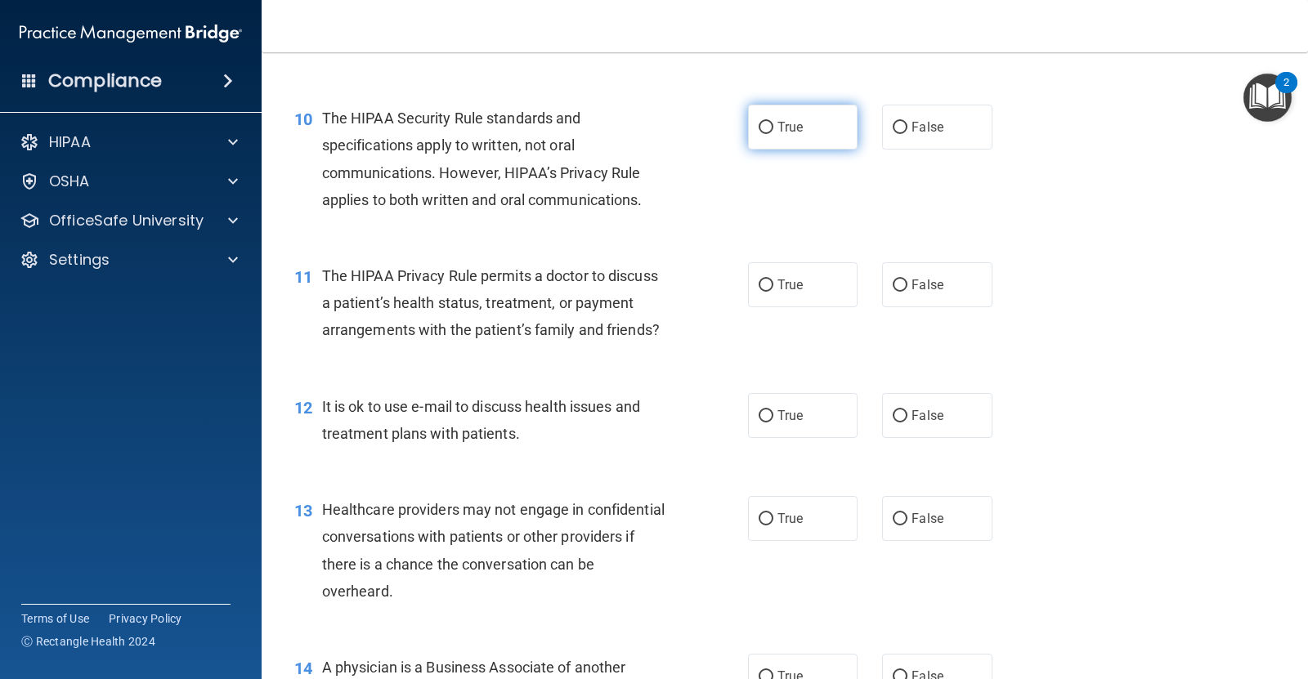
click at [794, 135] on span "True" at bounding box center [789, 127] width 25 height 16
click at [773, 134] on input "True" at bounding box center [766, 128] width 15 height 12
radio input "true"
click at [777, 293] on span "True" at bounding box center [789, 285] width 25 height 16
click at [773, 292] on input "True" at bounding box center [766, 286] width 15 height 12
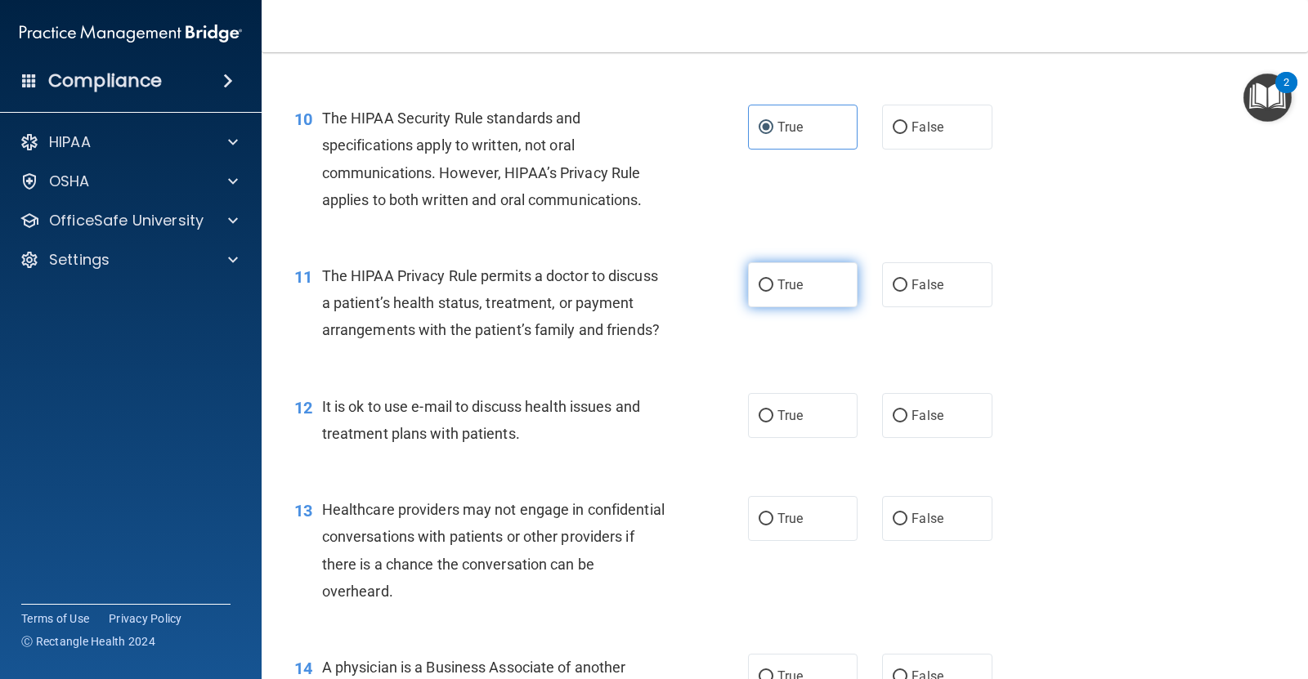
radio input "true"
click at [781, 423] on span "True" at bounding box center [789, 416] width 25 height 16
click at [773, 423] on input "True" at bounding box center [766, 416] width 15 height 12
radio input "true"
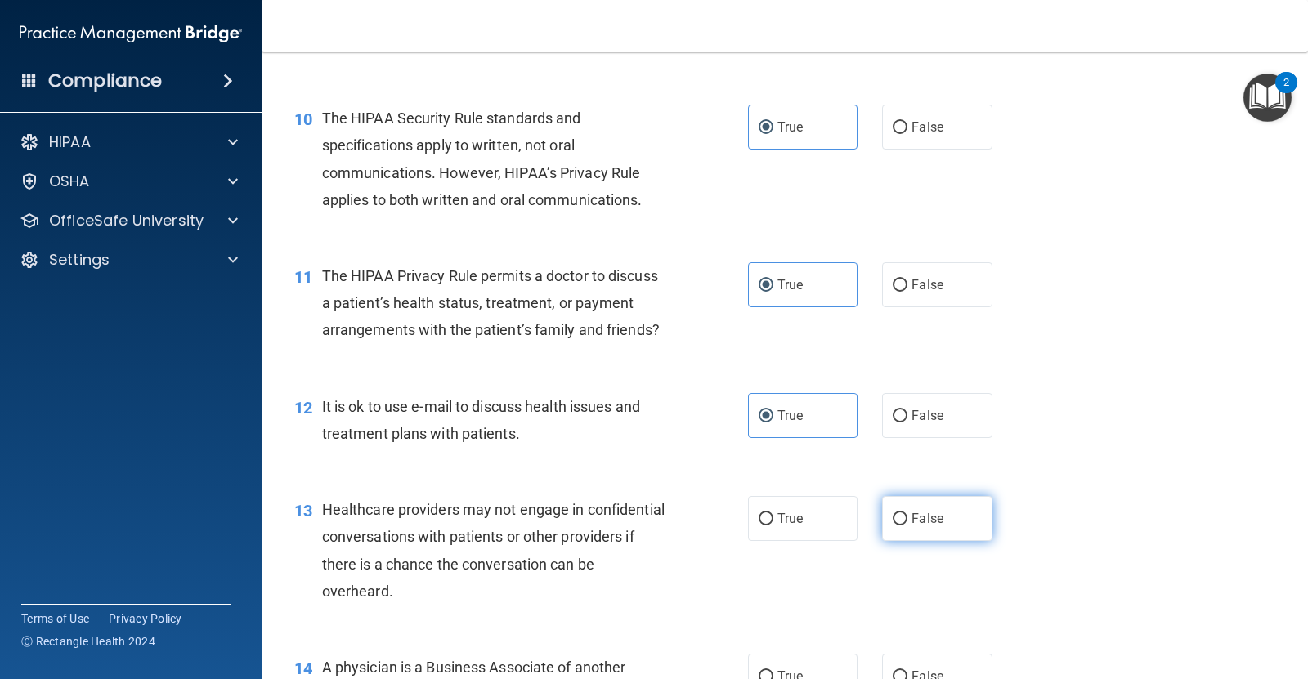
click at [896, 539] on label "False" at bounding box center [937, 518] width 110 height 45
click at [896, 526] on input "False" at bounding box center [900, 519] width 15 height 12
radio input "true"
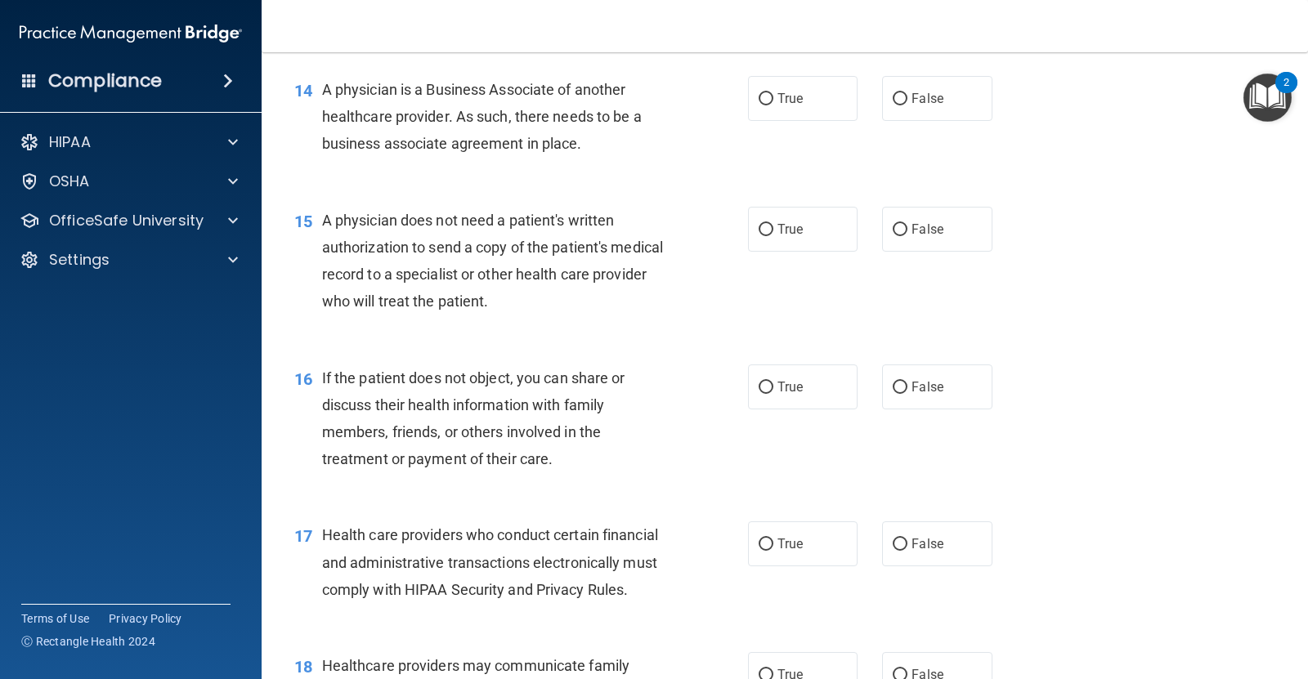
scroll to position [1900, 0]
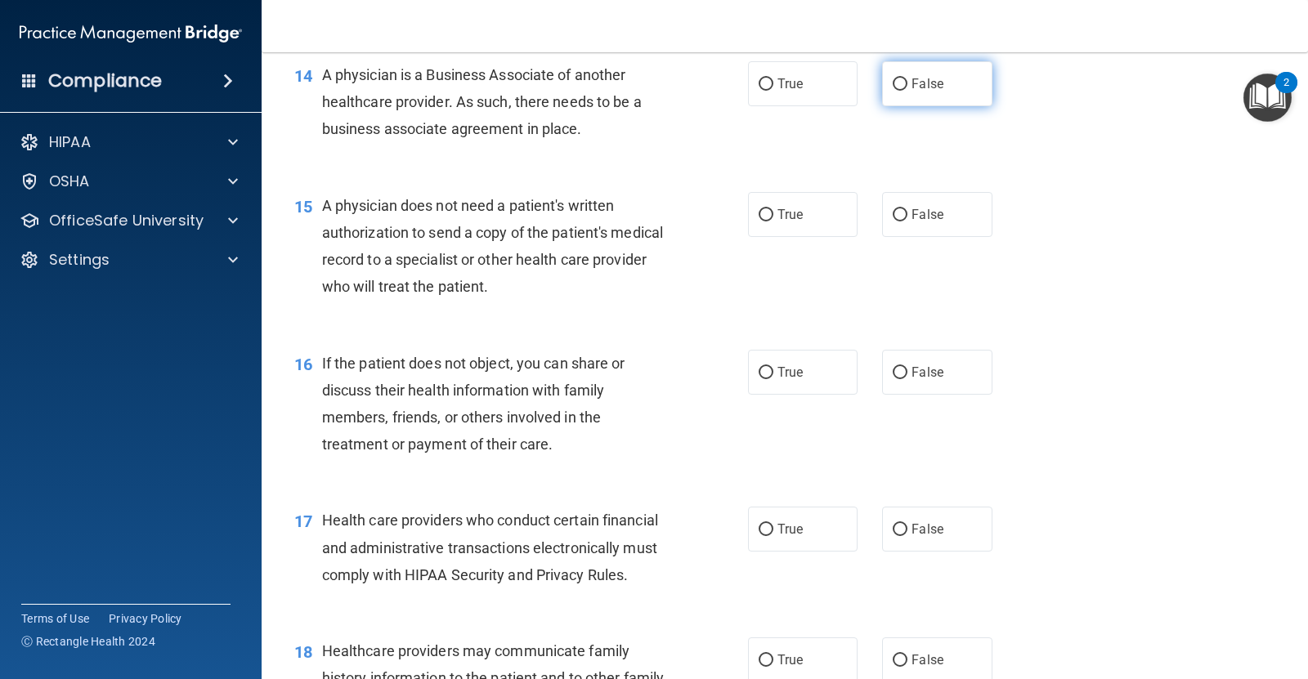
click at [897, 91] on input "False" at bounding box center [900, 84] width 15 height 12
radio input "true"
click at [785, 222] on span "True" at bounding box center [789, 215] width 25 height 16
click at [773, 222] on input "True" at bounding box center [766, 215] width 15 height 12
radio input "true"
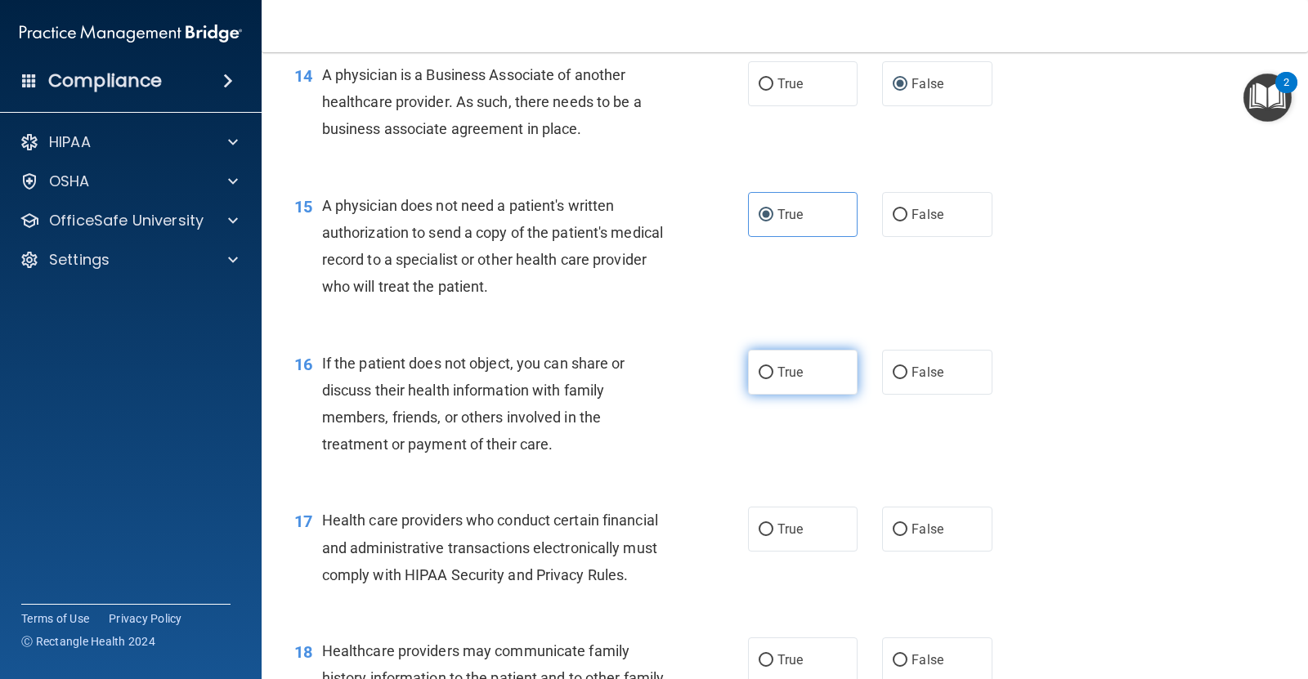
click at [774, 387] on label "True" at bounding box center [803, 372] width 110 height 45
click at [773, 379] on input "True" at bounding box center [766, 373] width 15 height 12
radio input "true"
click at [761, 536] on input "True" at bounding box center [766, 530] width 15 height 12
radio input "true"
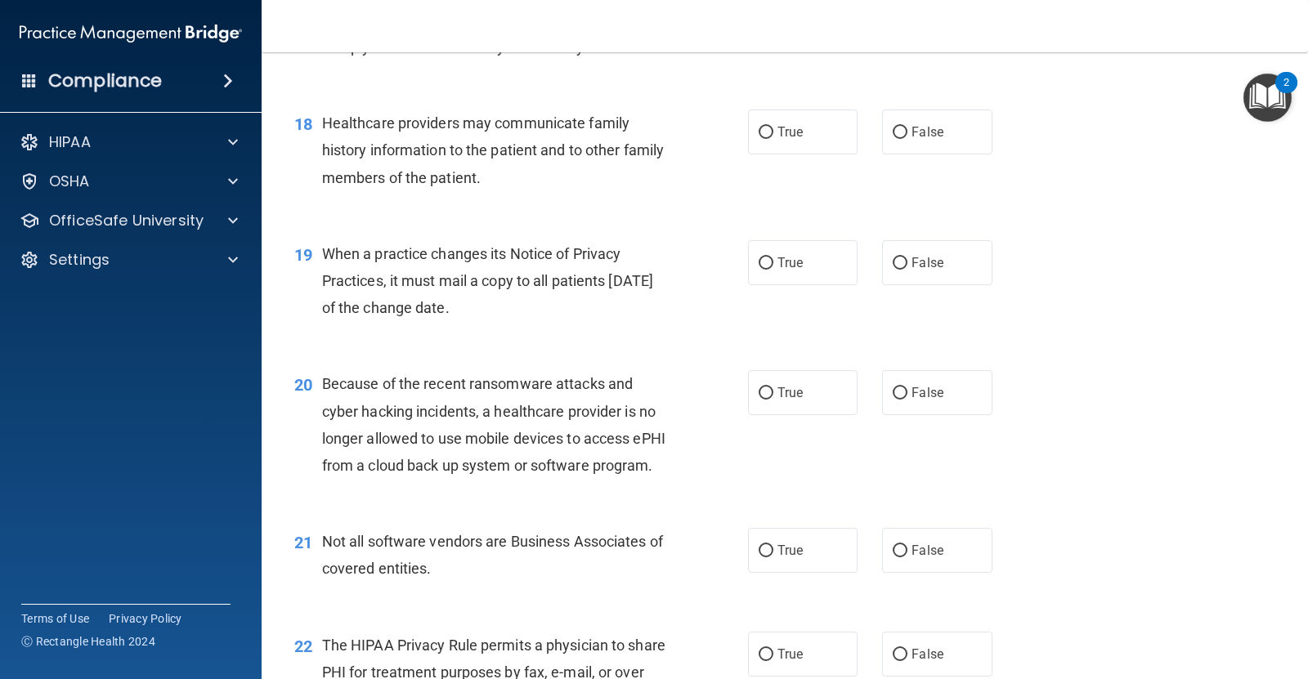
scroll to position [2513, 0]
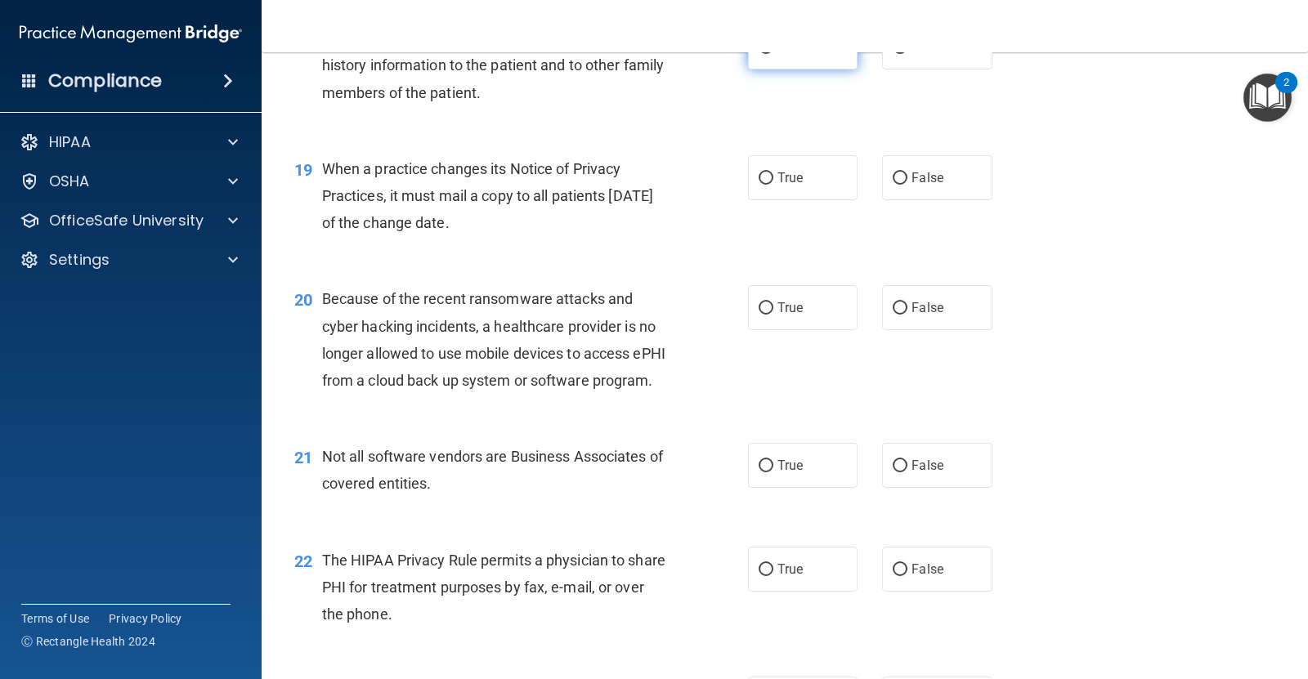
click at [777, 55] on span "True" at bounding box center [789, 47] width 25 height 16
click at [773, 54] on input "True" at bounding box center [766, 48] width 15 height 12
radio input "true"
click at [896, 185] on input "False" at bounding box center [900, 178] width 15 height 12
radio input "true"
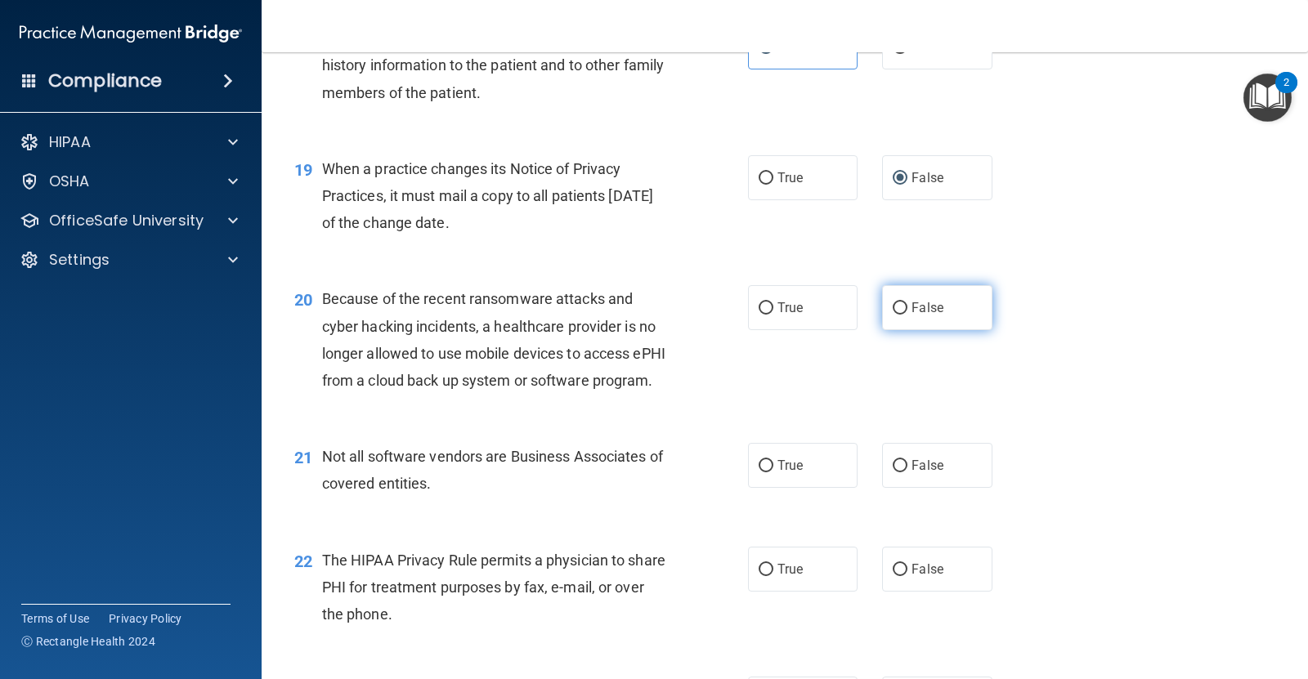
click at [891, 330] on label "False" at bounding box center [937, 307] width 110 height 45
click at [893, 315] on input "False" at bounding box center [900, 308] width 15 height 12
radio input "true"
click at [759, 472] on input "True" at bounding box center [766, 466] width 15 height 12
radio input "true"
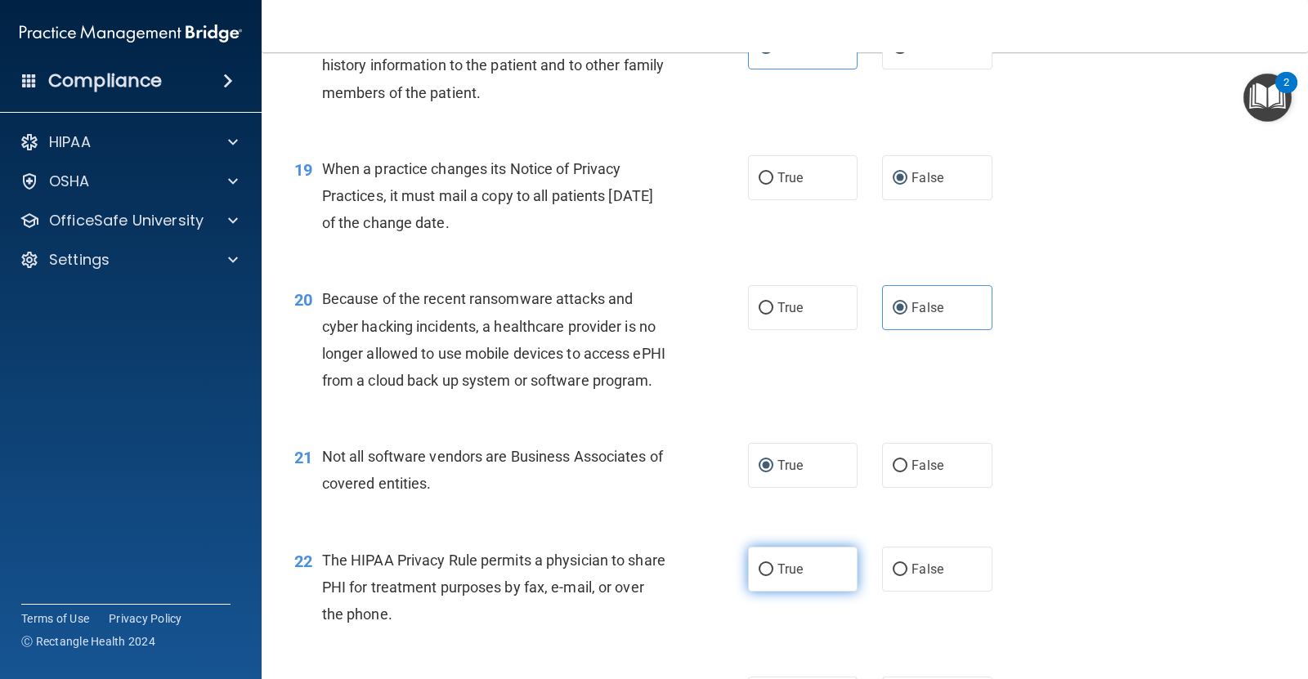
click at [766, 592] on label "True" at bounding box center [803, 569] width 110 height 45
click at [766, 576] on input "True" at bounding box center [766, 570] width 15 height 12
radio input "true"
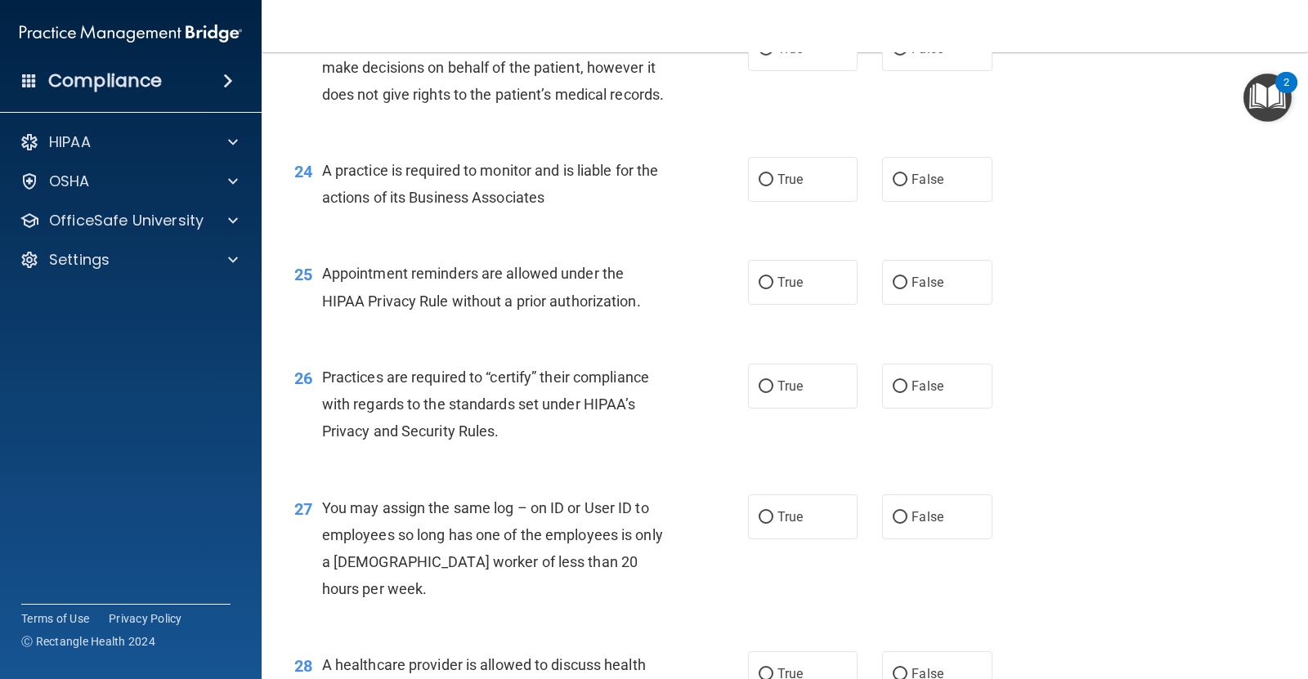
scroll to position [3185, 0]
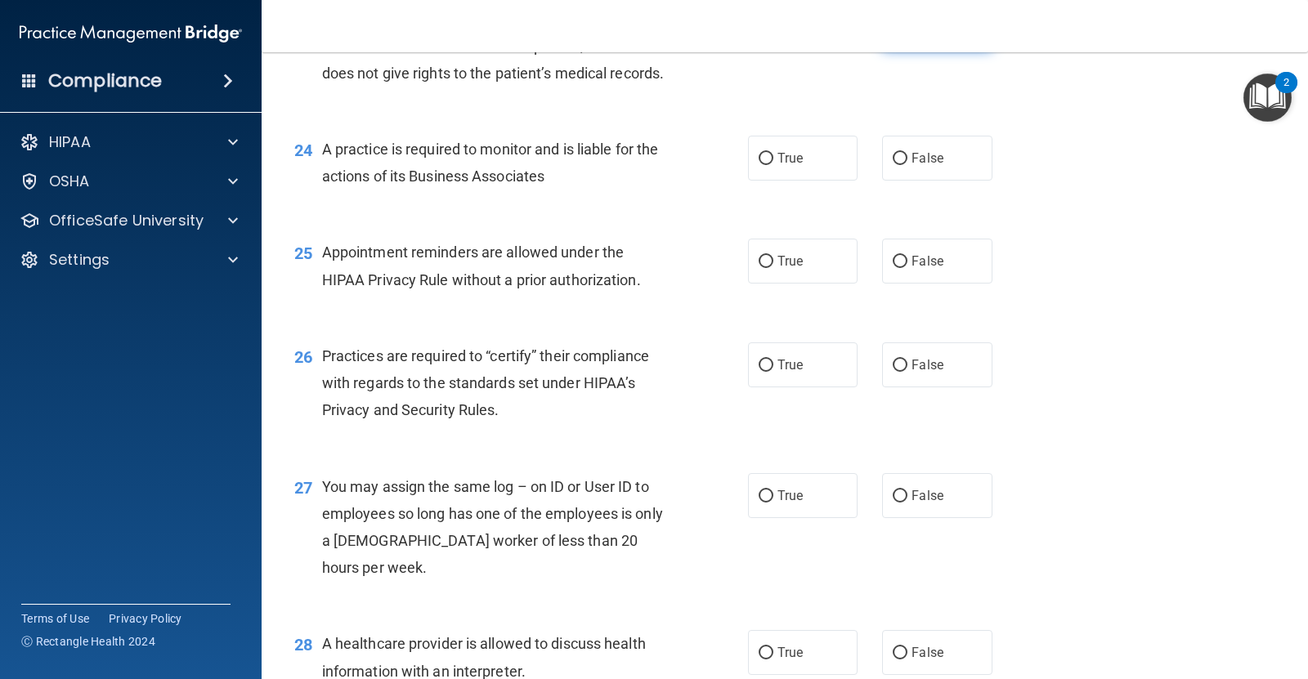
click at [933, 35] on span "False" at bounding box center [927, 28] width 32 height 16
click at [907, 34] on input "False" at bounding box center [900, 28] width 15 height 12
radio input "true"
click at [808, 181] on label "True" at bounding box center [803, 158] width 110 height 45
click at [773, 165] on input "True" at bounding box center [766, 159] width 15 height 12
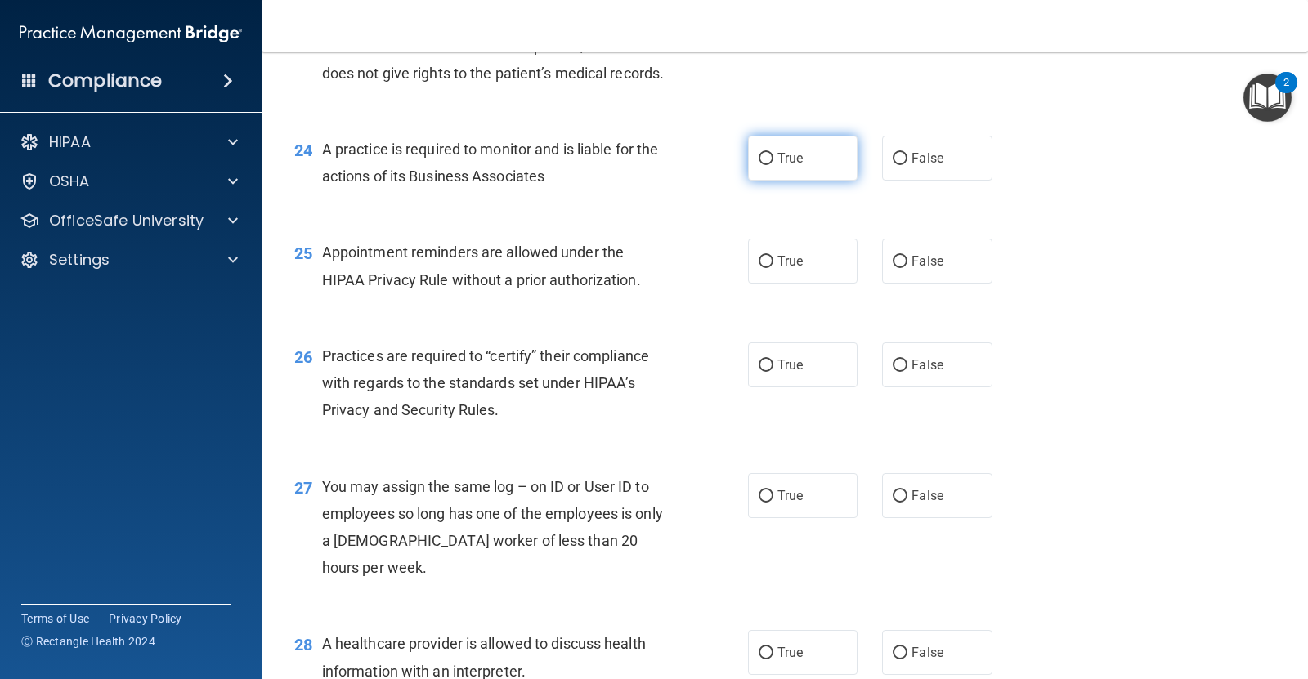
radio input "true"
click at [789, 284] on label "True" at bounding box center [803, 261] width 110 height 45
click at [773, 268] on input "True" at bounding box center [766, 262] width 15 height 12
radio input "true"
click at [916, 387] on label "False" at bounding box center [937, 364] width 110 height 45
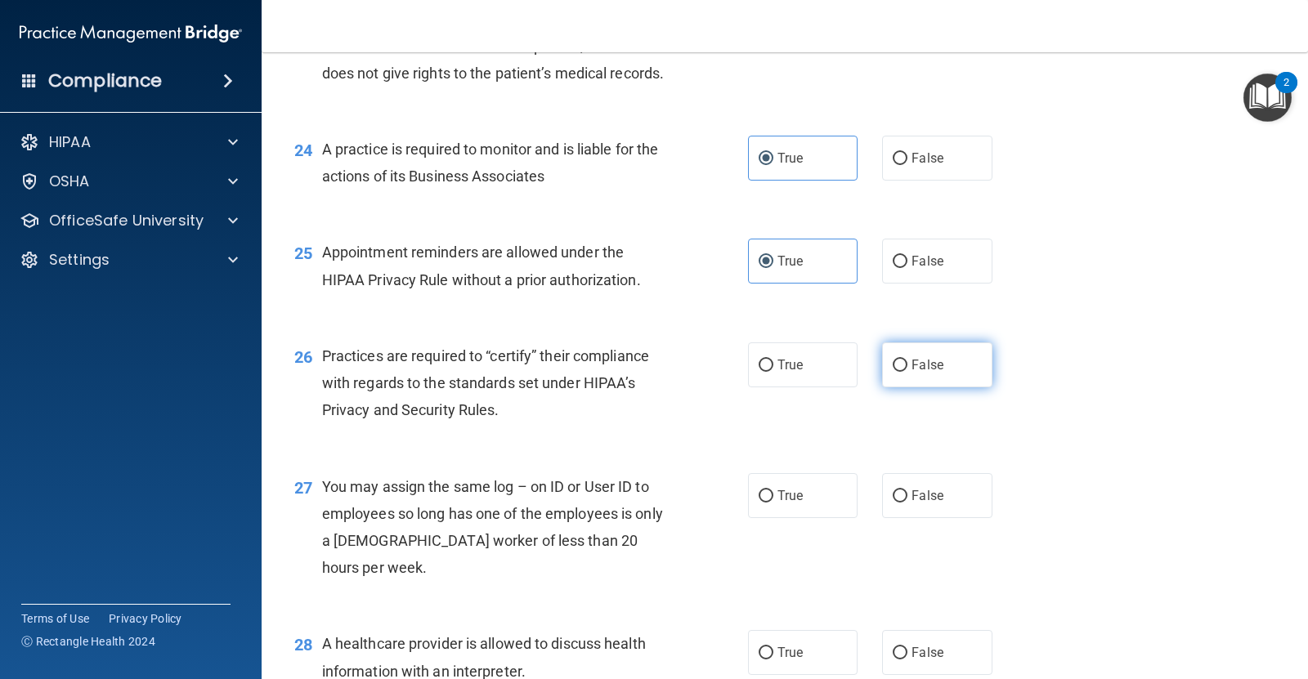
click at [907, 372] on input "False" at bounding box center [900, 366] width 15 height 12
radio input "true"
click at [899, 518] on label "False" at bounding box center [937, 495] width 110 height 45
click at [899, 503] on input "False" at bounding box center [900, 496] width 15 height 12
radio input "true"
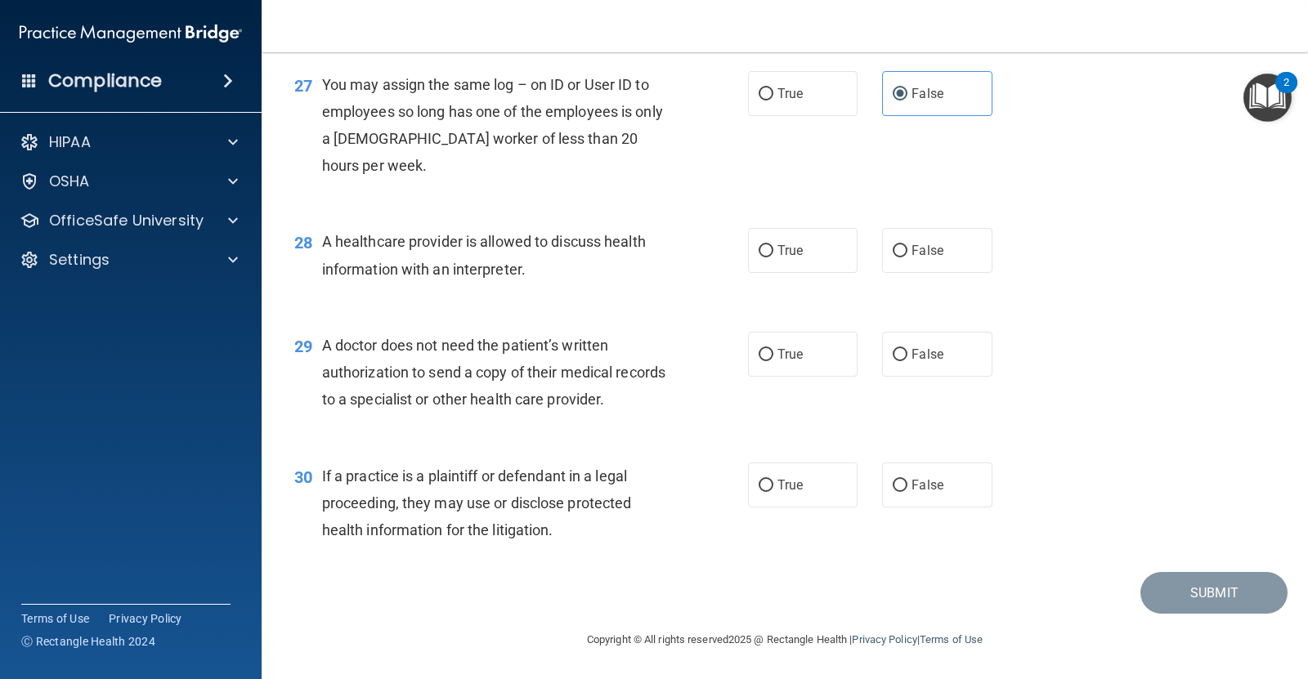
scroll to position [3670, 0]
click at [768, 246] on label "True" at bounding box center [803, 250] width 110 height 45
click at [768, 246] on input "True" at bounding box center [766, 251] width 15 height 12
radio input "true"
click at [794, 357] on span "True" at bounding box center [789, 355] width 25 height 16
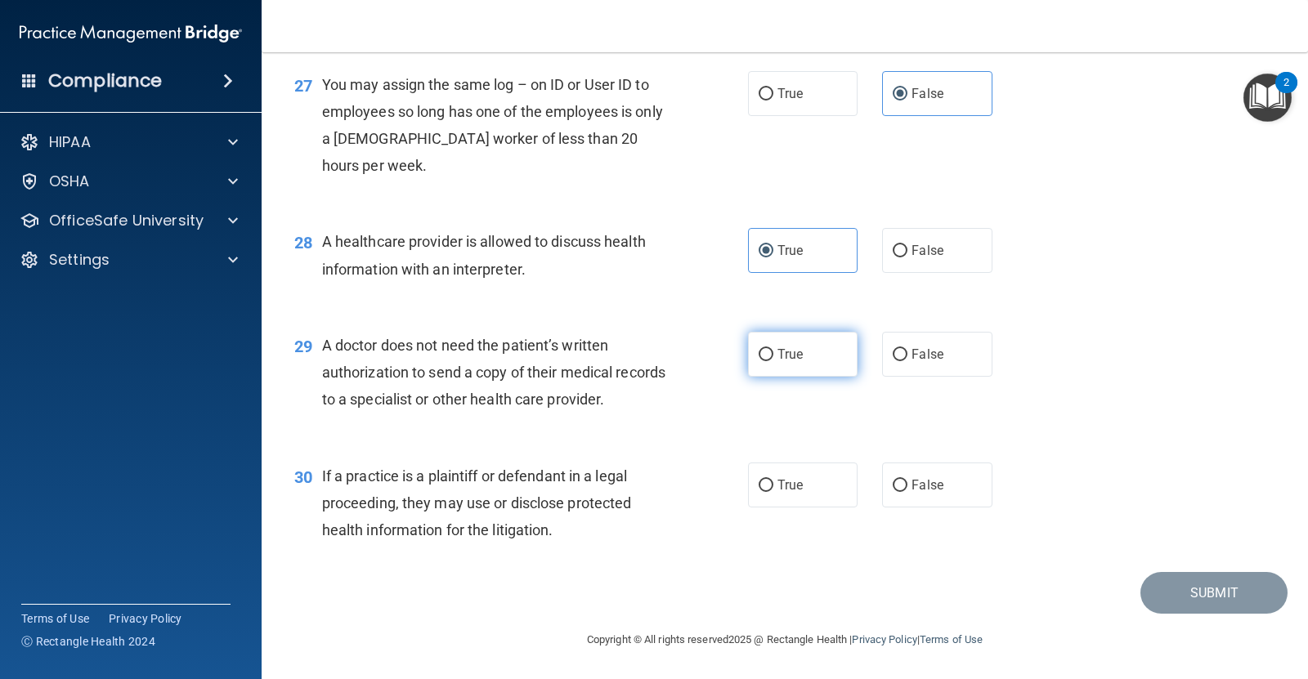
click at [773, 357] on input "True" at bounding box center [766, 355] width 15 height 12
radio input "true"
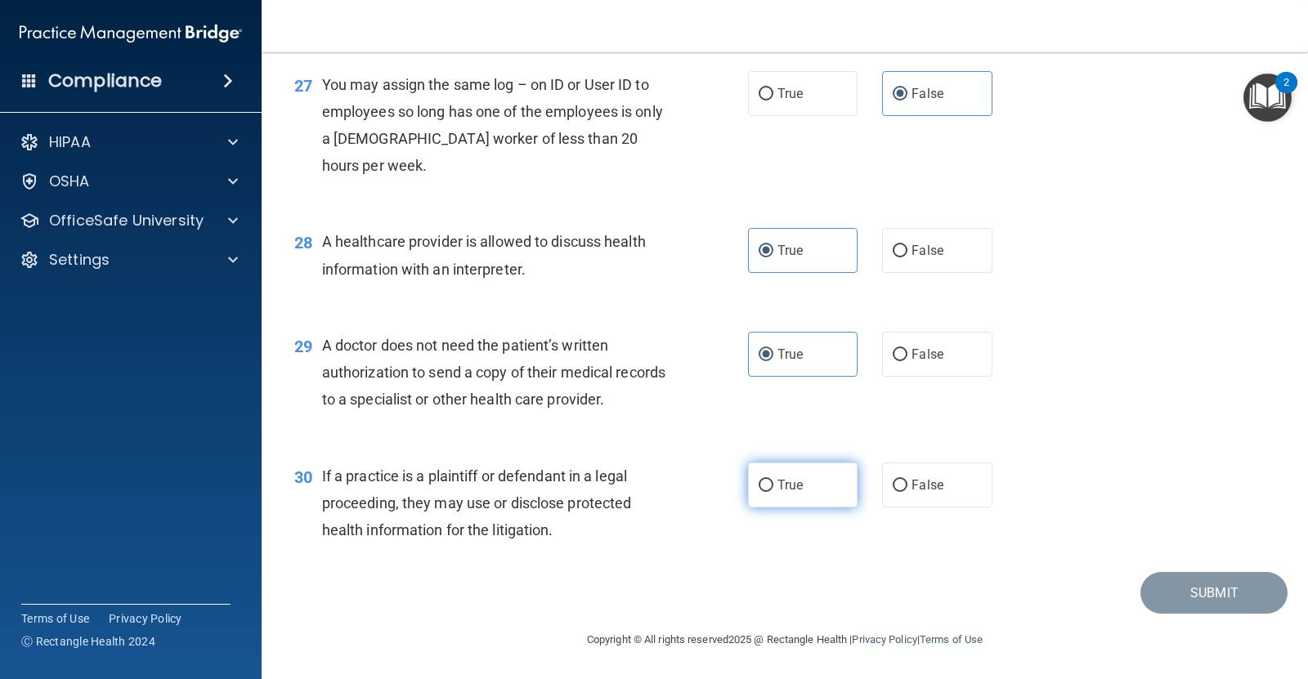
click at [764, 480] on input "True" at bounding box center [766, 486] width 15 height 12
radio input "true"
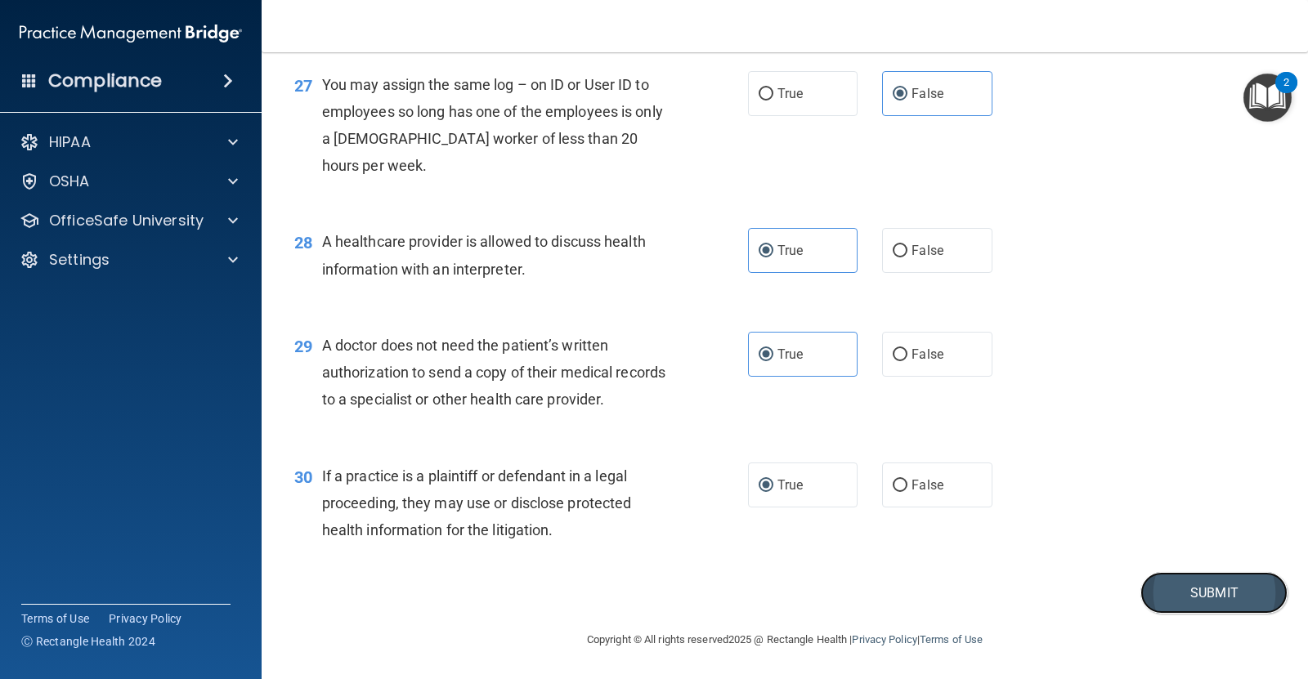
click at [1206, 591] on button "Submit" at bounding box center [1213, 593] width 147 height 42
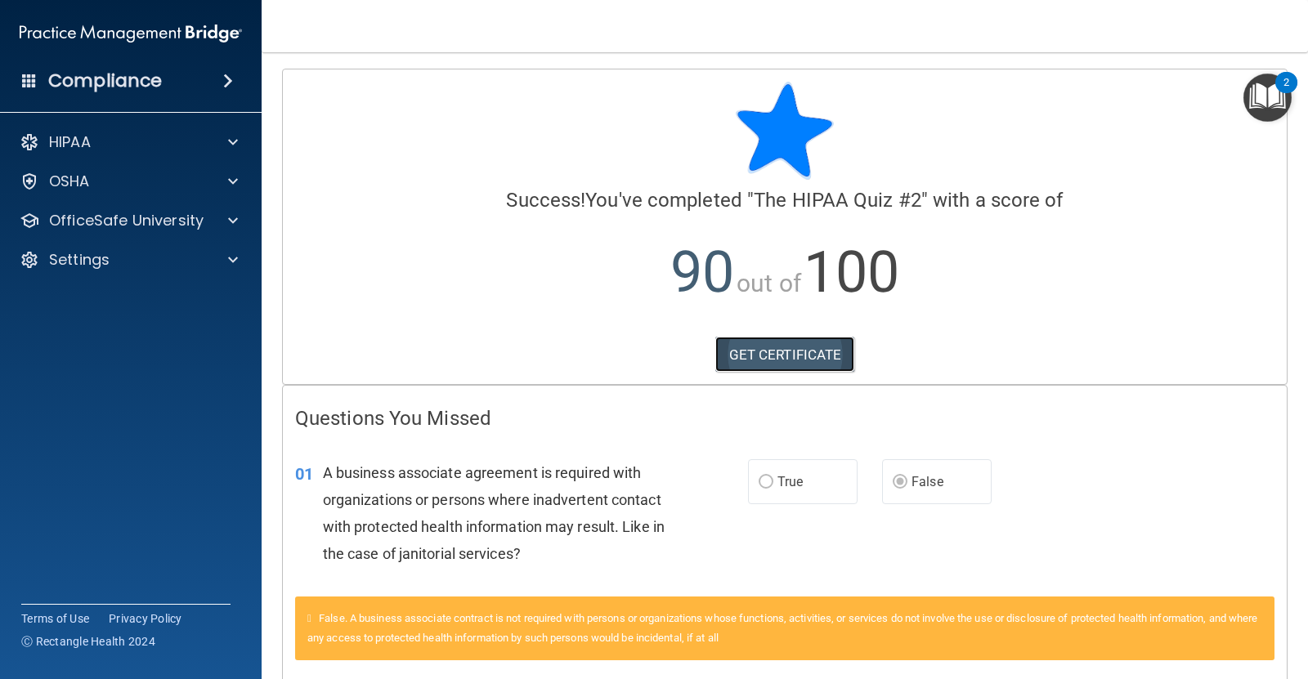
click at [781, 346] on link "GET CERTIFICATE" at bounding box center [785, 355] width 140 height 36
click at [217, 217] on div at bounding box center [230, 221] width 41 height 20
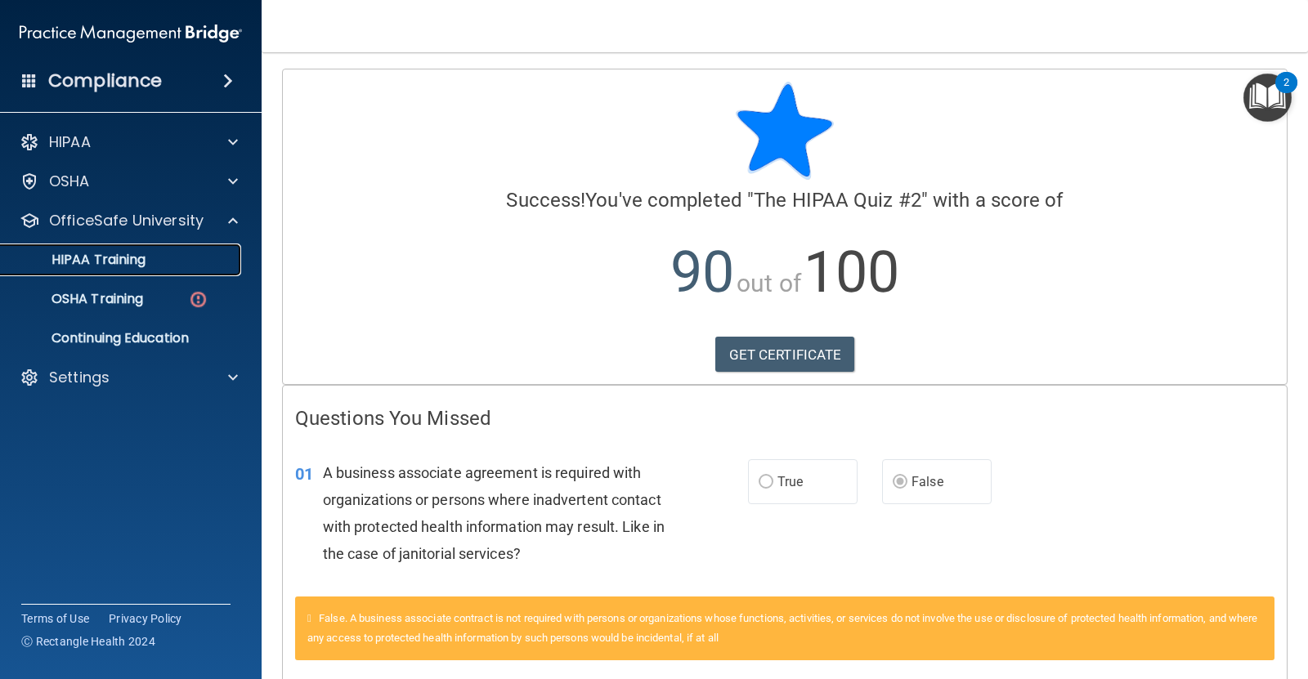
click at [132, 258] on p "HIPAA Training" at bounding box center [78, 260] width 135 height 16
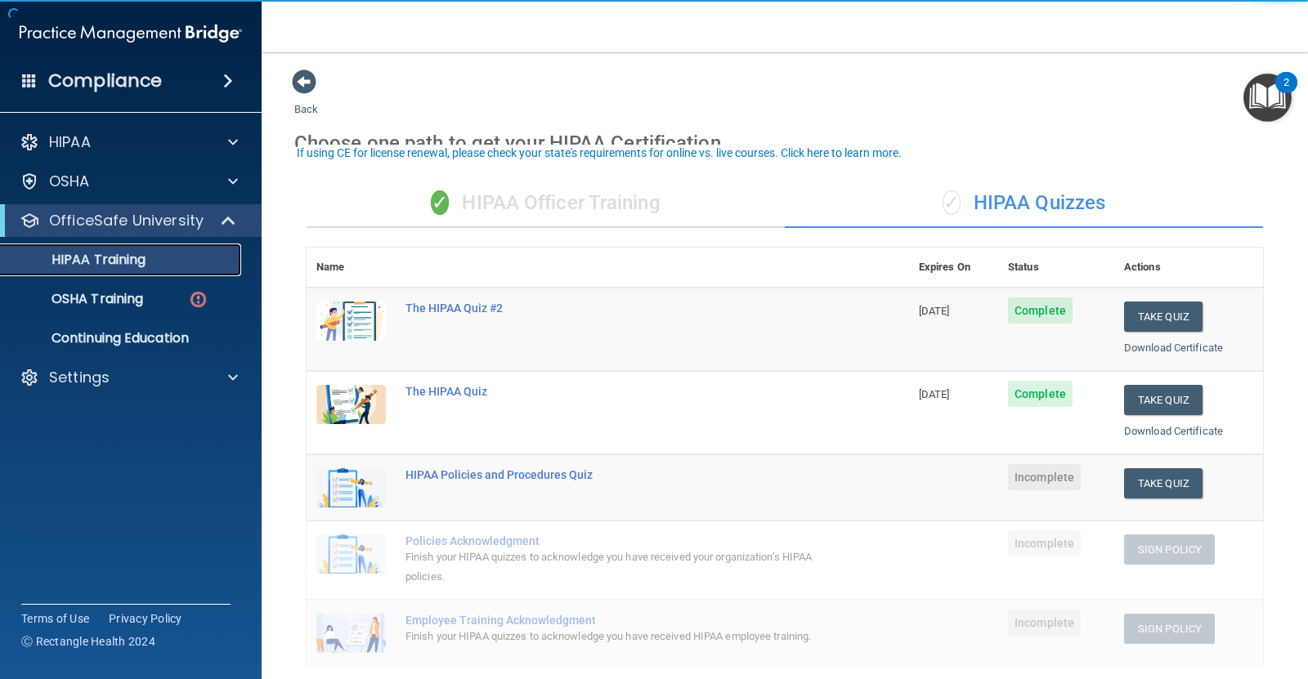
scroll to position [102, 0]
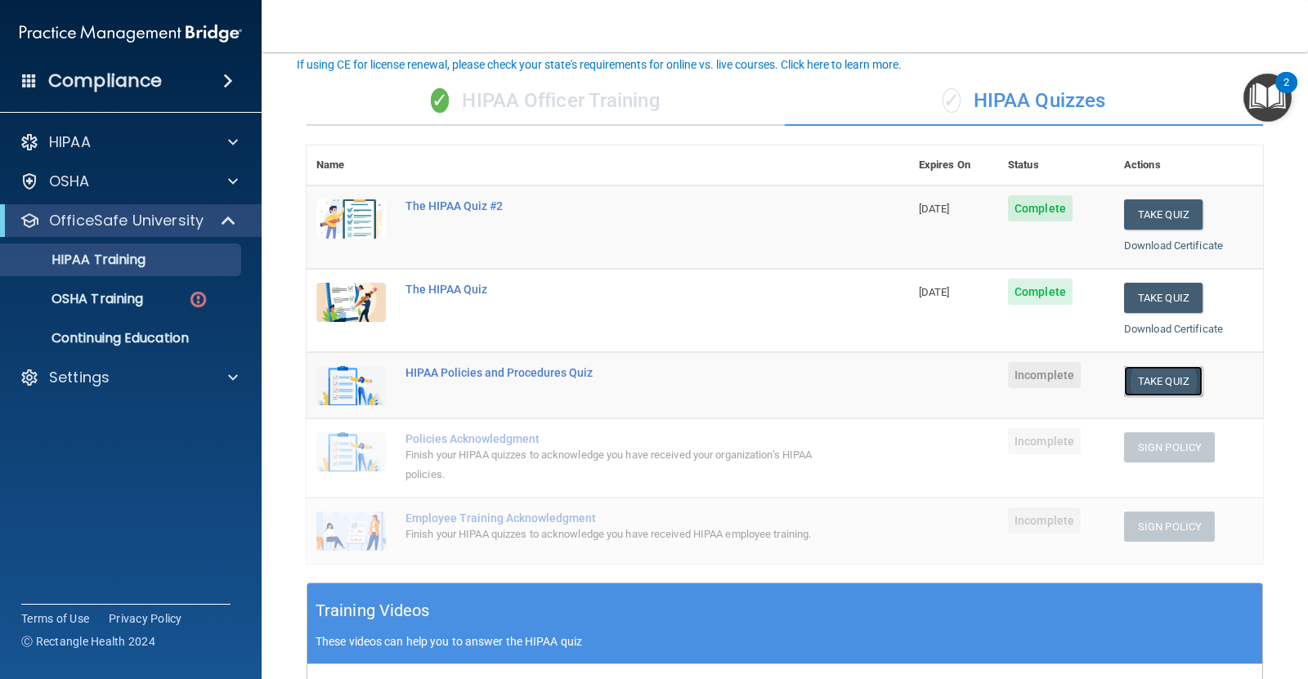
click at [1163, 378] on button "Take Quiz" at bounding box center [1163, 381] width 78 height 30
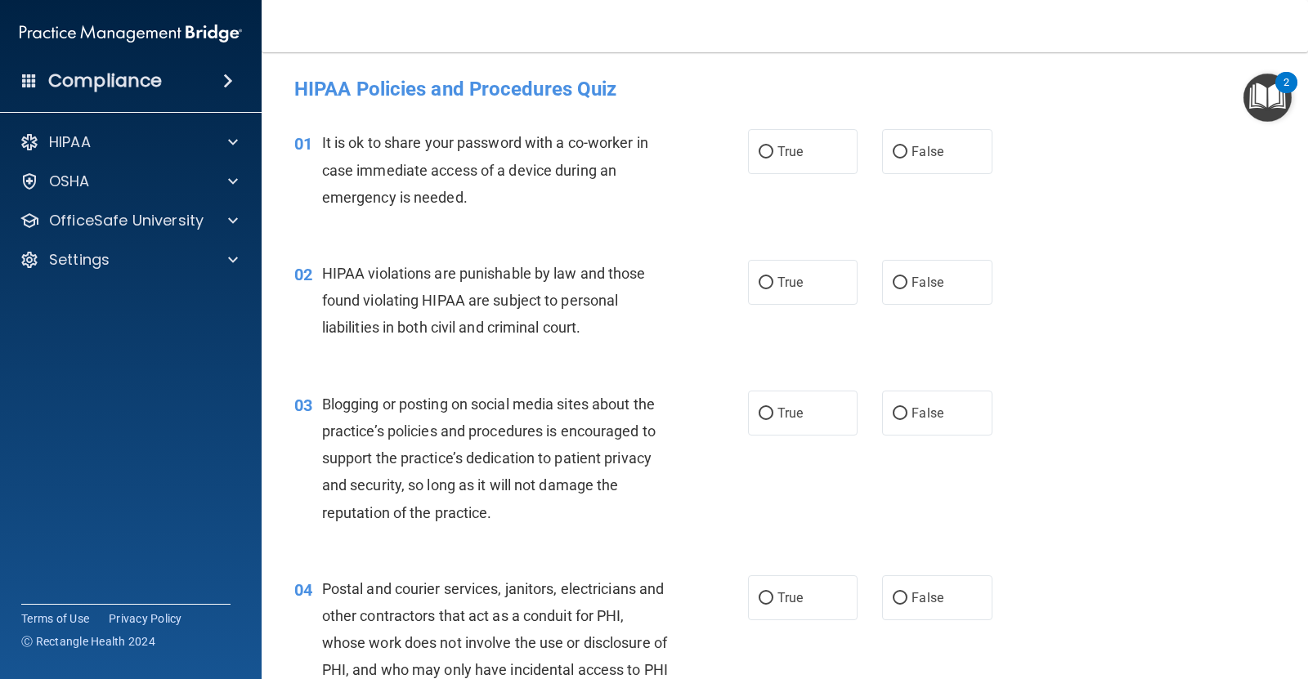
click at [1117, 579] on div "04 Postal and courier services, janitors, electricians and other contractors th…" at bounding box center [784, 647] width 1005 height 185
click at [897, 158] on input "False" at bounding box center [900, 152] width 15 height 12
radio input "true"
click at [764, 282] on input "True" at bounding box center [766, 283] width 15 height 12
radio input "true"
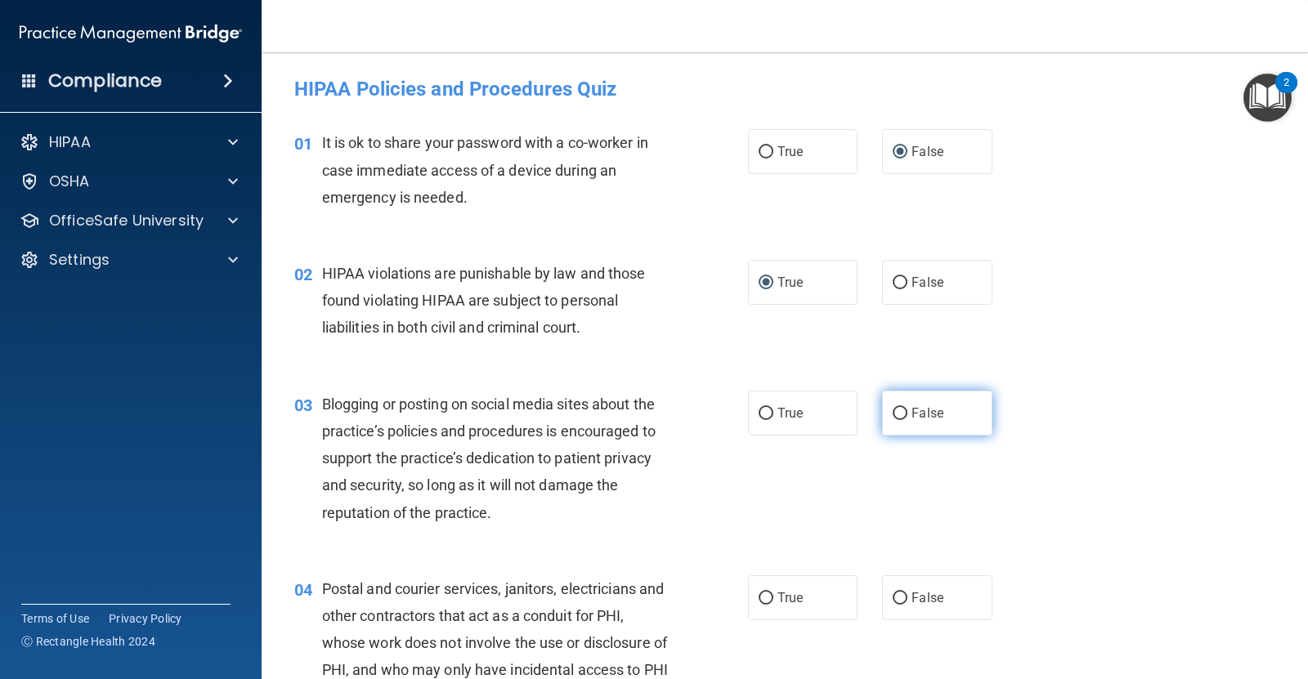
click at [920, 406] on span "False" at bounding box center [927, 413] width 32 height 16
click at [907, 408] on input "False" at bounding box center [900, 414] width 15 height 12
radio input "true"
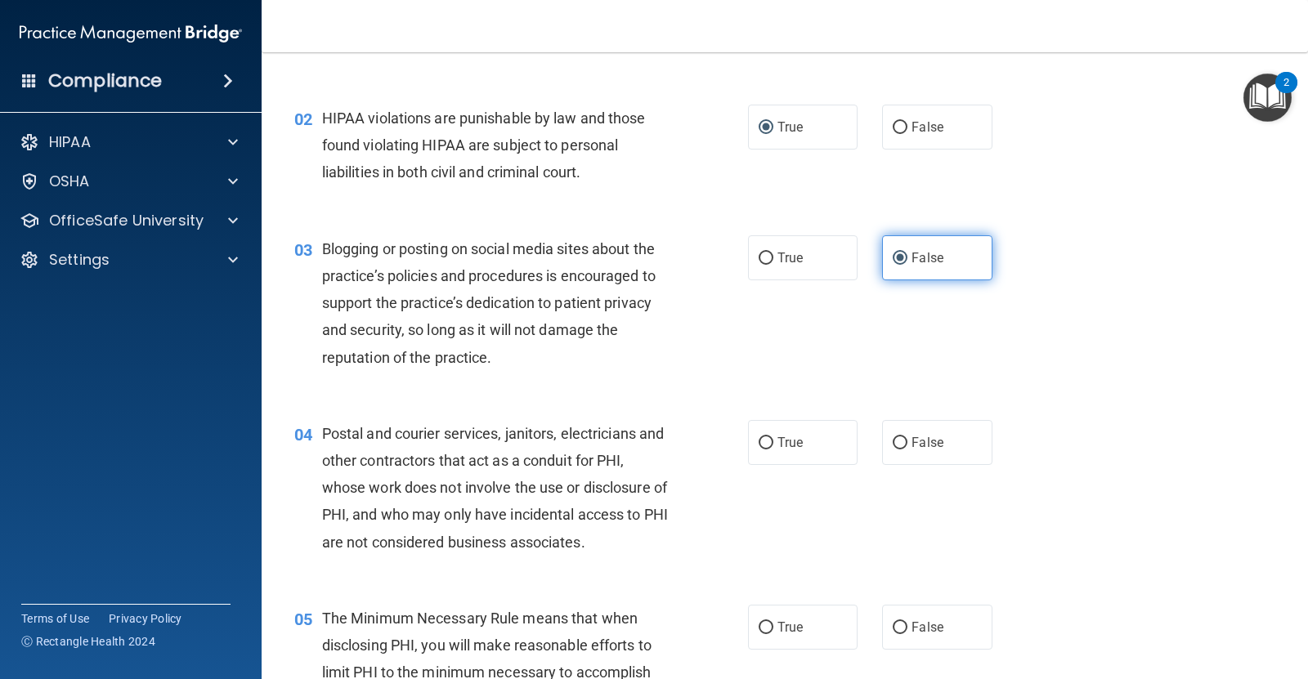
scroll to position [204, 0]
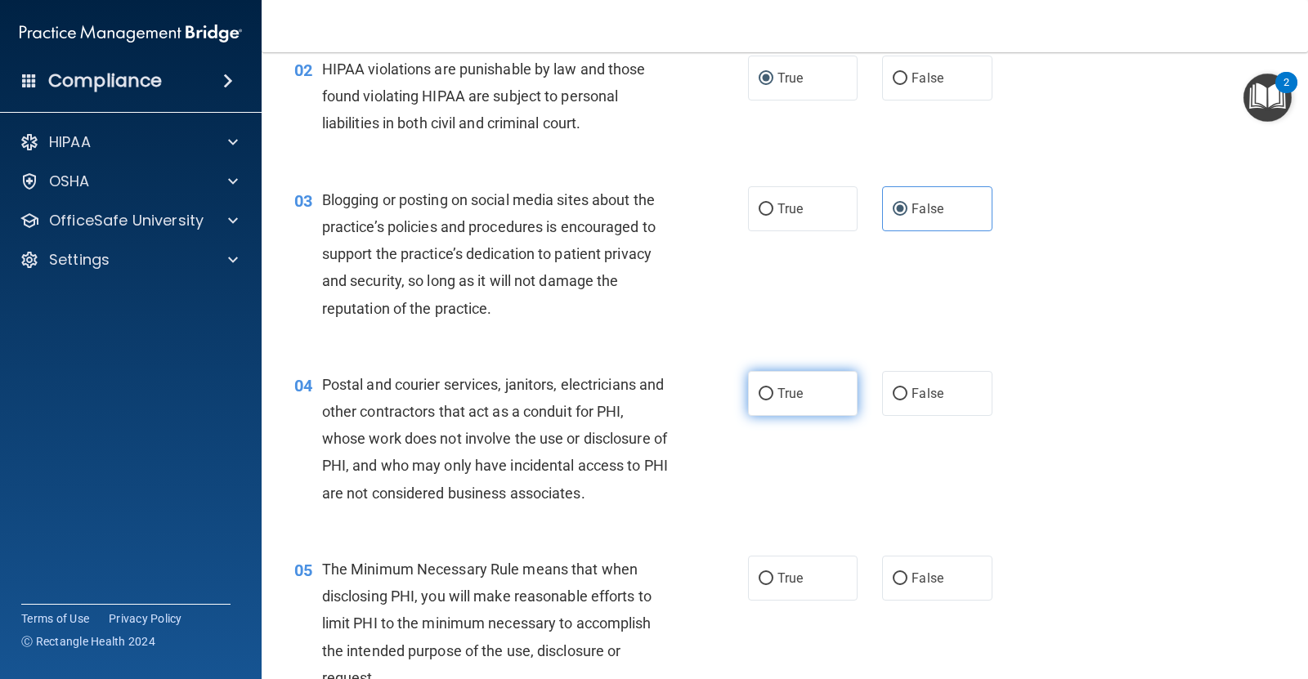
click at [775, 384] on label "True" at bounding box center [803, 393] width 110 height 45
click at [773, 388] on input "True" at bounding box center [766, 394] width 15 height 12
radio input "true"
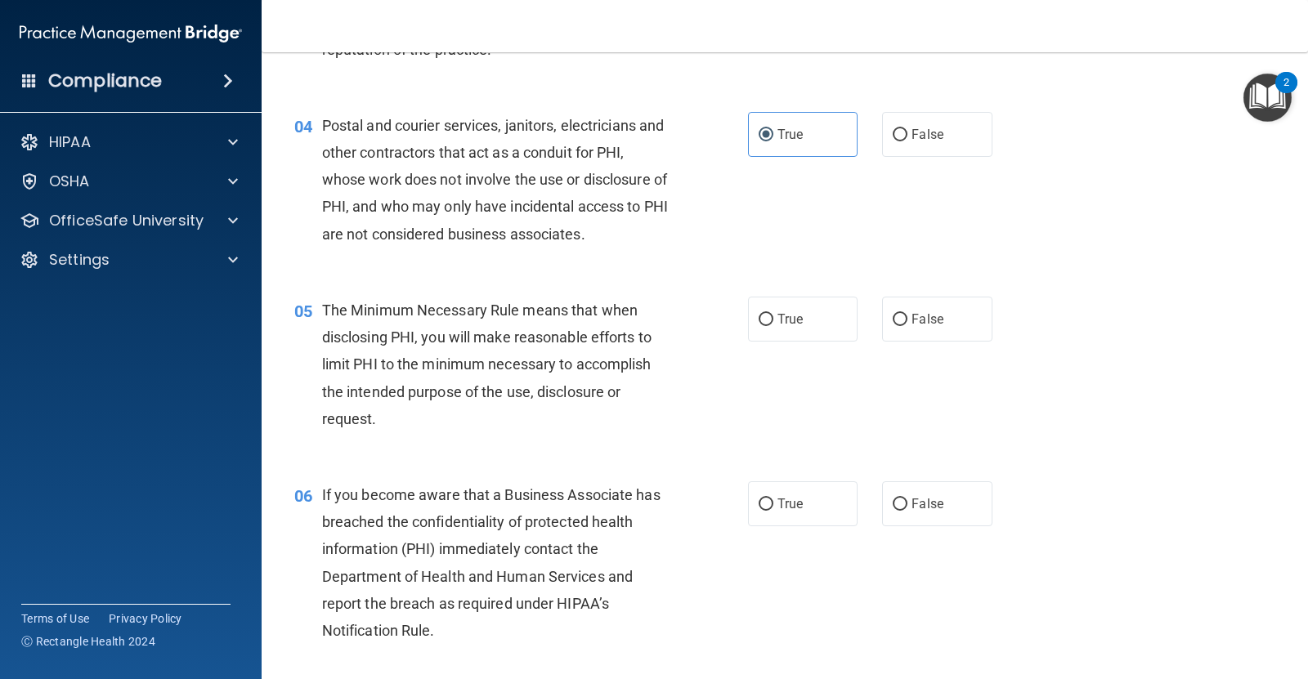
scroll to position [511, 0]
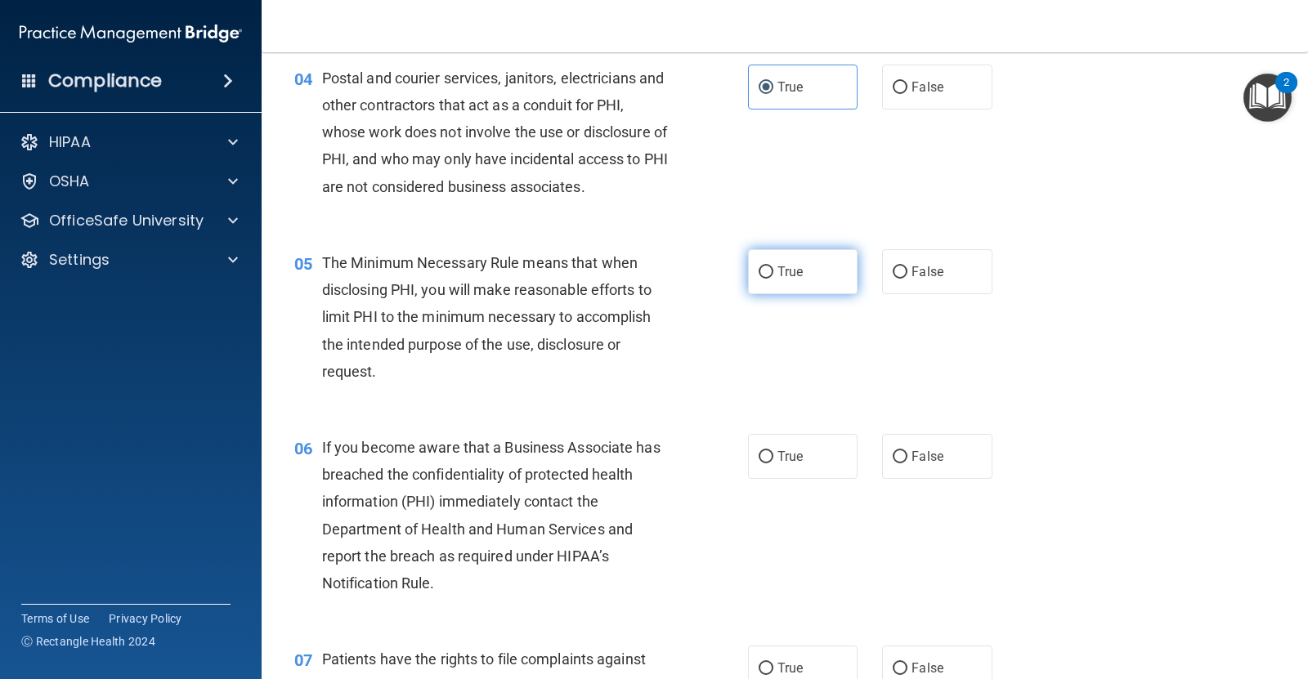
click at [767, 276] on label "True" at bounding box center [803, 271] width 110 height 45
click at [767, 276] on input "True" at bounding box center [766, 272] width 15 height 12
radio input "true"
click at [772, 464] on label "True" at bounding box center [803, 456] width 110 height 45
click at [772, 463] on input "True" at bounding box center [766, 457] width 15 height 12
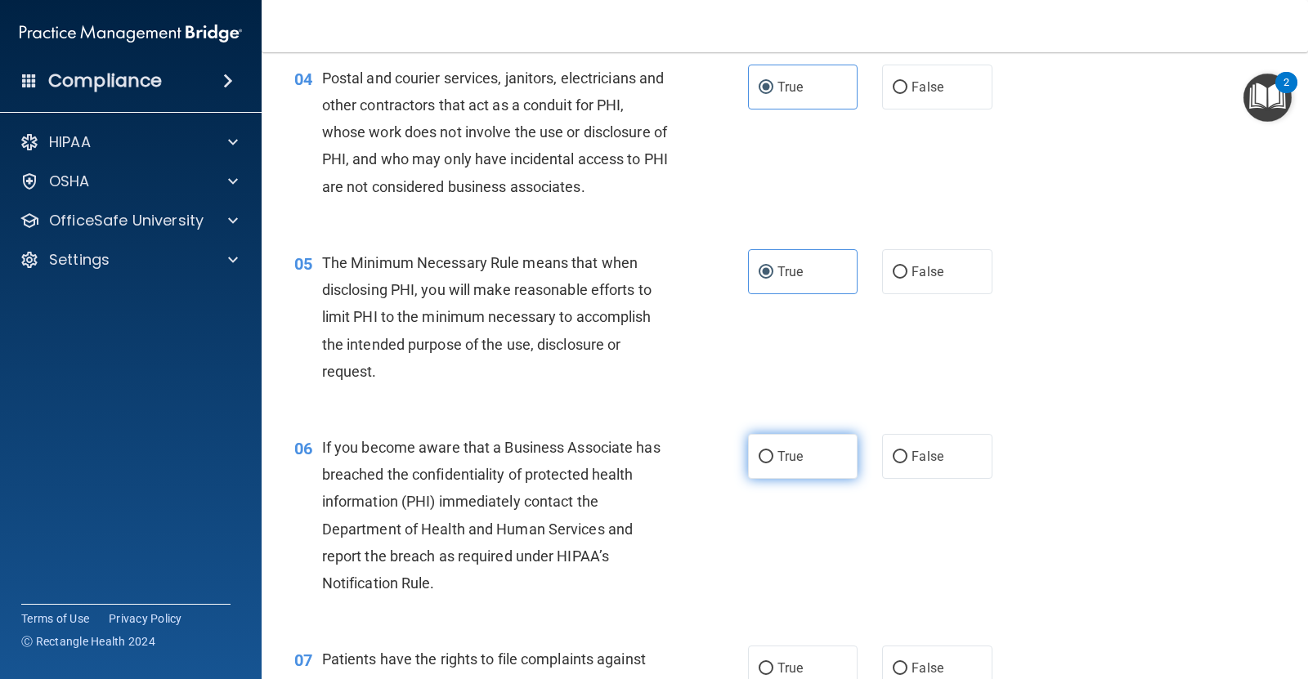
radio input "true"
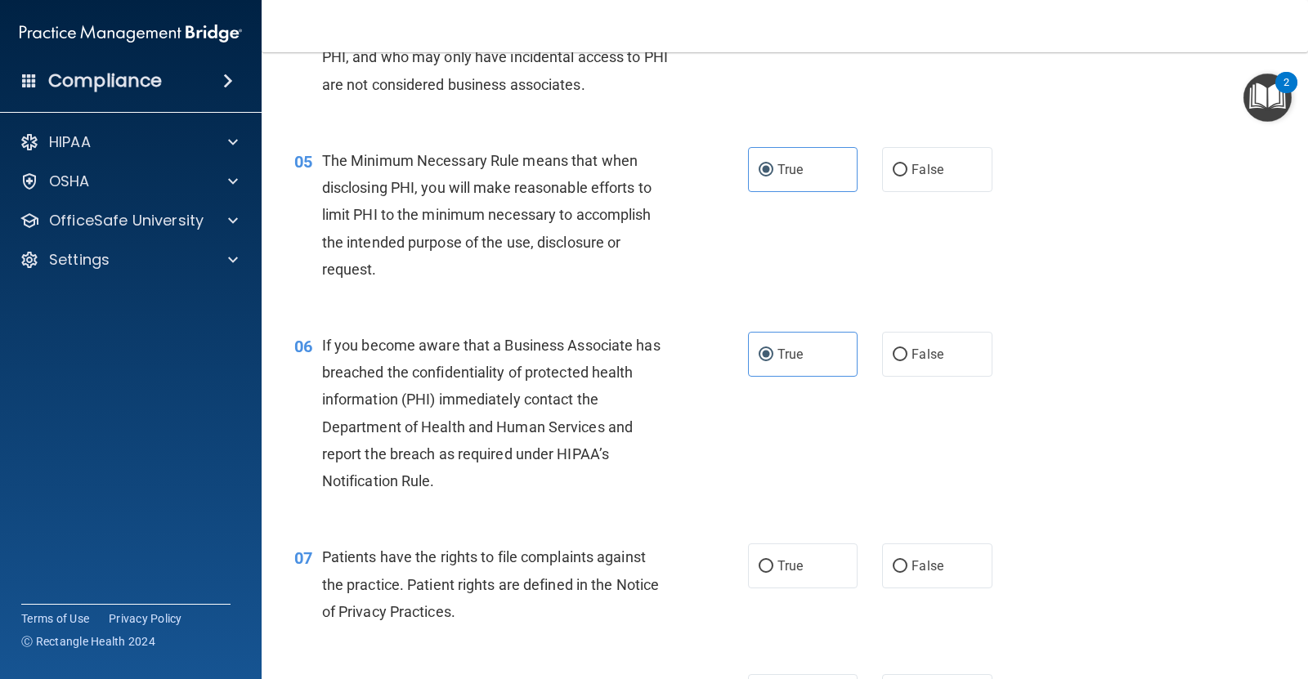
scroll to position [715, 0]
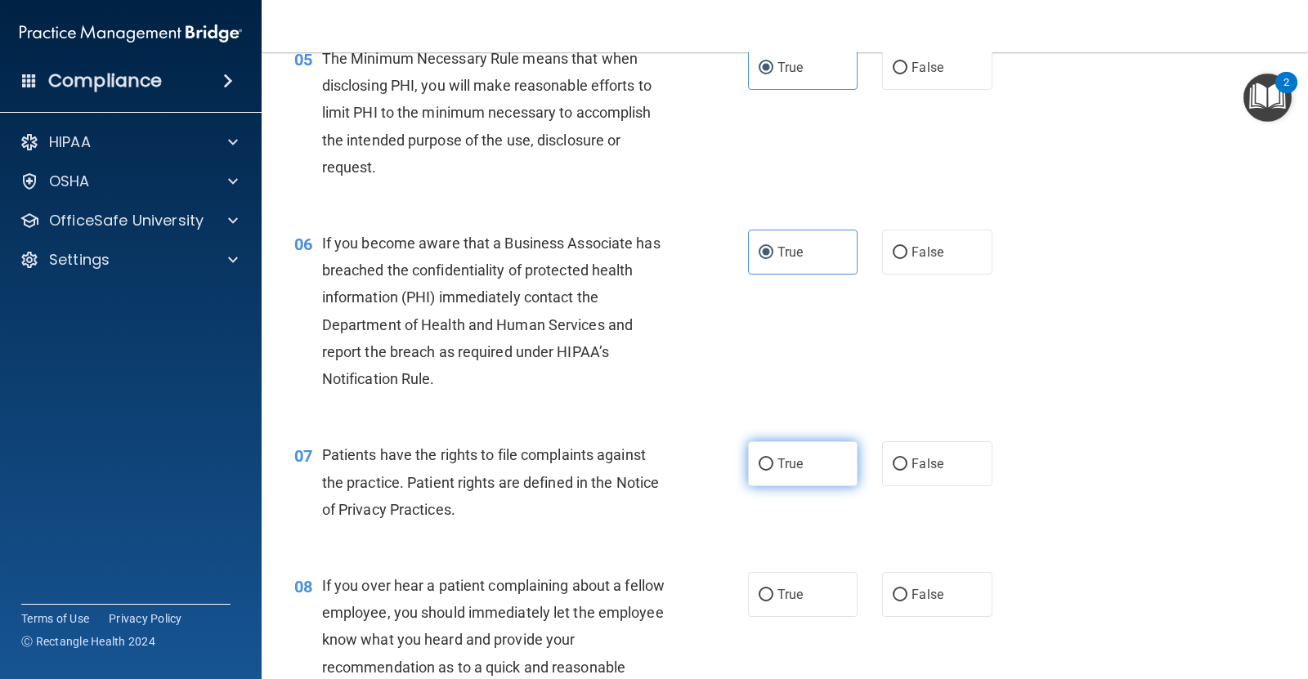
click at [759, 448] on label "True" at bounding box center [803, 463] width 110 height 45
click at [759, 459] on input "True" at bounding box center [766, 465] width 15 height 12
radio input "true"
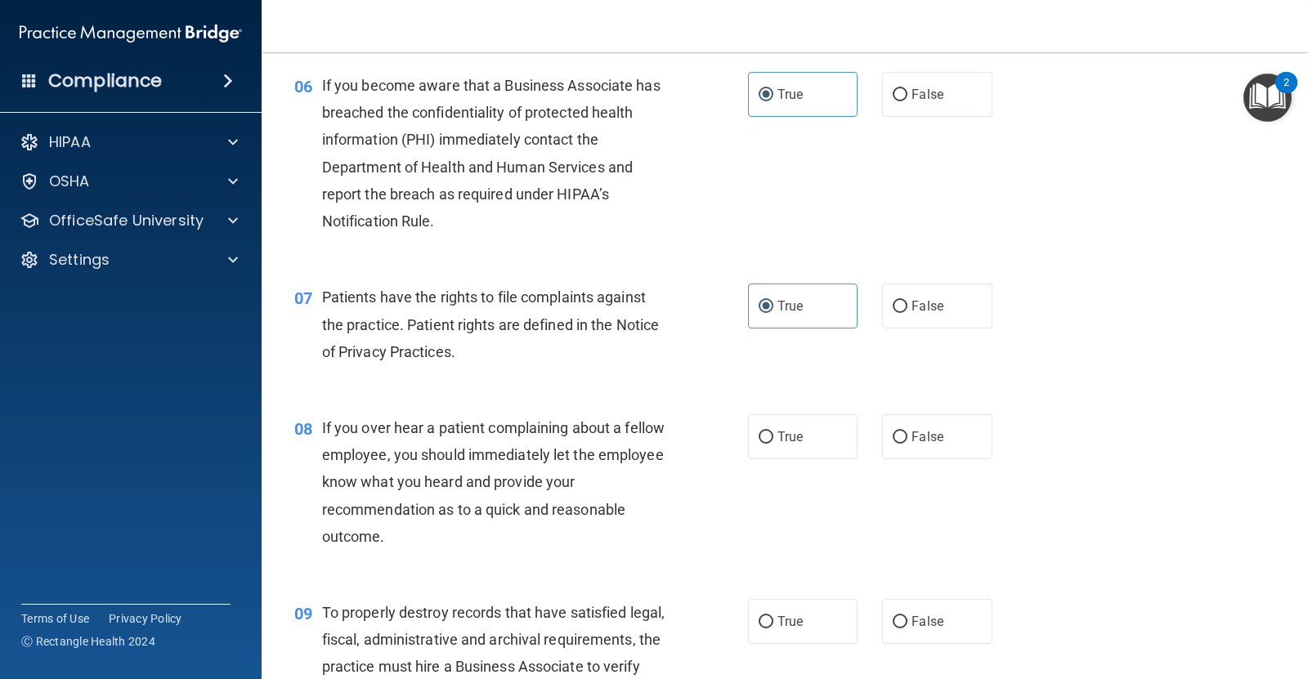
scroll to position [920, 0]
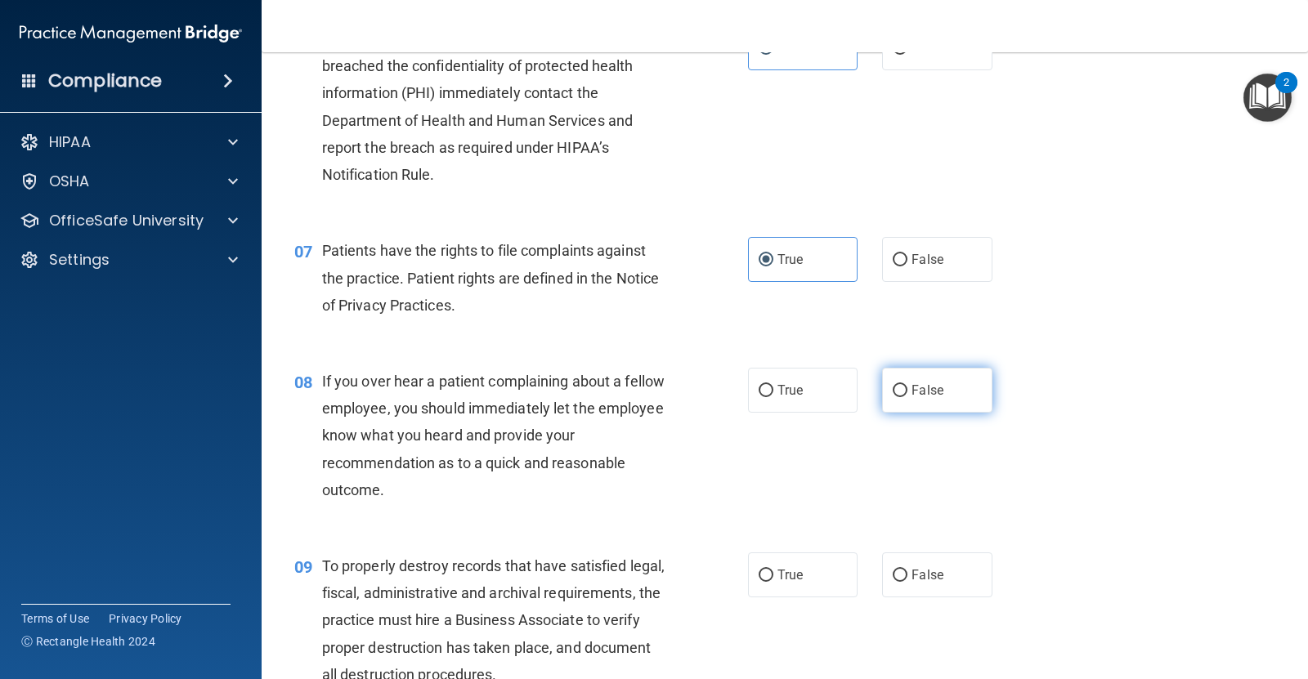
click at [893, 389] on input "False" at bounding box center [900, 391] width 15 height 12
radio input "true"
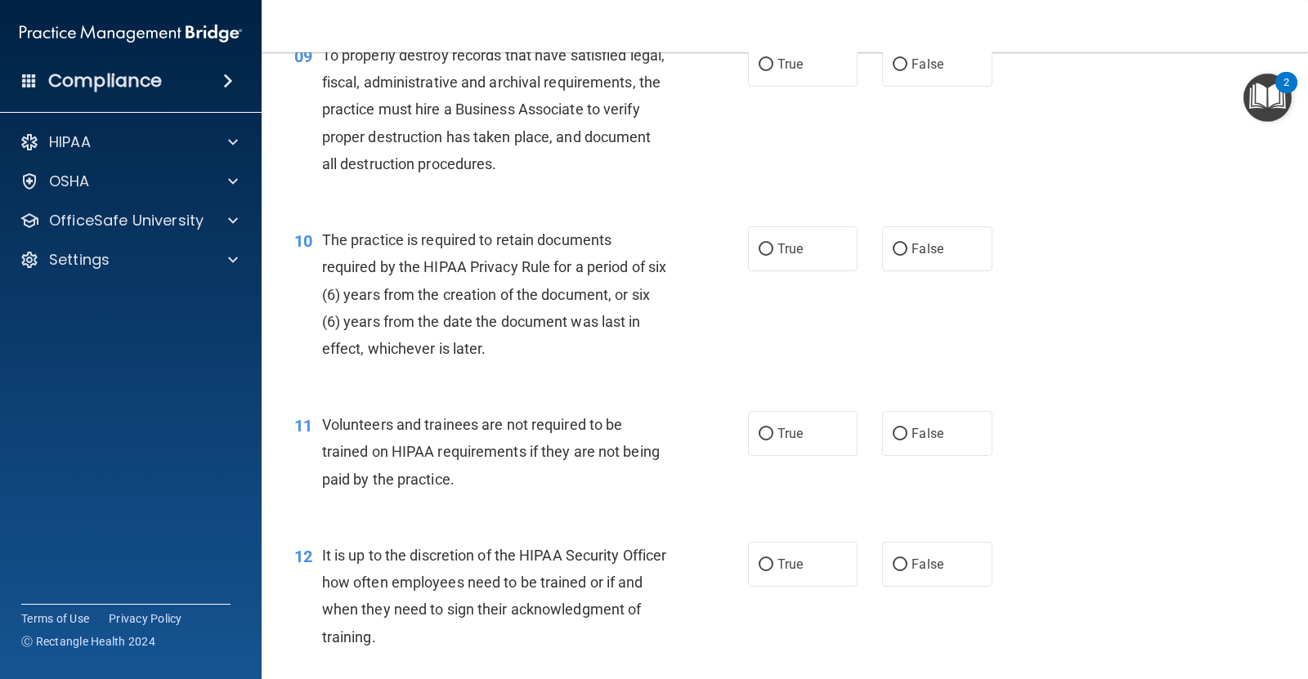
scroll to position [1328, 0]
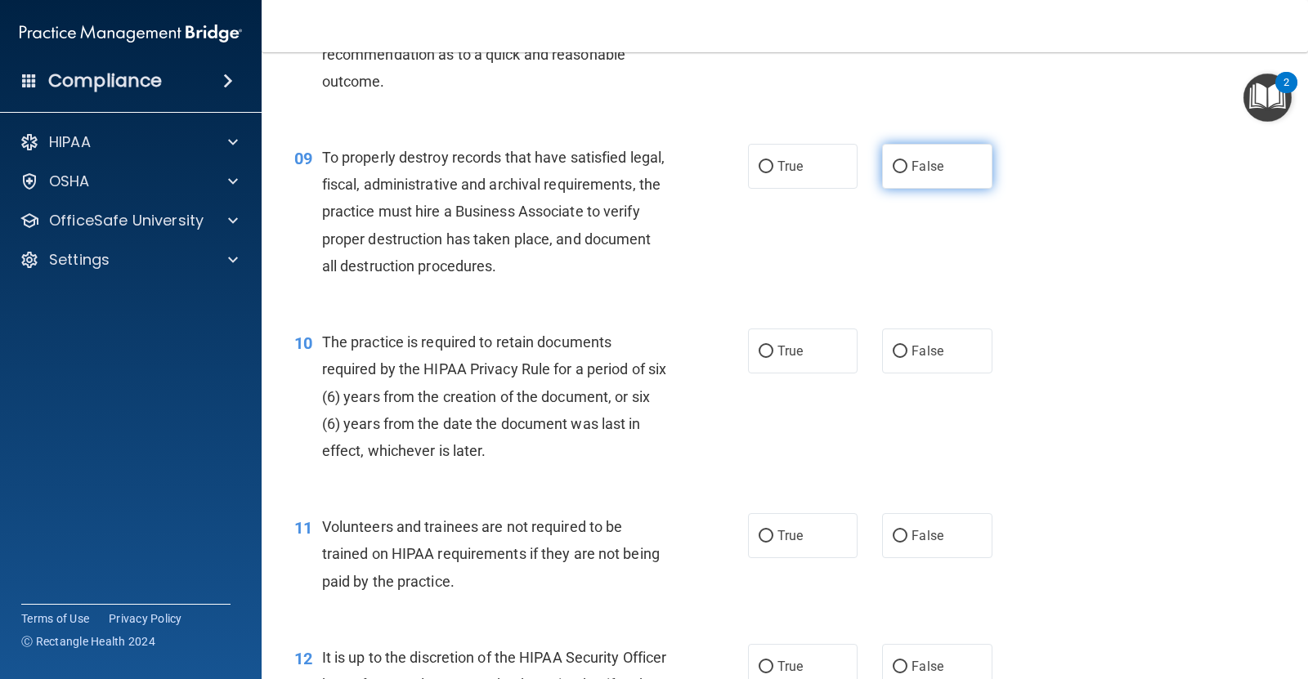
click at [893, 170] on input "False" at bounding box center [900, 167] width 15 height 12
radio input "true"
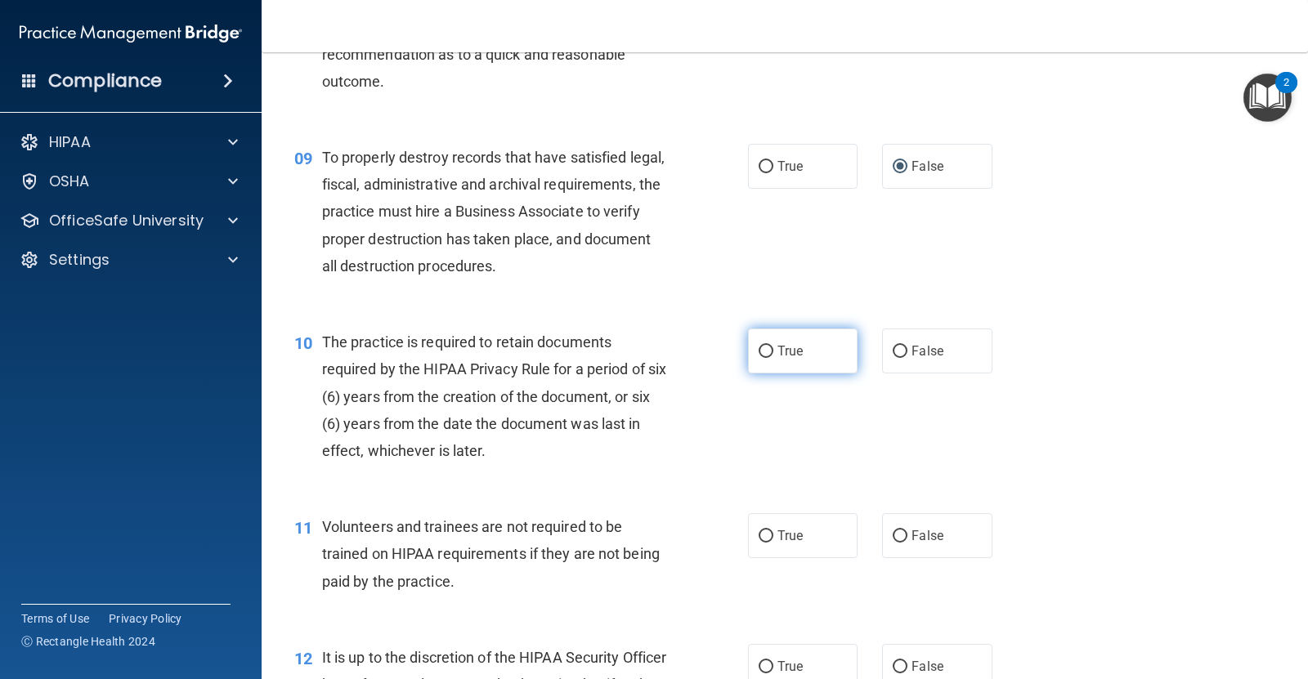
click at [782, 344] on span "True" at bounding box center [789, 351] width 25 height 16
click at [773, 346] on input "True" at bounding box center [766, 352] width 15 height 12
radio input "true"
click at [896, 543] on input "False" at bounding box center [900, 536] width 15 height 12
radio input "true"
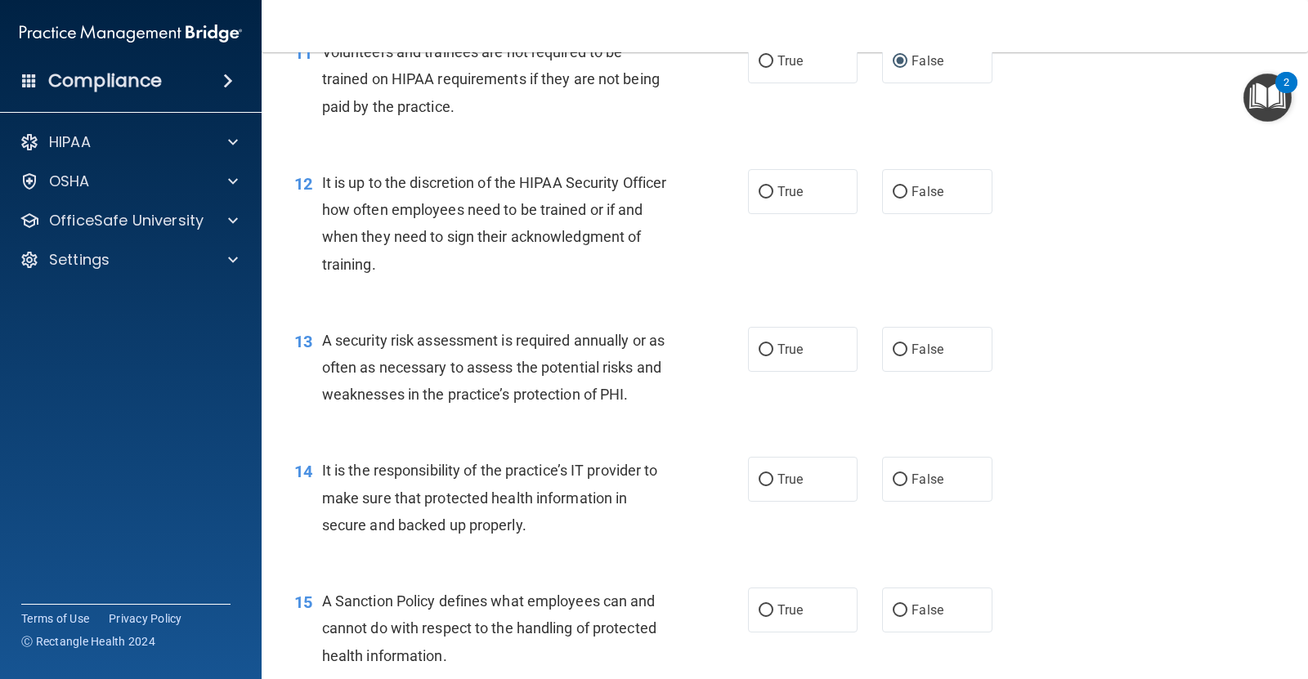
scroll to position [1839, 0]
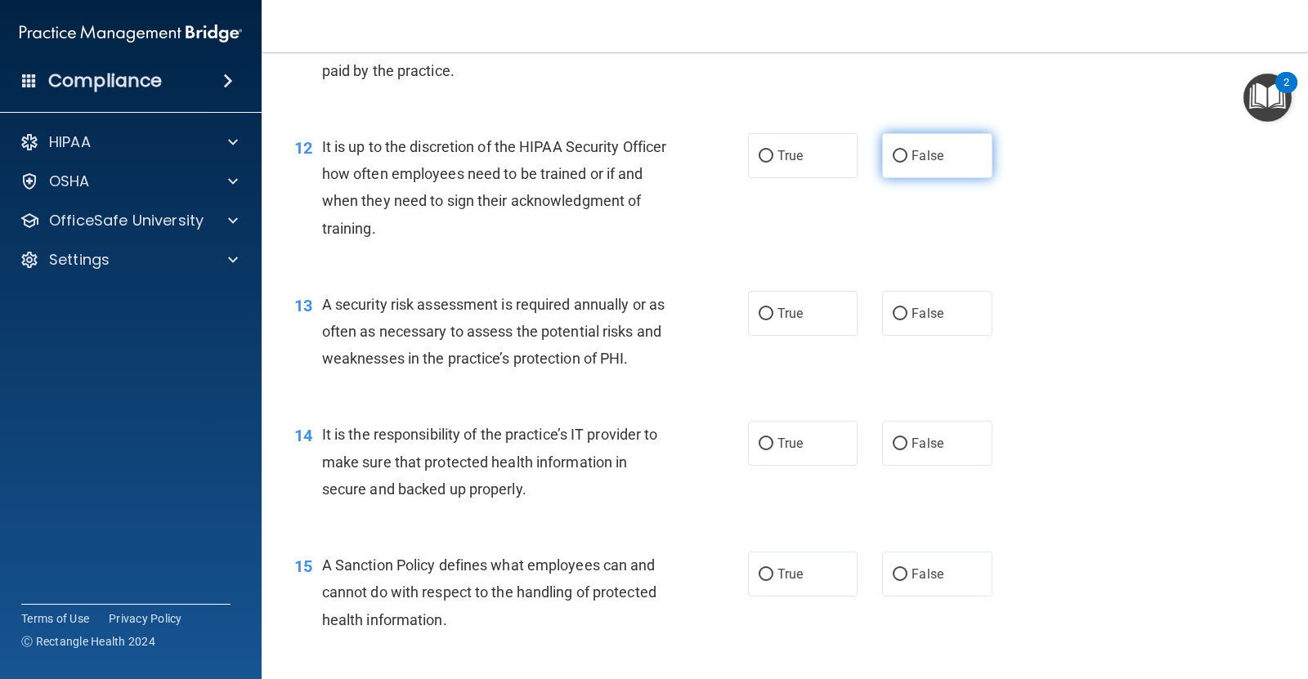
click at [893, 151] on input "False" at bounding box center [900, 156] width 15 height 12
radio input "true"
click at [803, 293] on label "True" at bounding box center [803, 313] width 110 height 45
click at [773, 308] on input "True" at bounding box center [766, 314] width 15 height 12
radio input "true"
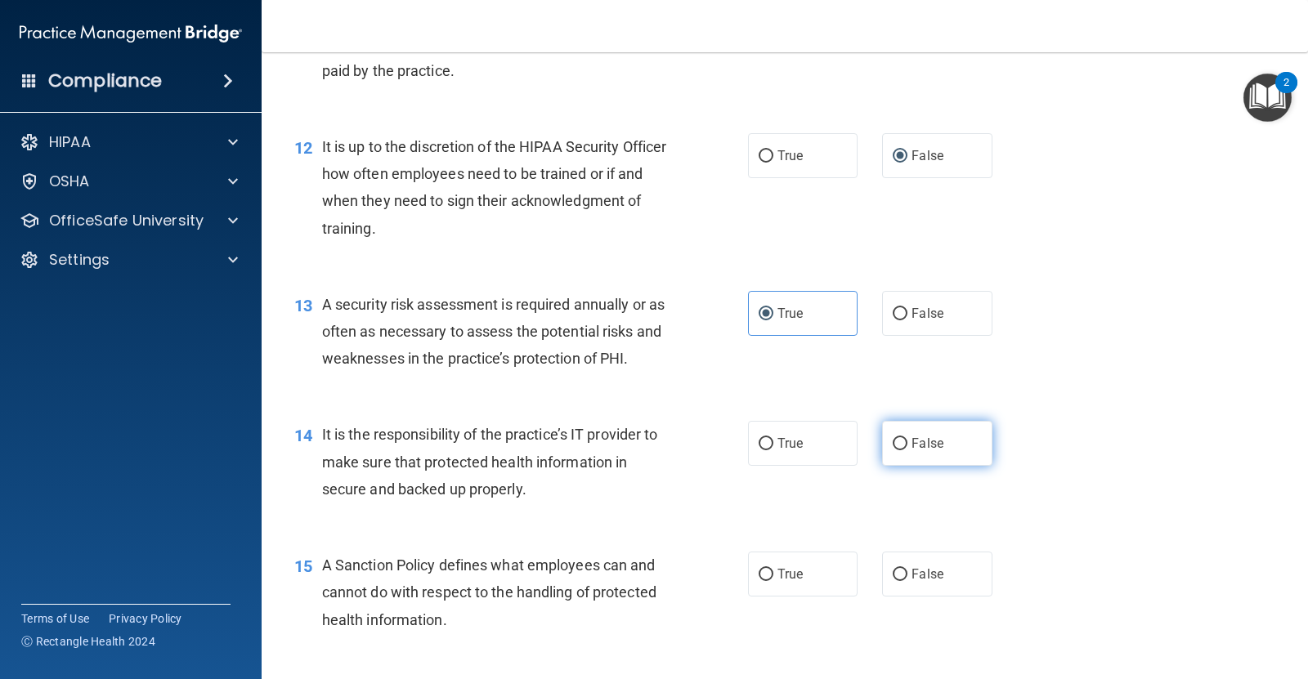
click at [893, 442] on input "False" at bounding box center [900, 444] width 15 height 12
radio input "true"
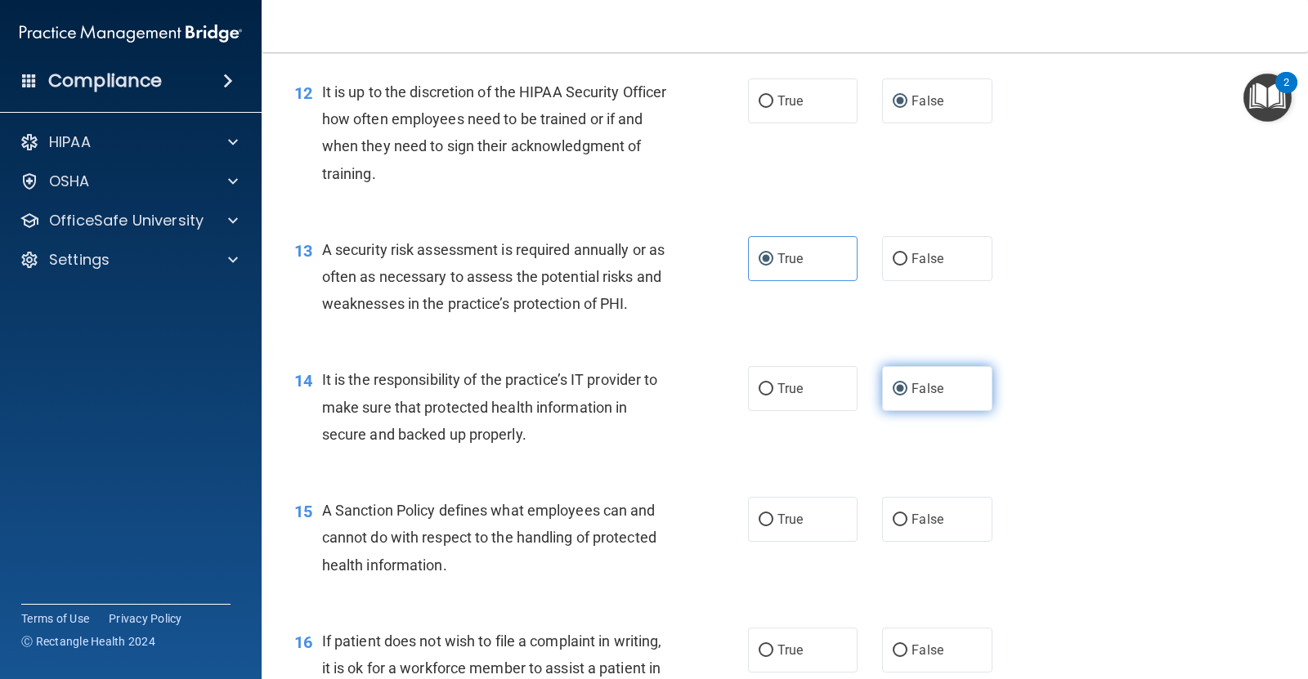
scroll to position [1941, 0]
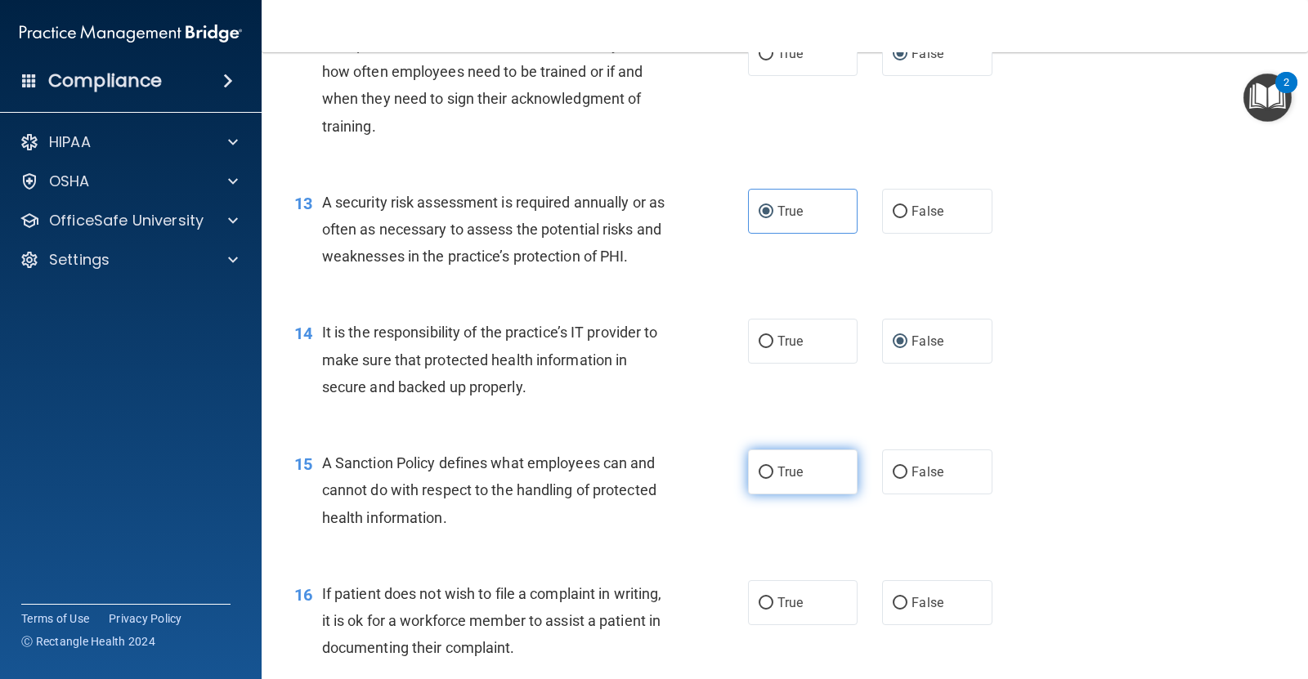
click at [817, 466] on label "True" at bounding box center [803, 472] width 110 height 45
click at [773, 467] on input "True" at bounding box center [766, 473] width 15 height 12
radio input "true"
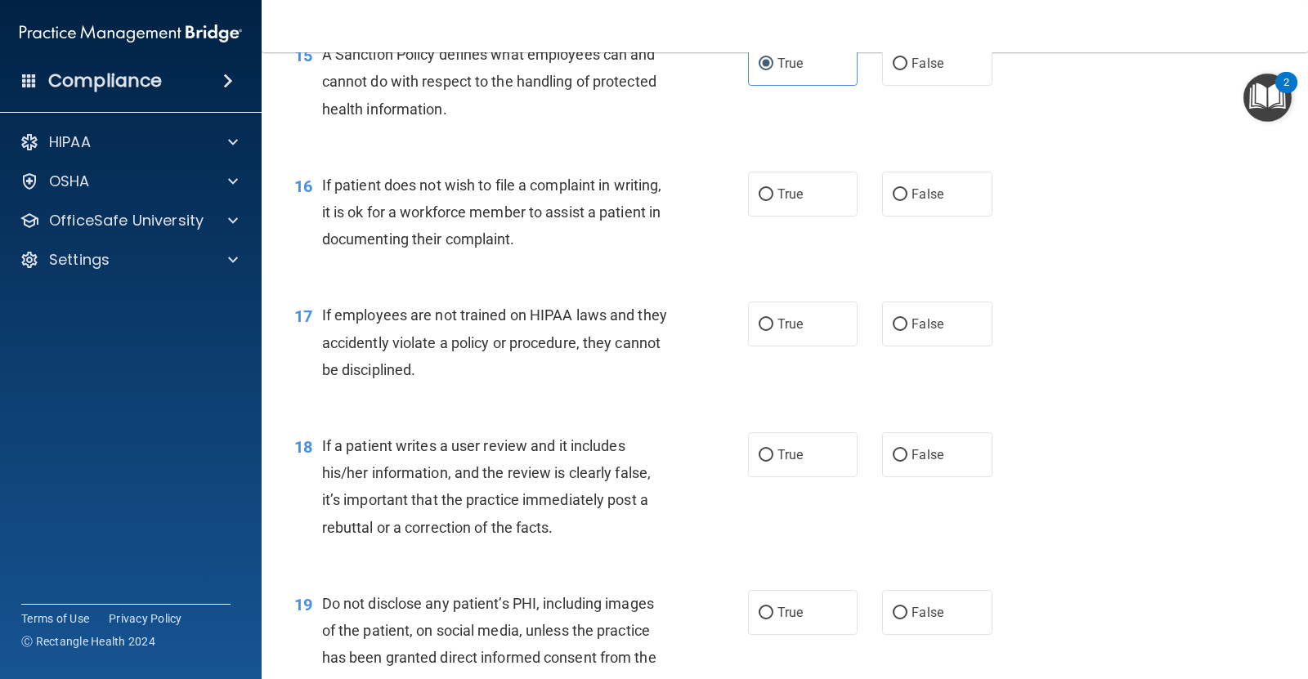
scroll to position [2452, 0]
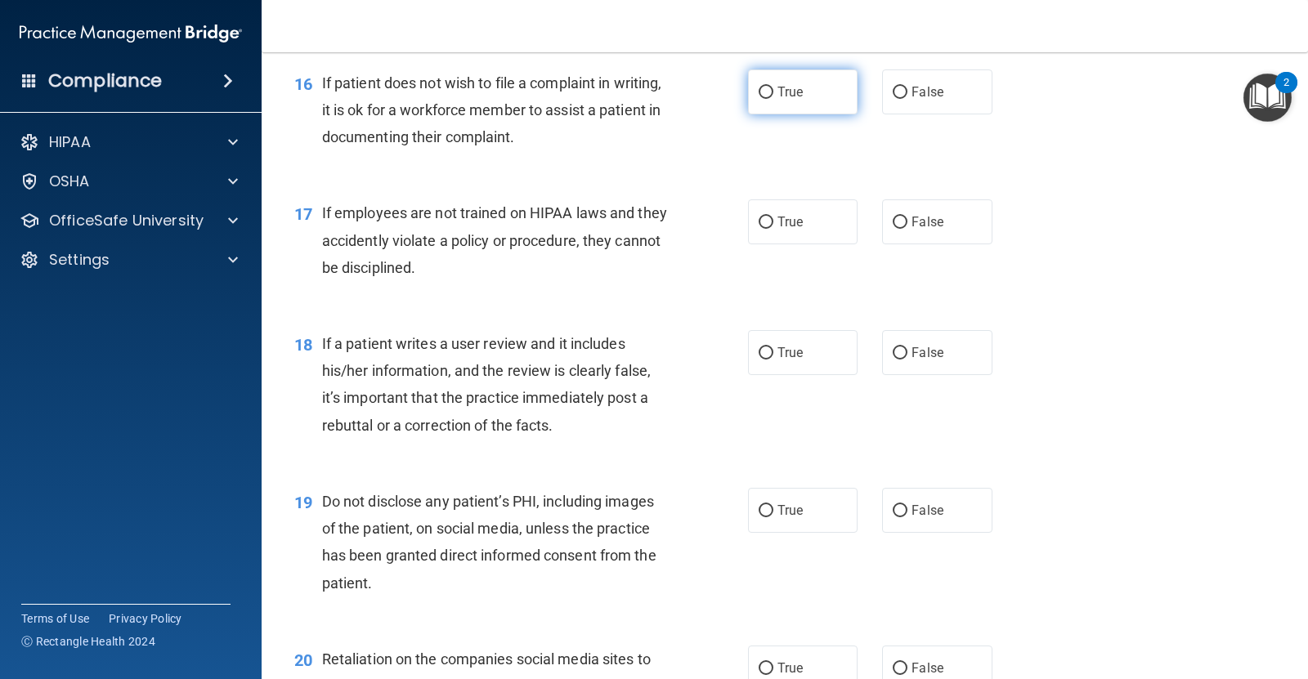
click at [794, 102] on label "True" at bounding box center [803, 91] width 110 height 45
click at [773, 99] on input "True" at bounding box center [766, 93] width 15 height 12
radio input "true"
click at [911, 217] on span "False" at bounding box center [927, 222] width 32 height 16
click at [905, 217] on input "False" at bounding box center [900, 223] width 15 height 12
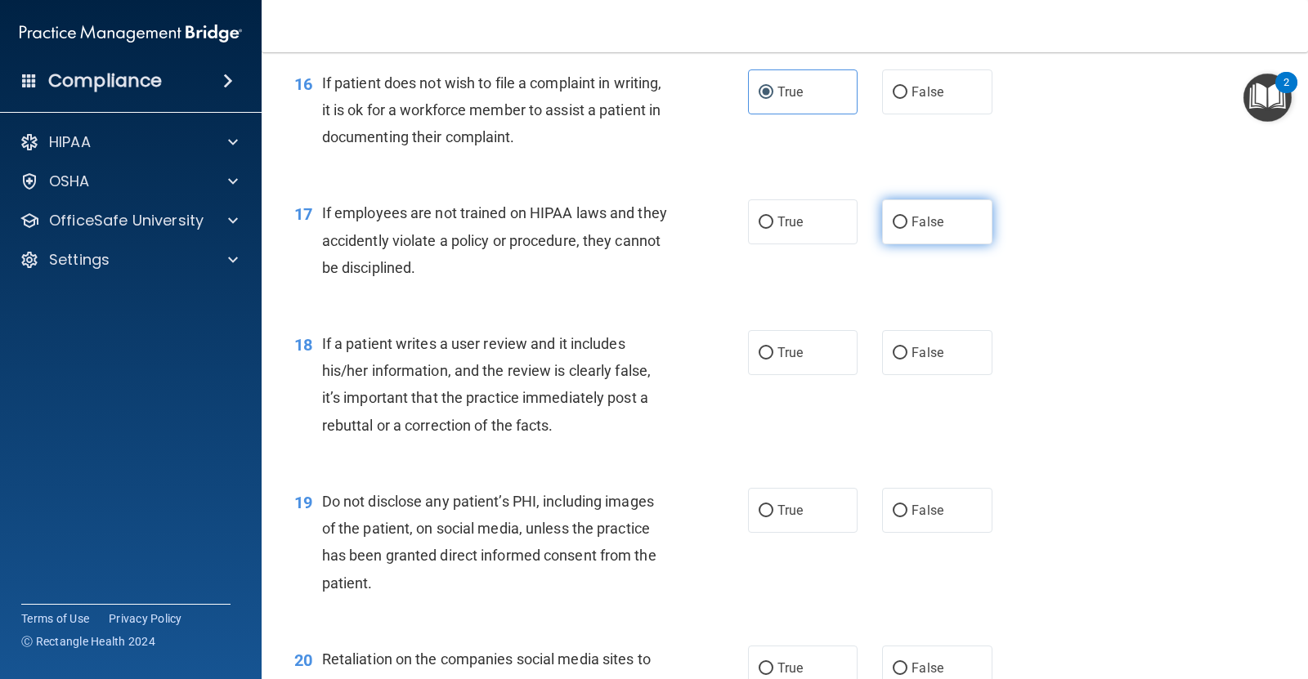
radio input "true"
click at [908, 344] on label "False" at bounding box center [937, 352] width 110 height 45
click at [907, 347] on input "False" at bounding box center [900, 353] width 15 height 12
radio input "true"
click at [790, 508] on span "True" at bounding box center [789, 511] width 25 height 16
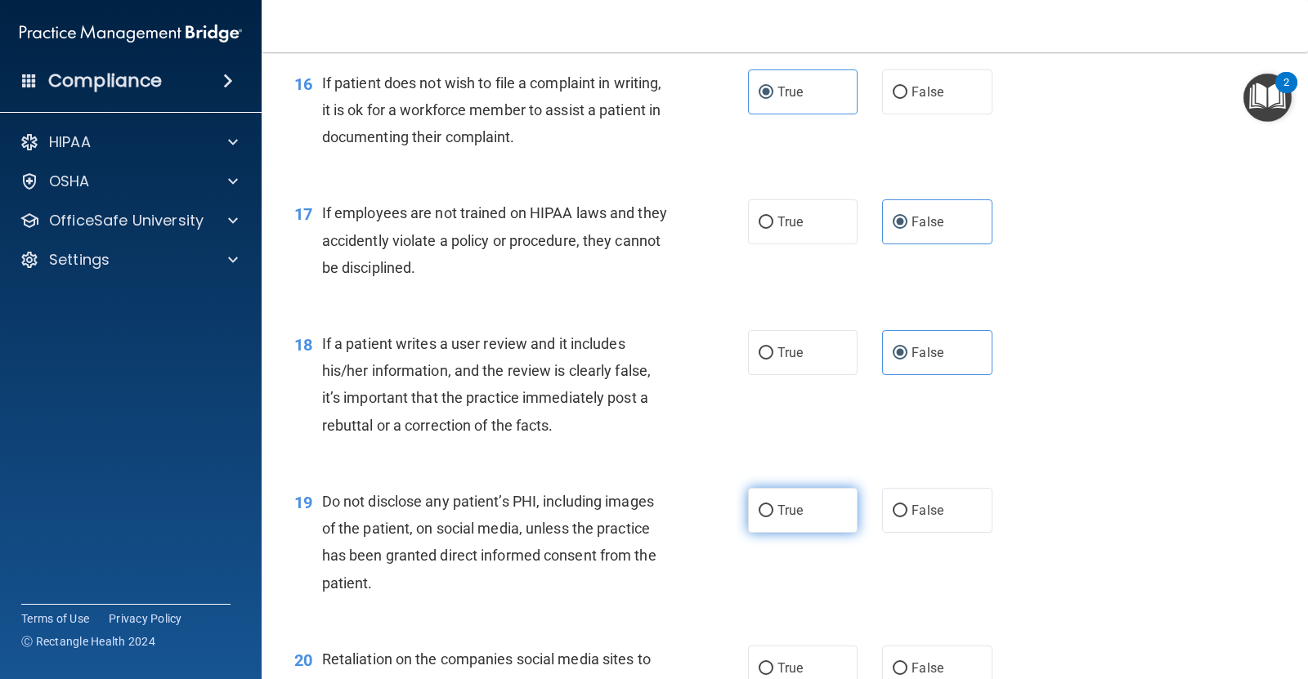
click at [773, 508] on input "True" at bounding box center [766, 511] width 15 height 12
radio input "true"
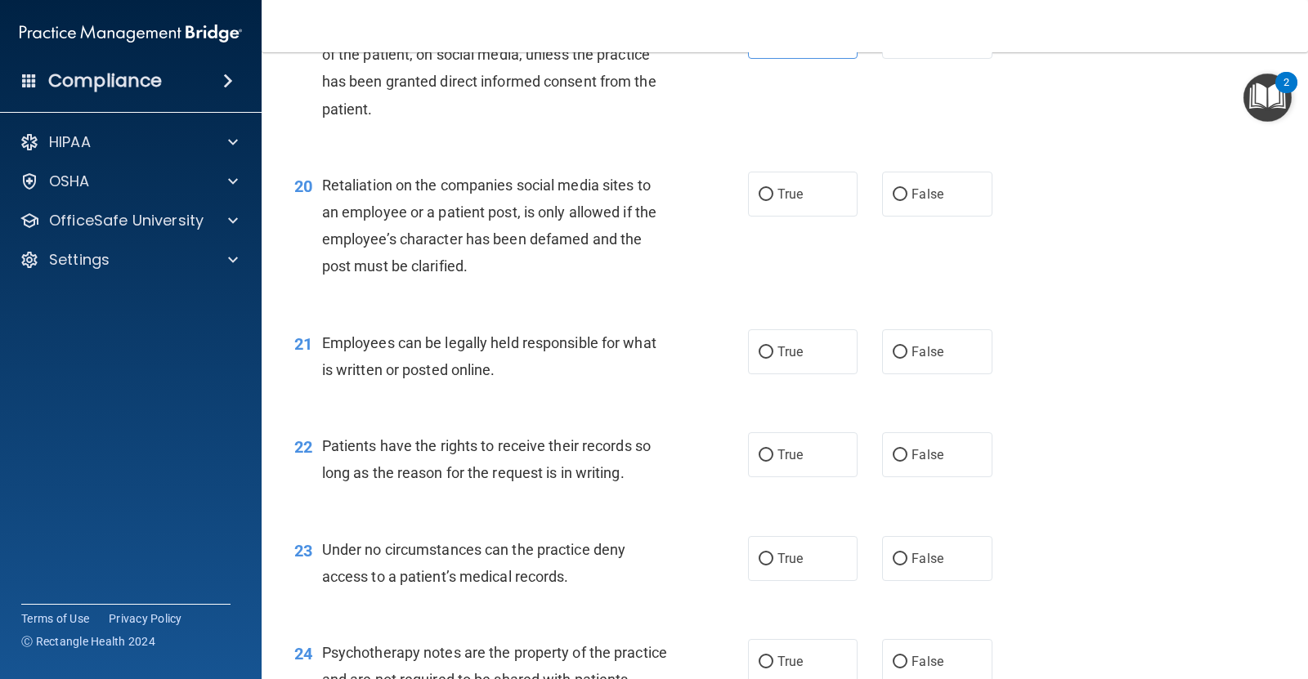
scroll to position [2963, 0]
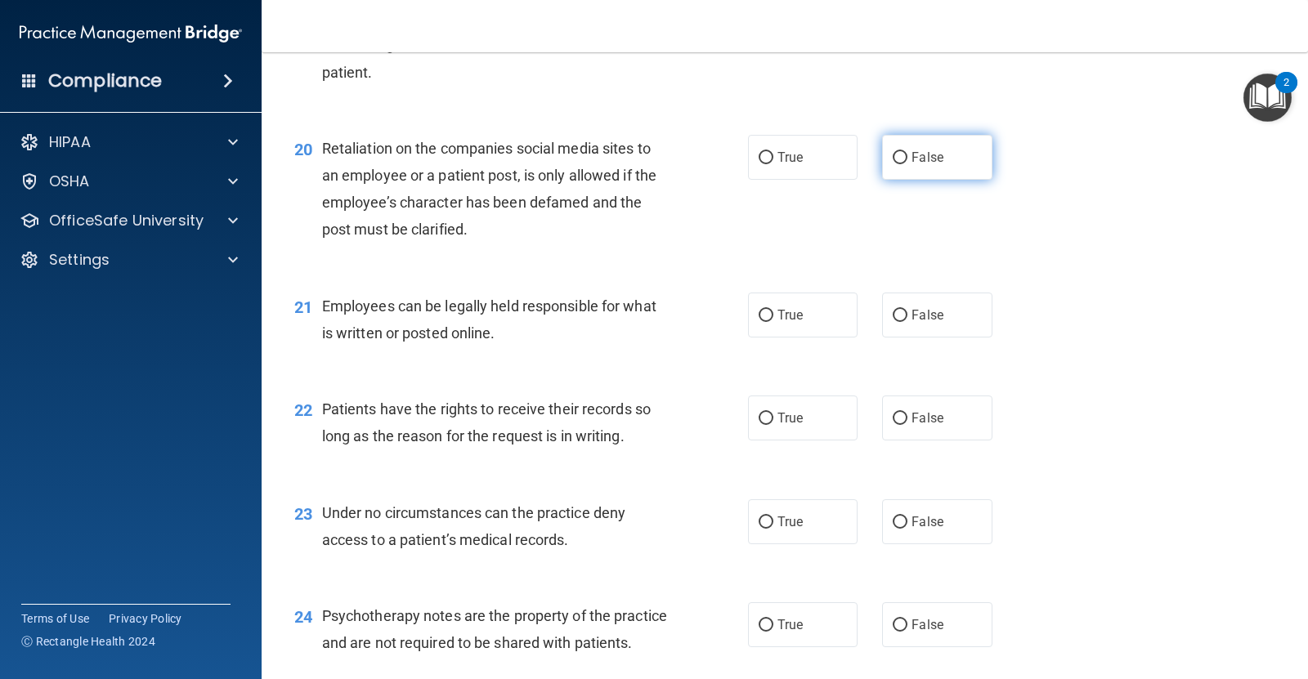
click at [893, 152] on input "False" at bounding box center [900, 158] width 15 height 12
radio input "true"
click at [777, 309] on span "True" at bounding box center [789, 315] width 25 height 16
click at [773, 310] on input "True" at bounding box center [766, 316] width 15 height 12
radio input "true"
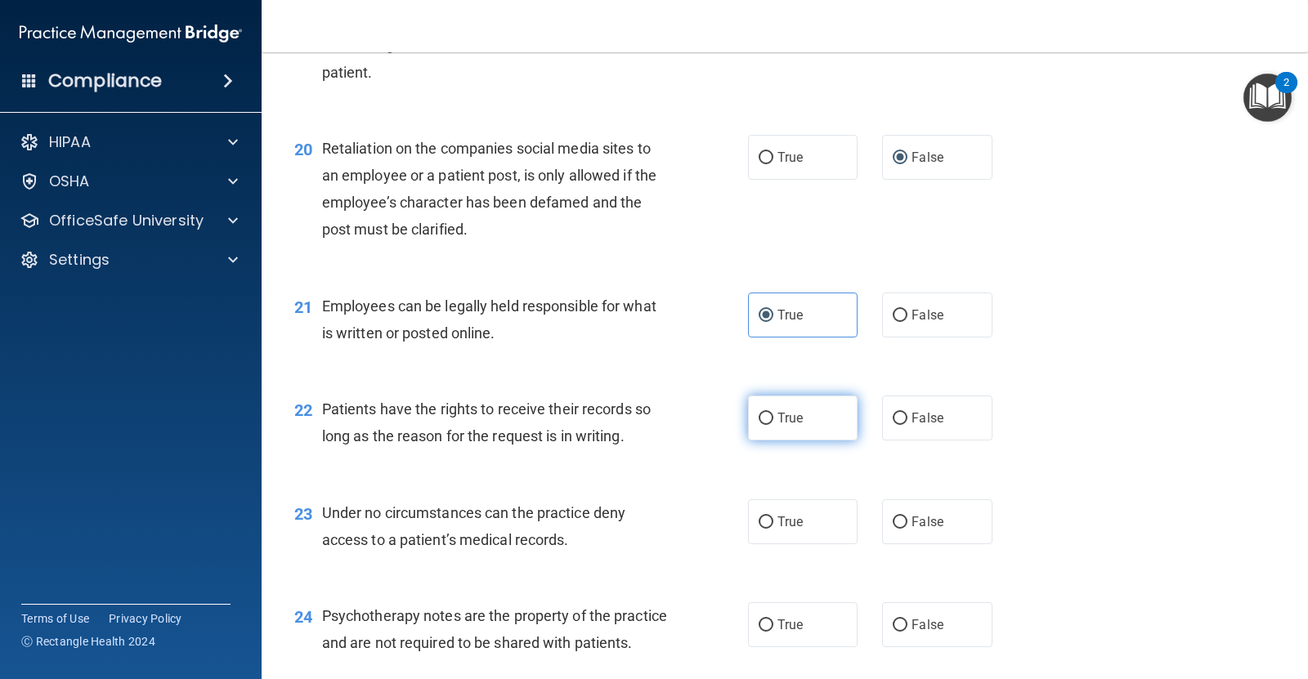
click at [766, 426] on label "True" at bounding box center [803, 418] width 110 height 45
click at [766, 425] on input "True" at bounding box center [766, 419] width 15 height 12
radio input "true"
click at [899, 523] on label "False" at bounding box center [937, 521] width 110 height 45
click at [899, 523] on input "False" at bounding box center [900, 523] width 15 height 12
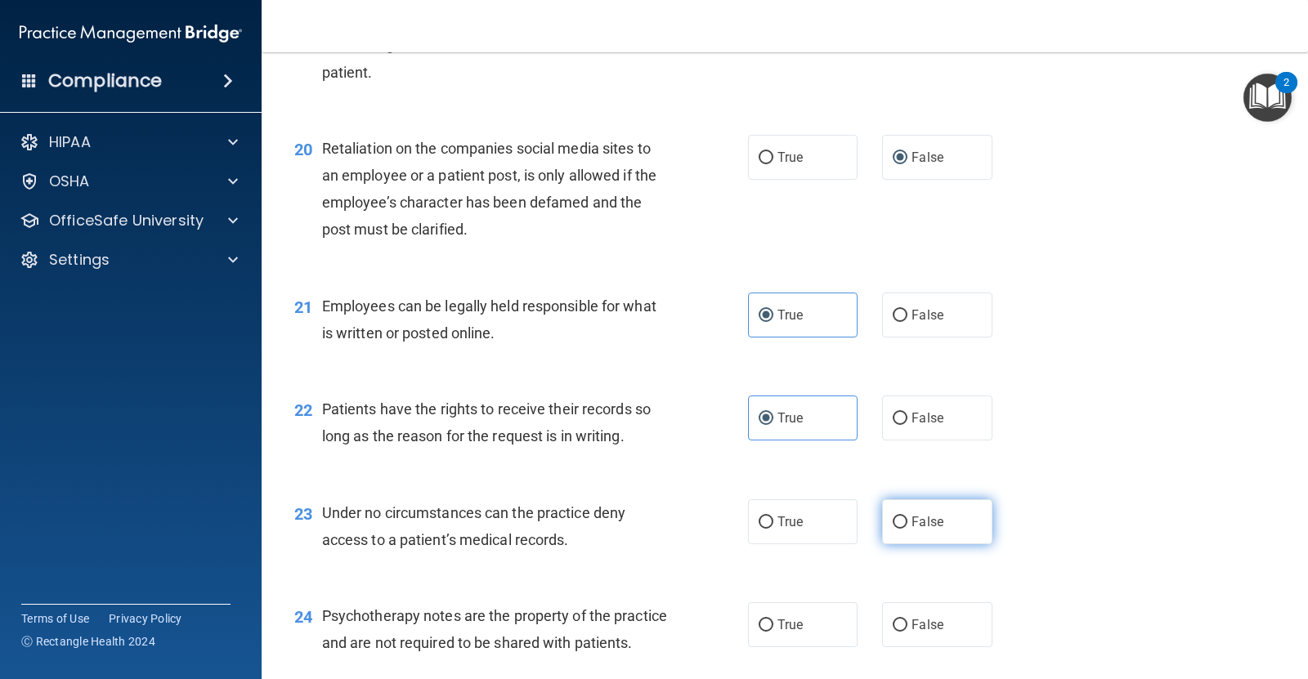
radio input "true"
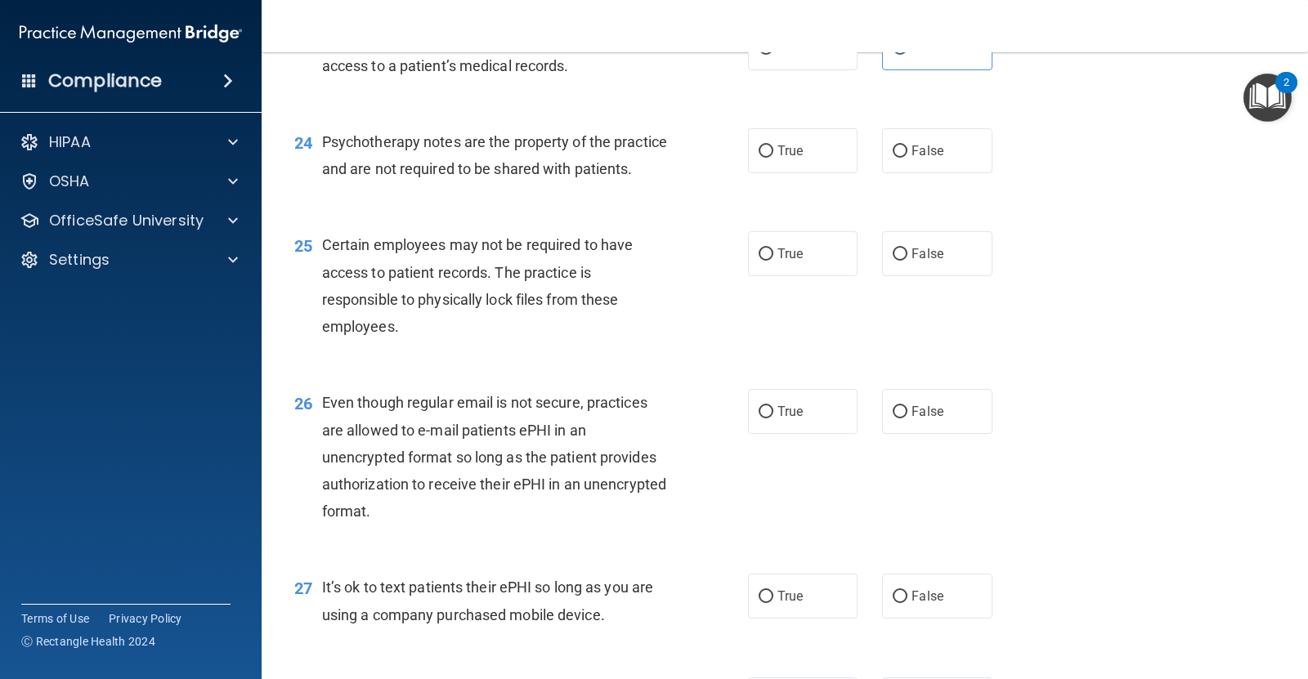
scroll to position [3474, 0]
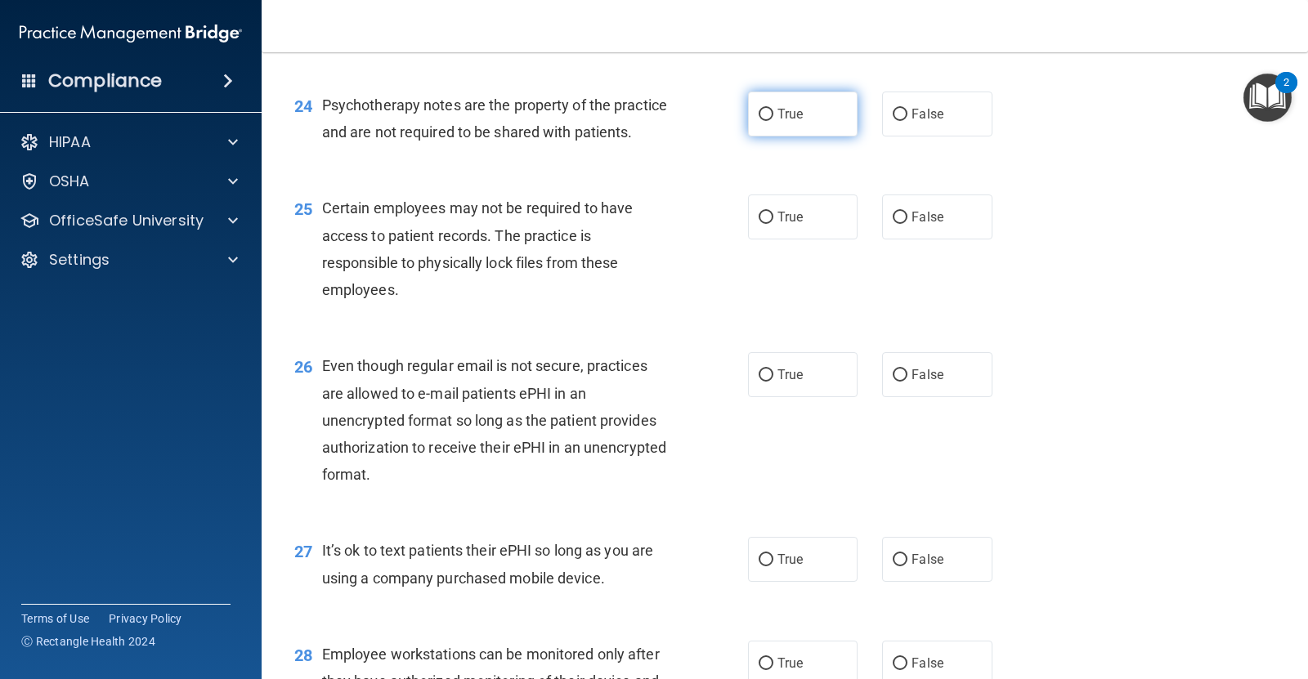
click at [762, 110] on input "True" at bounding box center [766, 115] width 15 height 12
radio input "true"
click at [785, 225] on span "True" at bounding box center [789, 217] width 25 height 16
click at [773, 224] on input "True" at bounding box center [766, 218] width 15 height 12
radio input "true"
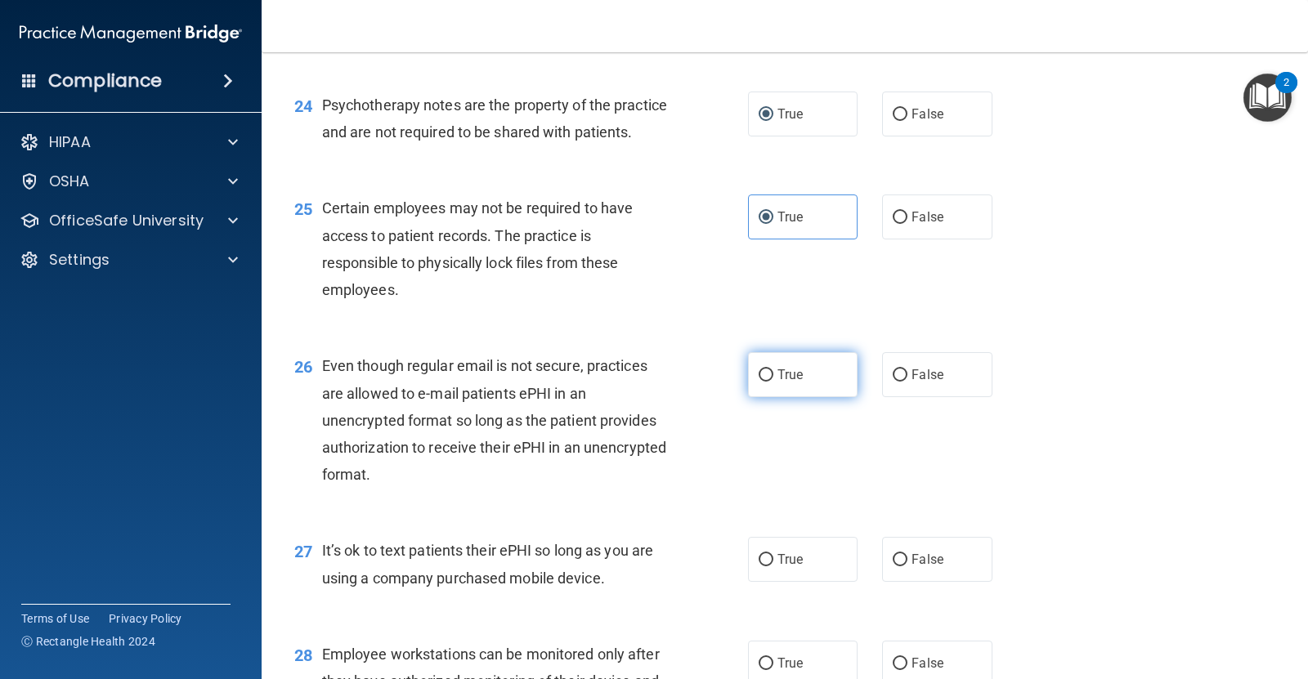
click at [786, 388] on label "True" at bounding box center [803, 374] width 110 height 45
click at [773, 382] on input "True" at bounding box center [766, 375] width 15 height 12
radio input "true"
click at [885, 581] on label "False" at bounding box center [937, 559] width 110 height 45
click at [893, 566] on input "False" at bounding box center [900, 560] width 15 height 12
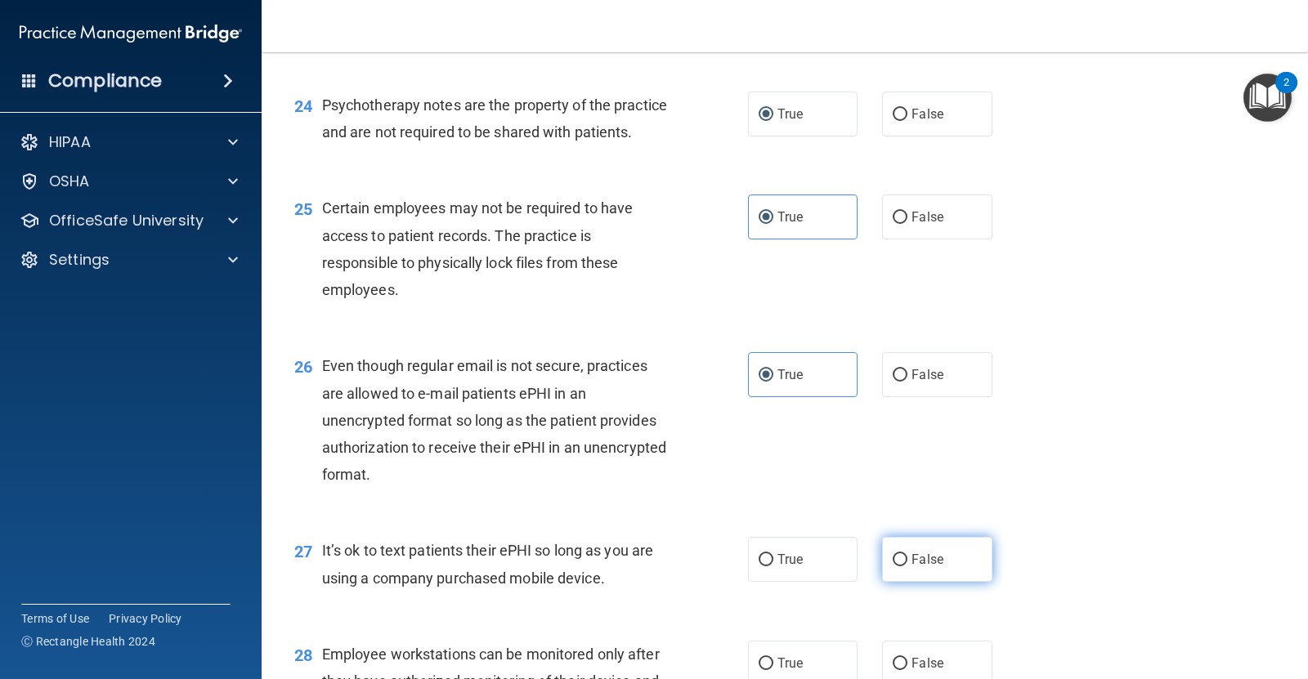
radio input "true"
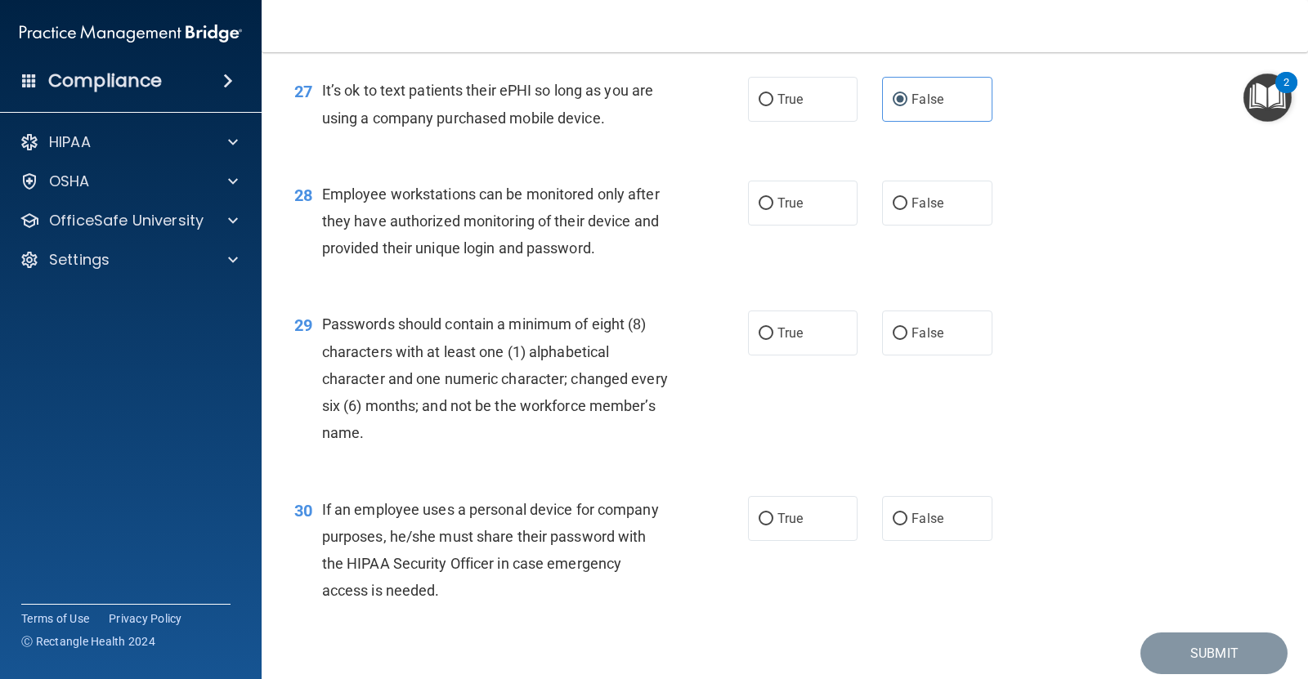
scroll to position [3985, 0]
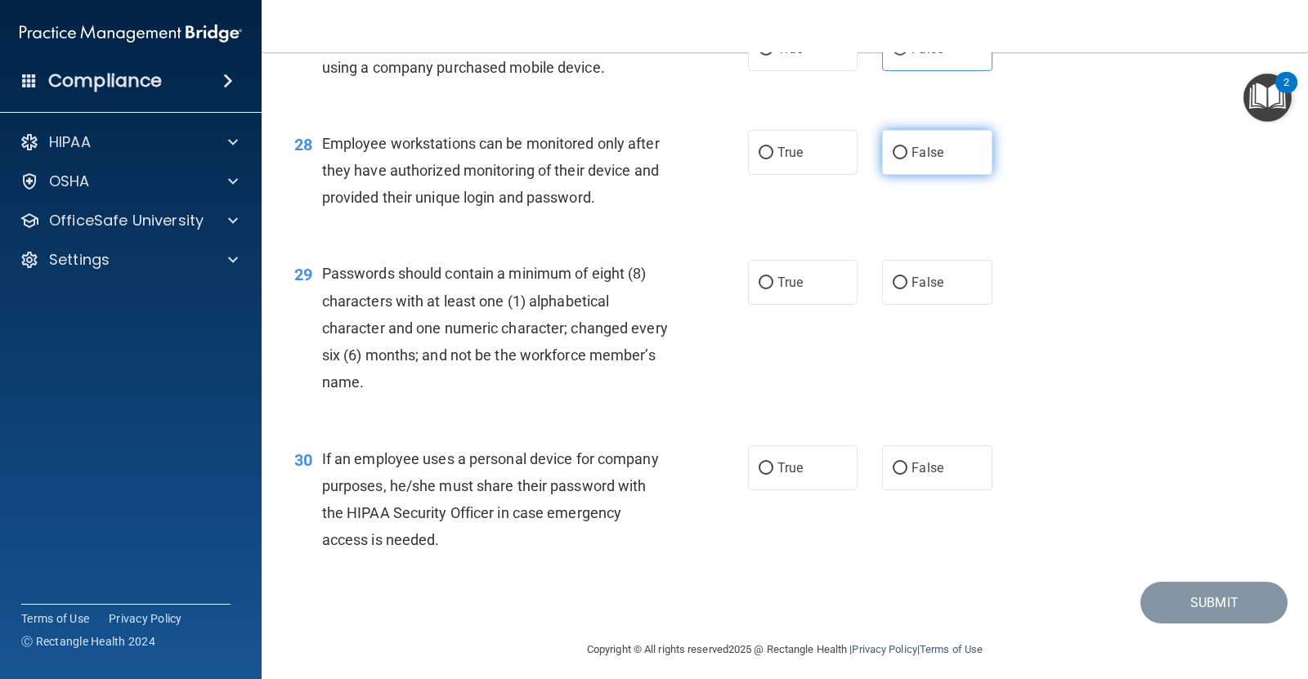
click at [896, 174] on label "False" at bounding box center [937, 152] width 110 height 45
click at [896, 159] on input "False" at bounding box center [900, 153] width 15 height 12
radio input "true"
click at [765, 289] on input "True" at bounding box center [766, 283] width 15 height 12
radio input "true"
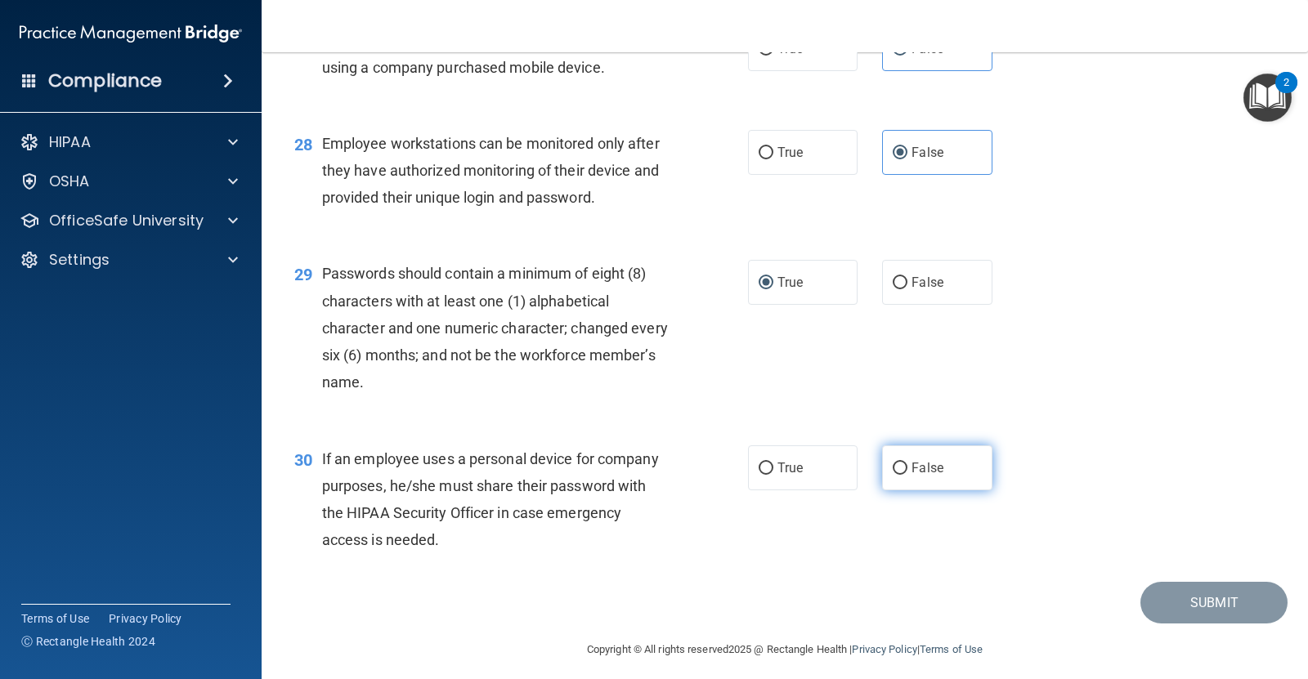
click at [884, 481] on label "False" at bounding box center [937, 467] width 110 height 45
click at [893, 475] on input "False" at bounding box center [900, 469] width 15 height 12
radio input "true"
click at [1179, 624] on button "Submit" at bounding box center [1213, 603] width 147 height 42
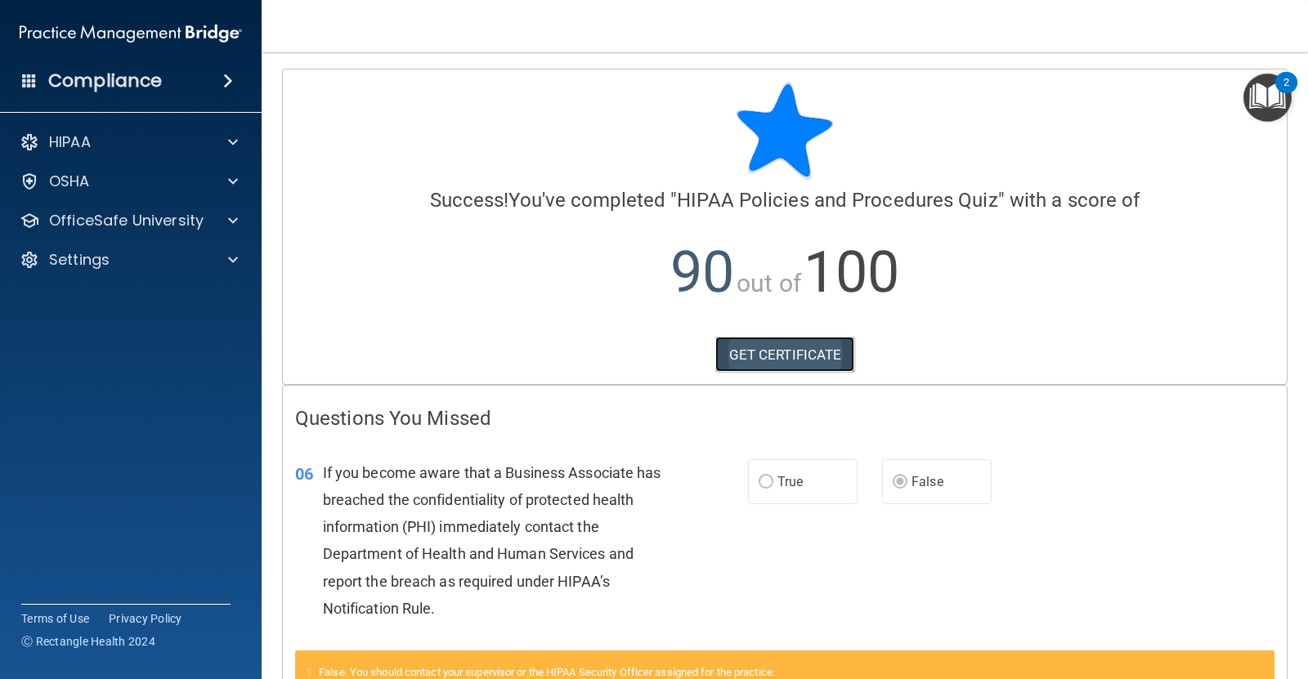
click at [786, 349] on link "GET CERTIFICATE" at bounding box center [785, 355] width 140 height 36
click at [226, 218] on div at bounding box center [230, 221] width 41 height 20
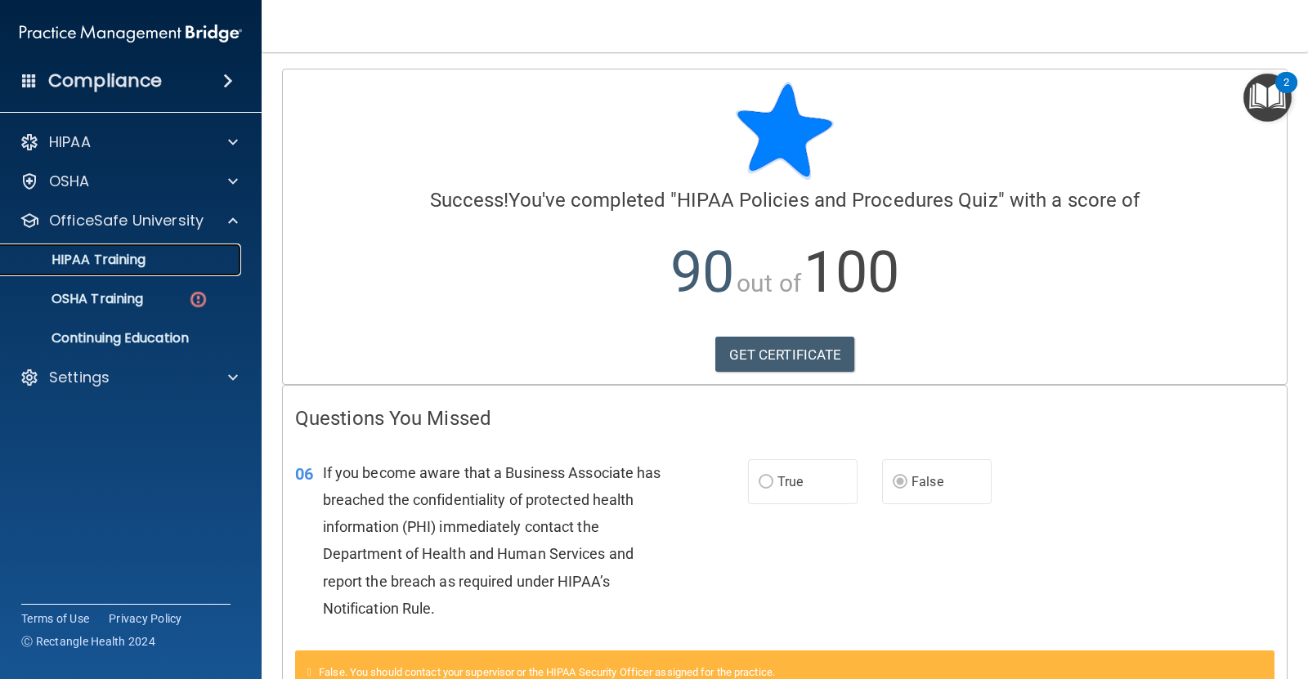
click at [156, 257] on div "HIPAA Training" at bounding box center [122, 260] width 223 height 16
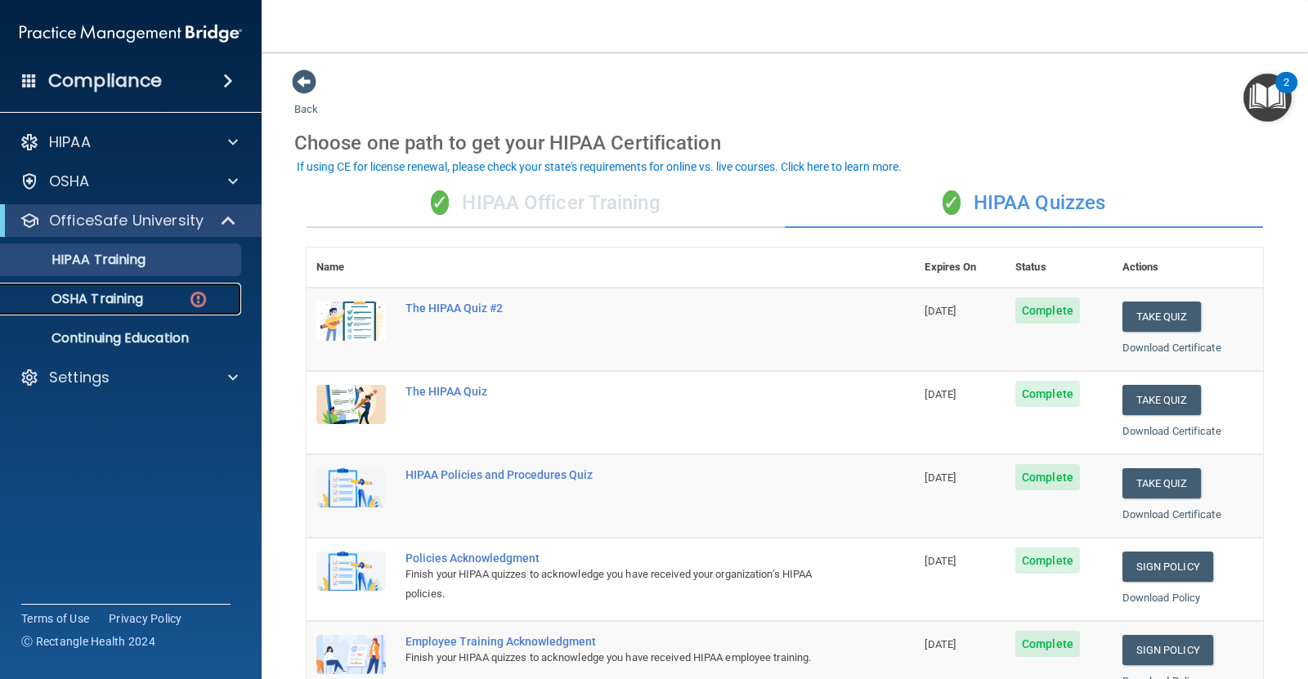
click at [121, 298] on p "OSHA Training" at bounding box center [77, 299] width 132 height 16
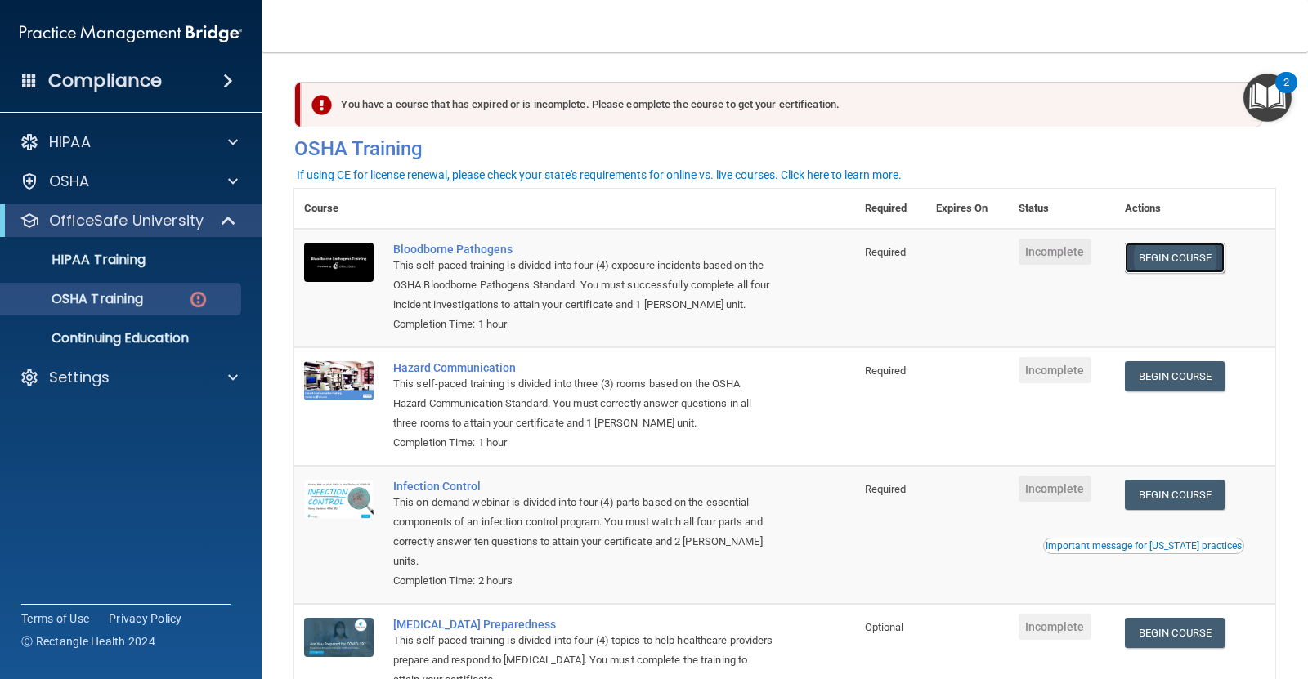
click at [1178, 258] on link "Begin Course" at bounding box center [1175, 258] width 100 height 30
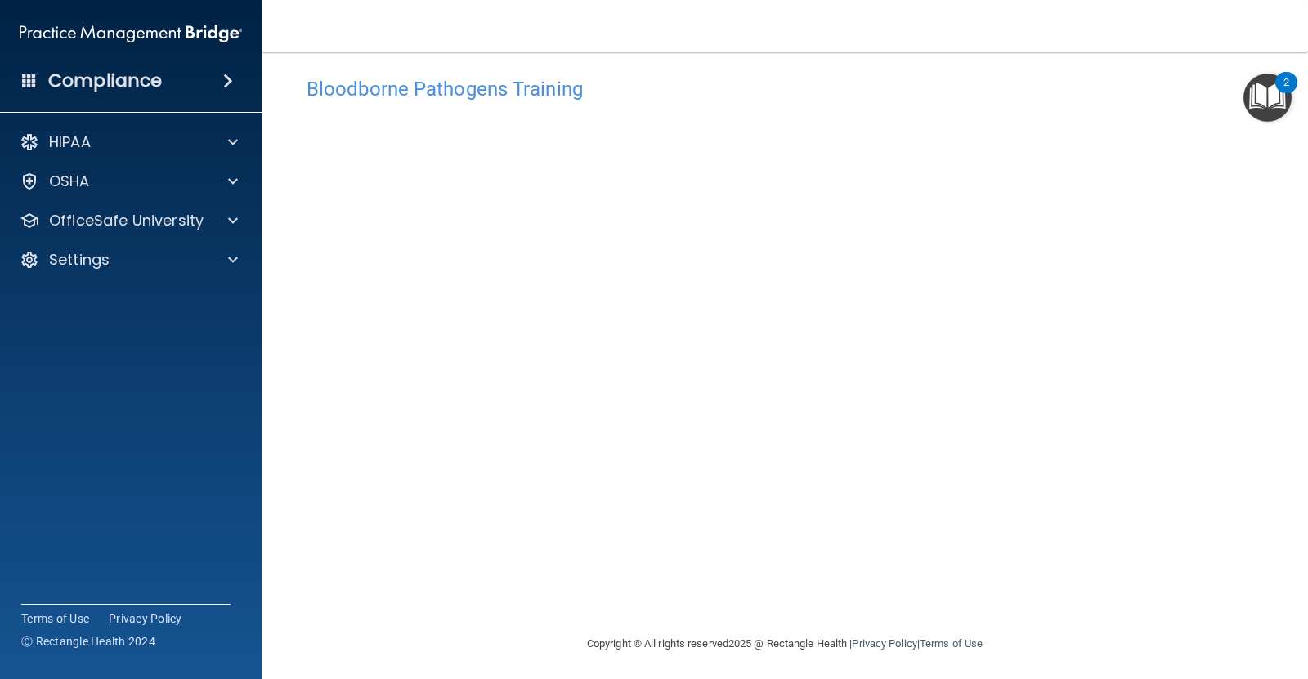
scroll to position [20, 0]
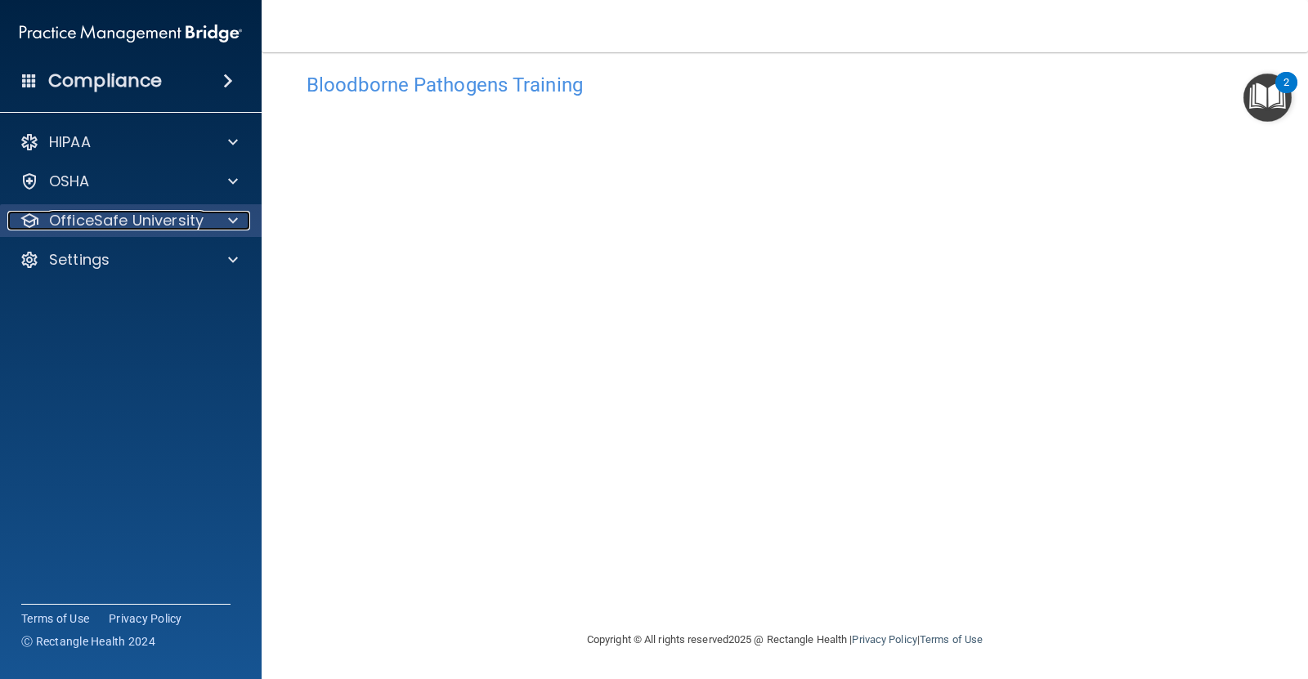
click at [222, 217] on div at bounding box center [230, 221] width 41 height 20
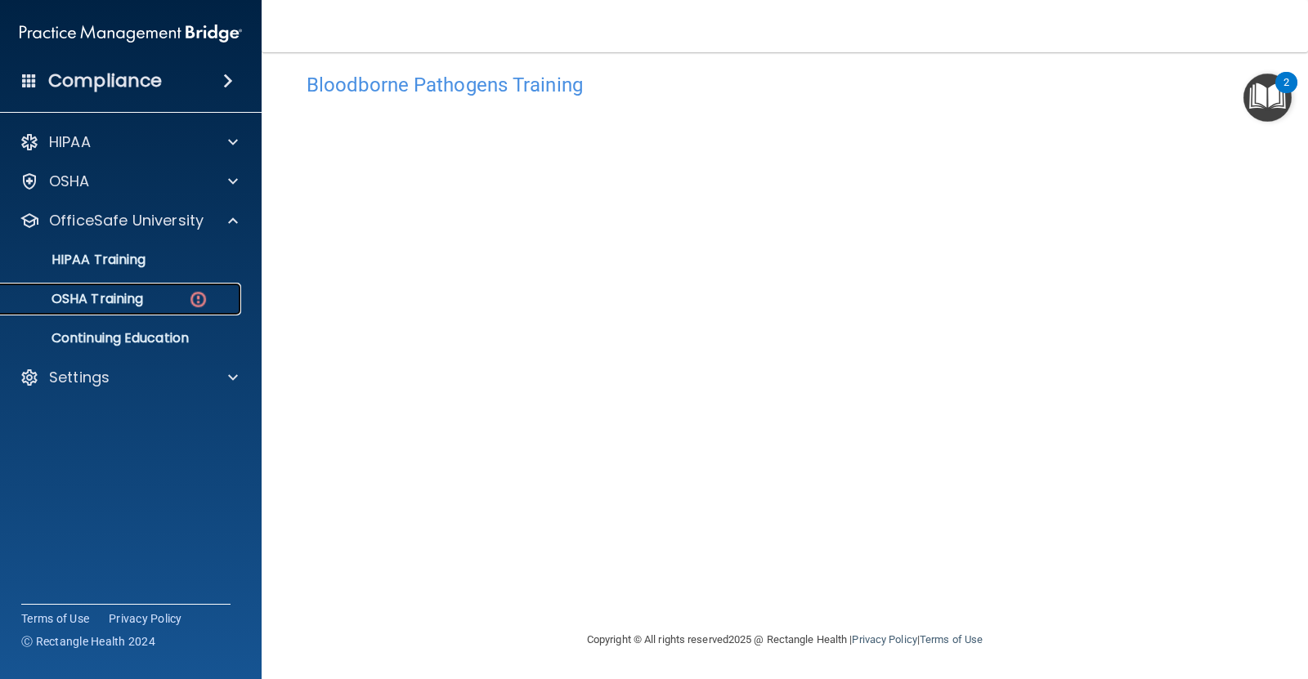
click at [155, 289] on link "OSHA Training" at bounding box center [112, 299] width 257 height 33
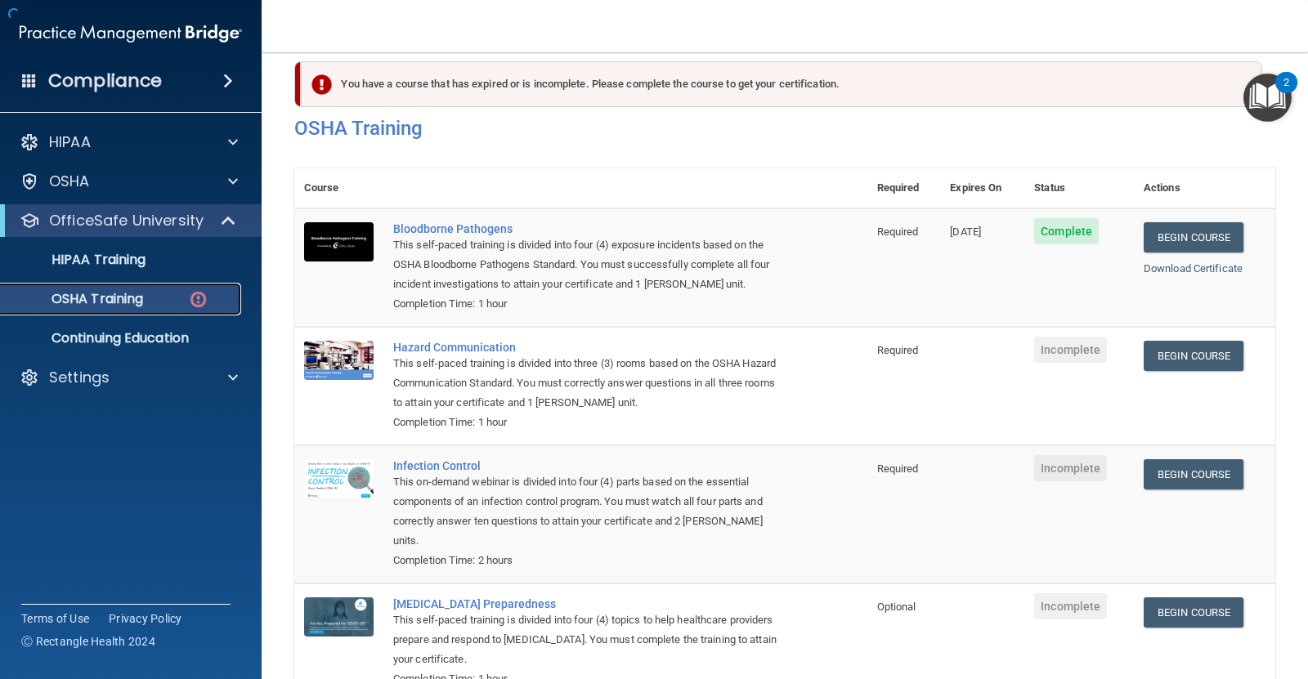
scroll to position [132, 0]
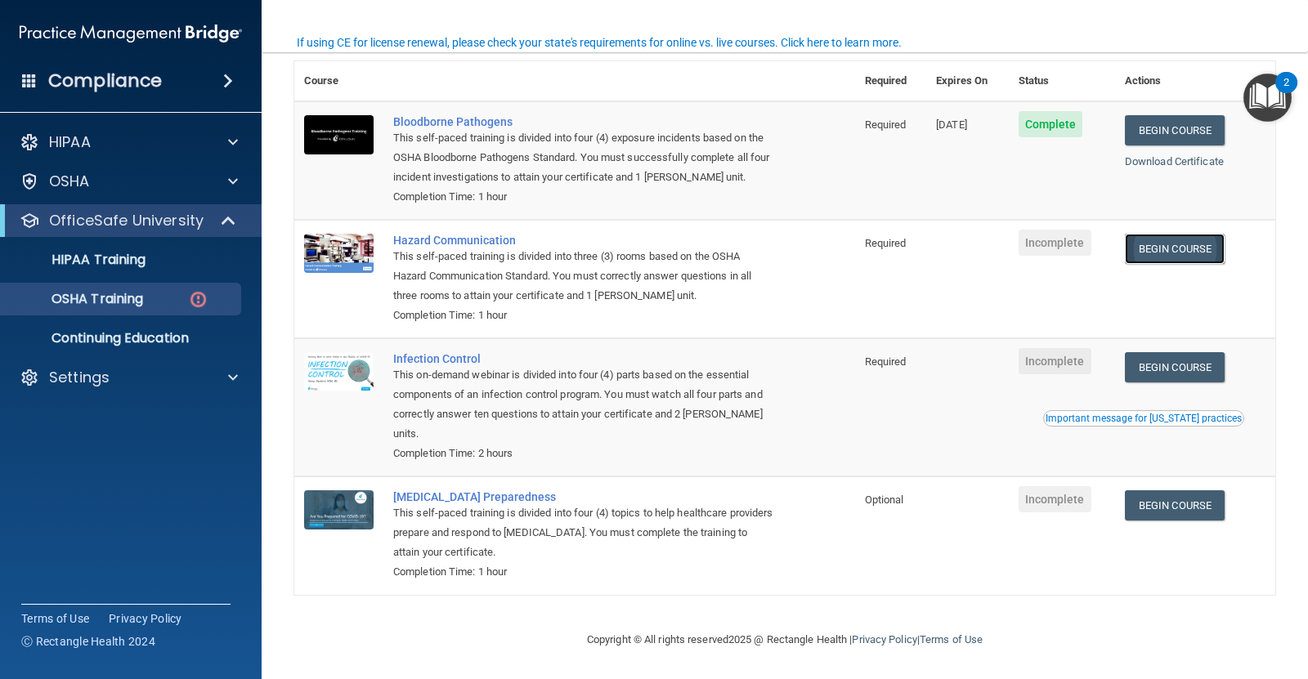
click at [1179, 242] on link "Begin Course" at bounding box center [1175, 249] width 100 height 30
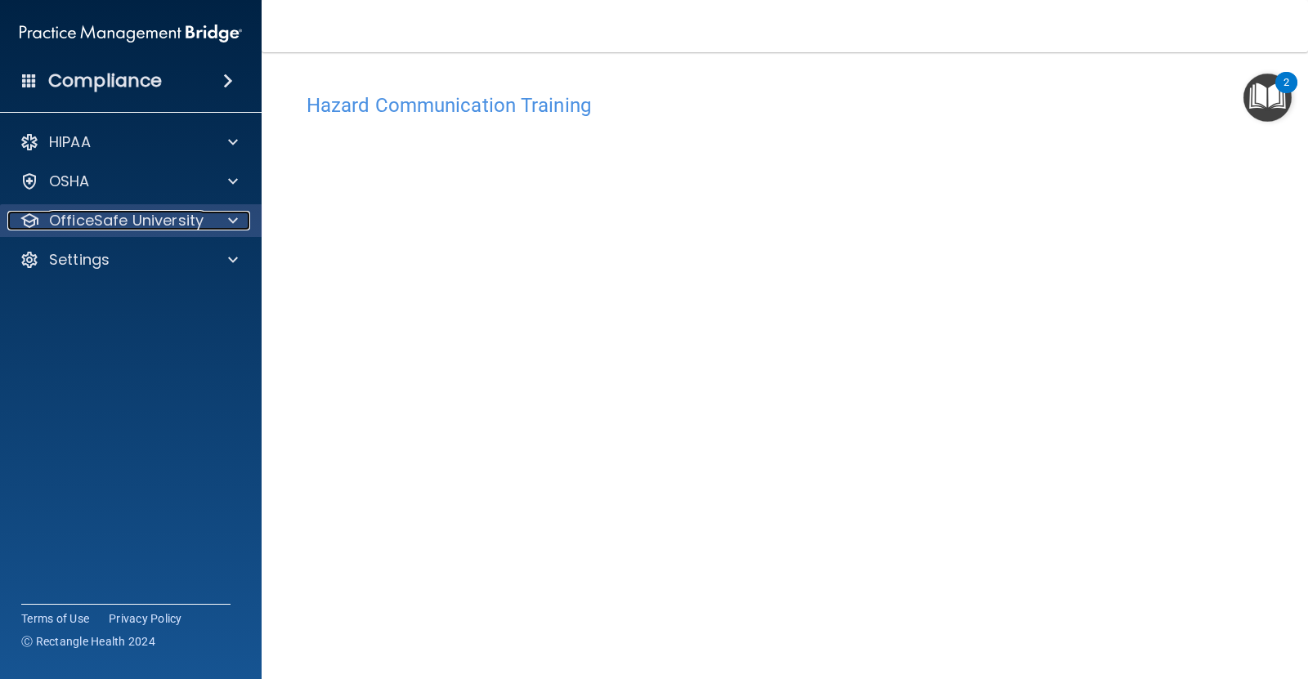
click at [219, 218] on div at bounding box center [230, 221] width 41 height 20
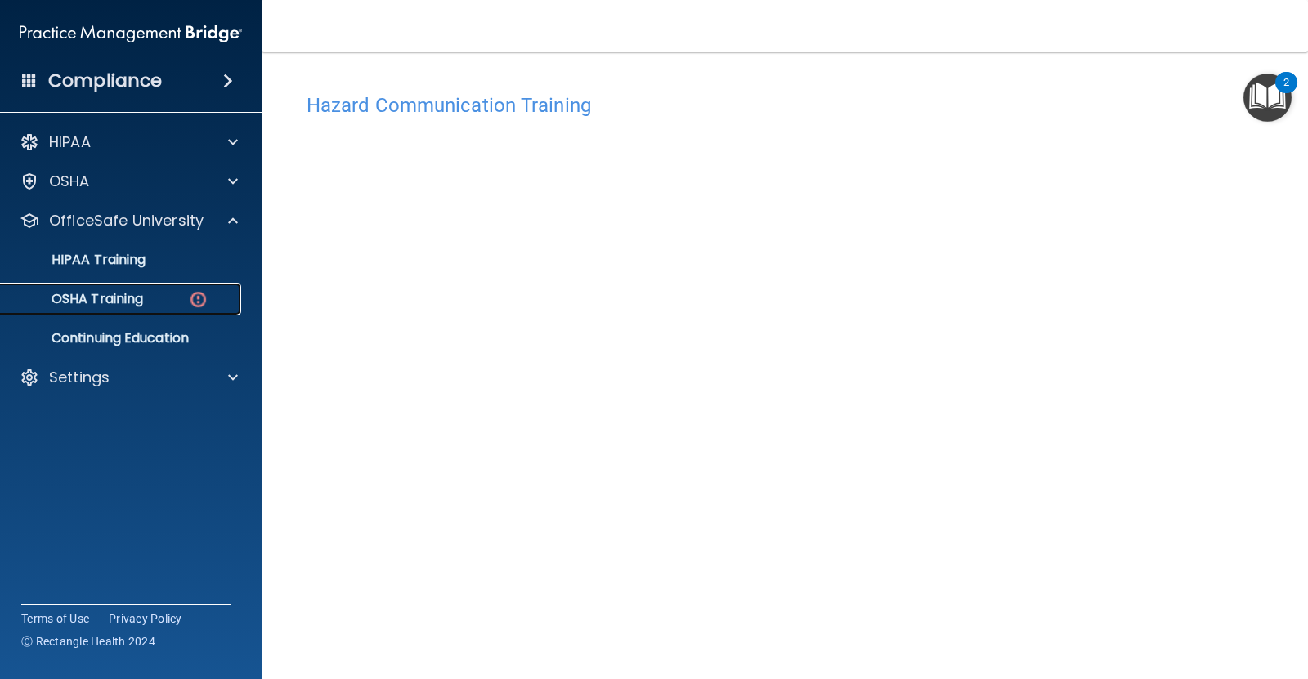
click at [203, 299] on img at bounding box center [198, 299] width 20 height 20
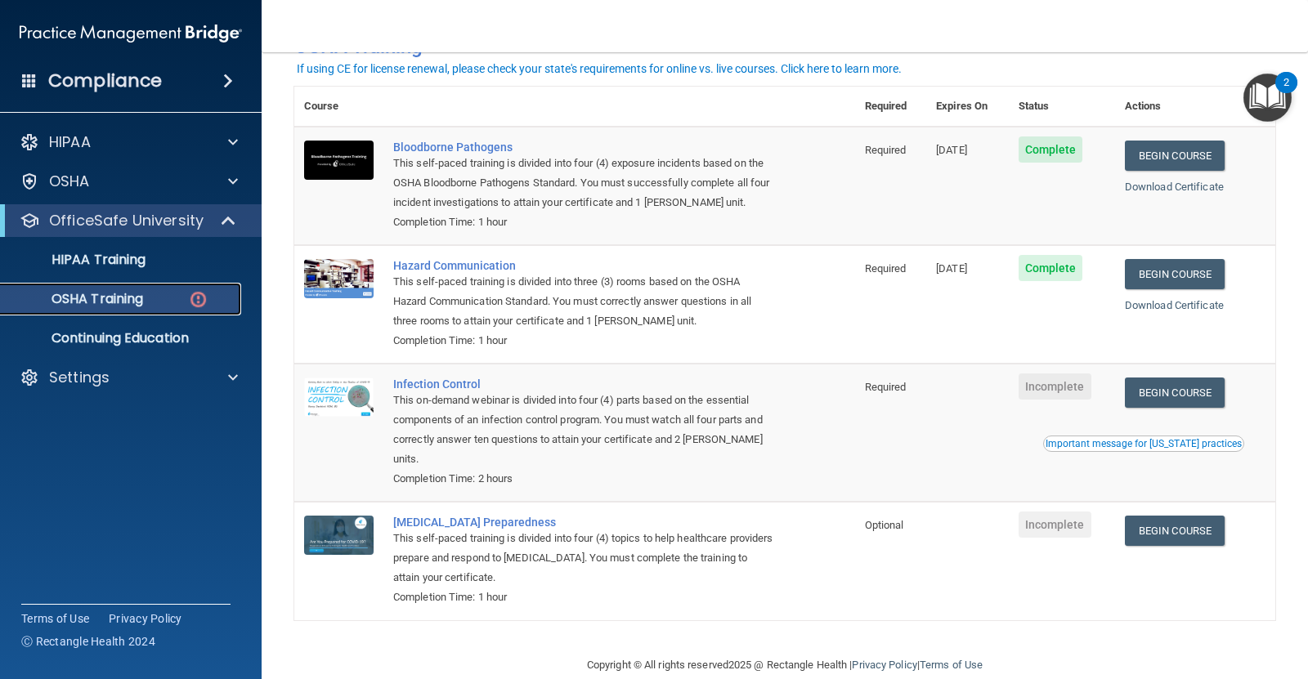
scroll to position [132, 0]
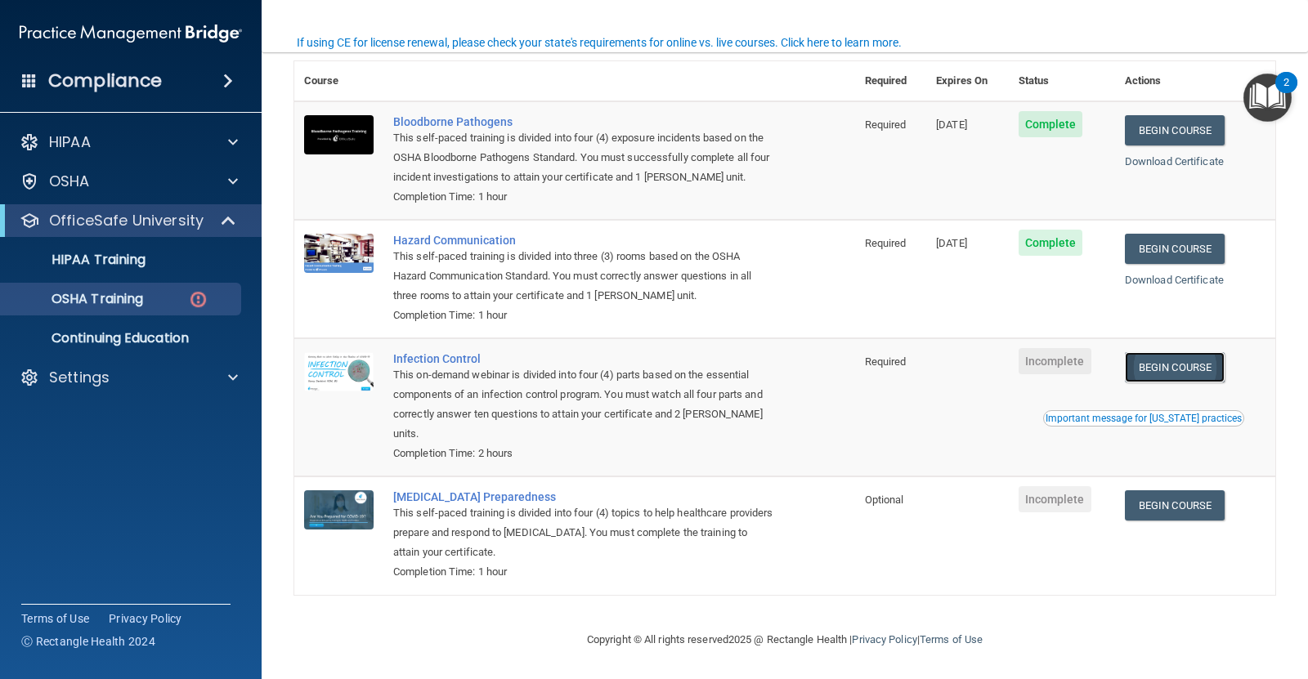
click at [1188, 365] on link "Begin Course" at bounding box center [1175, 367] width 100 height 30
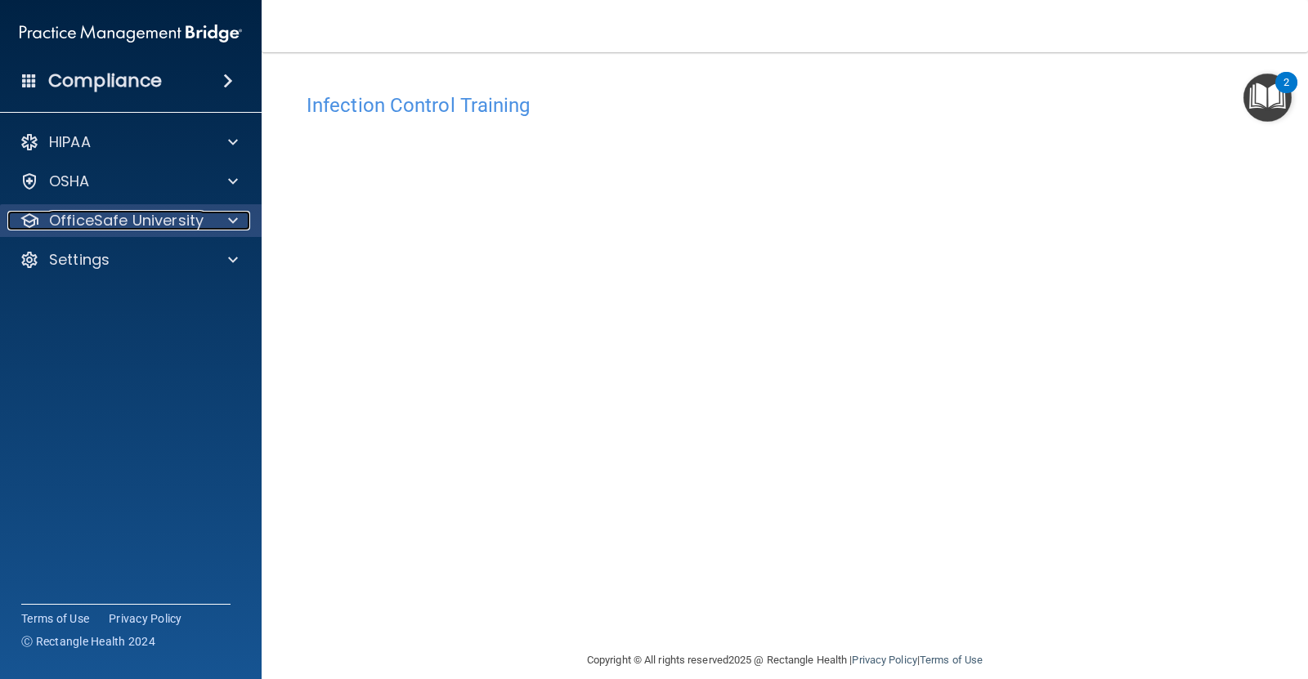
click at [204, 211] on div "OfficeSafe University" at bounding box center [108, 221] width 203 height 20
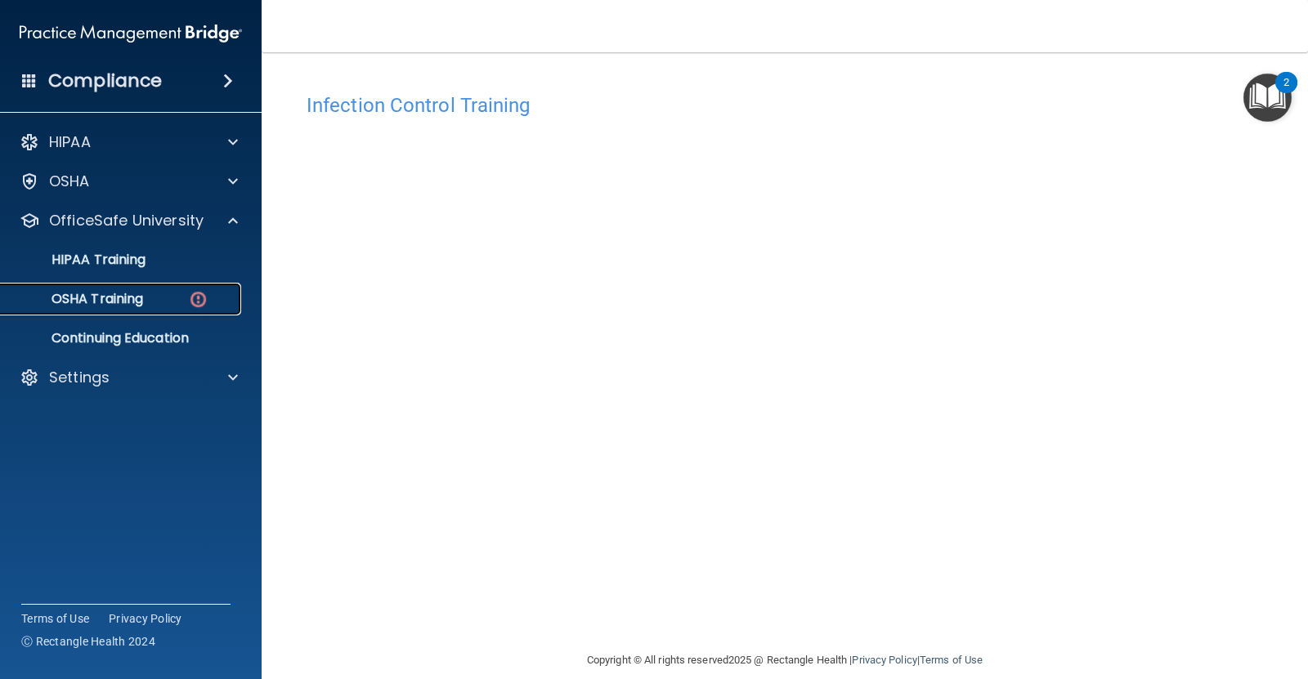
click at [158, 297] on div "OSHA Training" at bounding box center [122, 299] width 223 height 16
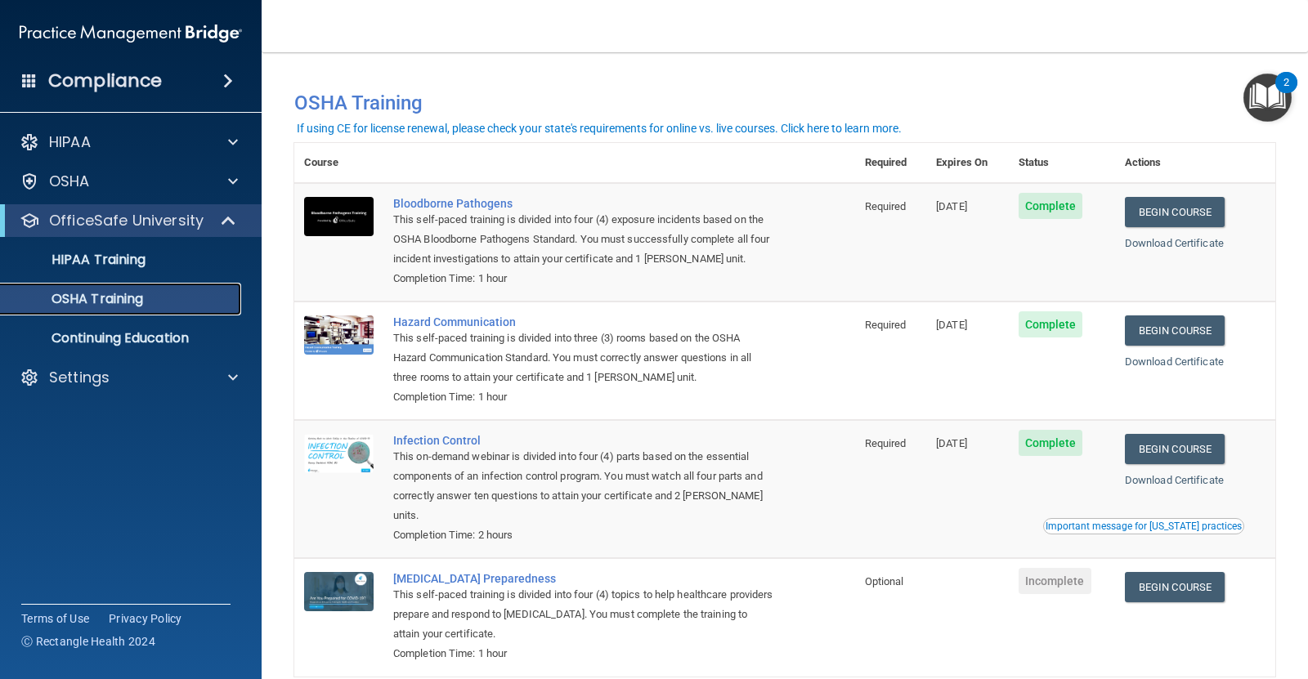
scroll to position [87, 0]
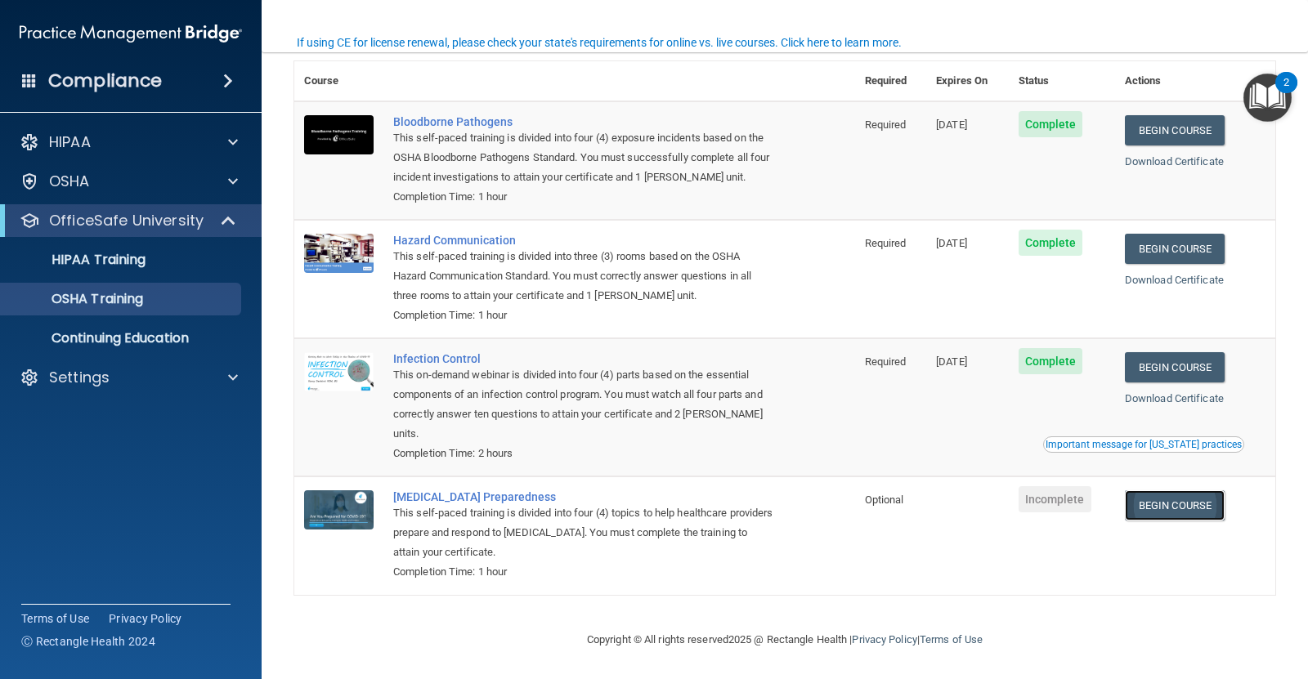
click at [1159, 501] on link "Begin Course" at bounding box center [1175, 505] width 100 height 30
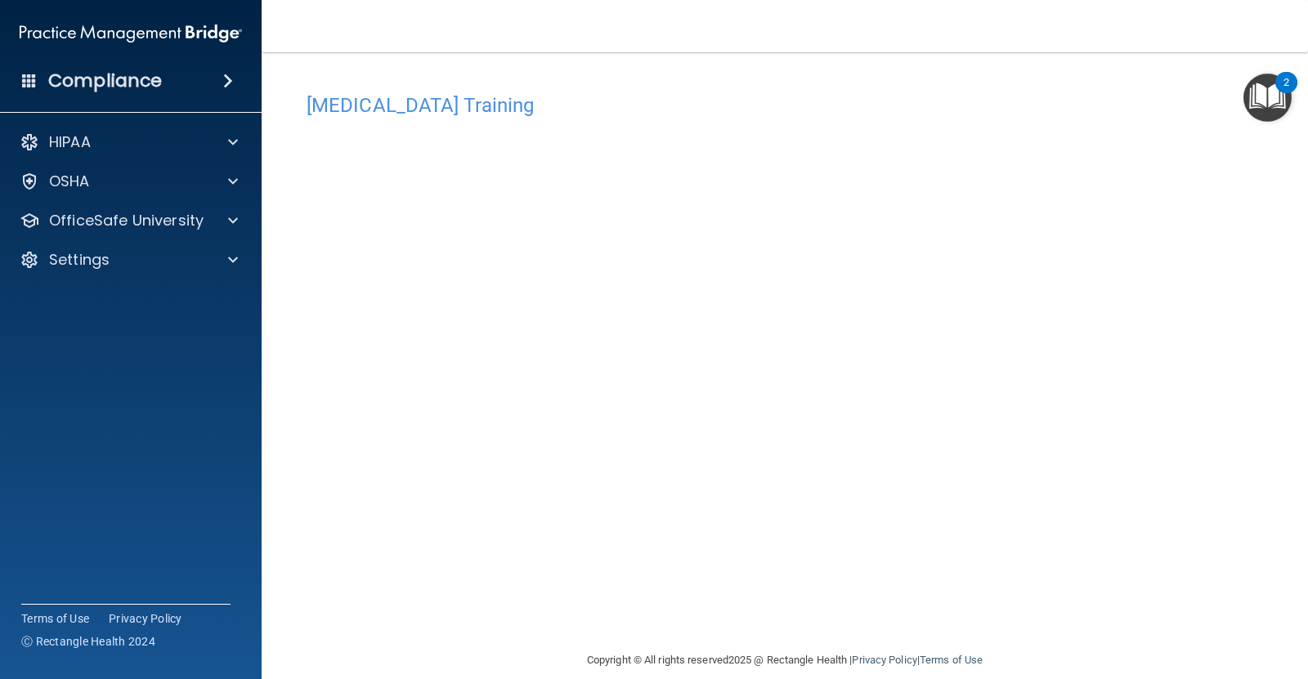
scroll to position [20, 0]
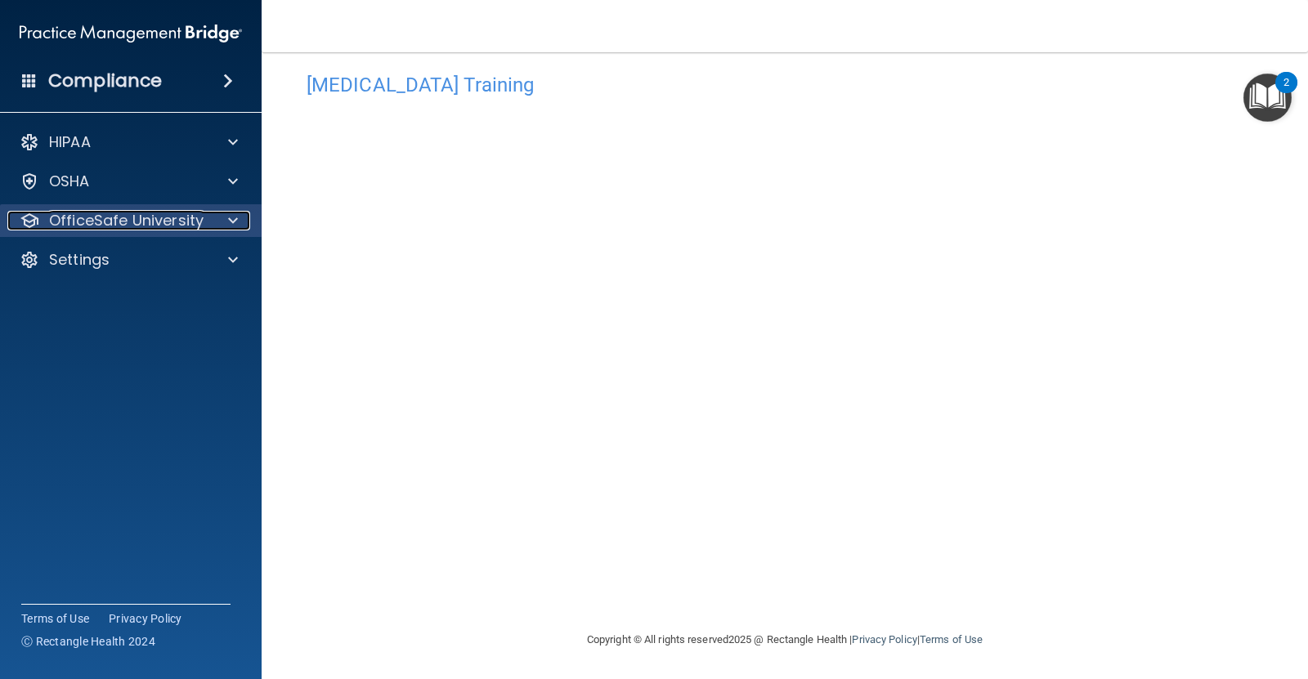
click at [169, 211] on p "OfficeSafe University" at bounding box center [126, 221] width 154 height 20
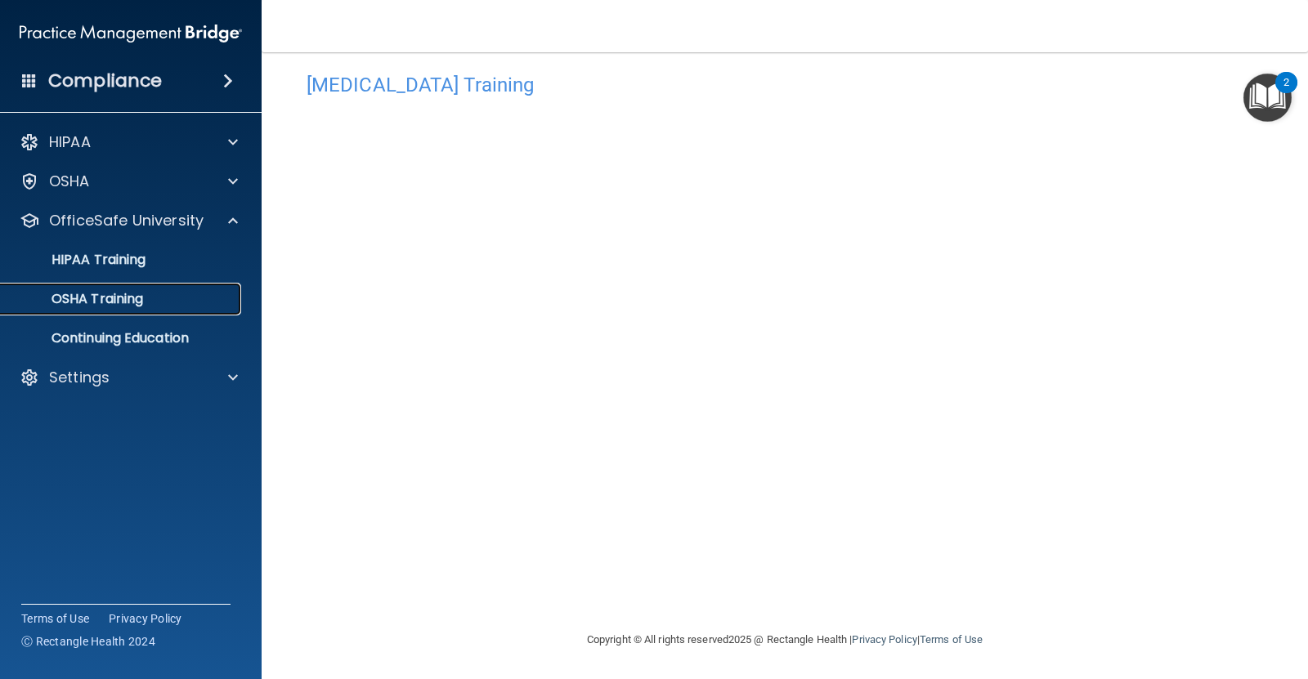
click at [154, 298] on div "OSHA Training" at bounding box center [122, 299] width 223 height 16
